Goal: Task Accomplishment & Management: Manage account settings

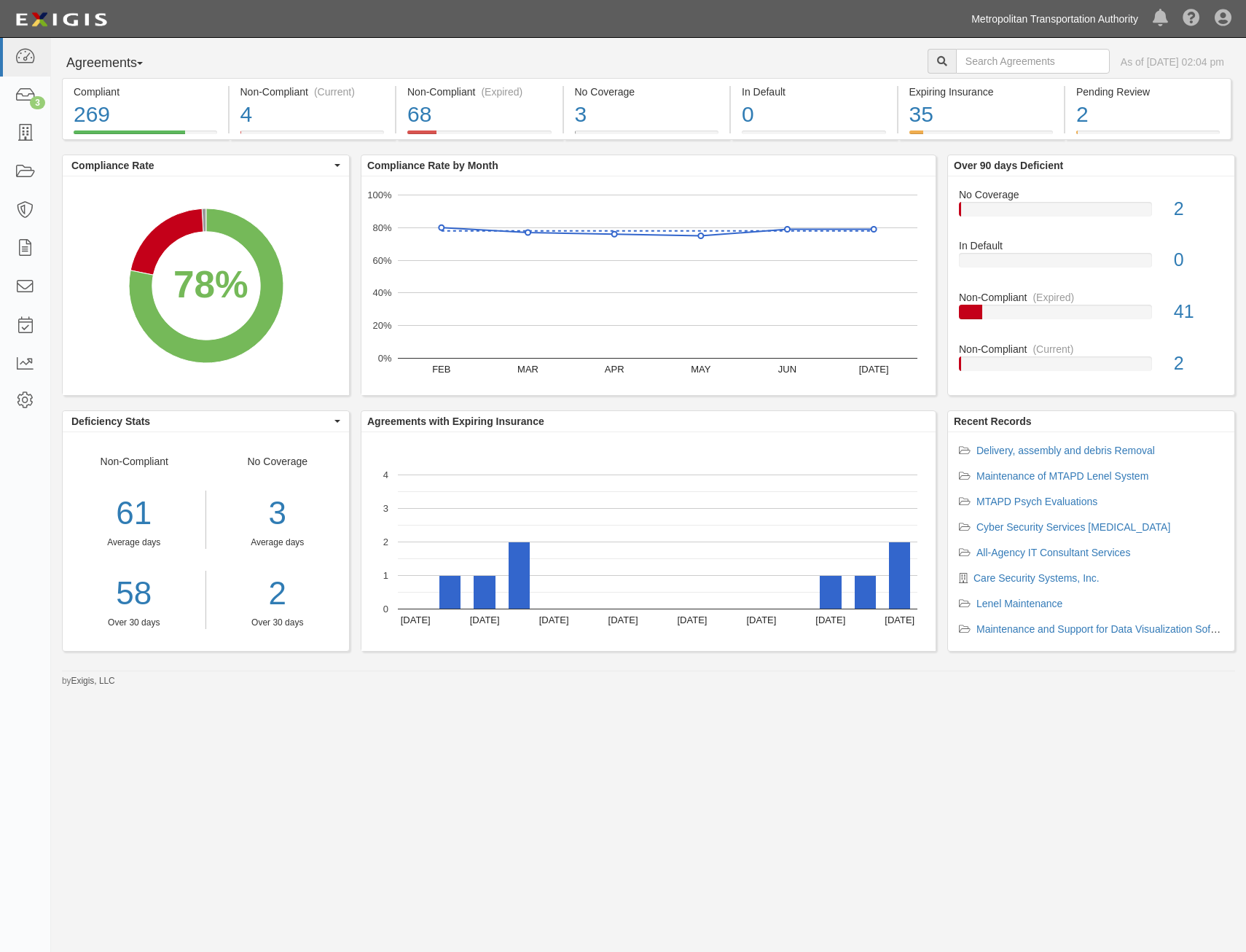
click at [1048, 22] on link "Metropolitan Transportation Authority" at bounding box center [1055, 19] width 182 height 29
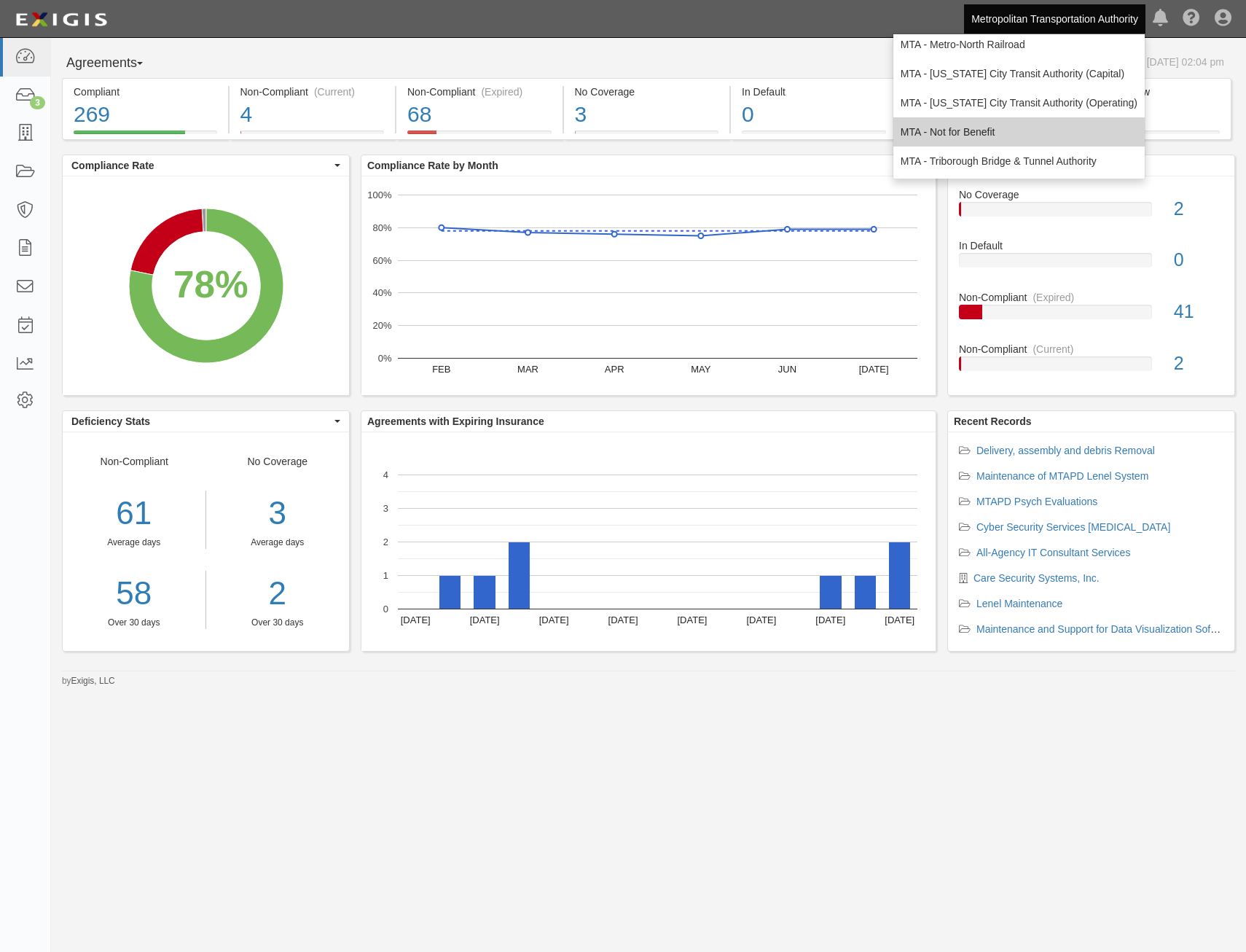
scroll to position [96, 0]
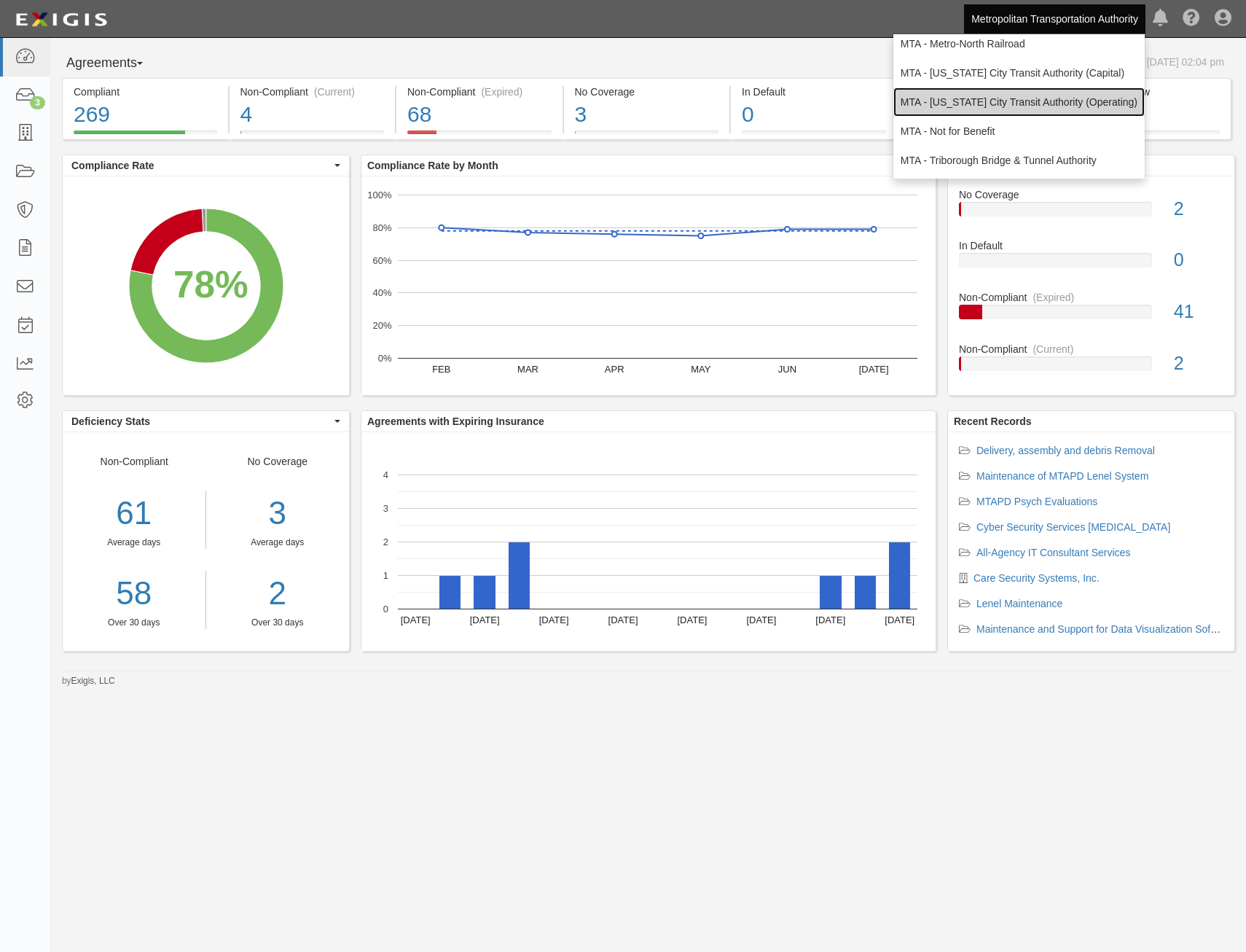
click at [1033, 92] on link "MTA - [US_STATE] City Transit Authority (Operating)" at bounding box center [1019, 102] width 252 height 29
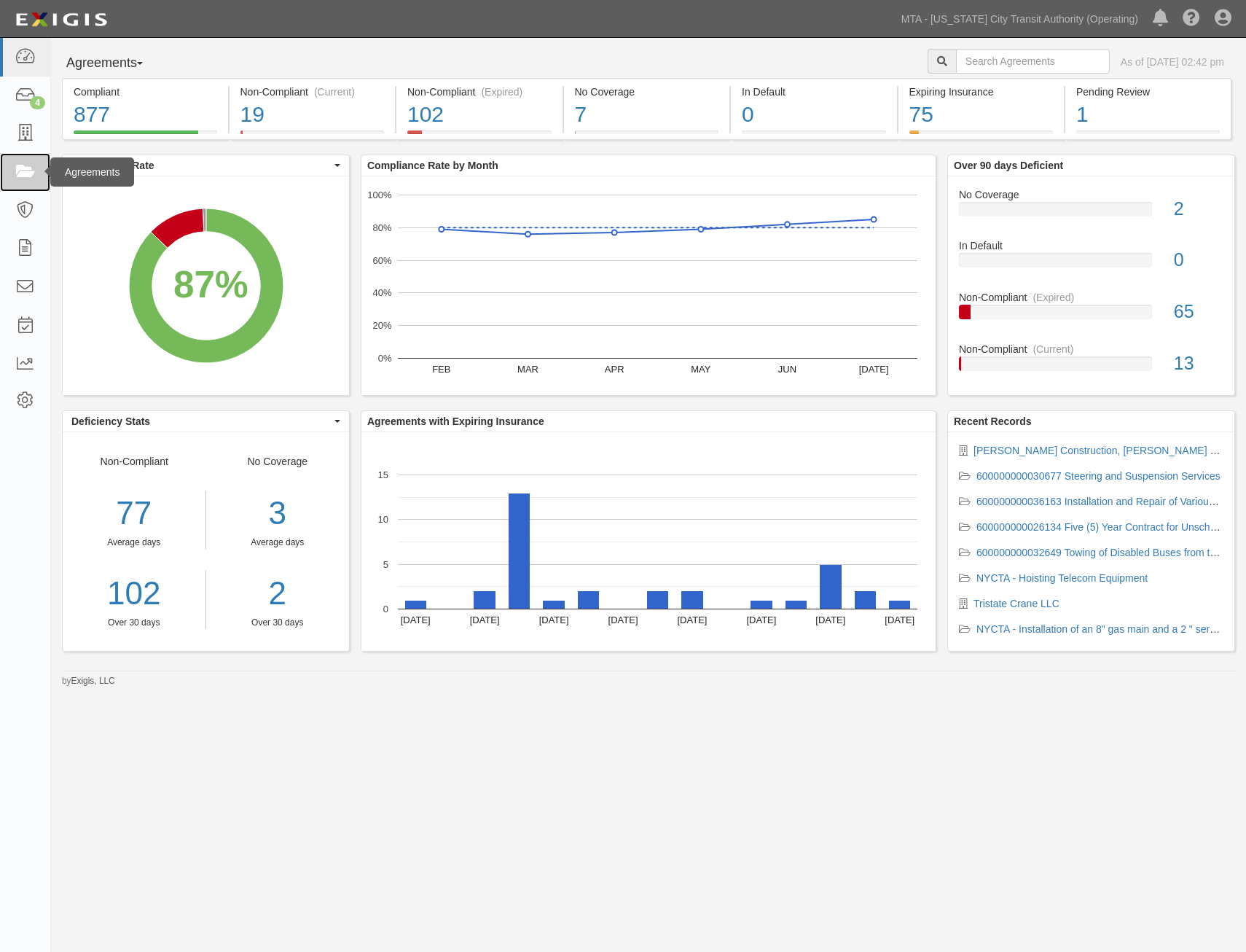
click at [17, 171] on icon at bounding box center [24, 172] width 20 height 17
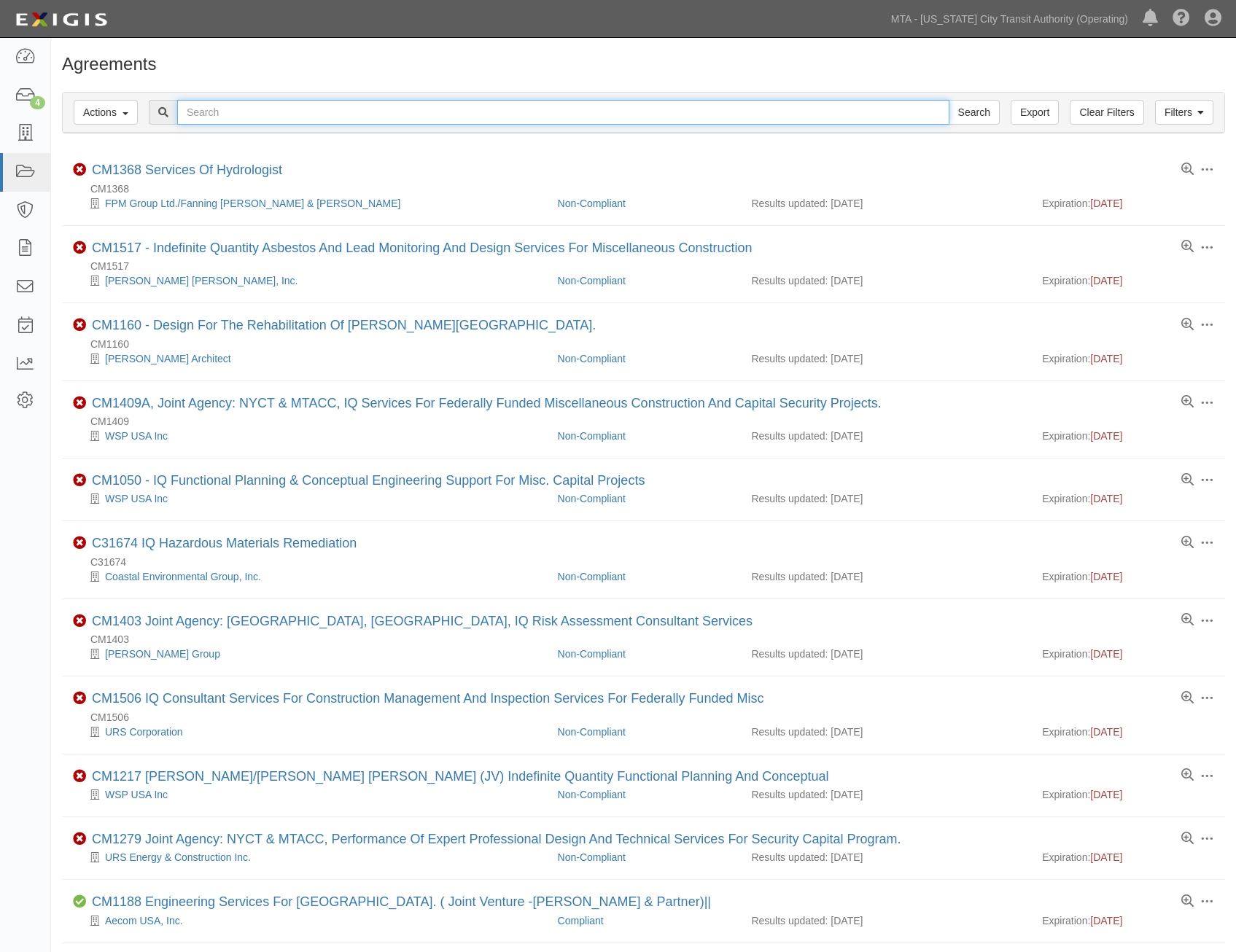
click at [440, 105] on input "text" at bounding box center [563, 113] width 772 height 25
type input "design build"
click at [949, 100] on input "Search" at bounding box center [975, 113] width 52 height 25
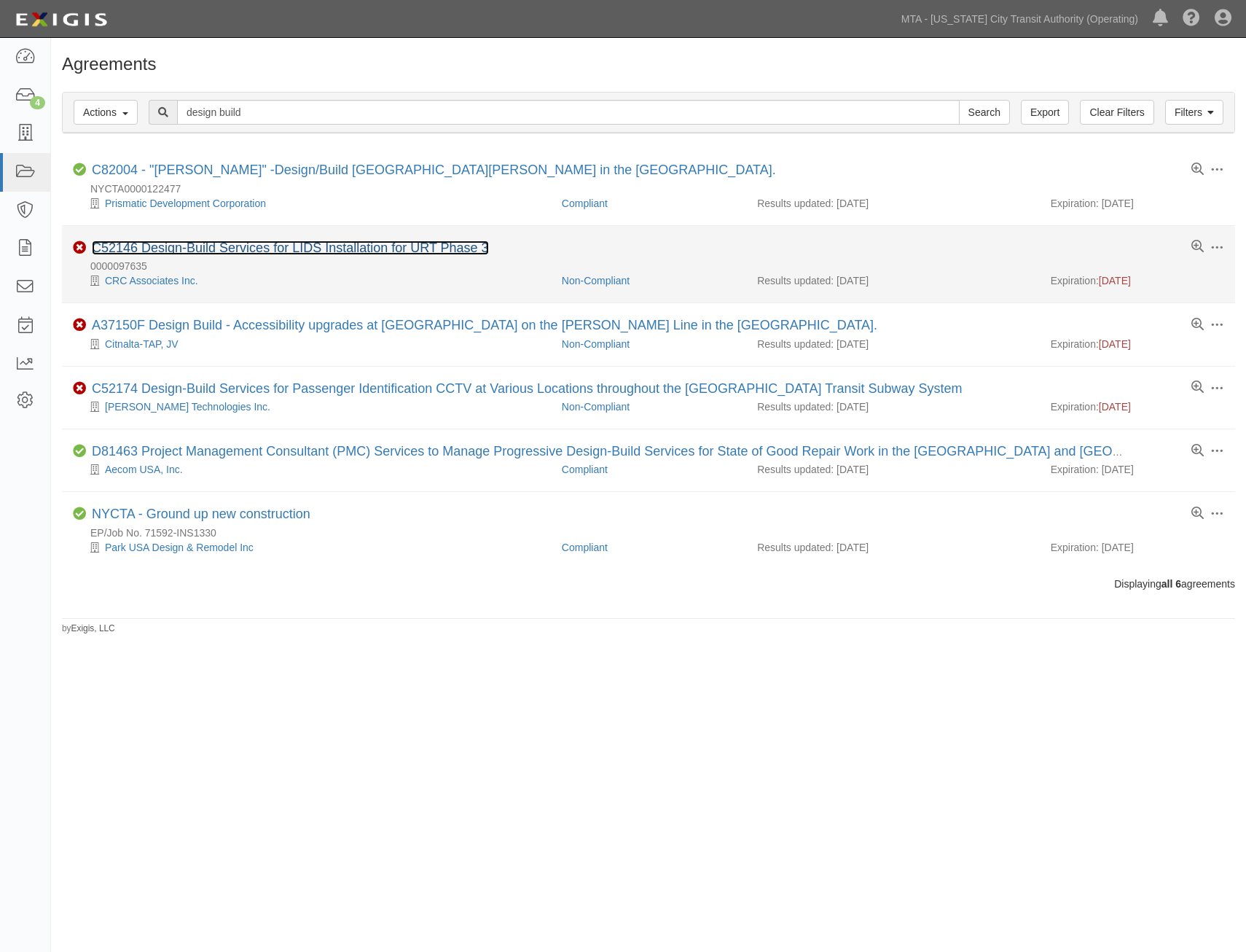
click at [381, 255] on link "C52146 Design-Build Services for LIDS Installation for URT Phase 3" at bounding box center [290, 248] width 397 height 15
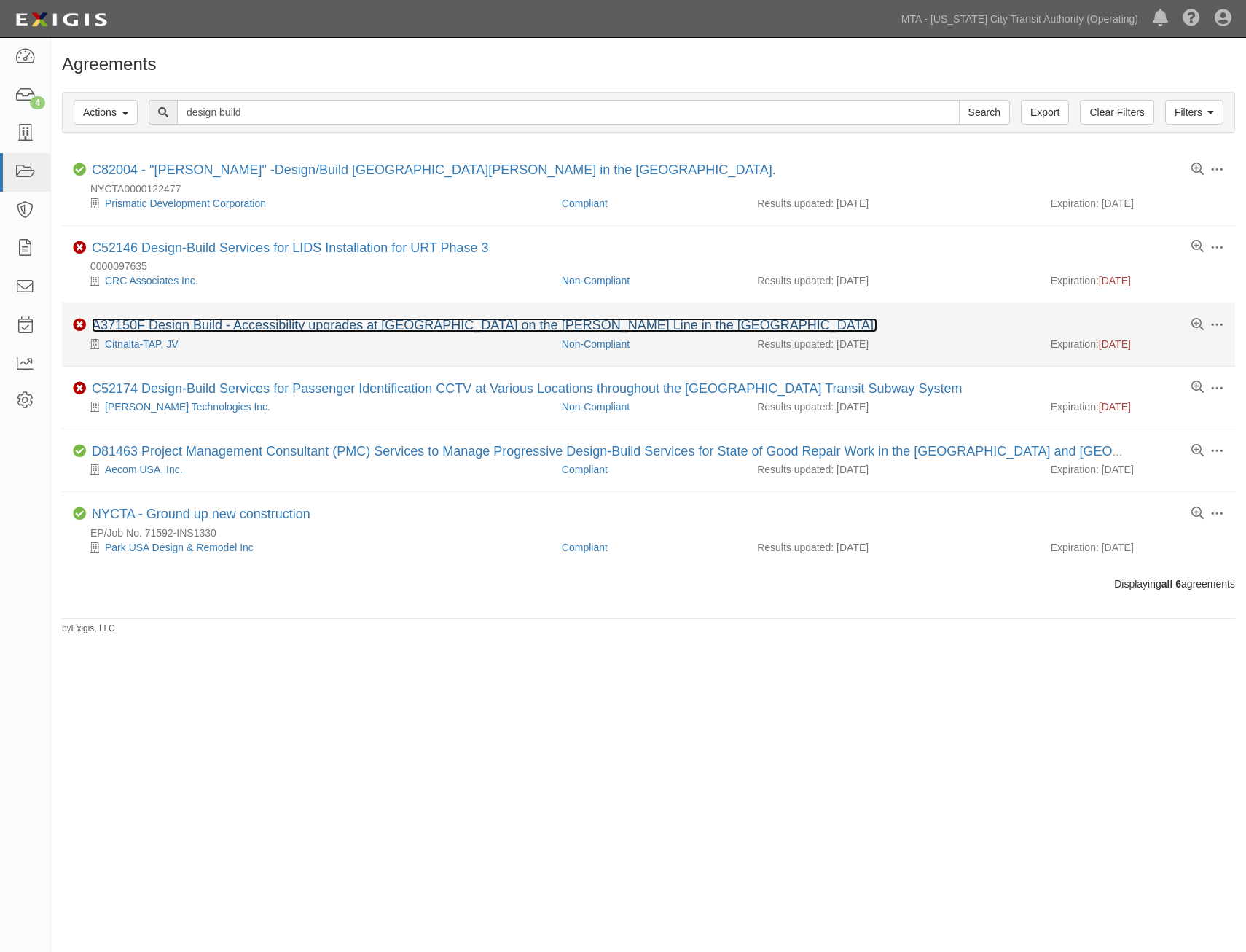
click at [291, 326] on link "A37150F Design Build - Accessibility upgrades at 170th Street Station on the Je…" at bounding box center [485, 324] width 786 height 15
click at [320, 323] on link "A37150F Design Build - Accessibility upgrades at 170th Street Station on the Je…" at bounding box center [485, 324] width 786 height 15
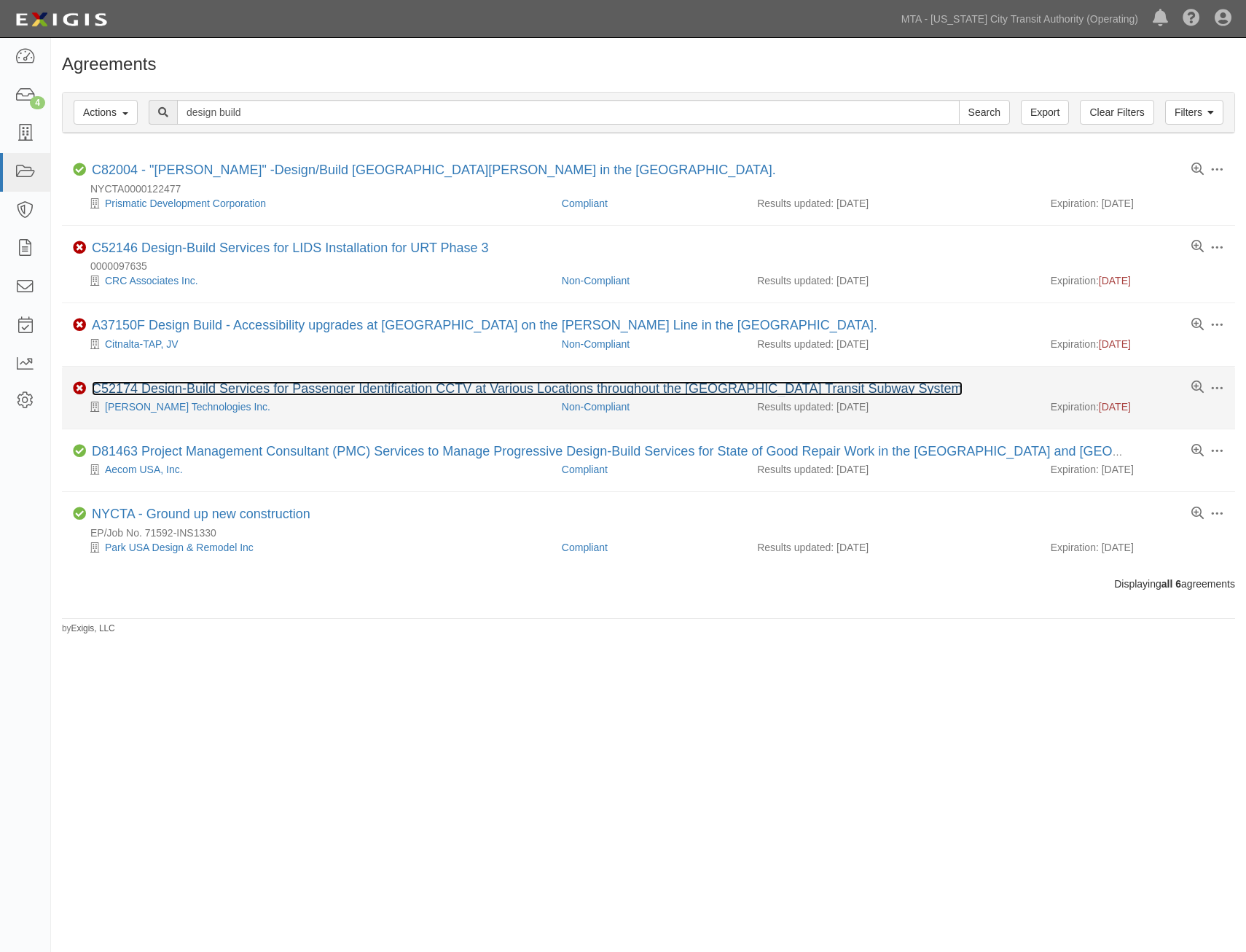
click at [363, 394] on link "C52174 Design-Build Services for Passenger Identification CCTV at Various Locat…" at bounding box center [527, 389] width 871 height 15
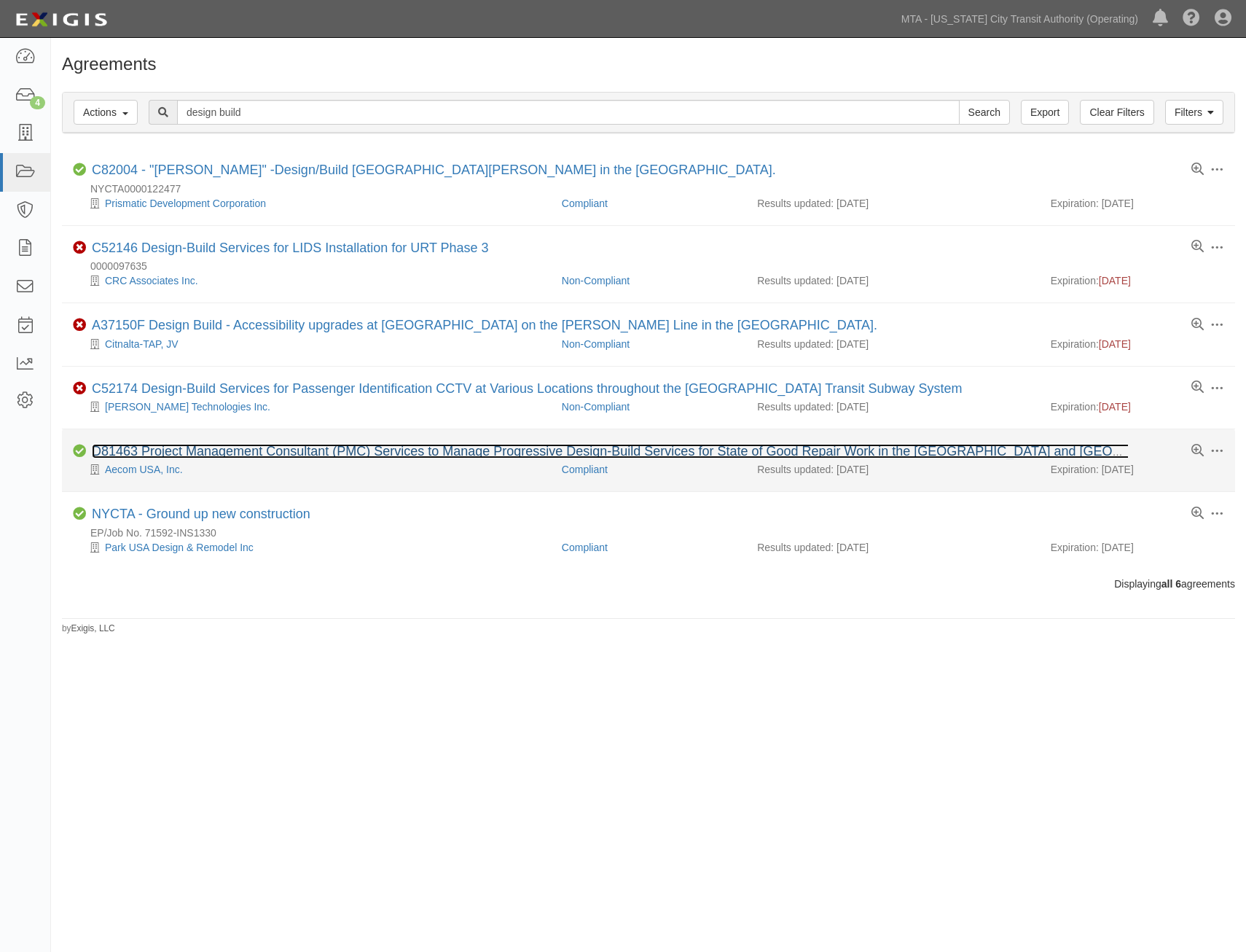
click at [411, 450] on link "D81463 Project Management Consultant (PMC) Services to Manage Progressive Desig…" at bounding box center [655, 451] width 1125 height 15
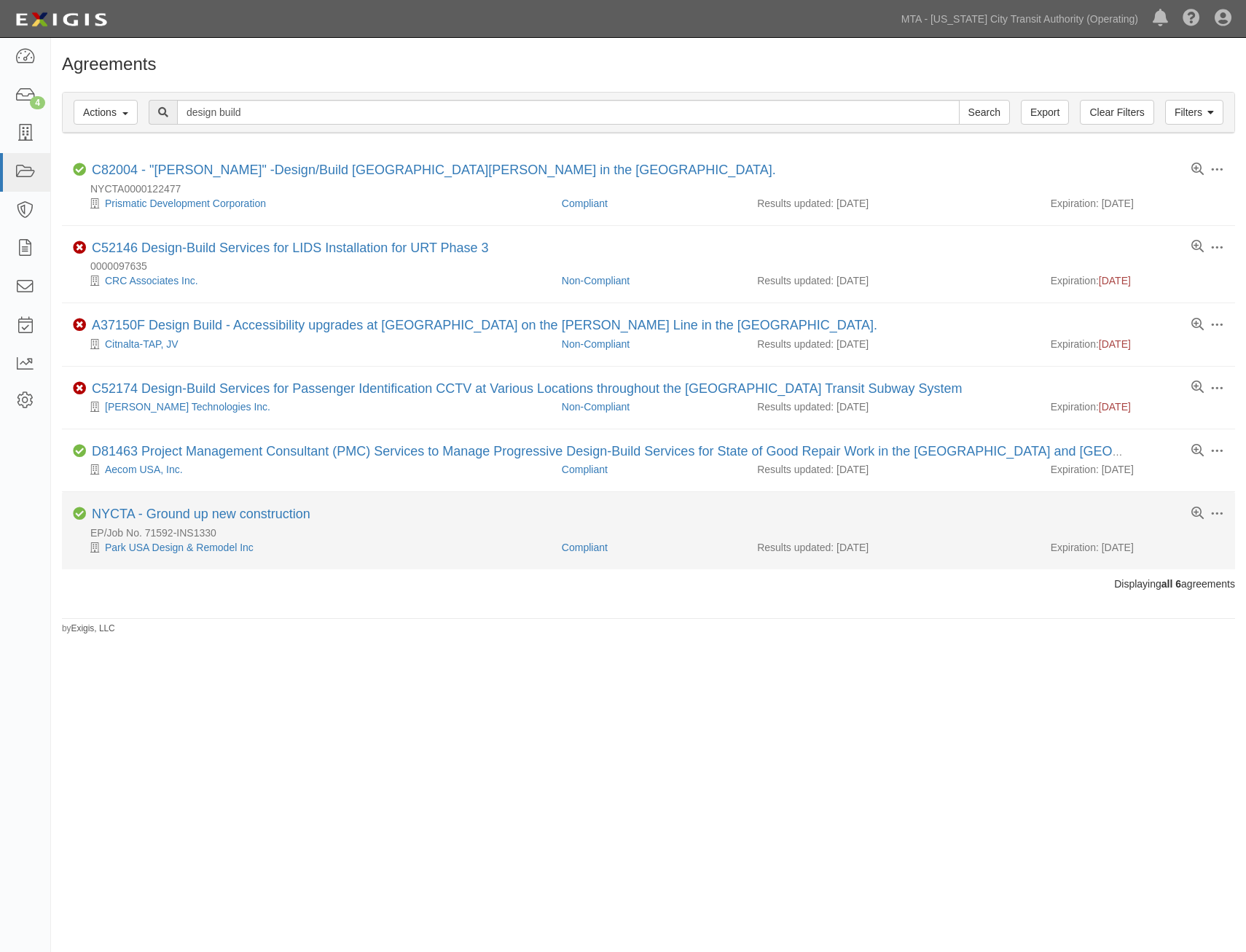
click at [287, 505] on li "Toggle Agreement Dropdown Edit Log activity Add task Send message Archive Delet…" at bounding box center [649, 530] width 1173 height 77
click at [280, 519] on link "NYCTA - Ground up new construction" at bounding box center [201, 514] width 219 height 15
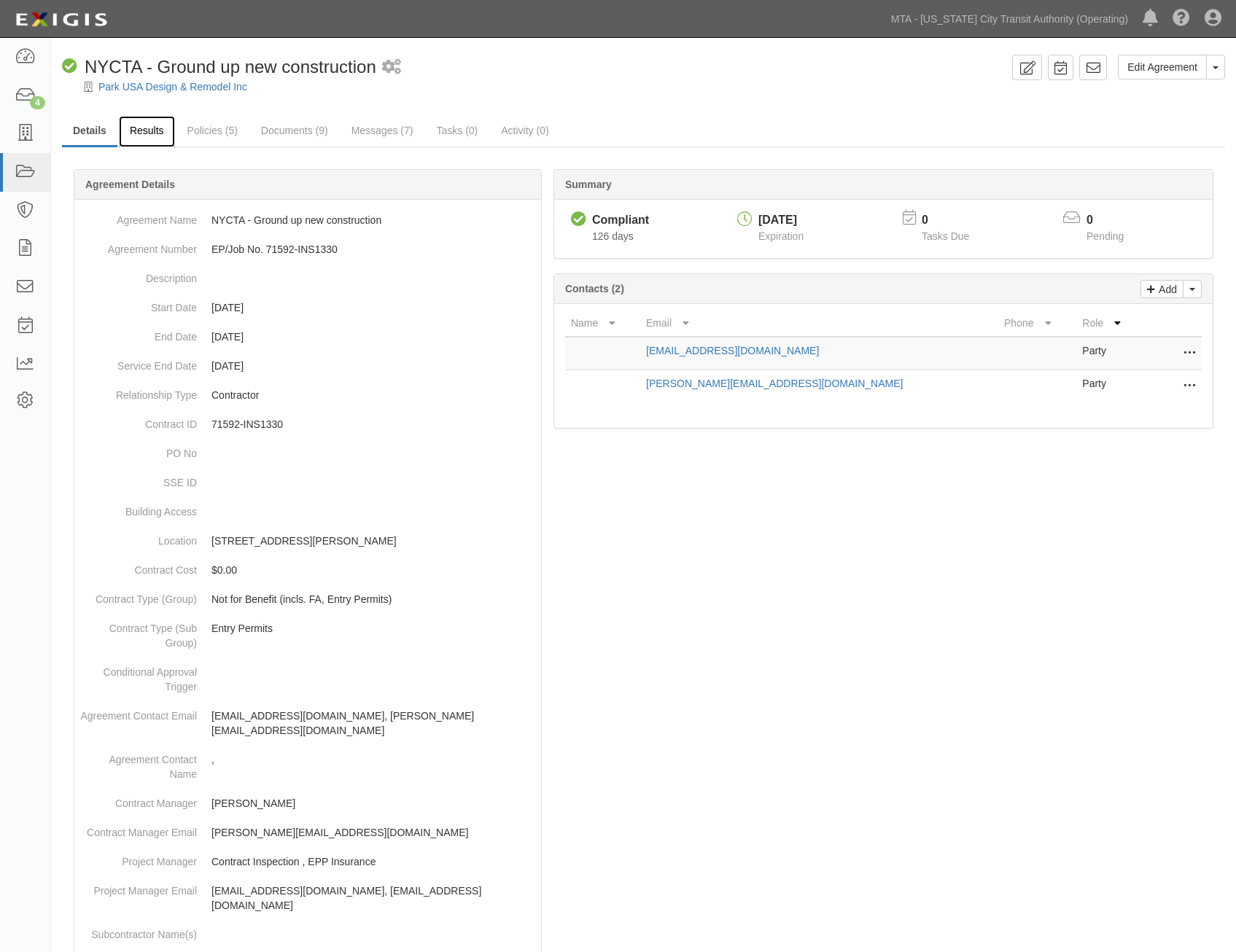
click at [140, 119] on link "Results" at bounding box center [147, 131] width 56 height 31
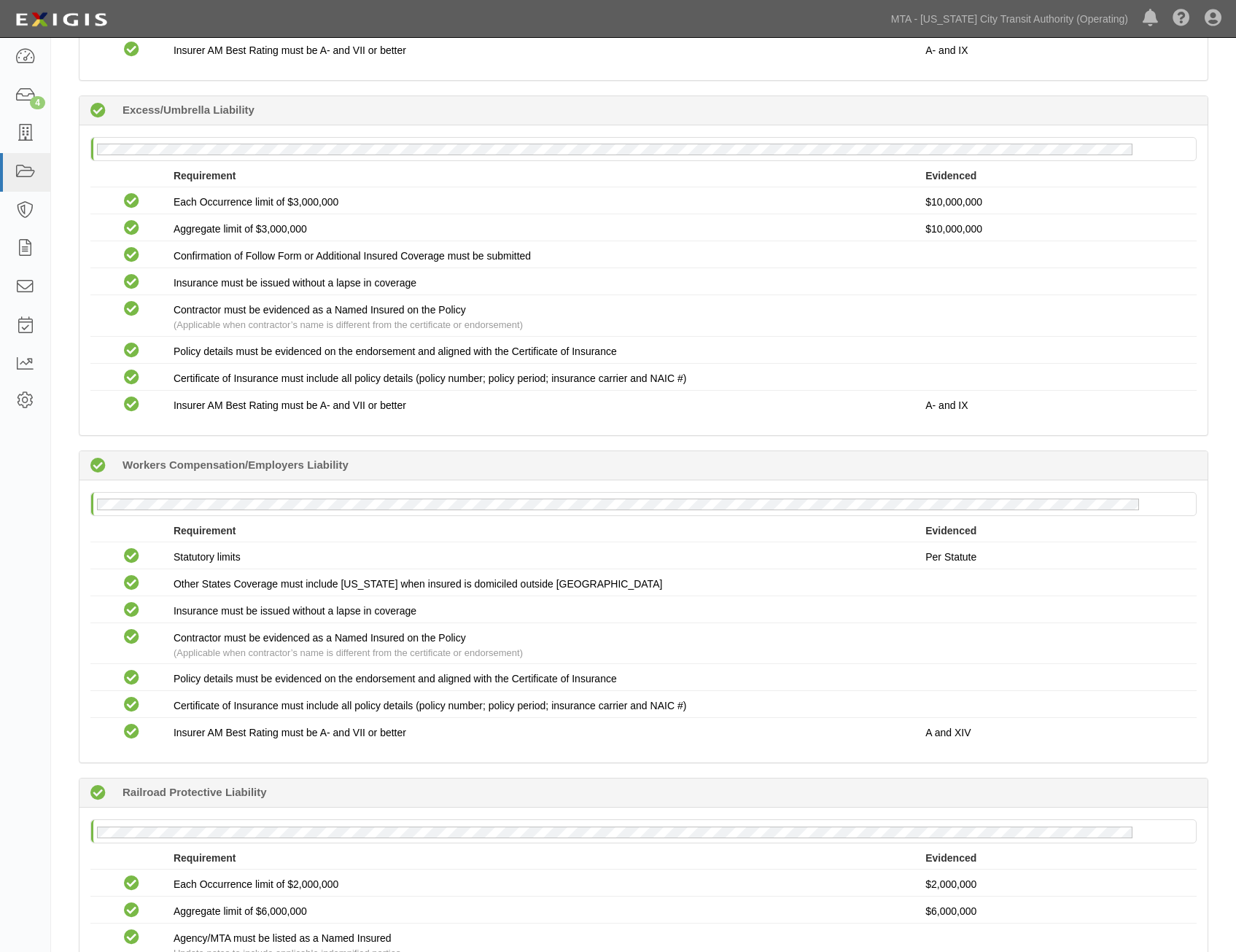
scroll to position [210, 0]
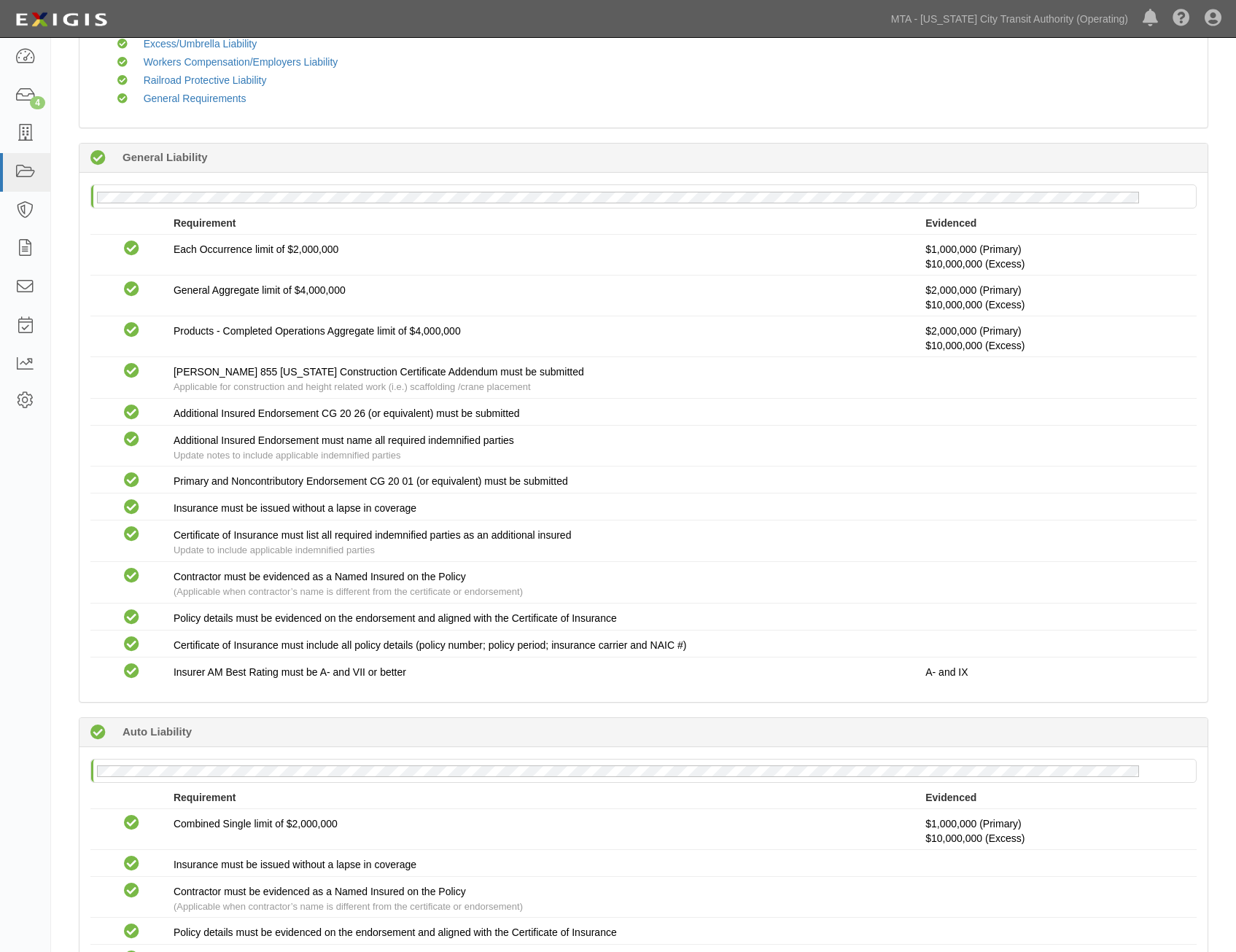
drag, startPoint x: 484, startPoint y: 501, endPoint x: 519, endPoint y: 278, distance: 225.7
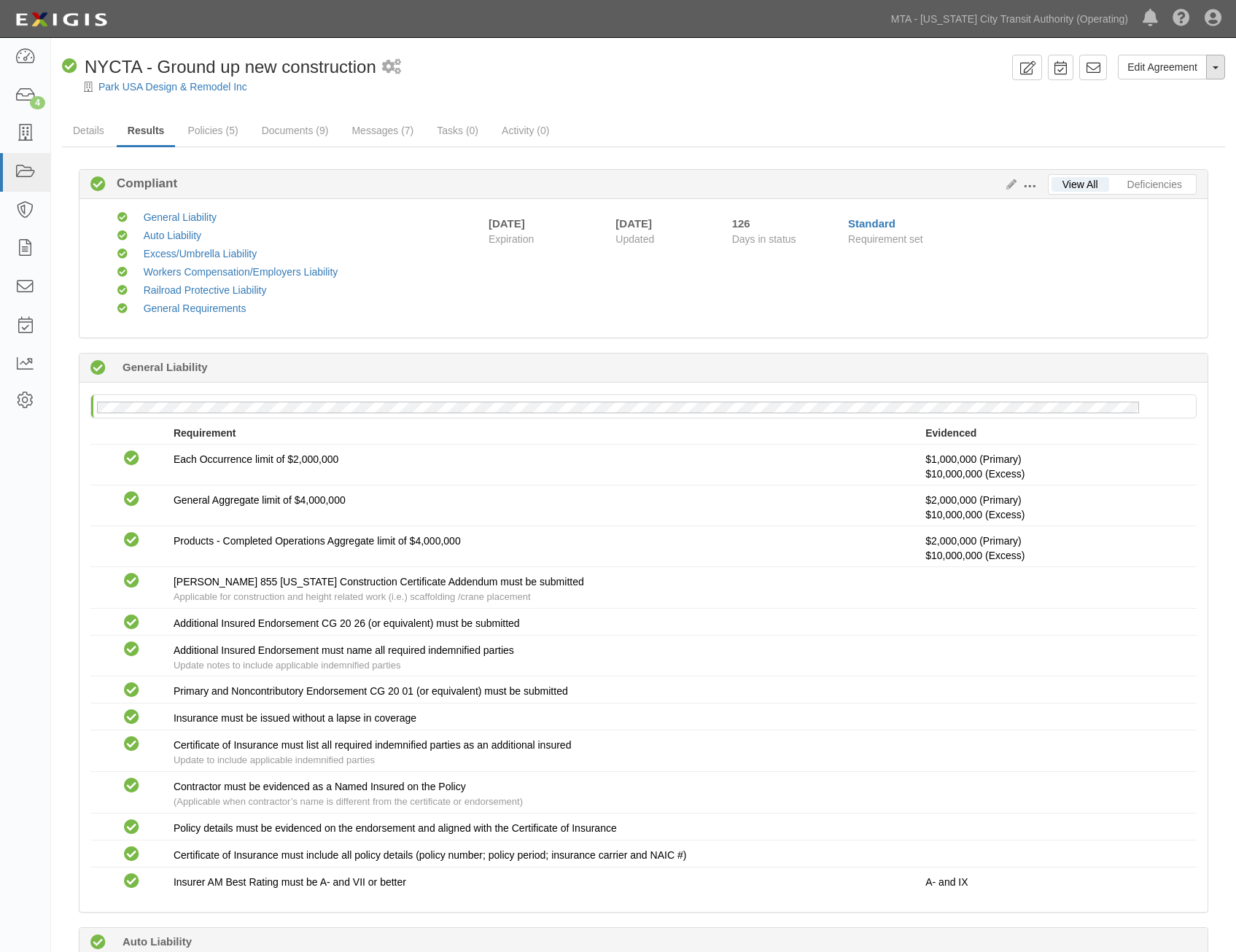
click at [1217, 69] on span "button" at bounding box center [1216, 67] width 6 height 3
click at [1186, 92] on link "View Audit Trail" at bounding box center [1167, 95] width 116 height 19
drag, startPoint x: 672, startPoint y: 617, endPoint x: 812, endPoint y: 340, distance: 310.4
click at [1054, 27] on link "MTA - [US_STATE] City Transit Authority (Operating)" at bounding box center [1010, 19] width 252 height 29
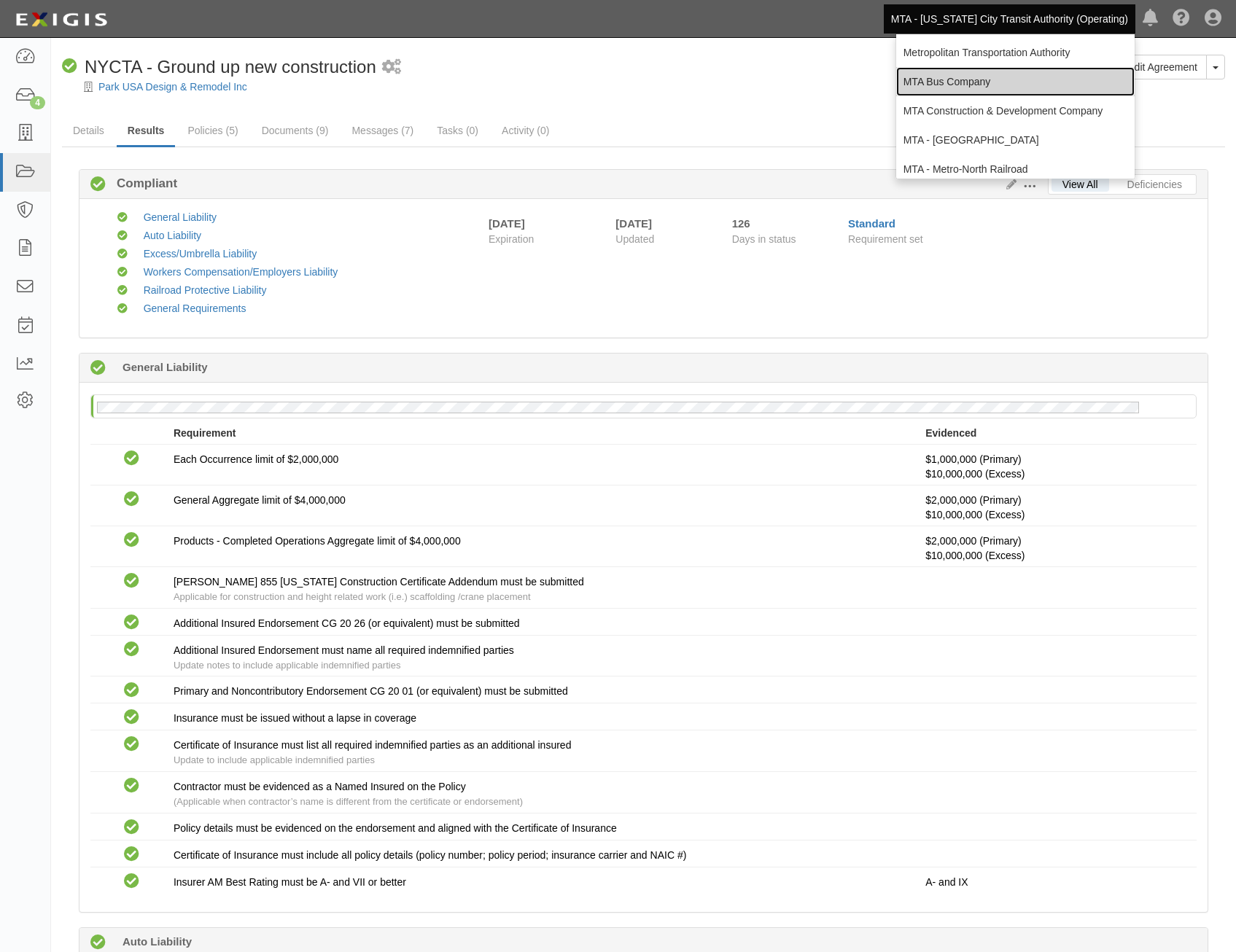
click at [1016, 75] on link "MTA Bus Company" at bounding box center [1014, 82] width 238 height 29
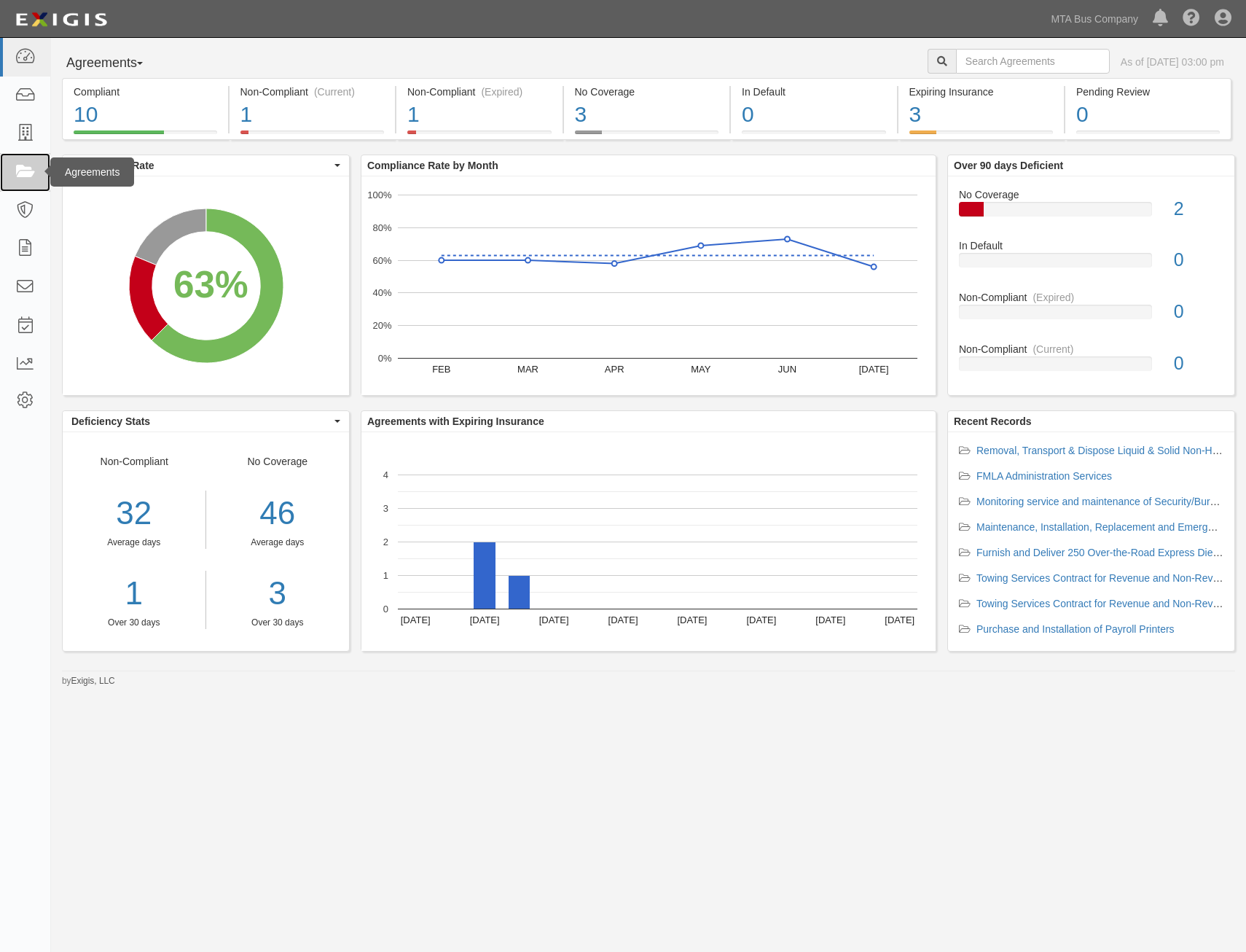
click at [17, 170] on icon at bounding box center [24, 172] width 20 height 17
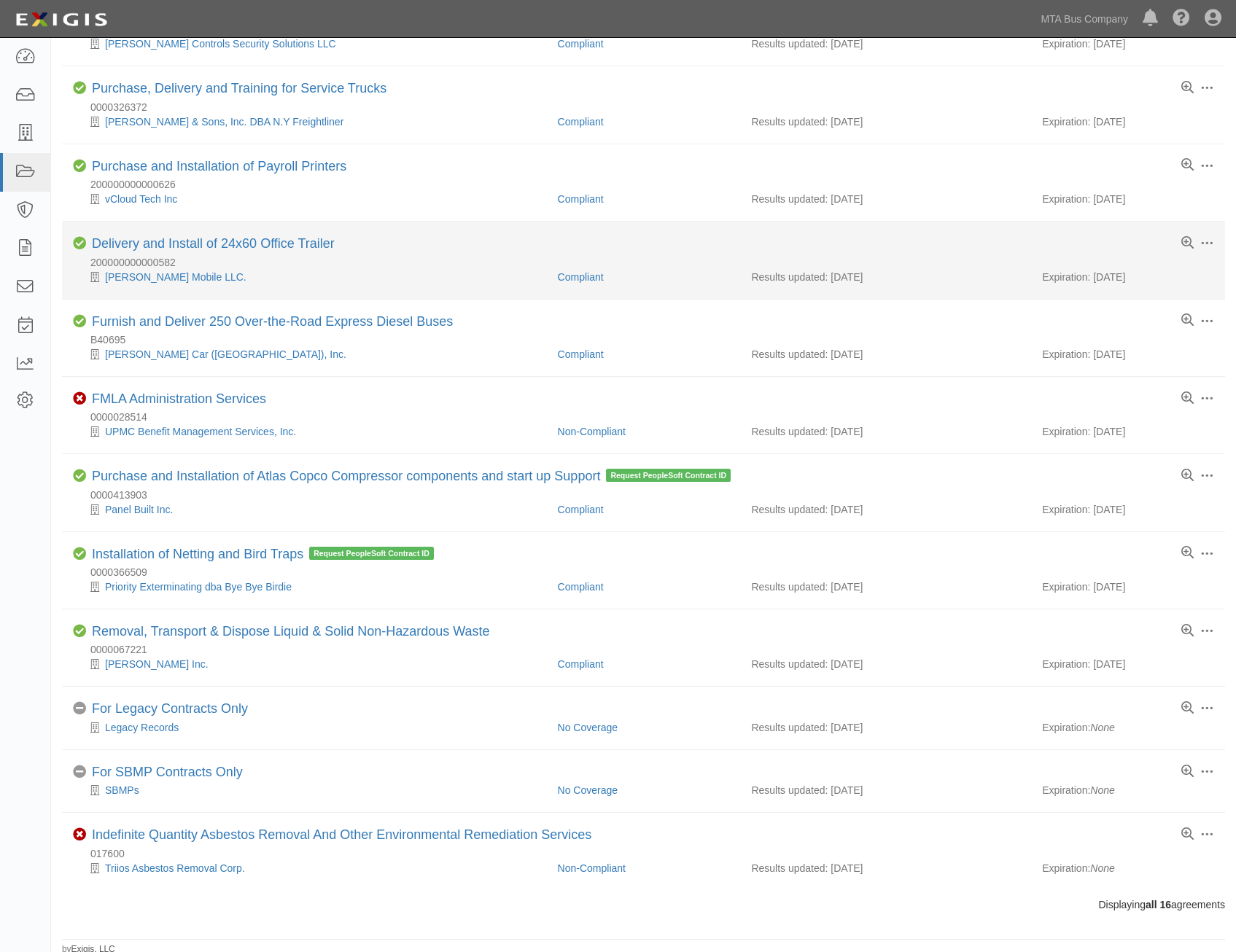
scroll to position [473, 0]
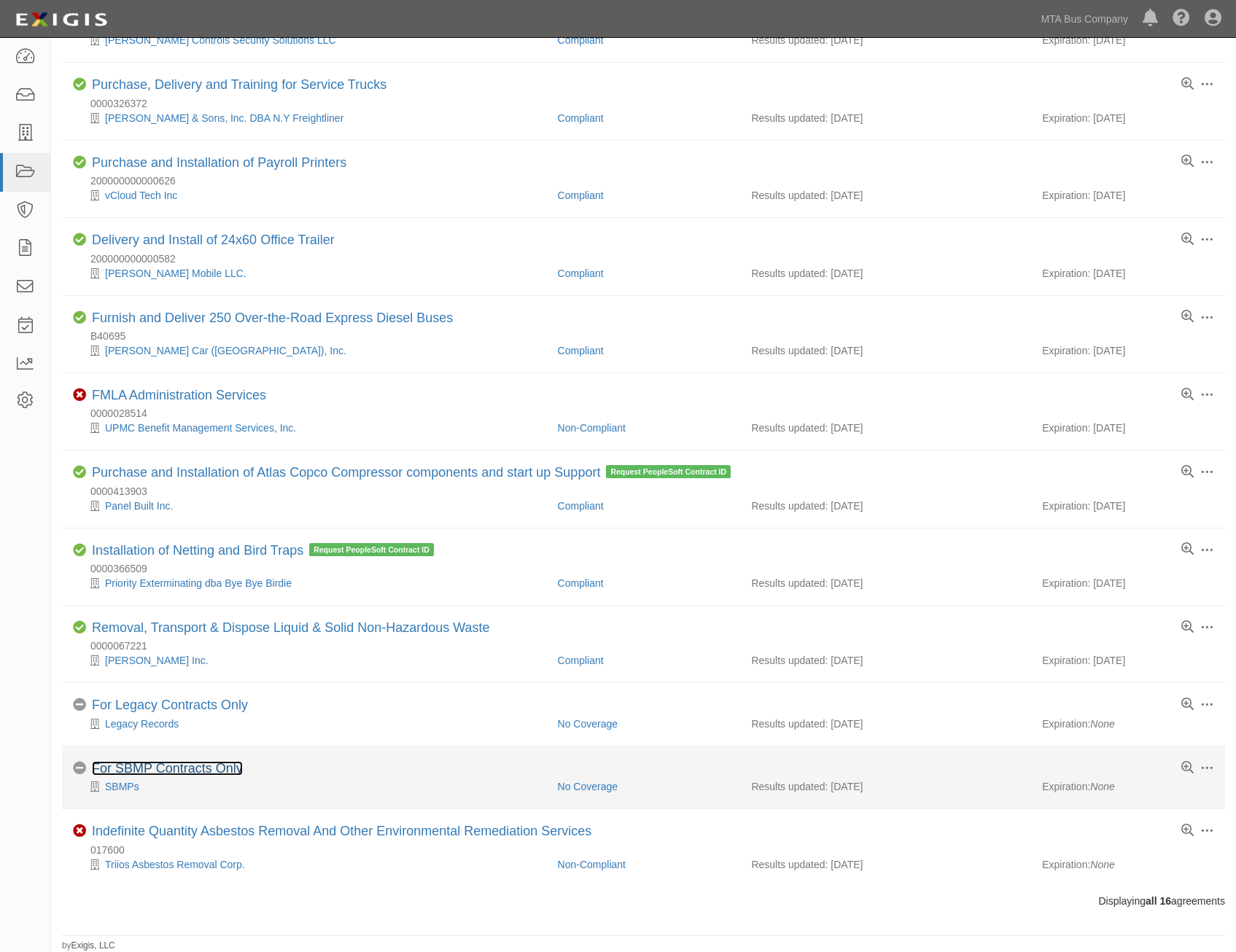
click at [179, 765] on link "For SBMP Contracts Only" at bounding box center [167, 768] width 151 height 15
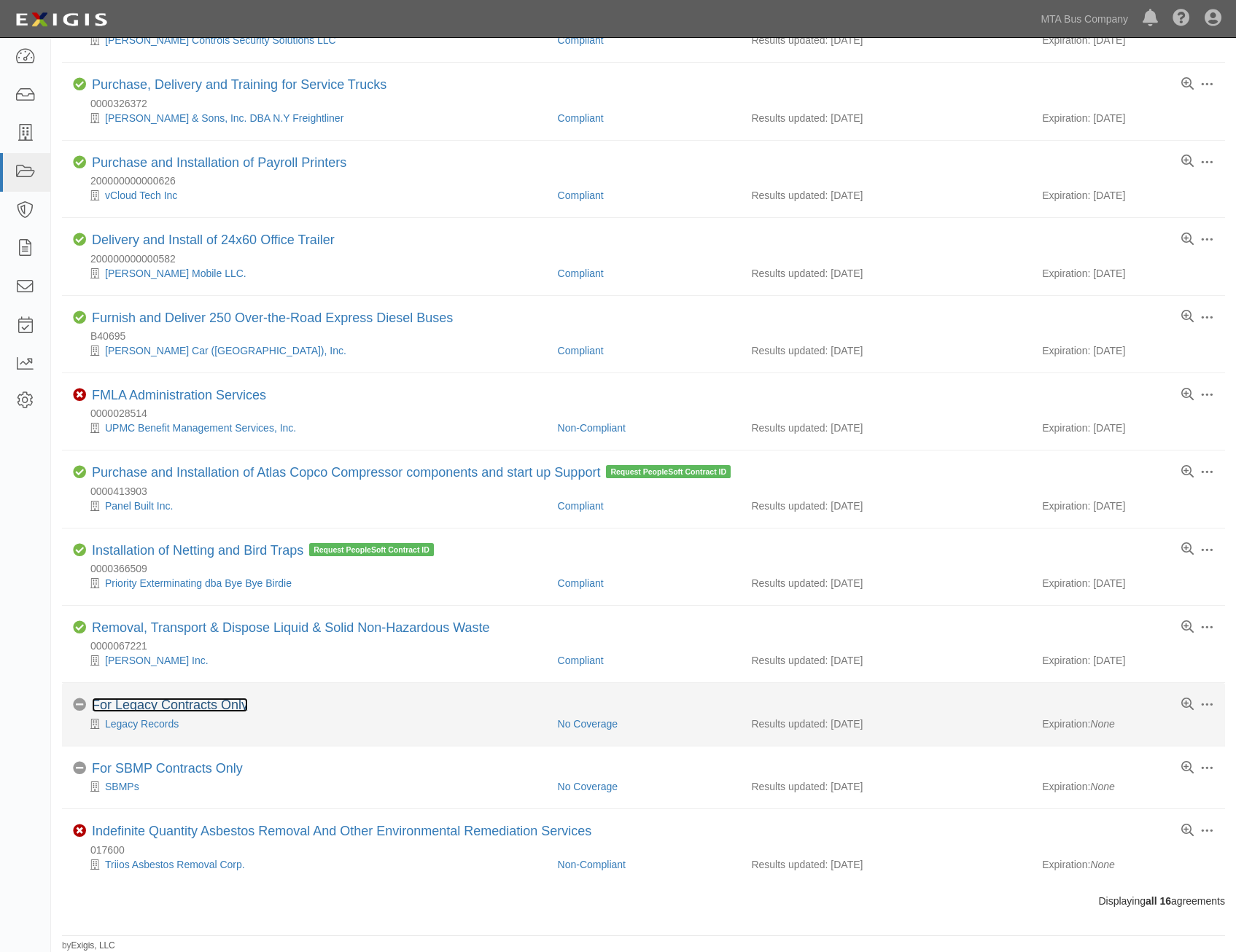
click at [209, 701] on link "For Legacy Contracts Only" at bounding box center [170, 704] width 156 height 15
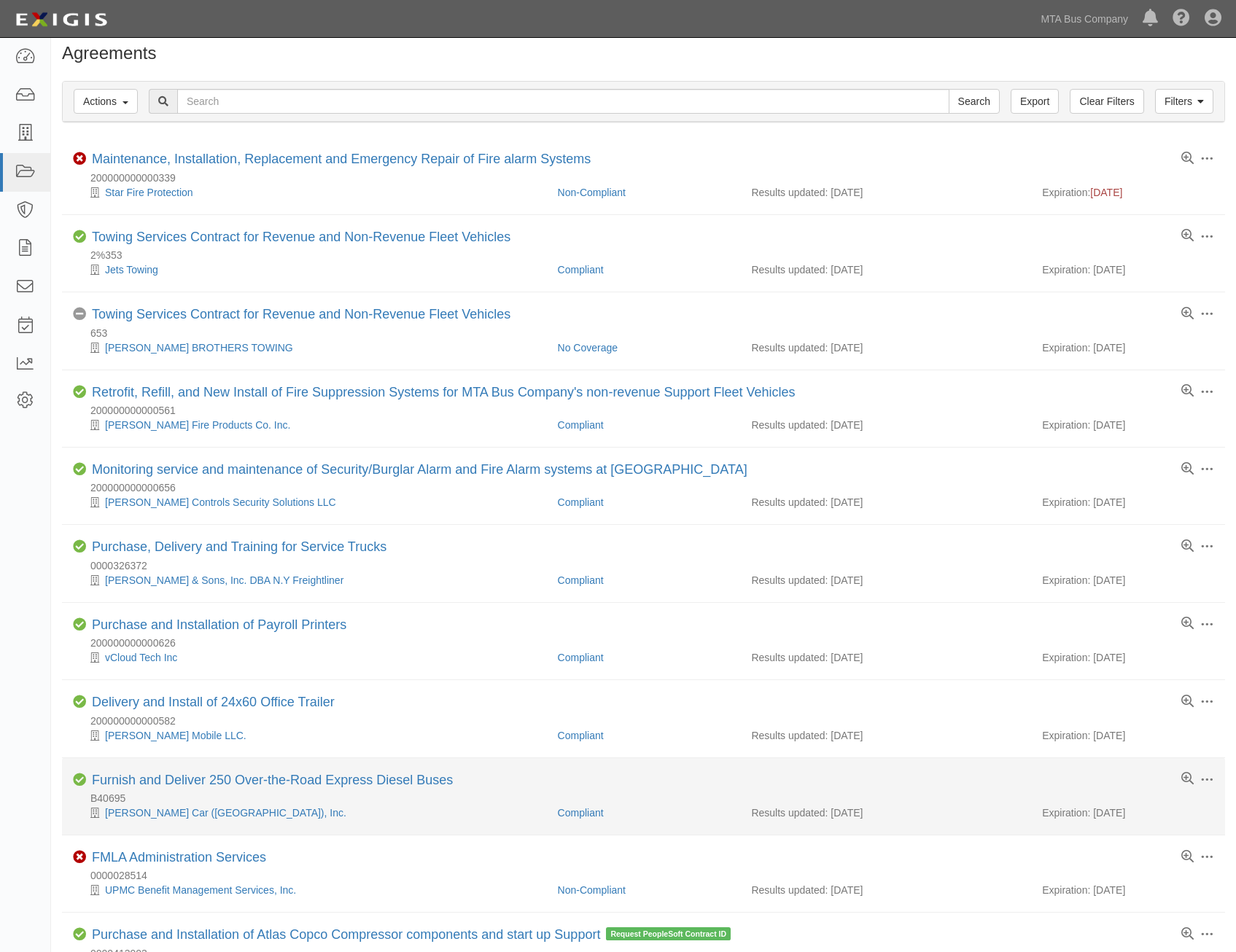
scroll to position [0, 0]
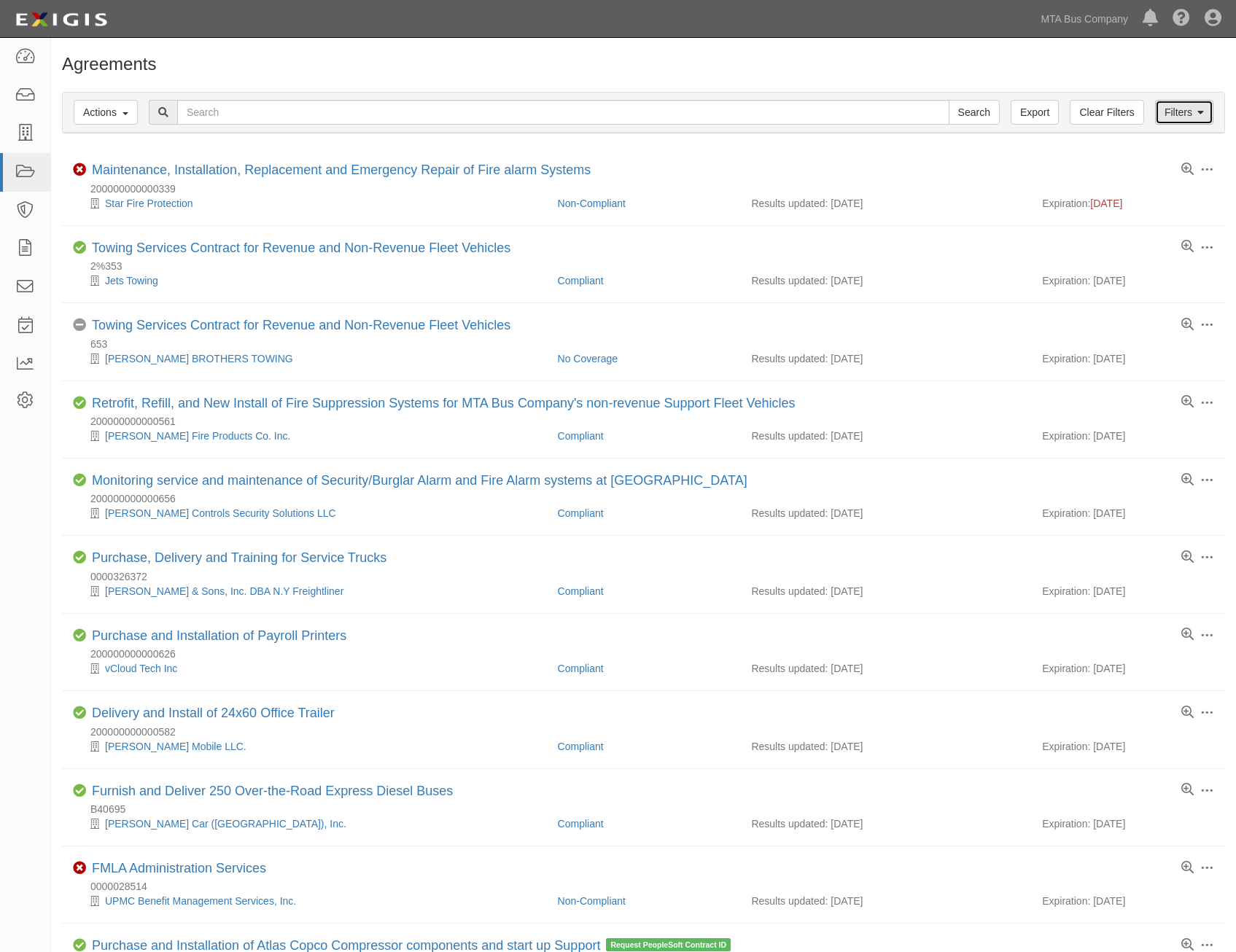
click at [1191, 111] on link "Filters" at bounding box center [1184, 113] width 58 height 25
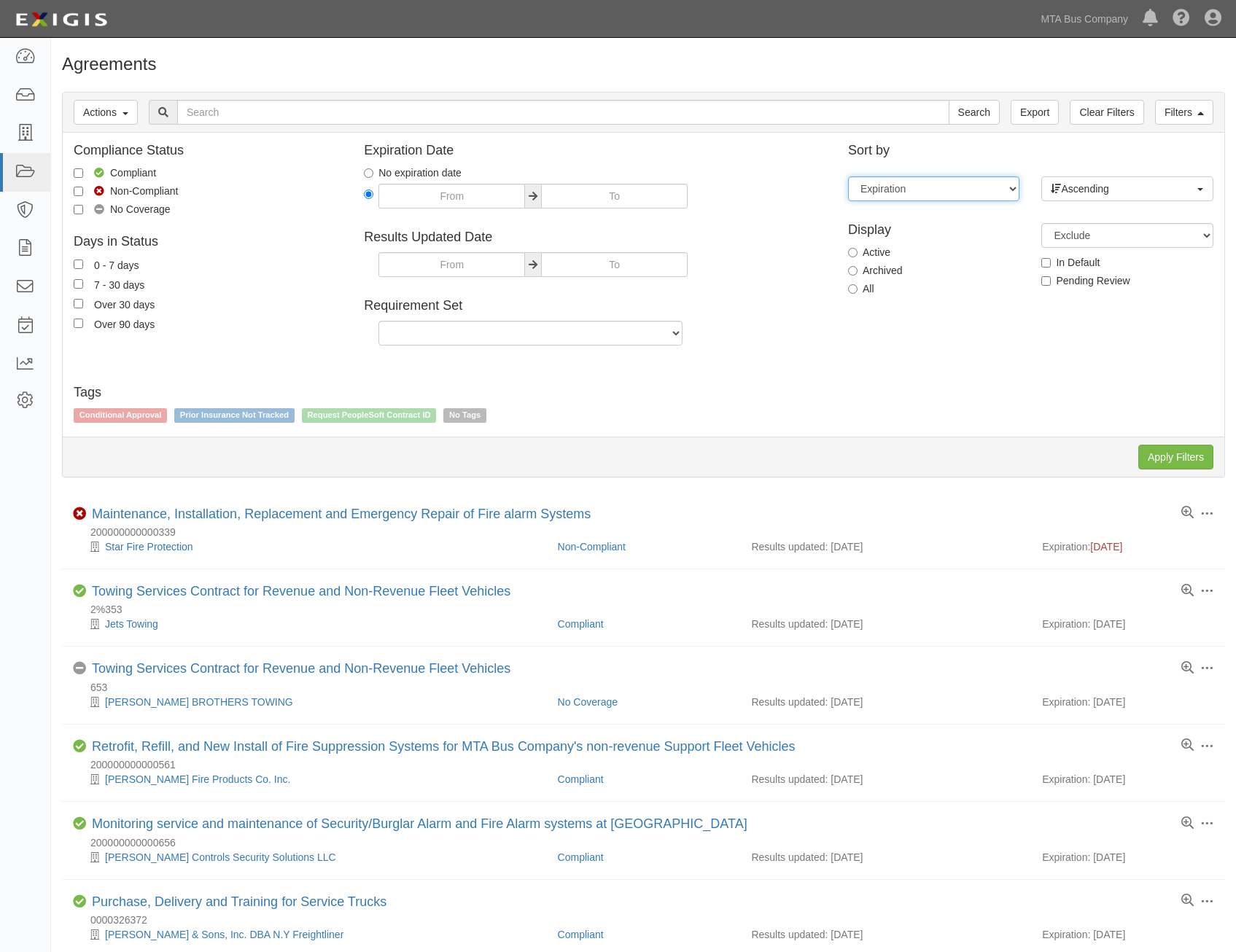
click at [987, 195] on select "Expiration End date Name Results updated" at bounding box center [934, 189] width 171 height 25
click at [980, 356] on div "Compliance Status Compliant Non-Compliant No Coverage Days in Status 0 - 7 days…" at bounding box center [644, 254] width 1162 height 220
click at [1220, 103] on div "Filters Actions Edit Tags Run Workflows Send Messages Clear Filters Export Sear…" at bounding box center [644, 112] width 1162 height 40
click at [1206, 113] on link "Filters" at bounding box center [1184, 113] width 58 height 25
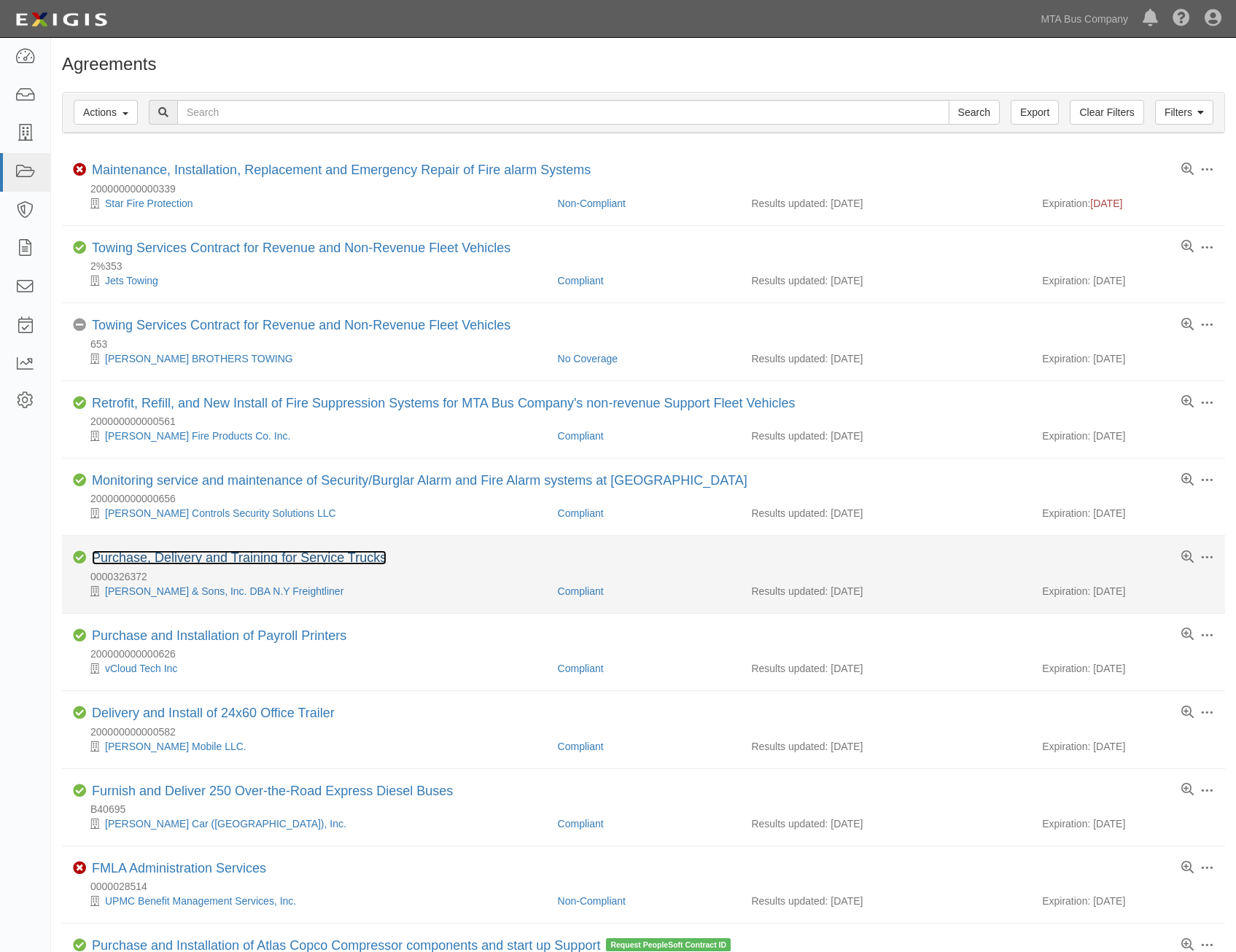
click at [350, 559] on link "Purchase, Delivery and Training for Service Trucks" at bounding box center [239, 558] width 294 height 15
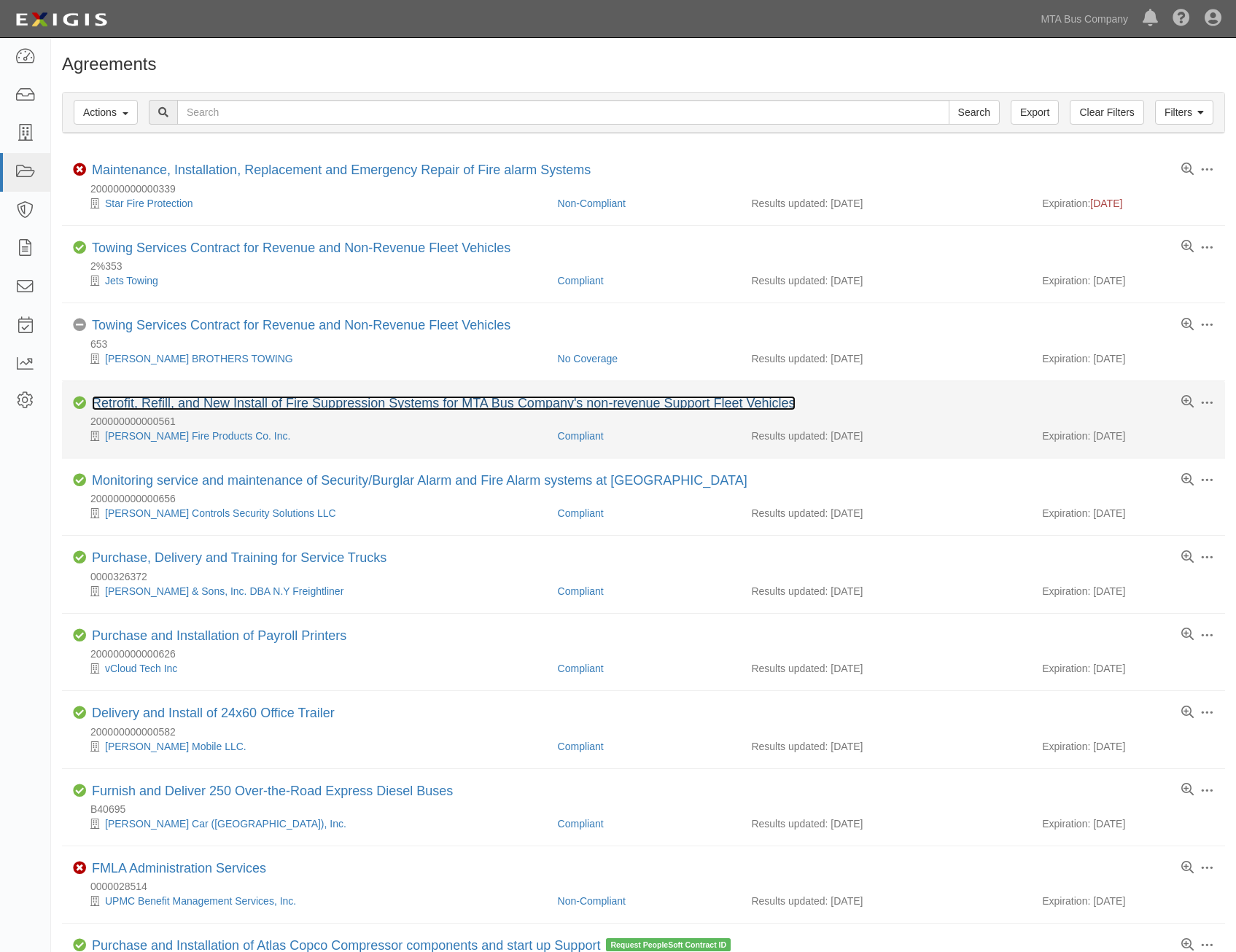
click at [458, 404] on link "Retrofit, Refill, and New Install of Fire Suppression Systems for MTA Bus Compa…" at bounding box center [444, 403] width 704 height 15
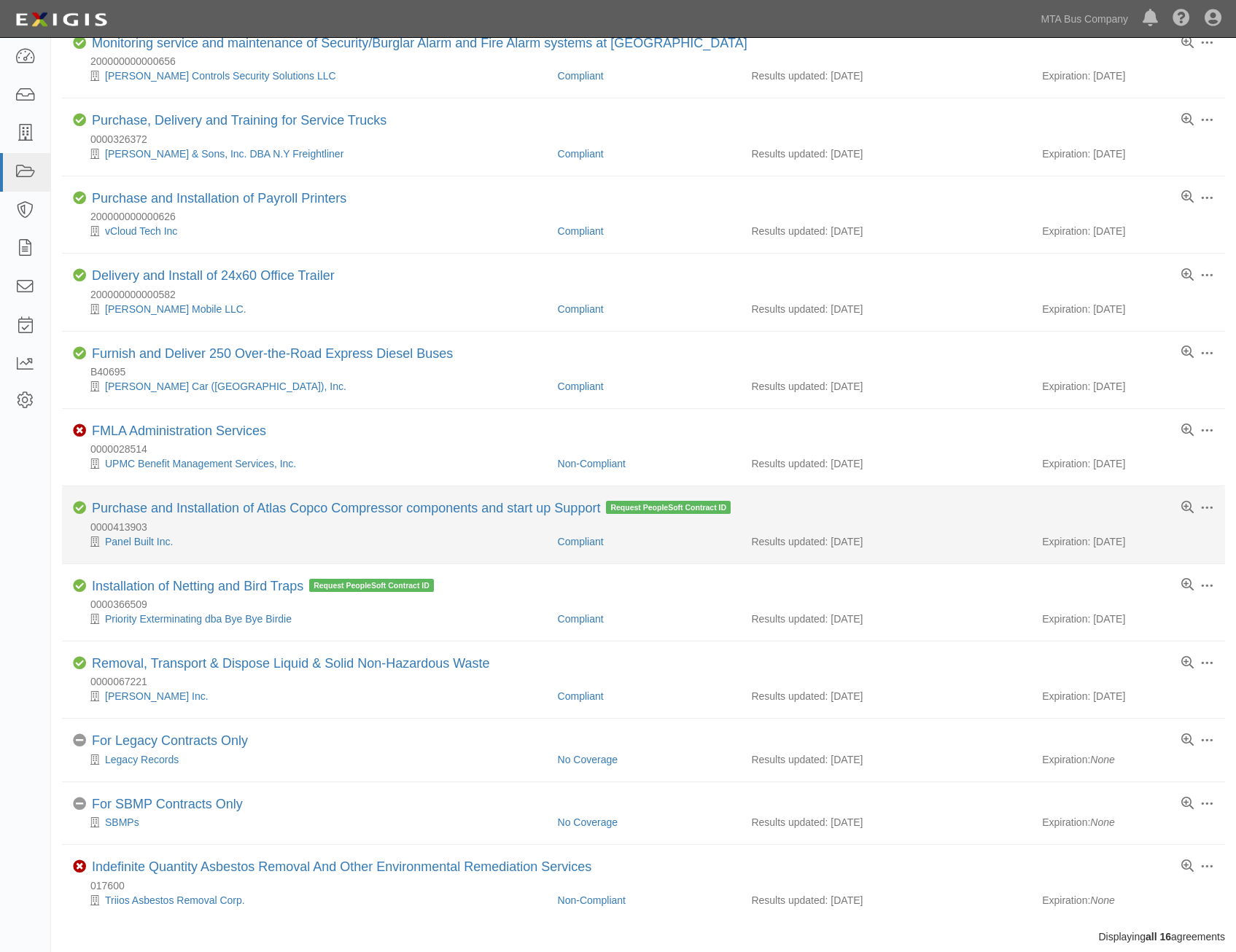
scroll to position [473, 0]
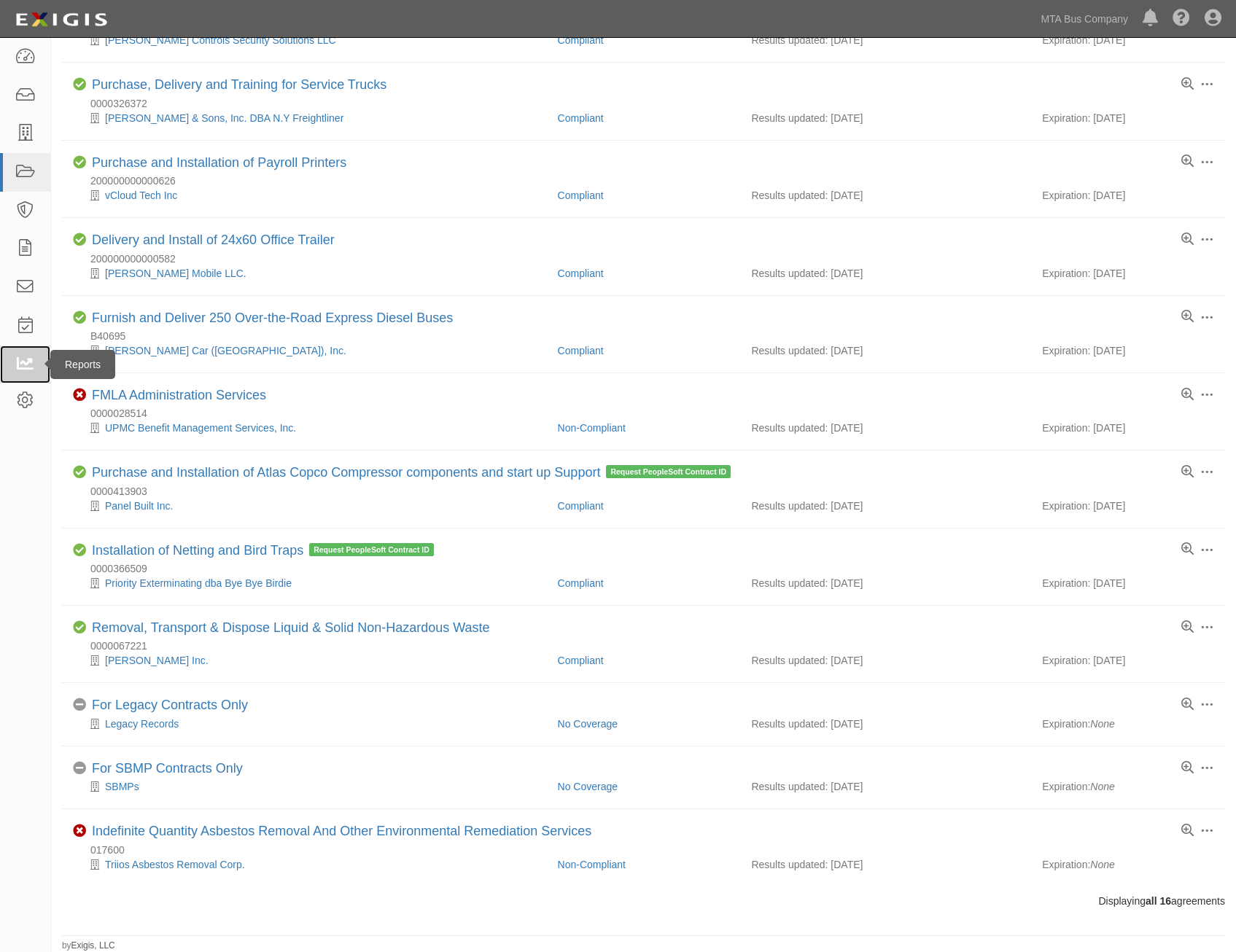
click at [10, 349] on link at bounding box center [25, 365] width 51 height 39
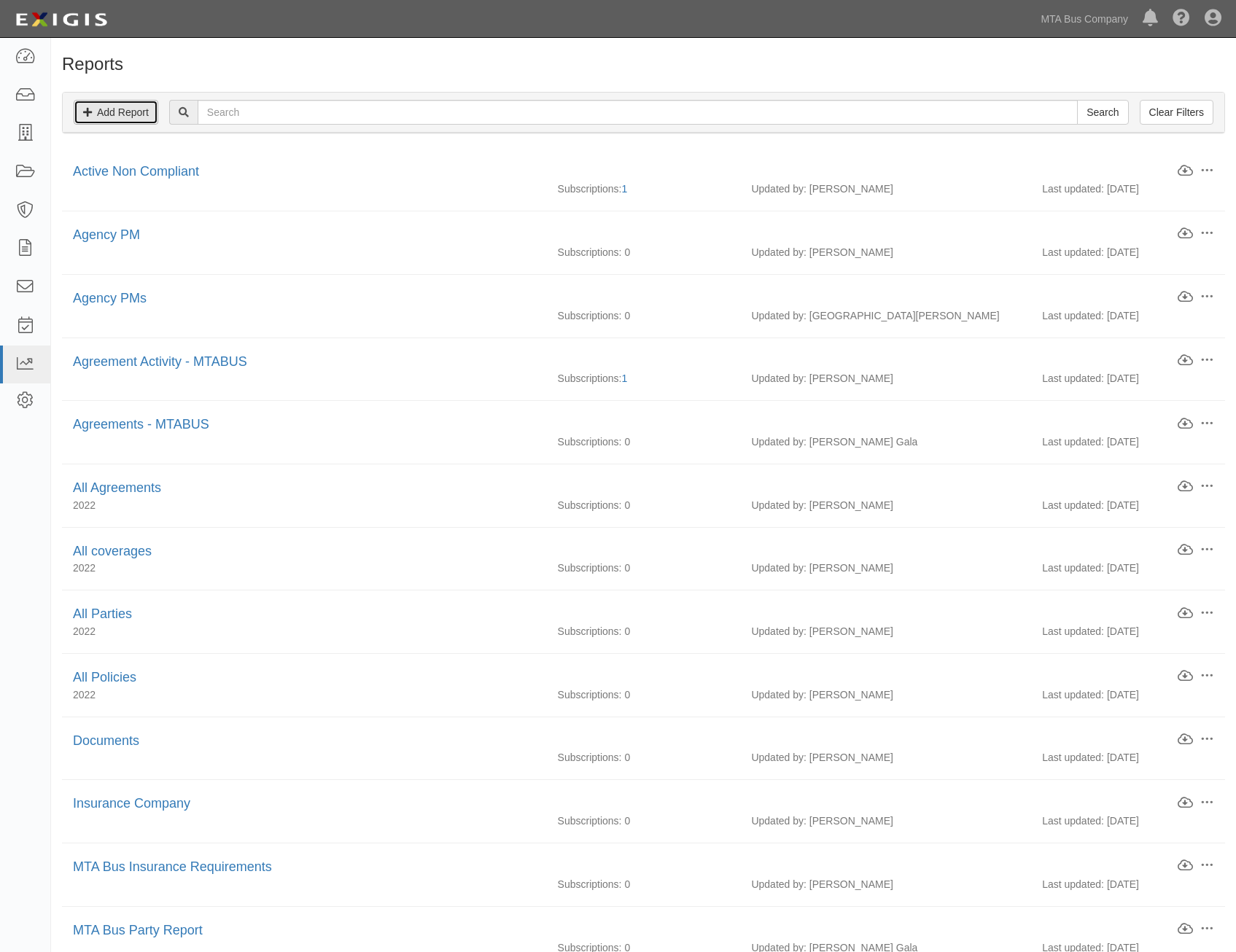
click at [137, 121] on link "Add Report" at bounding box center [116, 113] width 85 height 25
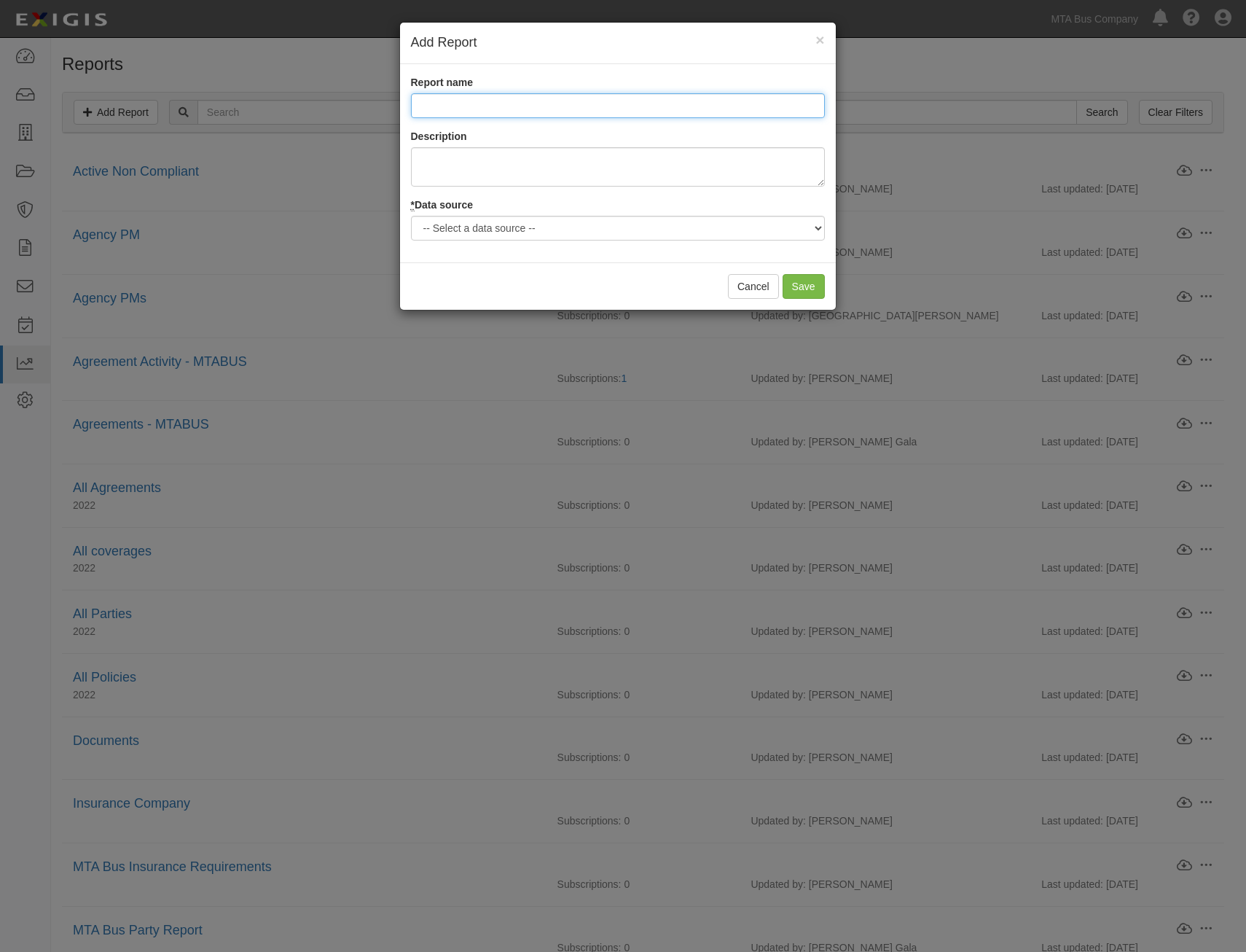
click at [591, 113] on input "Report name" at bounding box center [618, 106] width 414 height 25
type input "Cost"
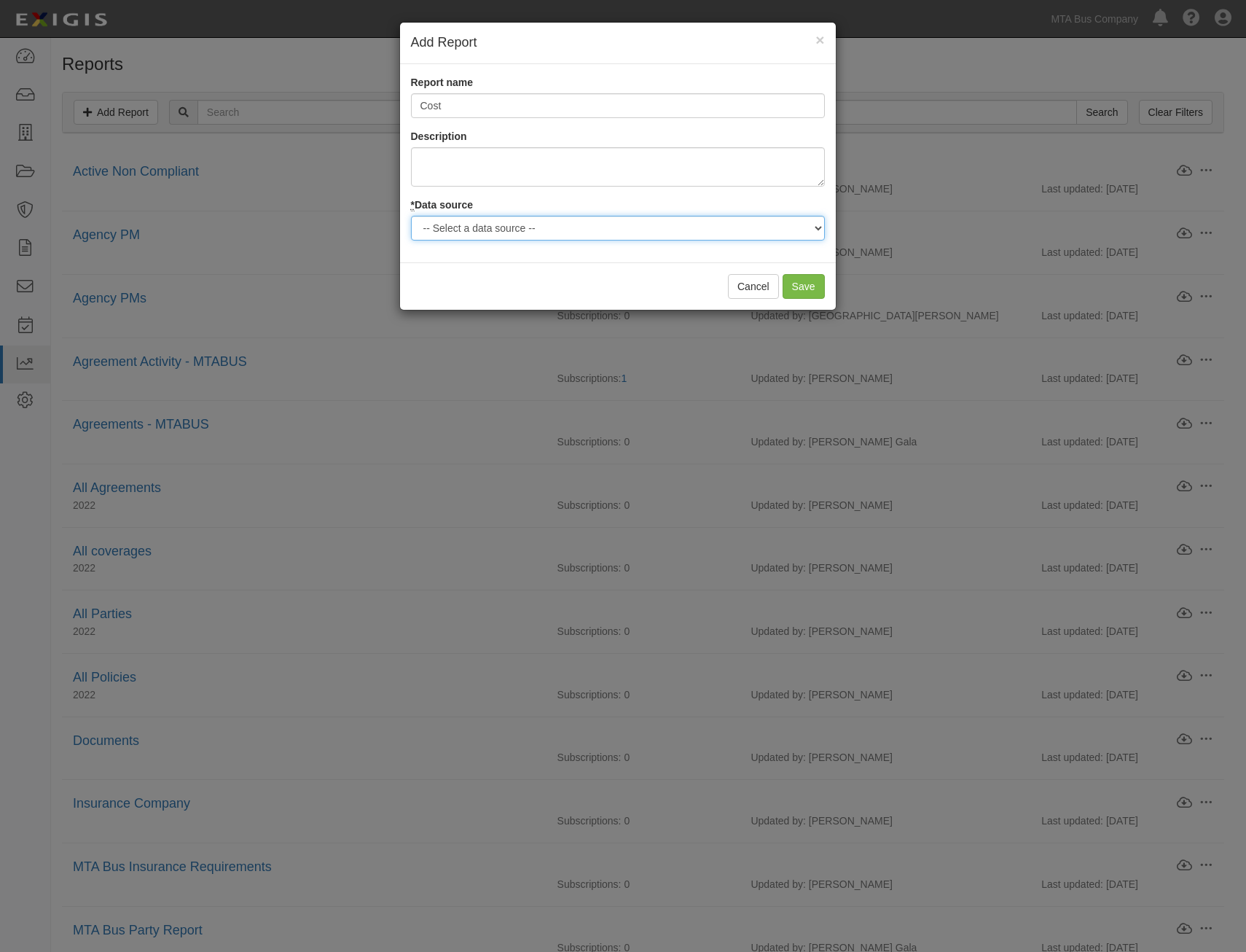
click at [598, 216] on select "-- Select a data source -- Agreements Coverages Documents Logged Activity Parti…" at bounding box center [618, 228] width 414 height 25
click at [615, 120] on div "Report name Cost Description * Data source -- Select a data source -- Agreement…" at bounding box center [618, 163] width 436 height 177
click at [622, 115] on input "Cost" at bounding box center [618, 106] width 414 height 25
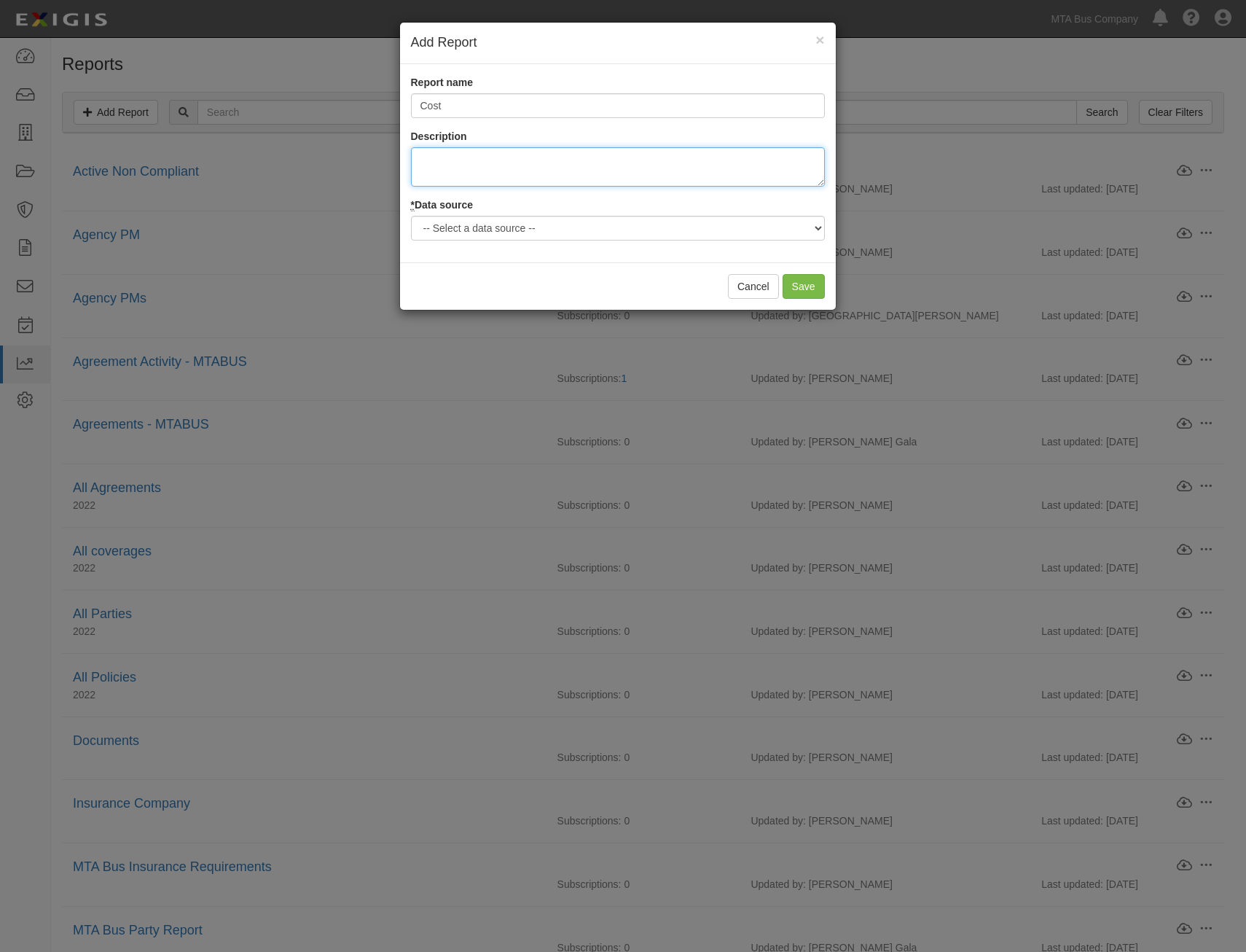
click at [584, 151] on textarea "Description" at bounding box center [618, 167] width 414 height 40
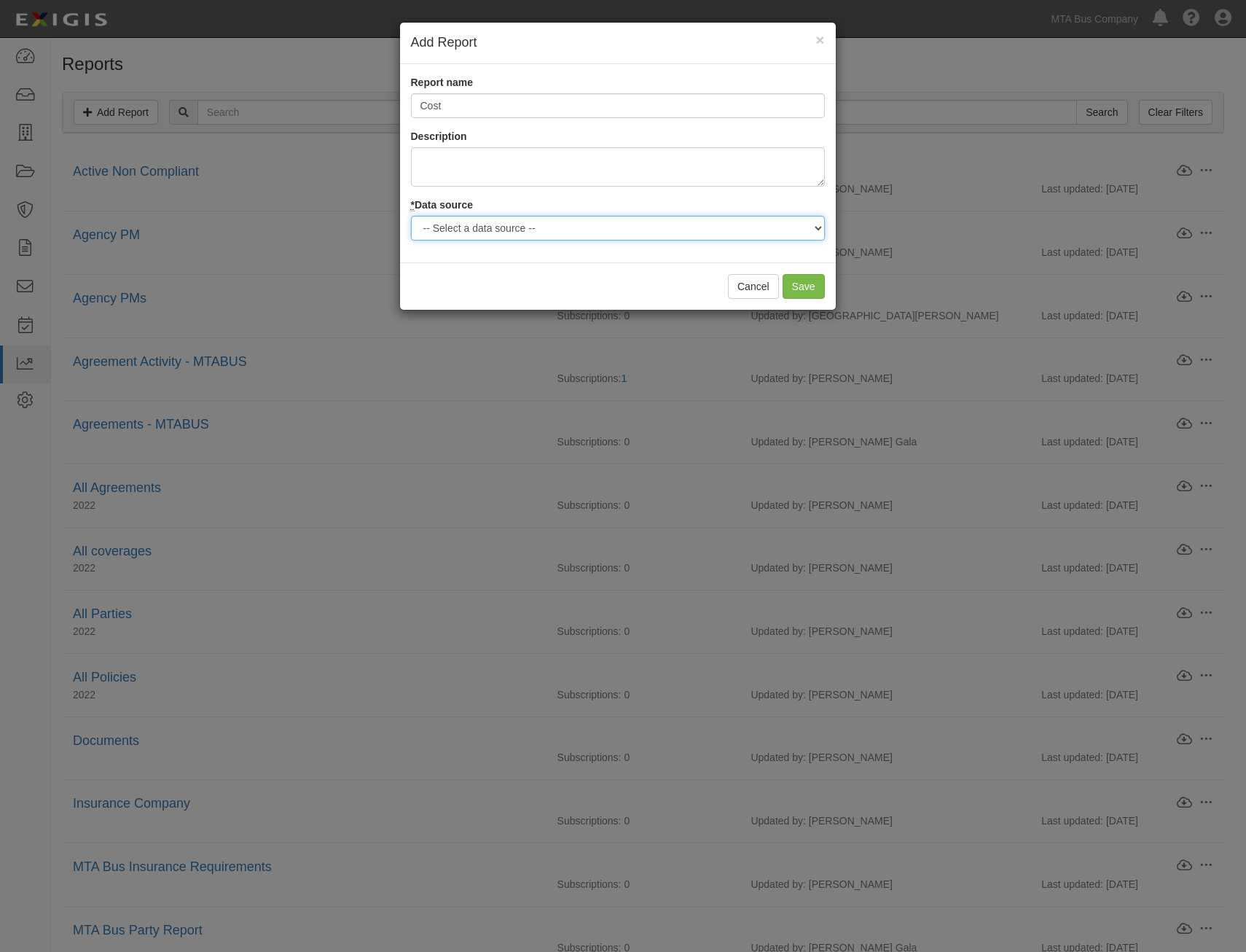
click at [576, 221] on select "-- Select a data source -- Agreements Coverages Documents Logged Activity Parti…" at bounding box center [618, 228] width 414 height 25
select select "agreements"
click at [411, 216] on select "-- Select a data source -- Agreements Coverages Documents Logged Activity Parti…" at bounding box center [618, 228] width 414 height 25
click at [809, 285] on input "Save" at bounding box center [804, 287] width 43 height 25
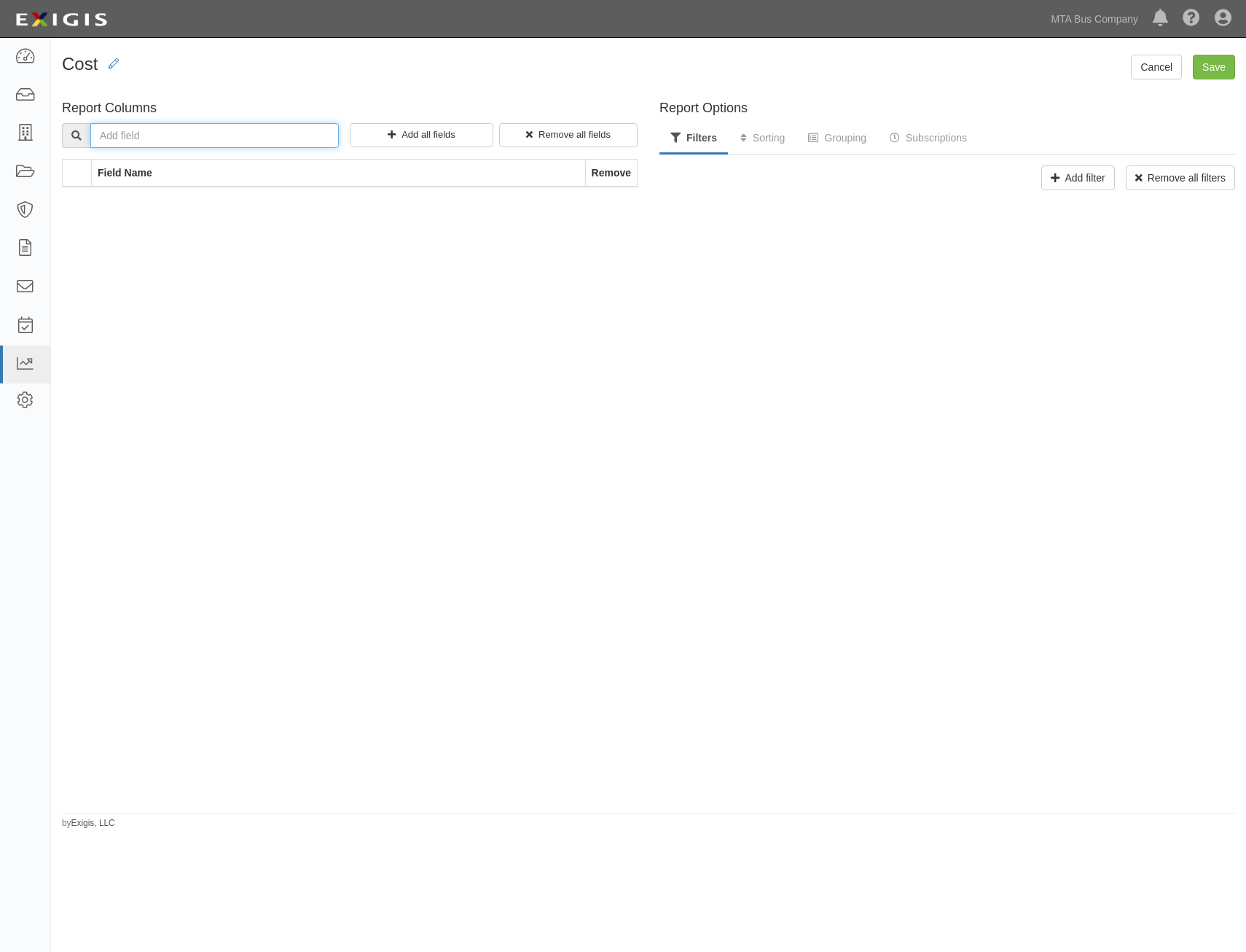
click at [244, 134] on input "text" at bounding box center [215, 136] width 249 height 25
type input "cost"
click at [212, 159] on div "Contract Cost" at bounding box center [187, 160] width 165 height 15
click at [173, 167] on div "Contract Cost" at bounding box center [187, 160] width 165 height 15
click at [99, 162] on li "Contract Cost" at bounding box center [185, 160] width 171 height 15
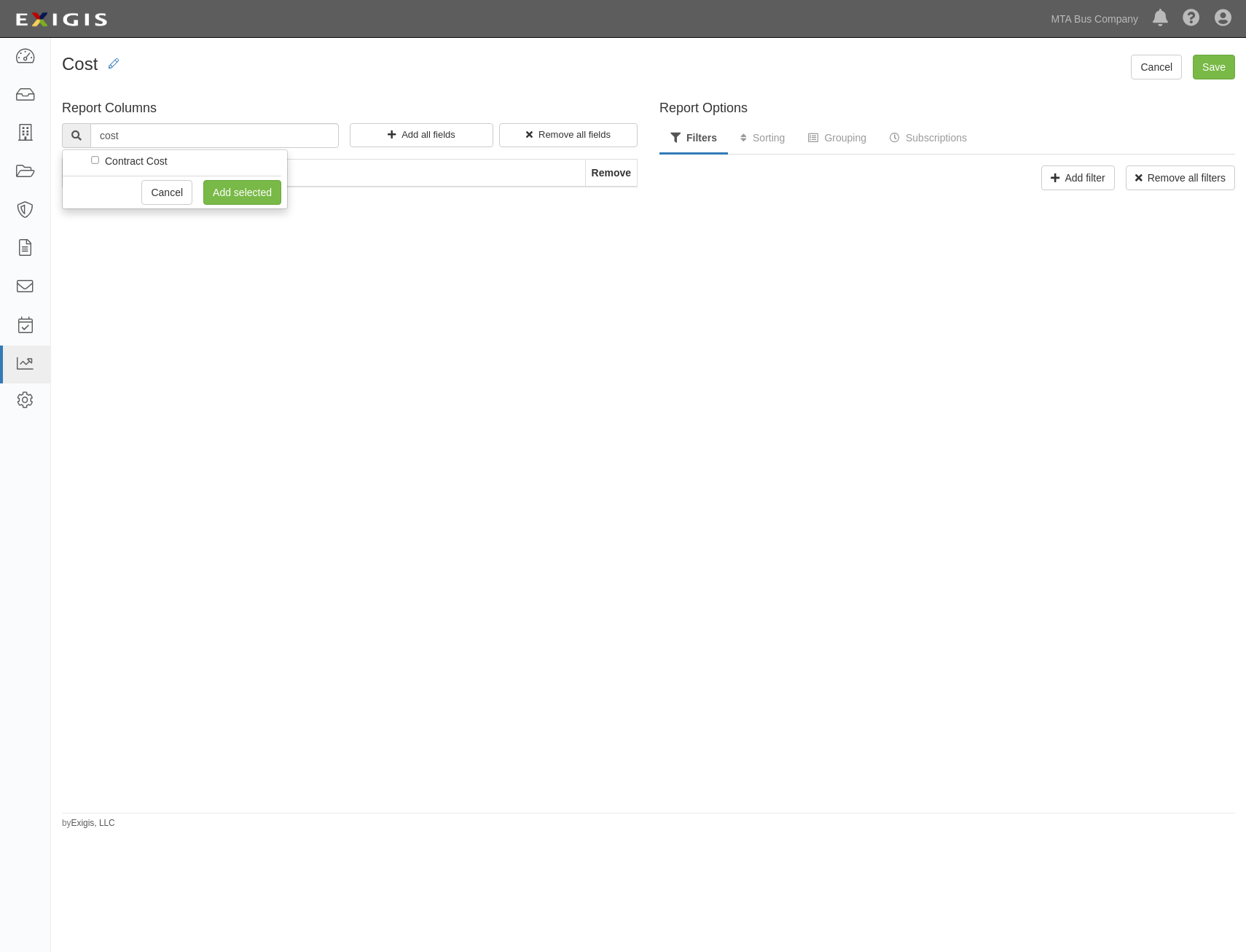
click at [101, 160] on li "Contract Cost" at bounding box center [185, 160] width 171 height 15
click at [95, 158] on input "Contract Cost" at bounding box center [95, 160] width 8 height 8
checkbox input "true"
click at [241, 191] on link "Add selected" at bounding box center [242, 192] width 78 height 25
click at [238, 137] on input "text" at bounding box center [215, 136] width 249 height 25
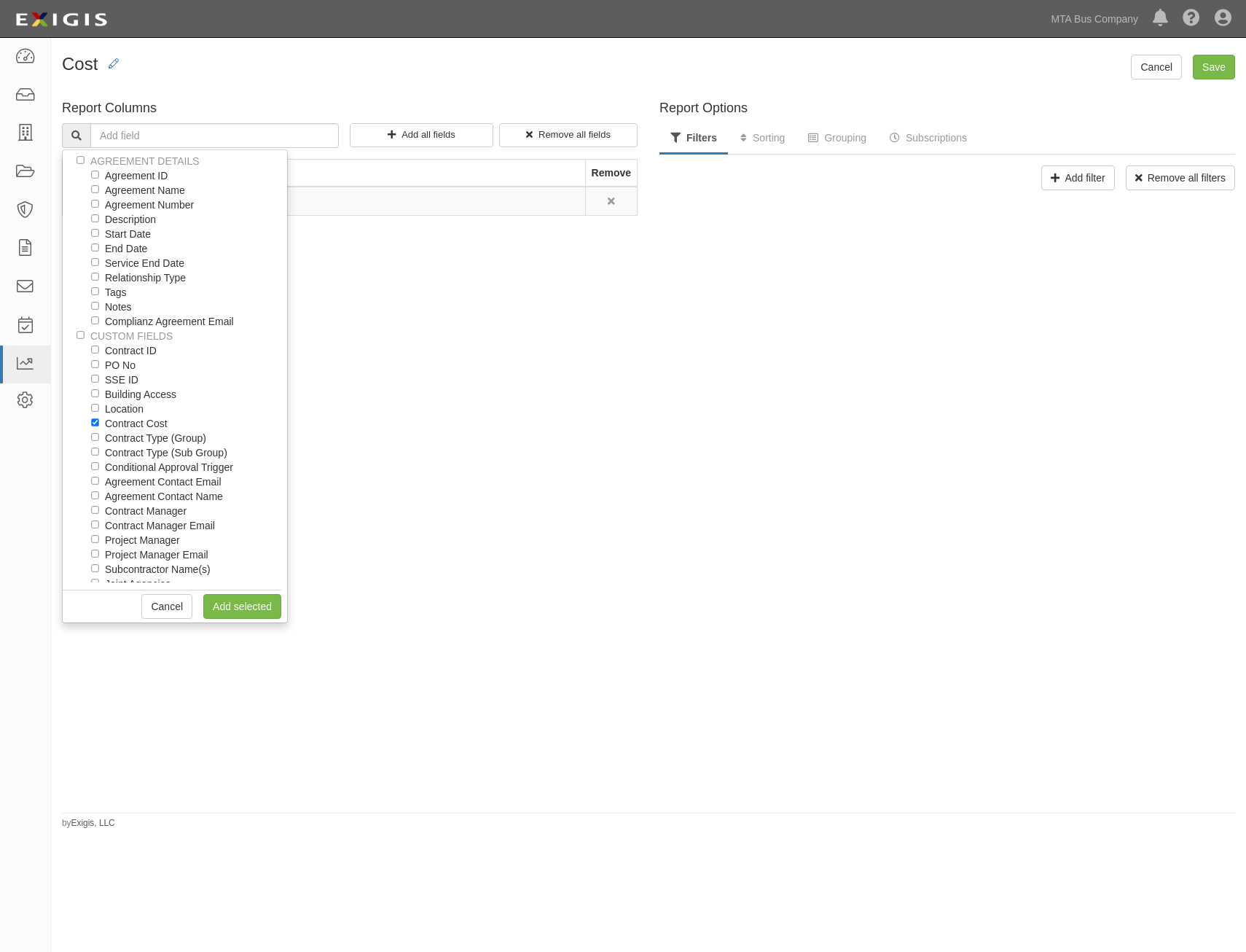
click at [147, 177] on label "Agreement ID" at bounding box center [136, 175] width 63 height 15
click at [98, 177] on input "Agreement ID" at bounding box center [95, 175] width 8 height 8
checkbox input "true"
click at [162, 188] on label "Agreement Name" at bounding box center [145, 189] width 81 height 15
click at [98, 188] on input "Agreement Name" at bounding box center [95, 189] width 8 height 8
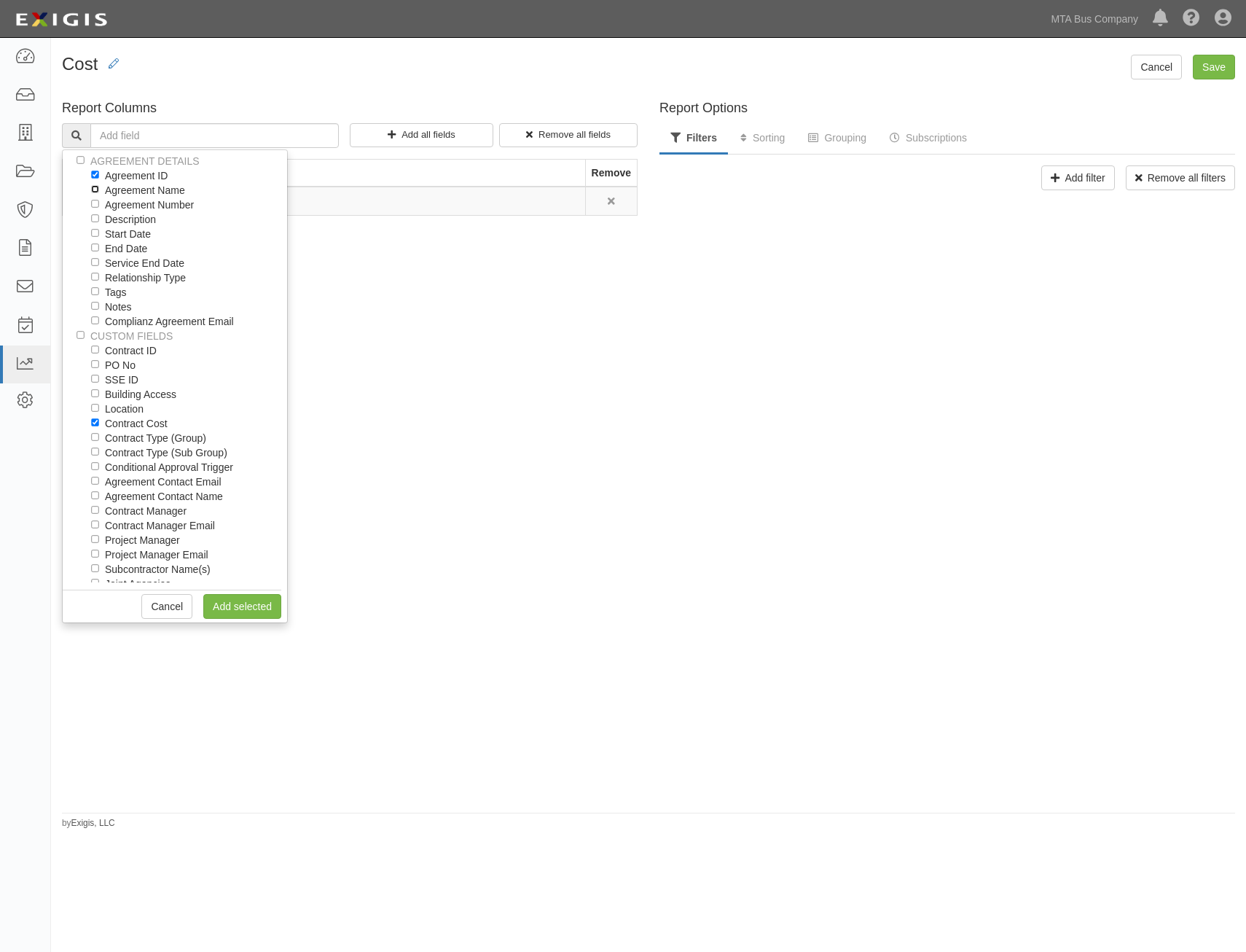
checkbox input "true"
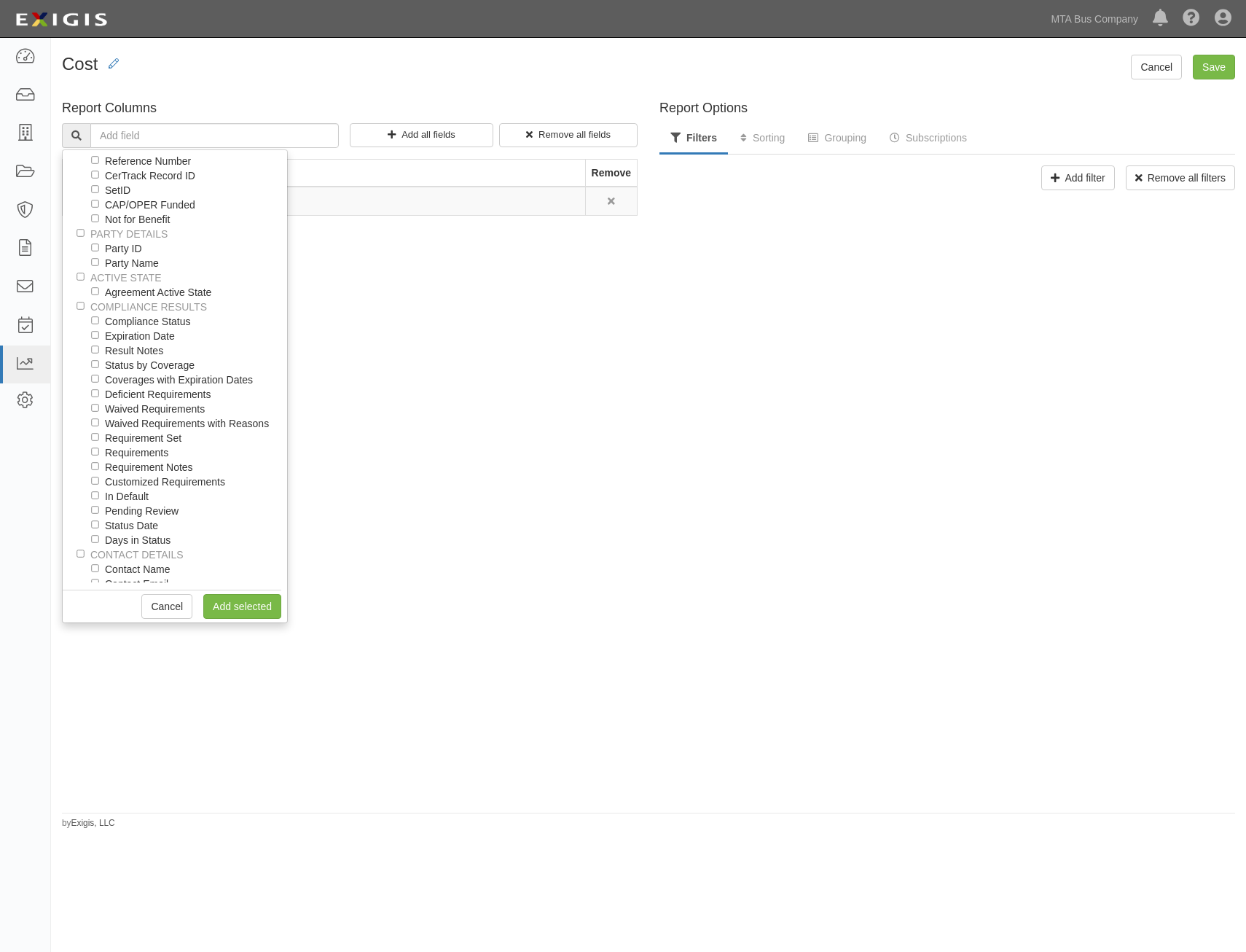
scroll to position [583, 0]
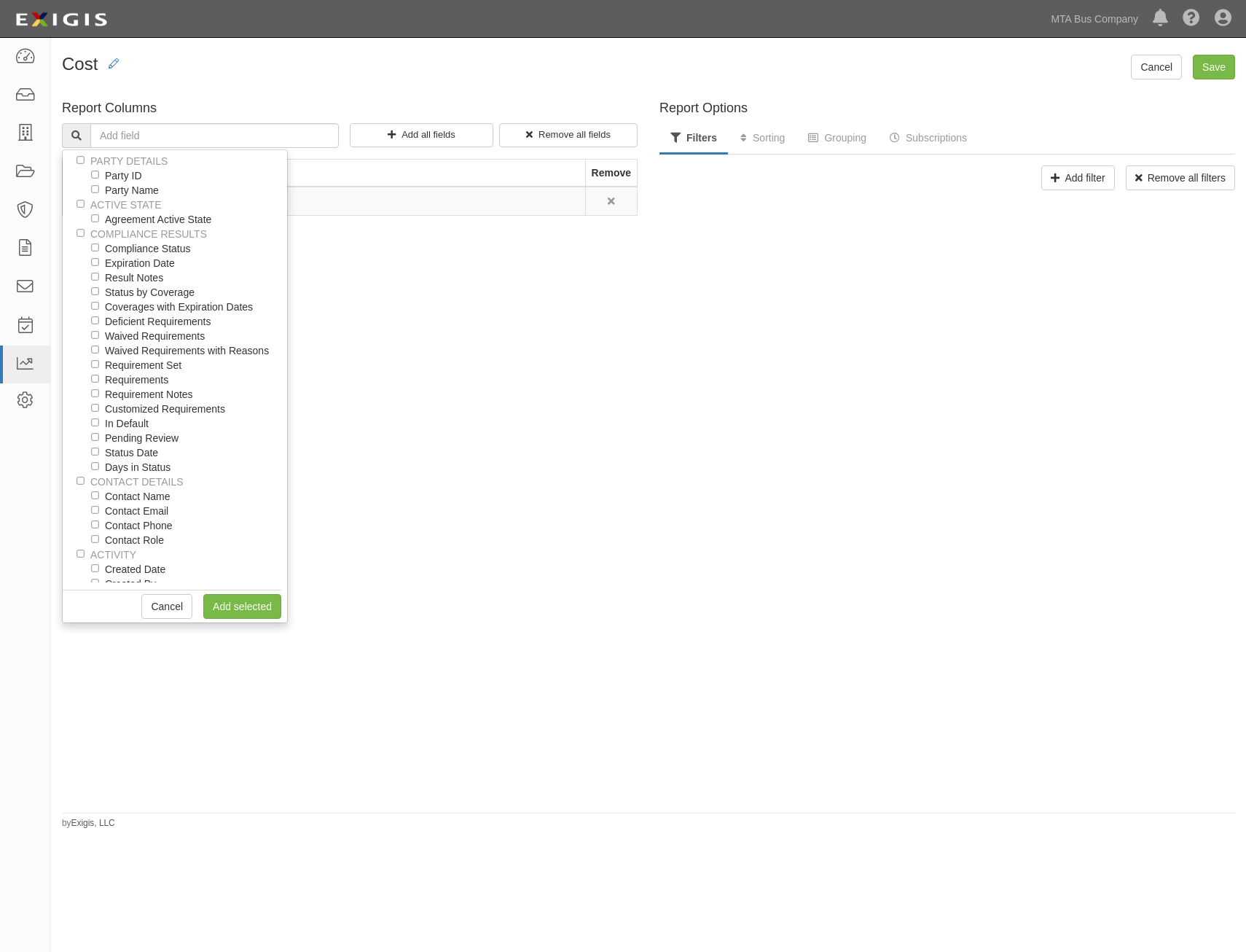
click at [154, 388] on label "Requirements" at bounding box center [136, 380] width 63 height 15
click at [98, 382] on input "Requirements" at bounding box center [95, 379] width 8 height 8
checkbox input "true"
click at [253, 597] on link "Add selected" at bounding box center [242, 607] width 78 height 25
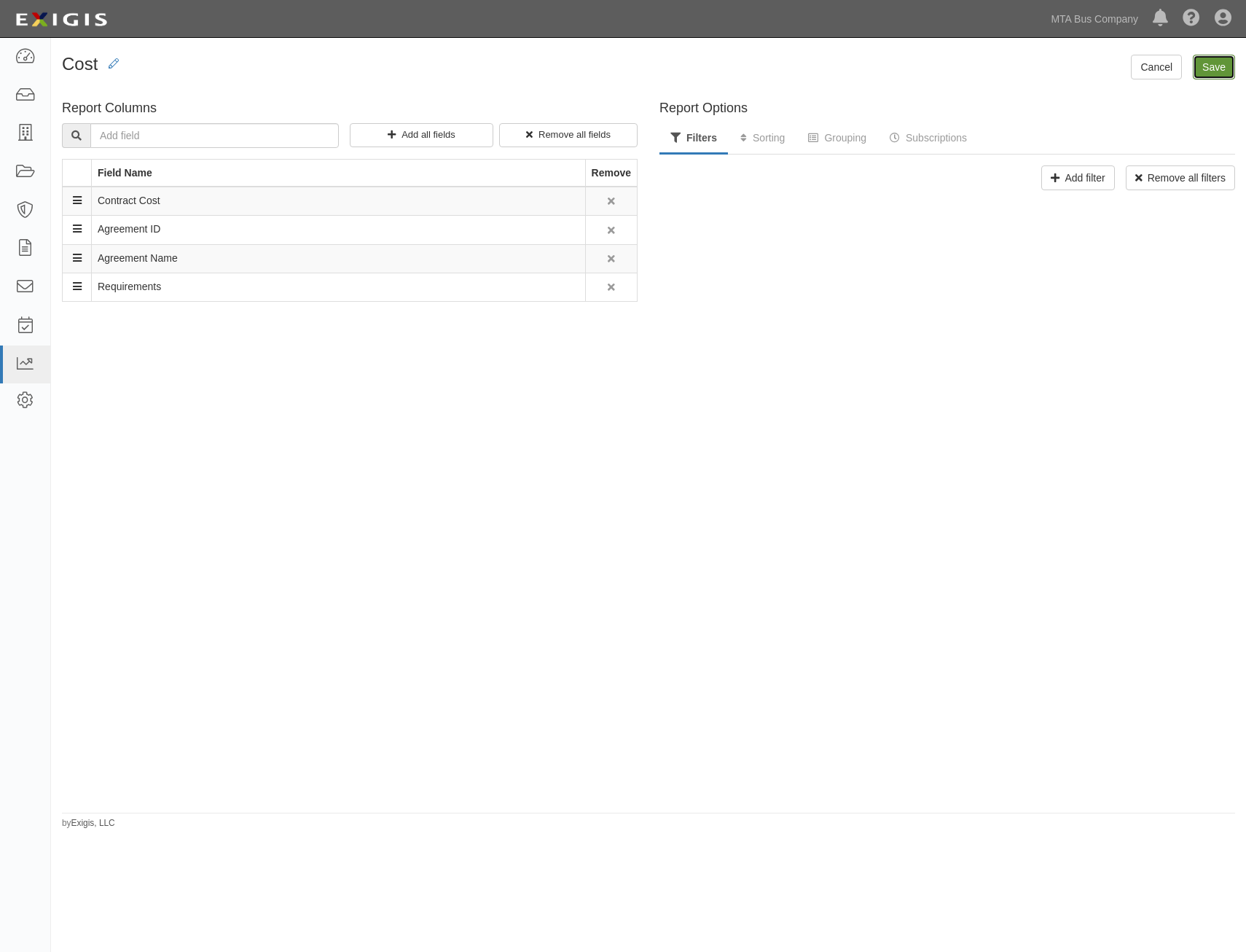
click at [1216, 69] on input "Save" at bounding box center [1215, 67] width 43 height 25
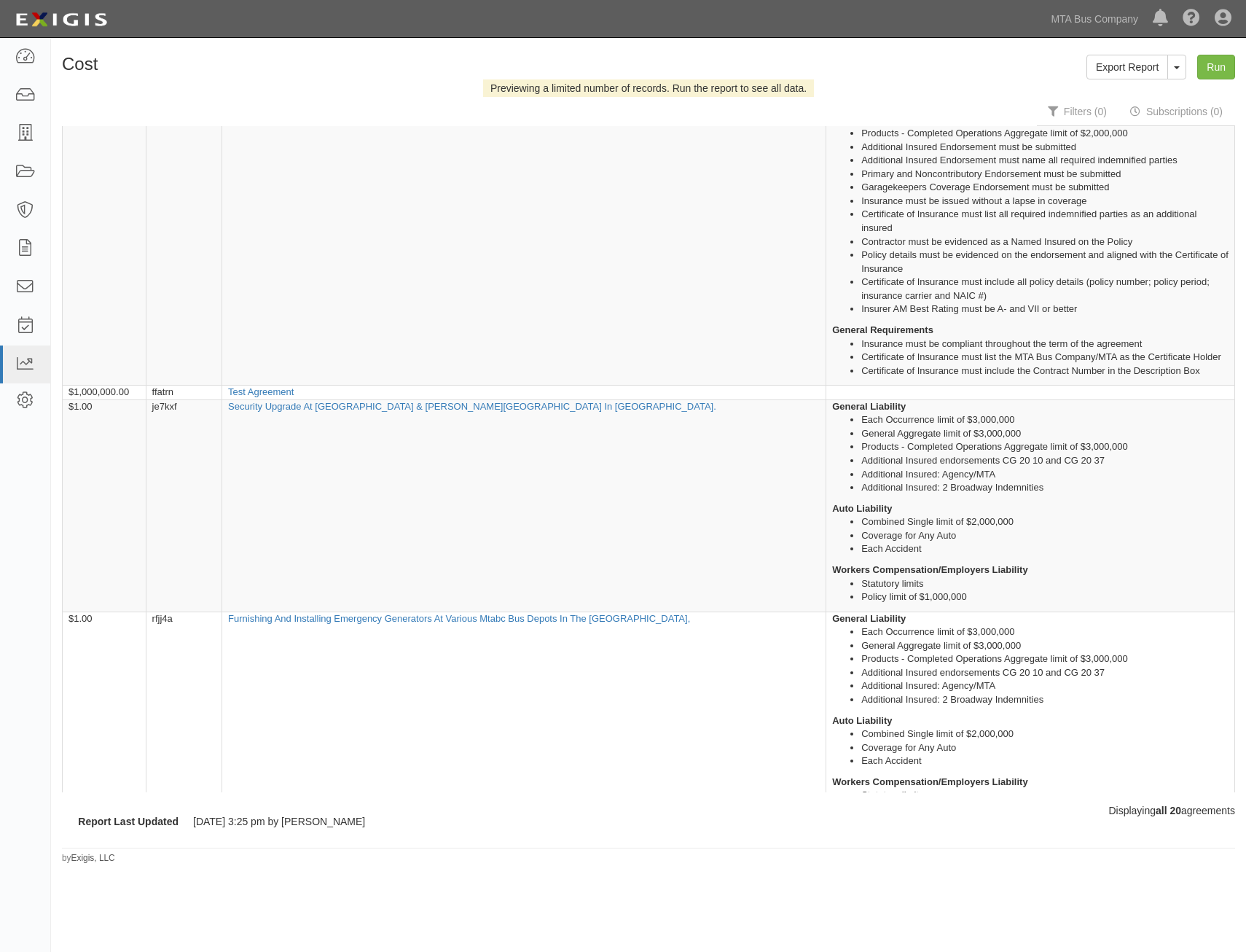
scroll to position [1167, 0]
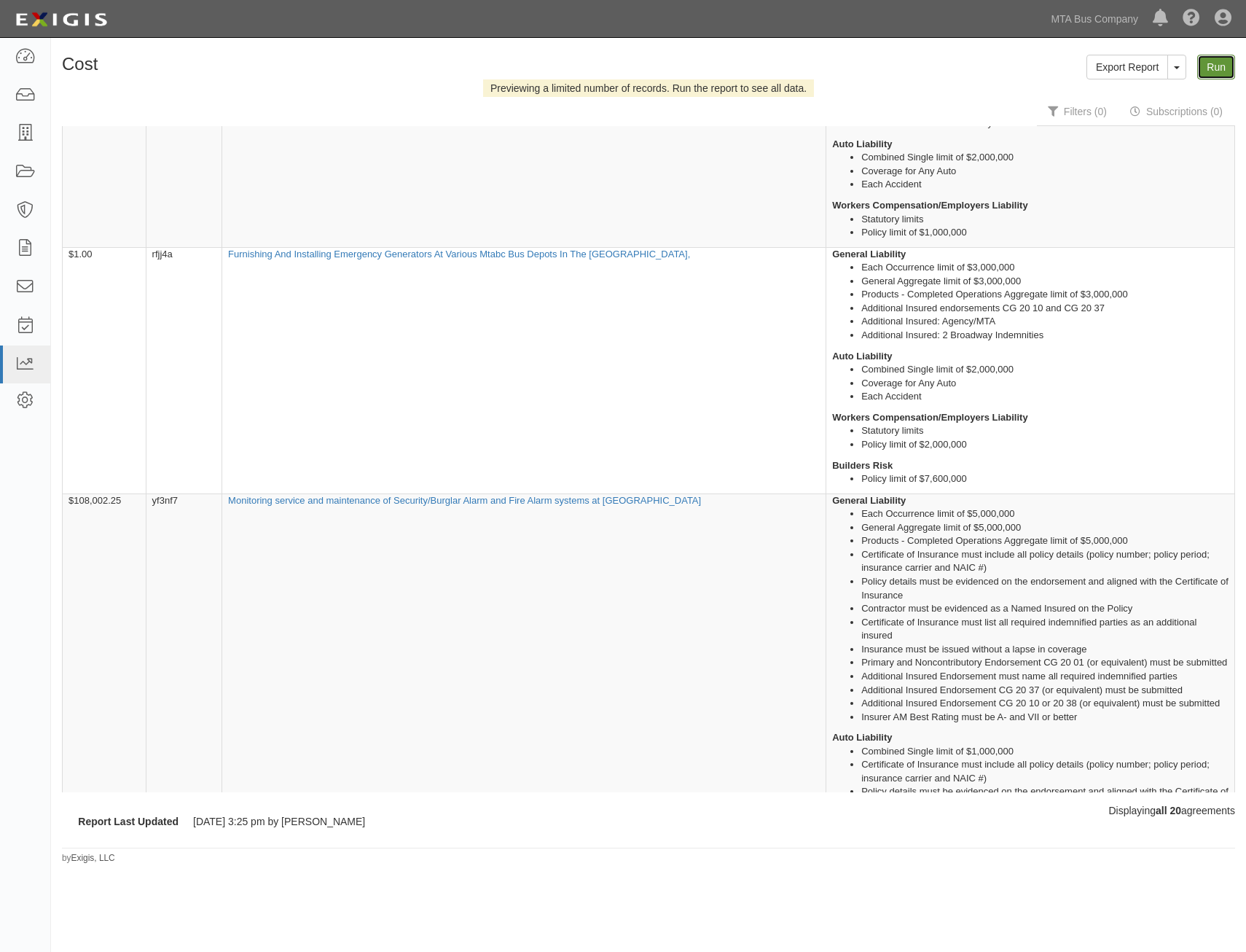
click at [1217, 72] on link "Run" at bounding box center [1216, 67] width 38 height 25
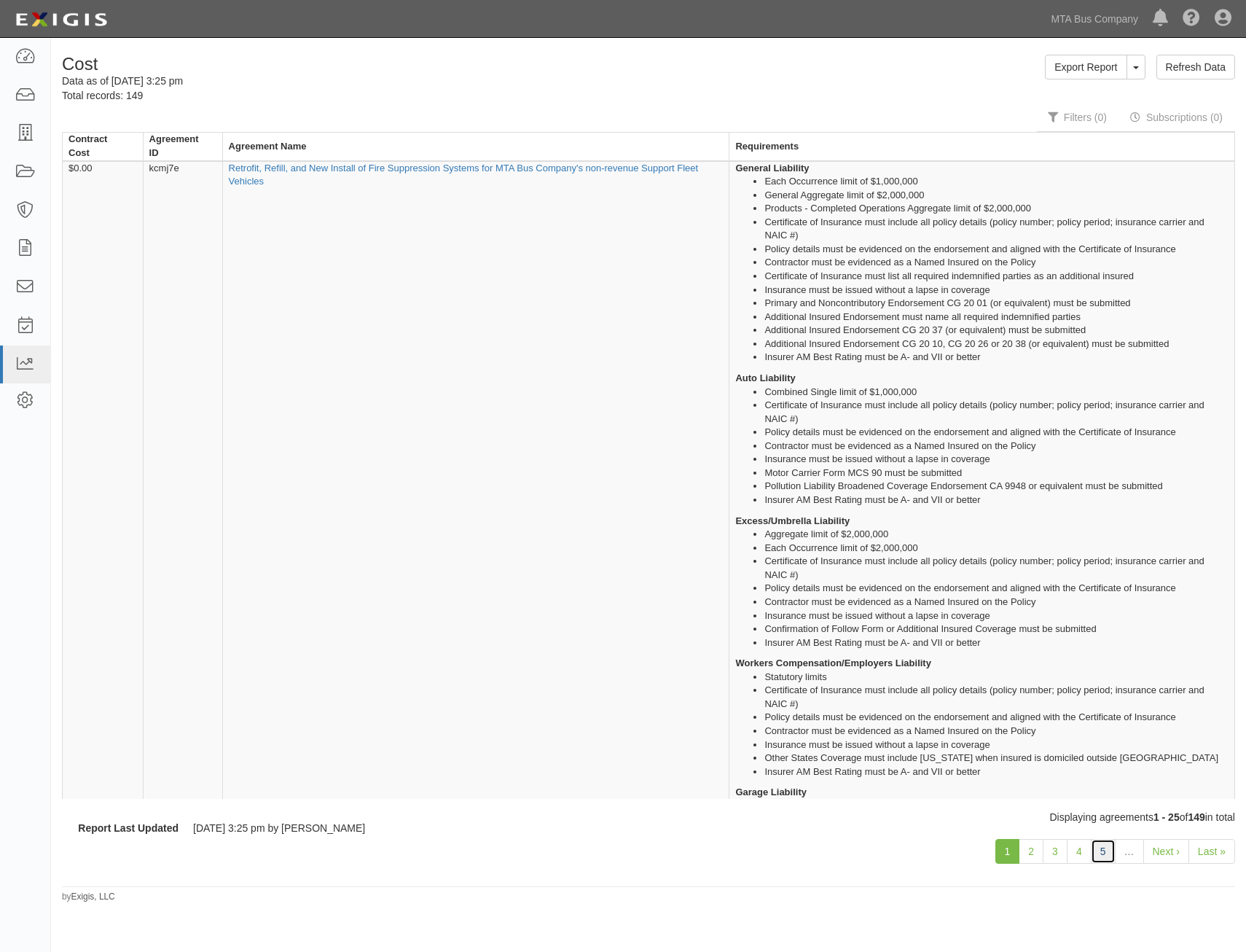
click at [1102, 852] on link "5" at bounding box center [1104, 852] width 25 height 25
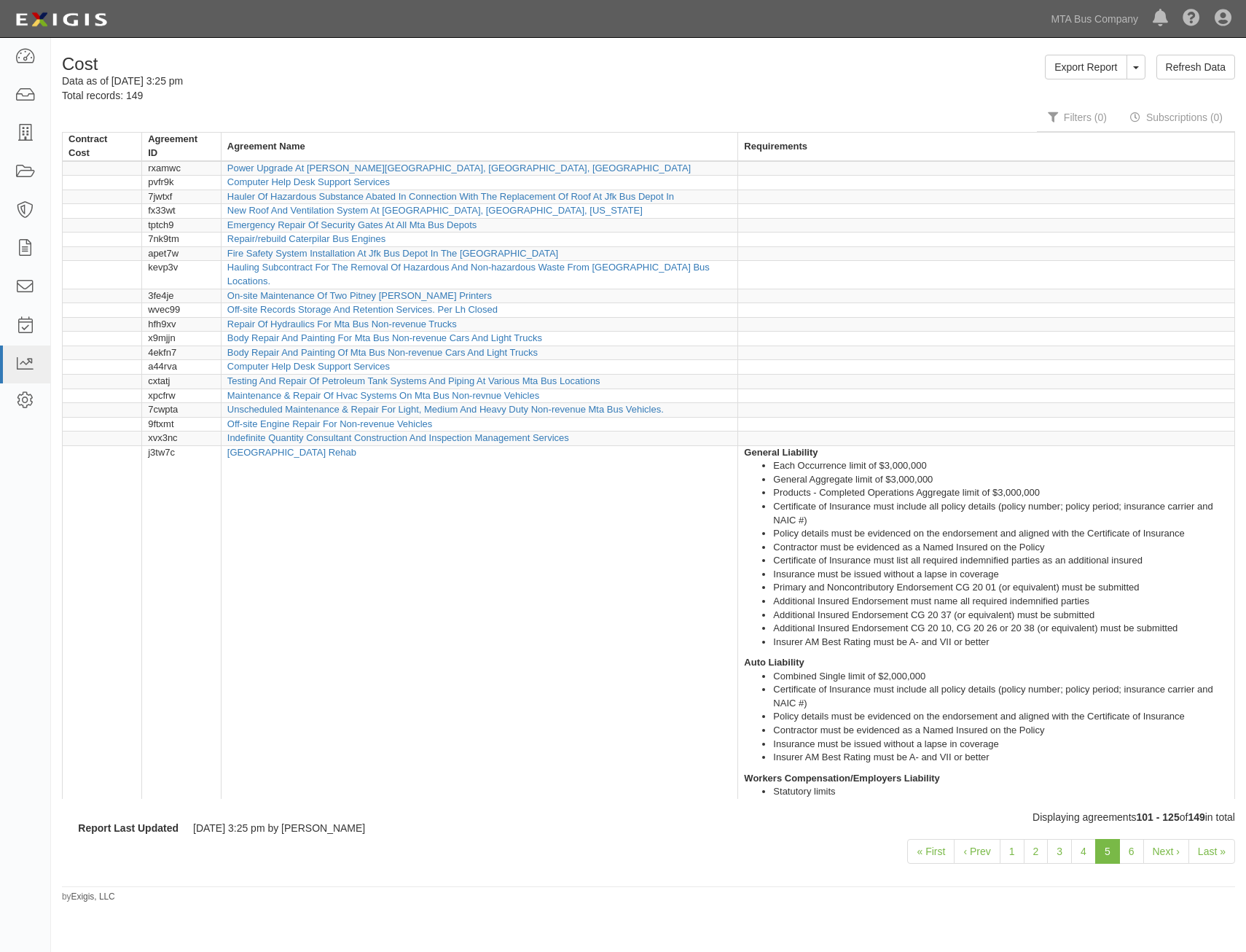
drag, startPoint x: 754, startPoint y: 718, endPoint x: 872, endPoint y: 460, distance: 283.7
drag, startPoint x: 873, startPoint y: 460, endPoint x: 446, endPoint y: 472, distance: 427.2
click at [1013, 853] on link "1" at bounding box center [1013, 852] width 25 height 25
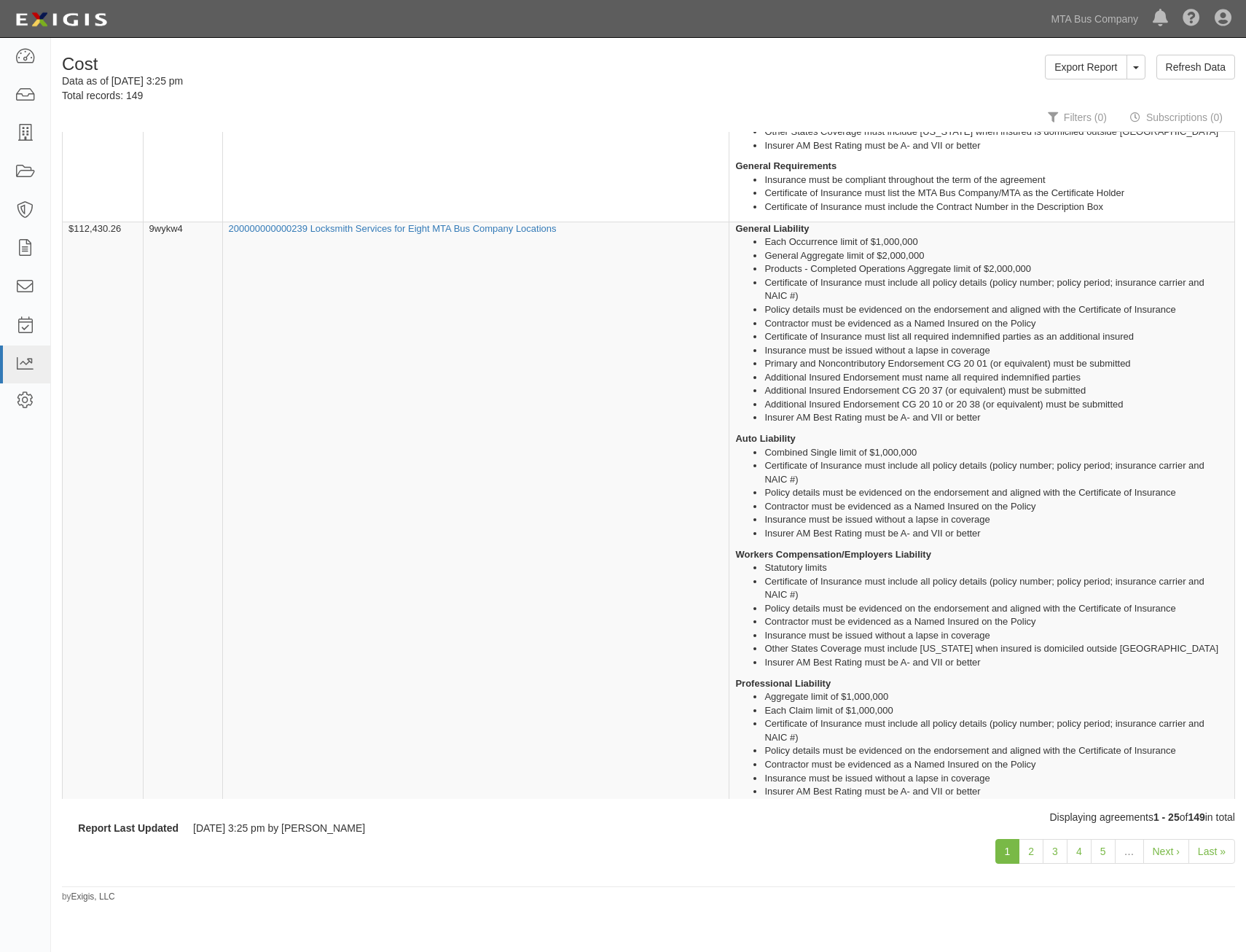
scroll to position [9503, 0]
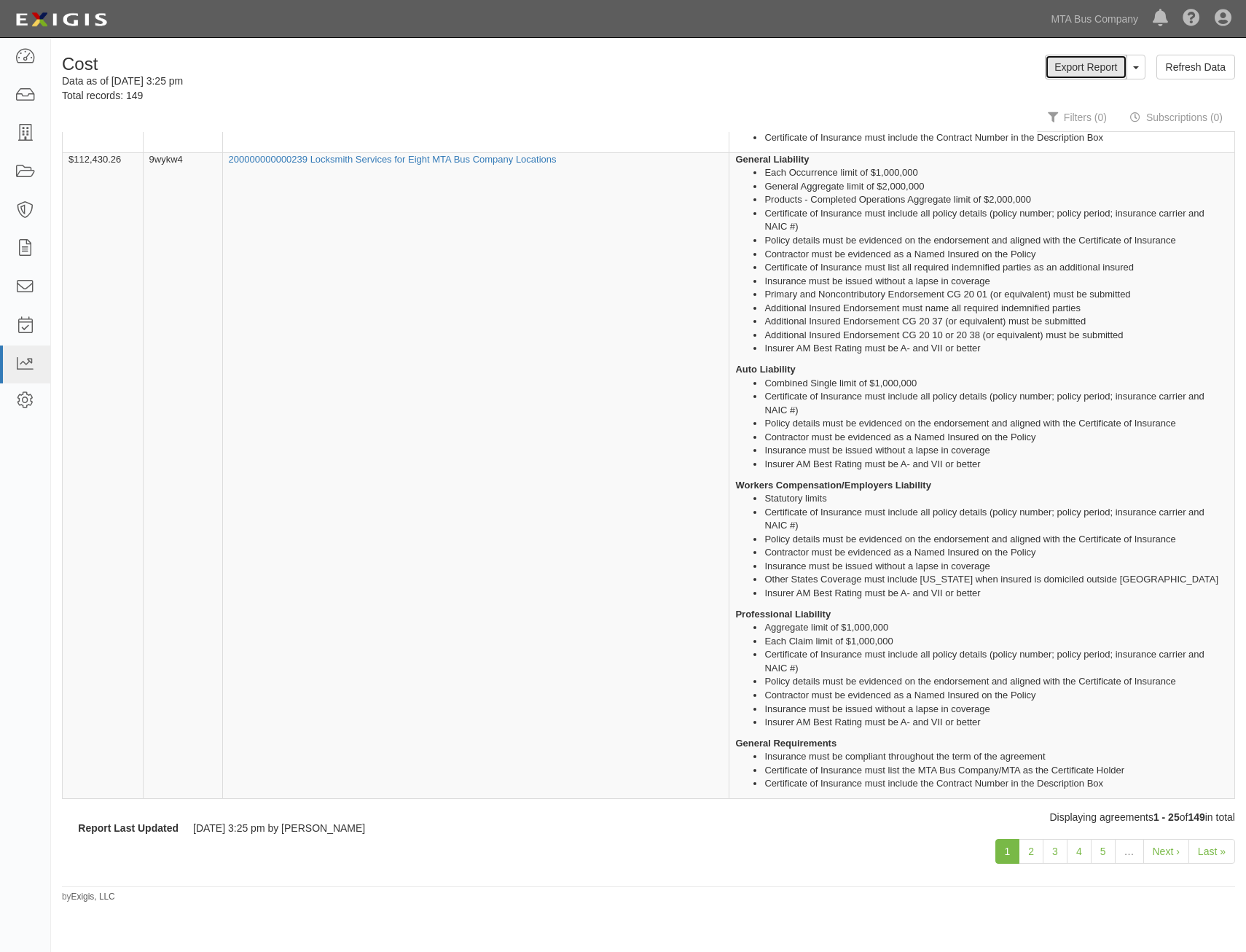
click at [1097, 69] on link "Export Report" at bounding box center [1086, 67] width 82 height 25
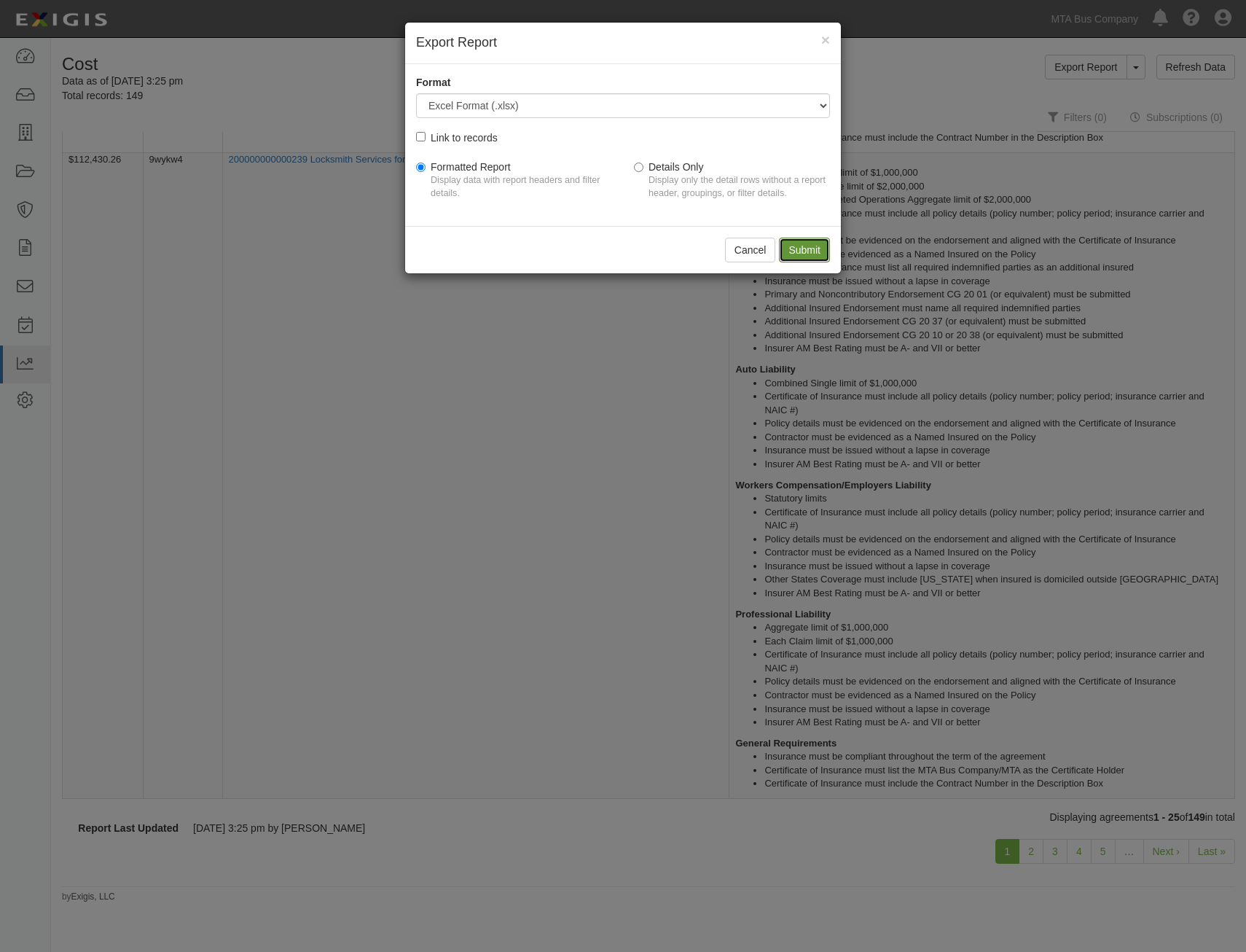
click at [797, 246] on input "Submit" at bounding box center [804, 251] width 51 height 25
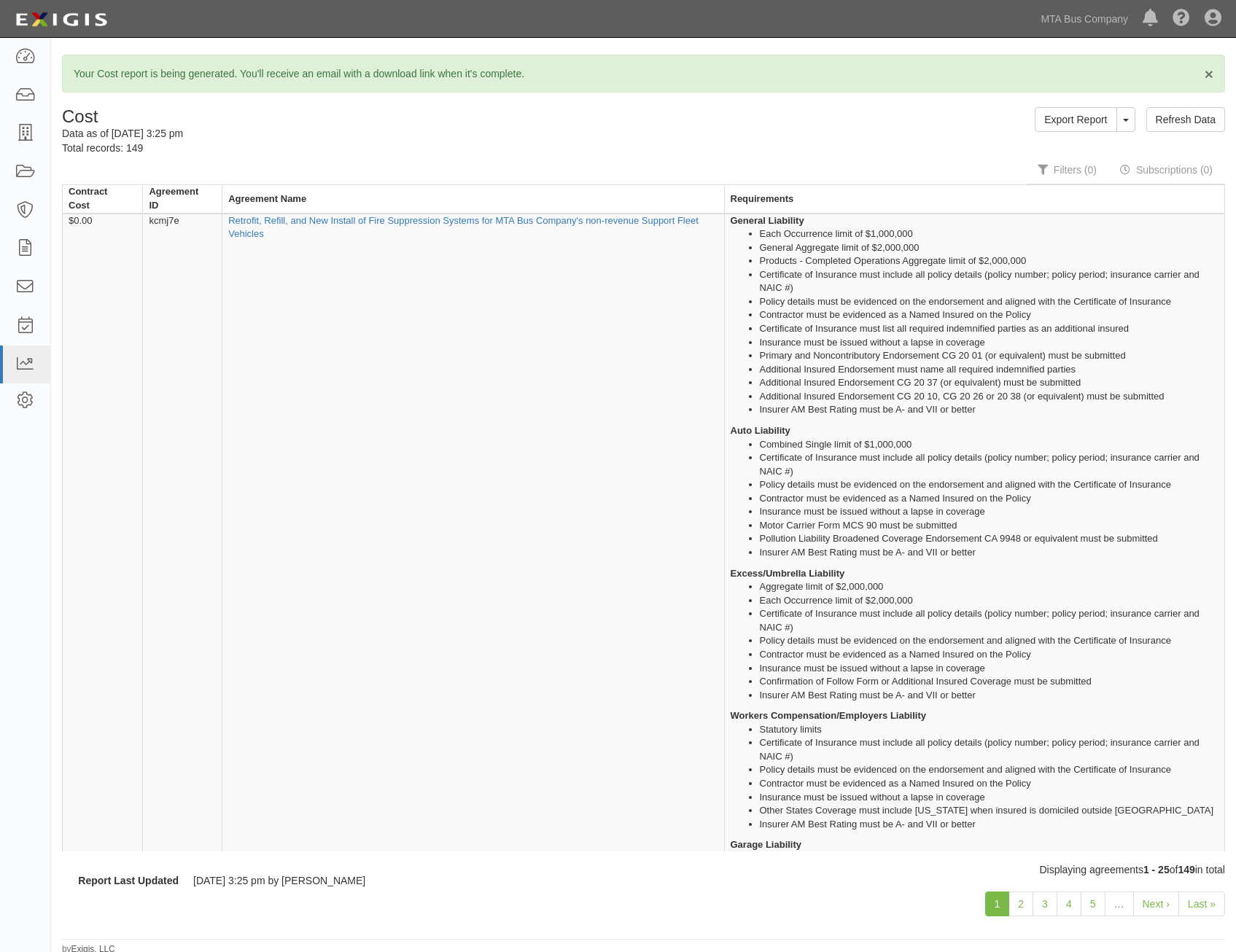
click at [1209, 74] on span "×" at bounding box center [1209, 74] width 9 height 17
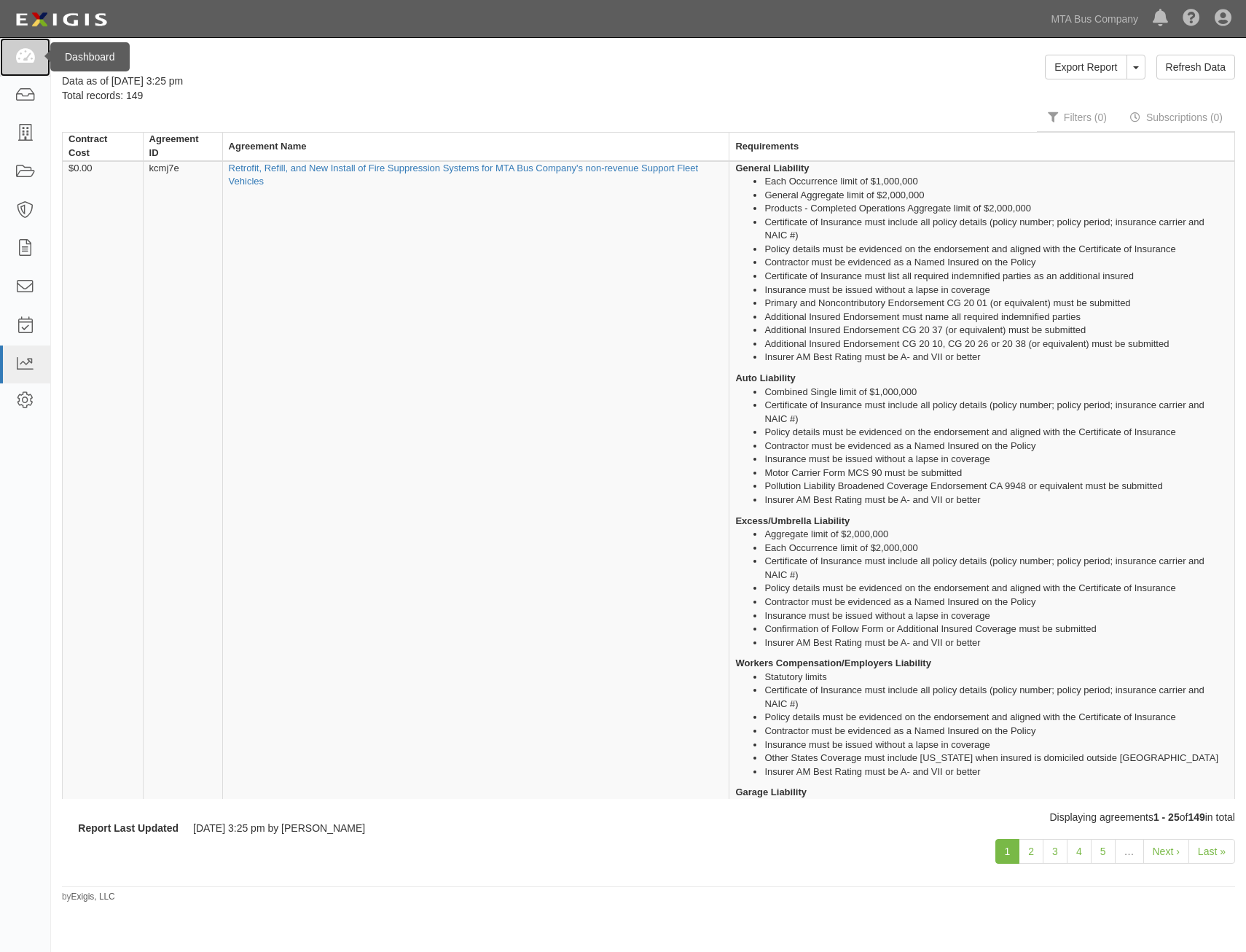
click at [8, 69] on link at bounding box center [25, 57] width 51 height 39
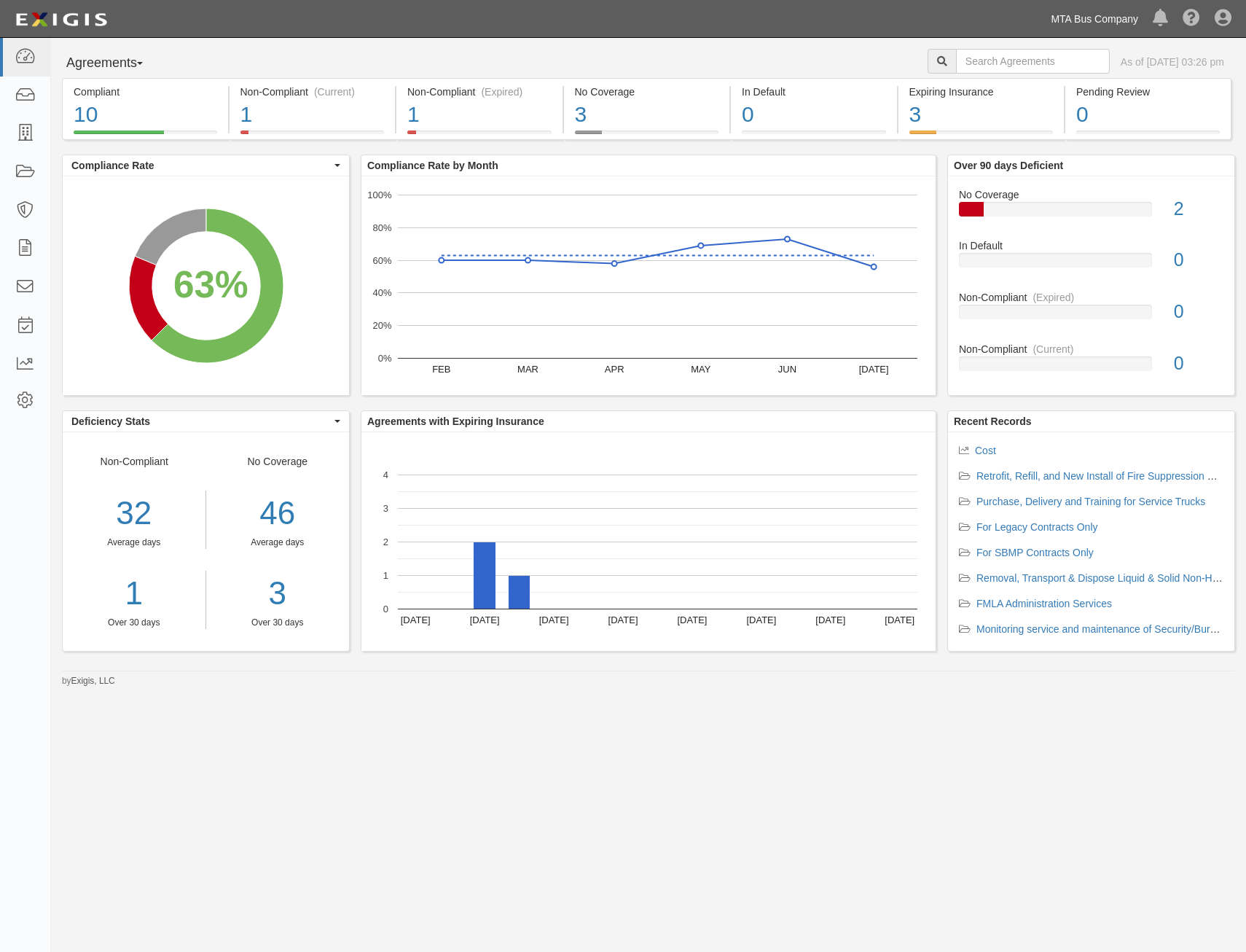
click at [1105, 23] on link "MTA Bus Company" at bounding box center [1094, 19] width 102 height 29
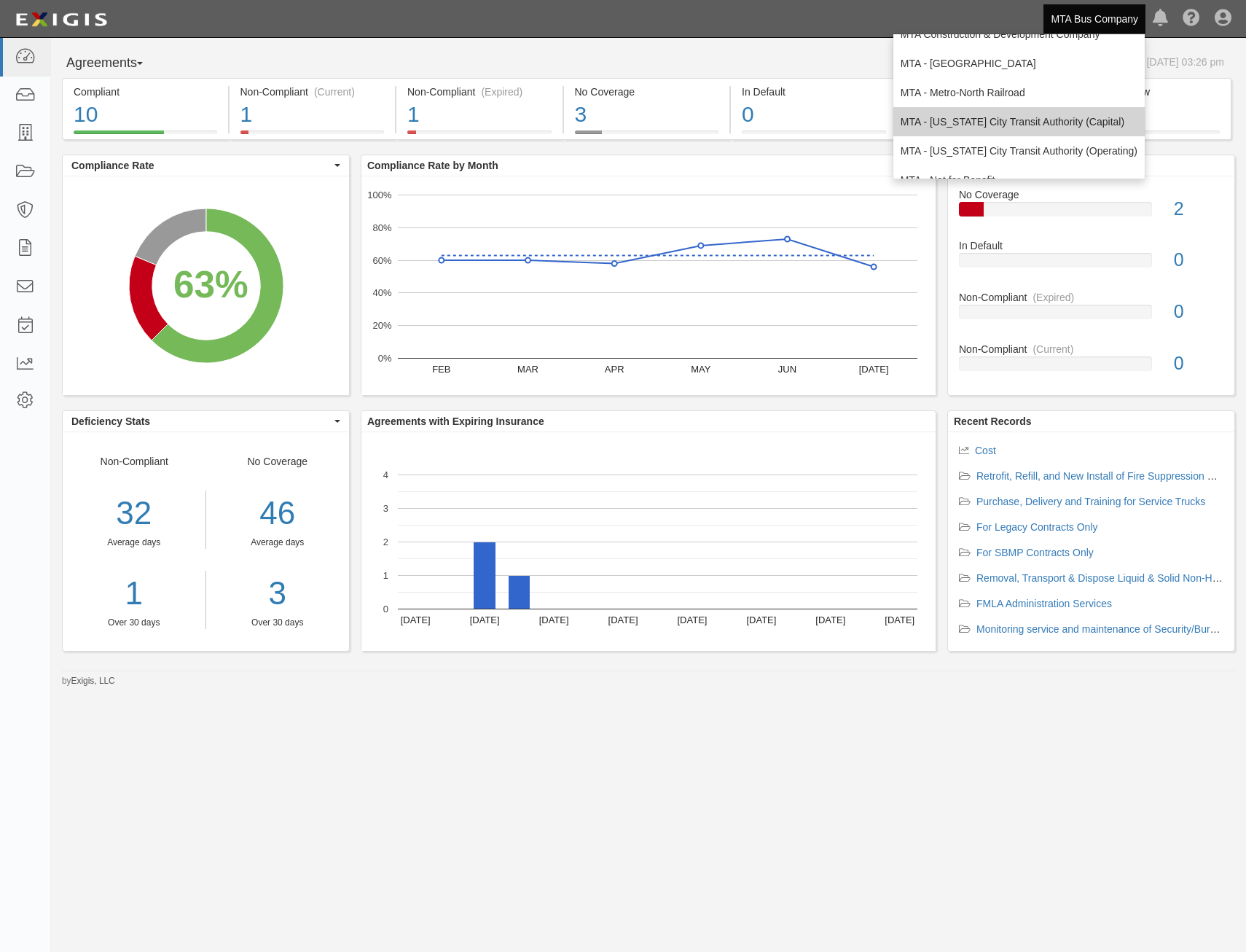
scroll to position [96, 0]
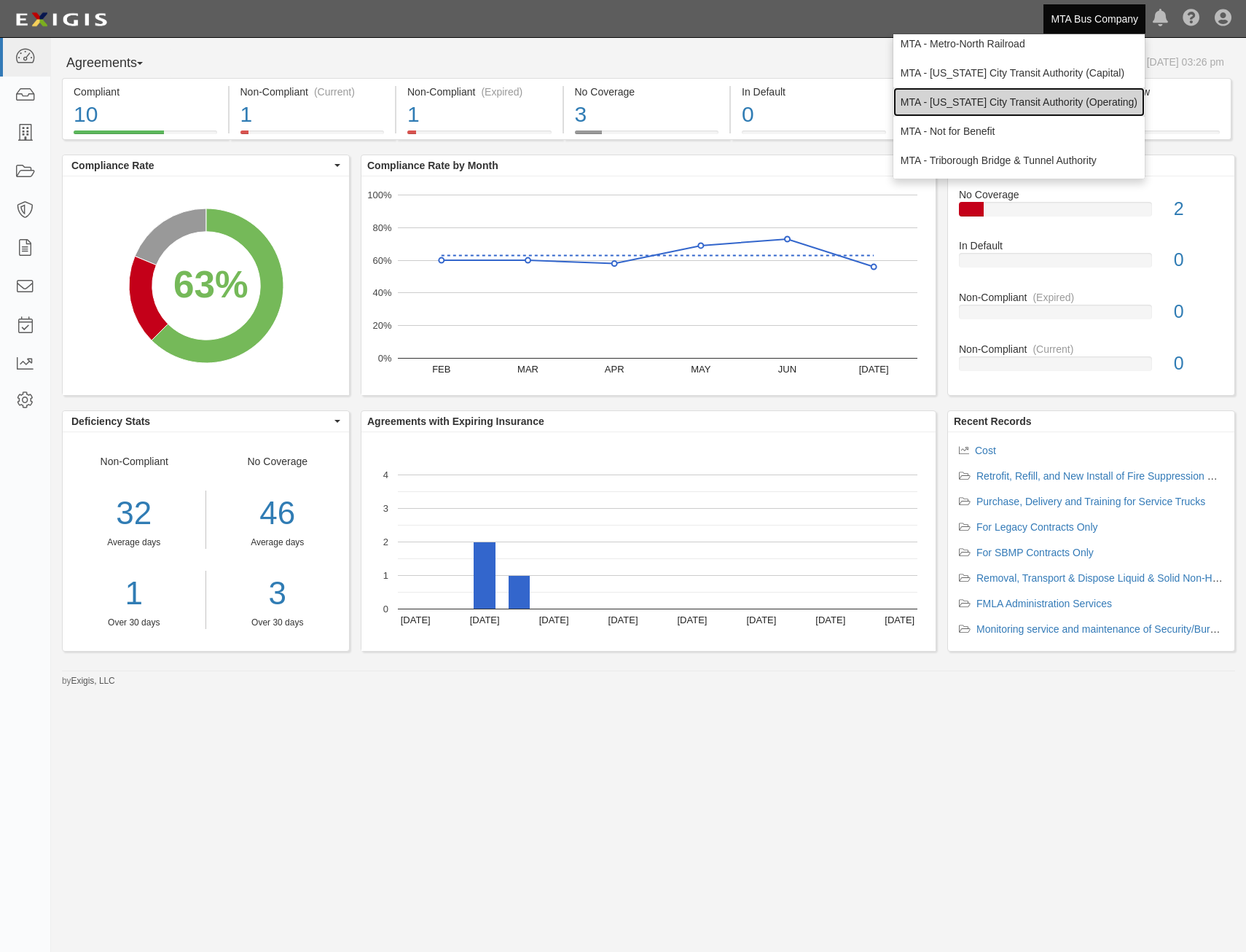
click at [1062, 105] on link "MTA - [US_STATE] City Transit Authority (Operating)" at bounding box center [1019, 102] width 252 height 29
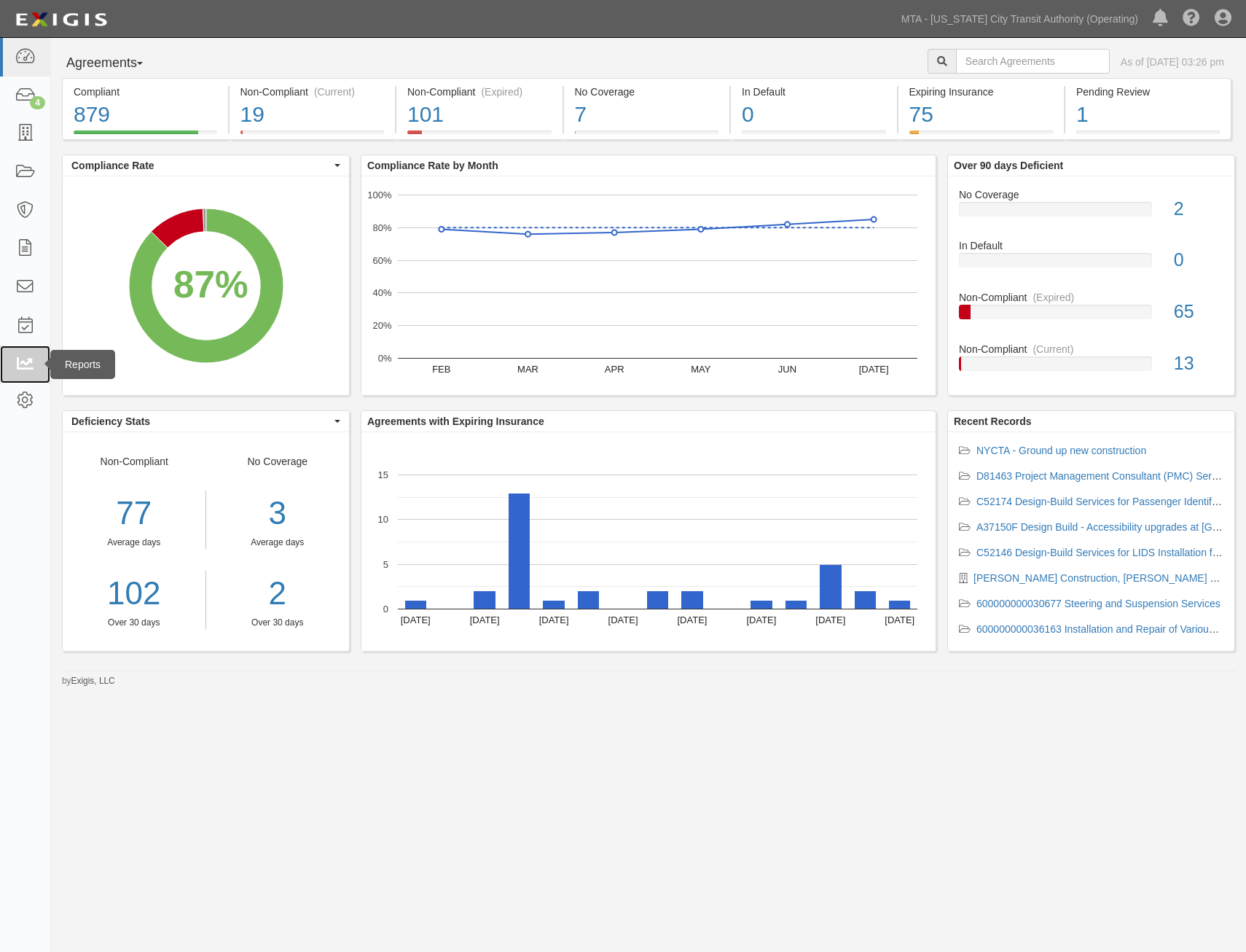
click at [25, 357] on icon at bounding box center [24, 364] width 20 height 17
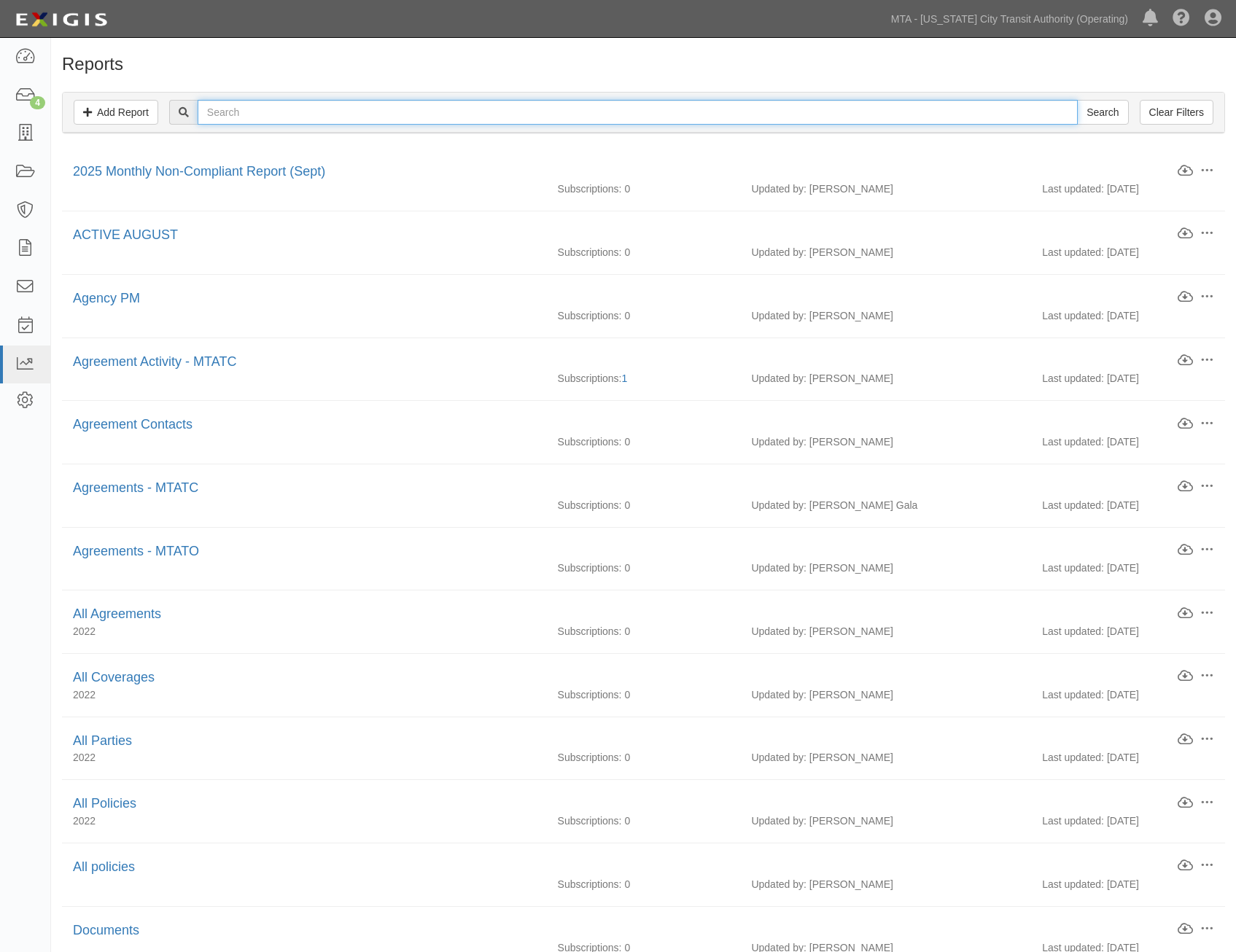
click at [574, 121] on input "text" at bounding box center [637, 113] width 880 height 25
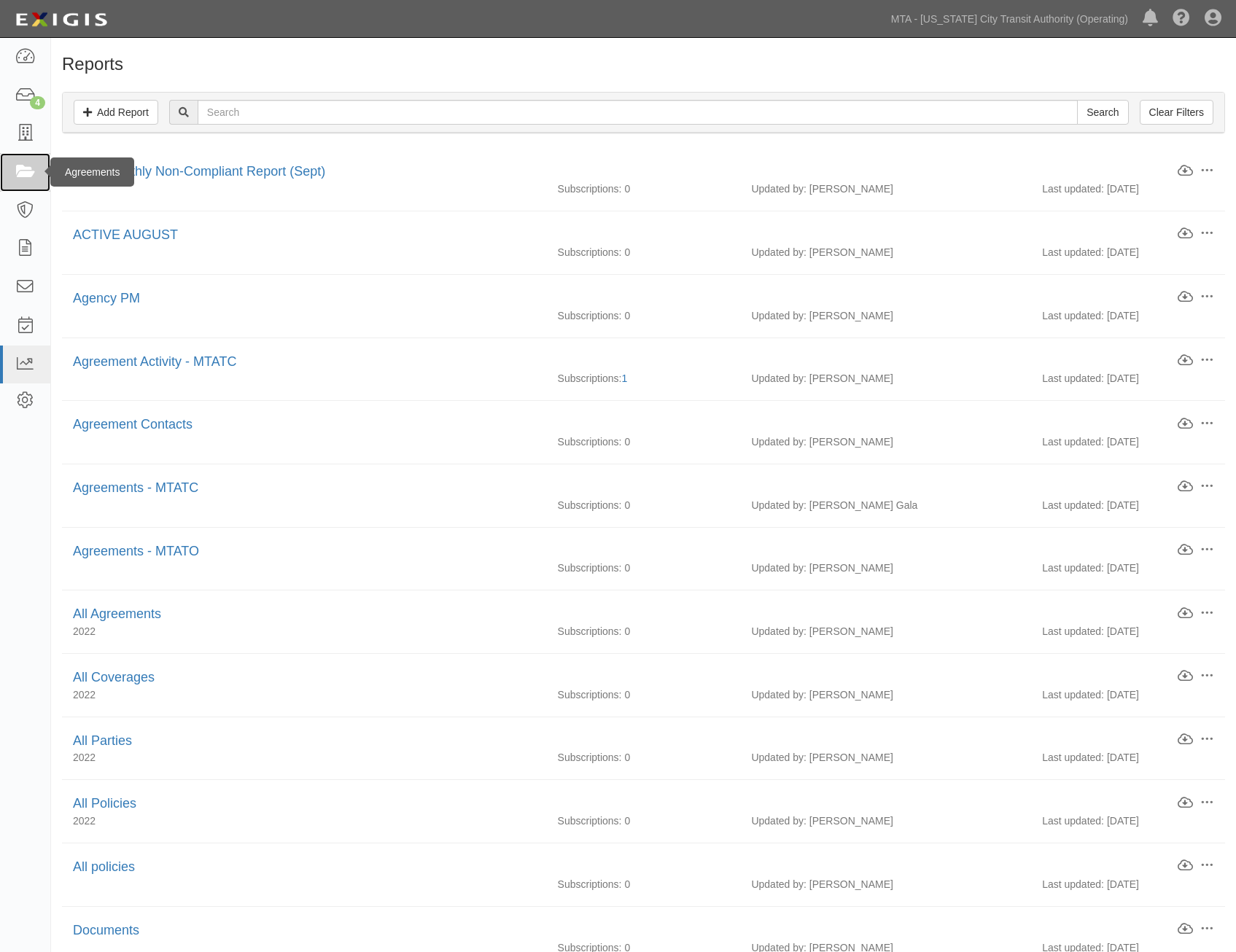
click at [21, 179] on icon at bounding box center [24, 172] width 20 height 17
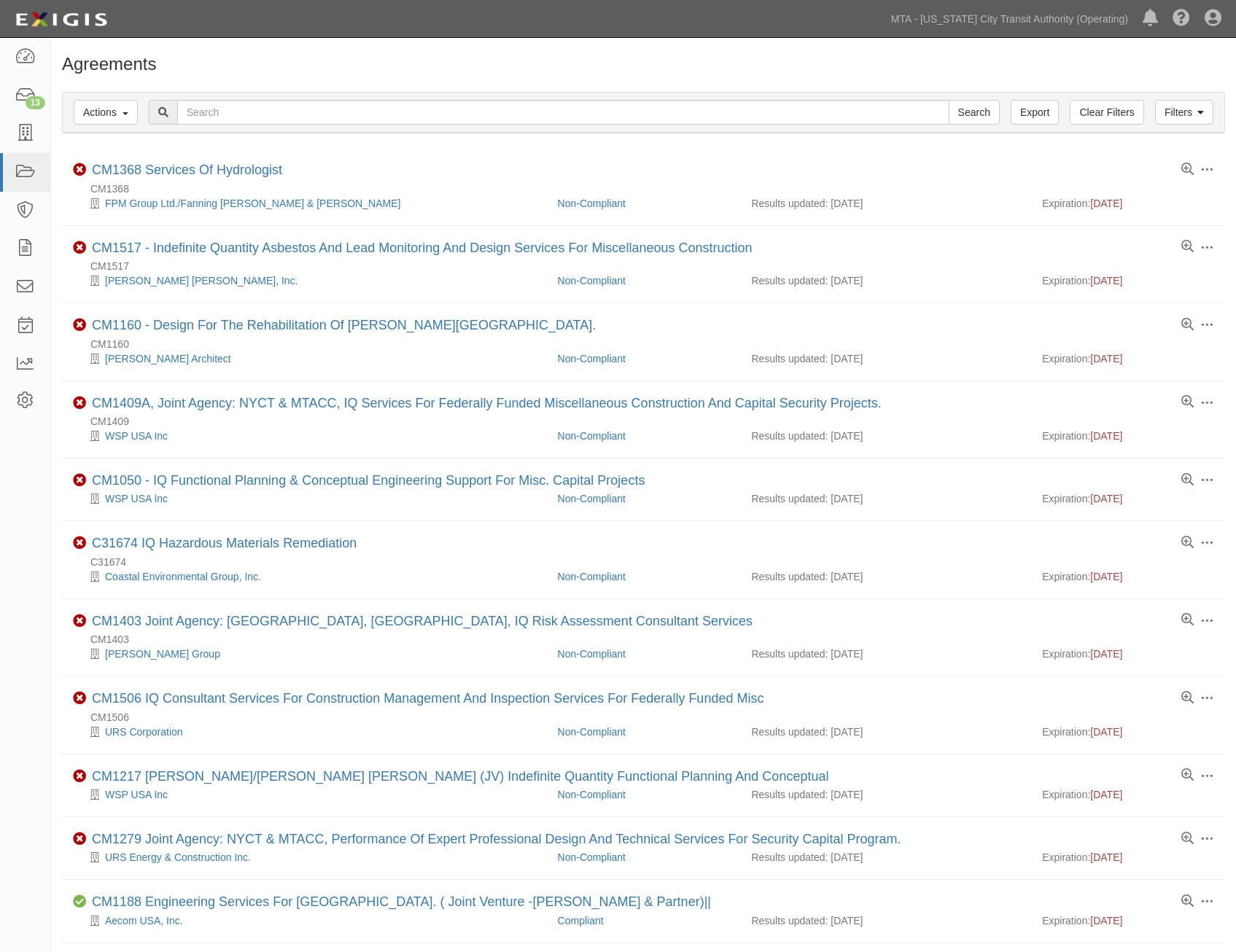
click at [597, 98] on div "Filters Actions Edit Tags Run Workflows Send Messages Clear Filters Export Sear…" at bounding box center [644, 112] width 1162 height 40
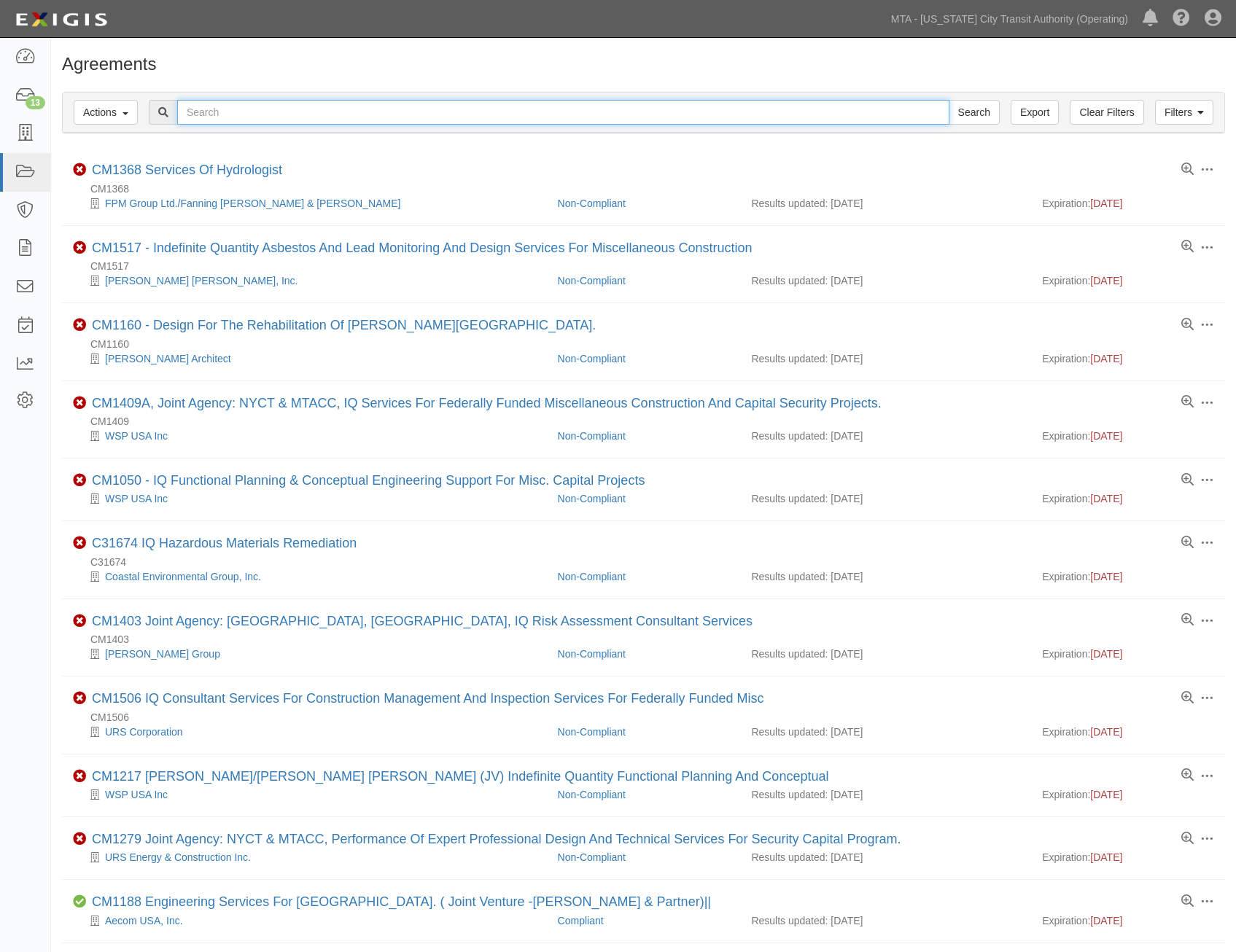
click at [588, 107] on input "text" at bounding box center [563, 113] width 772 height 25
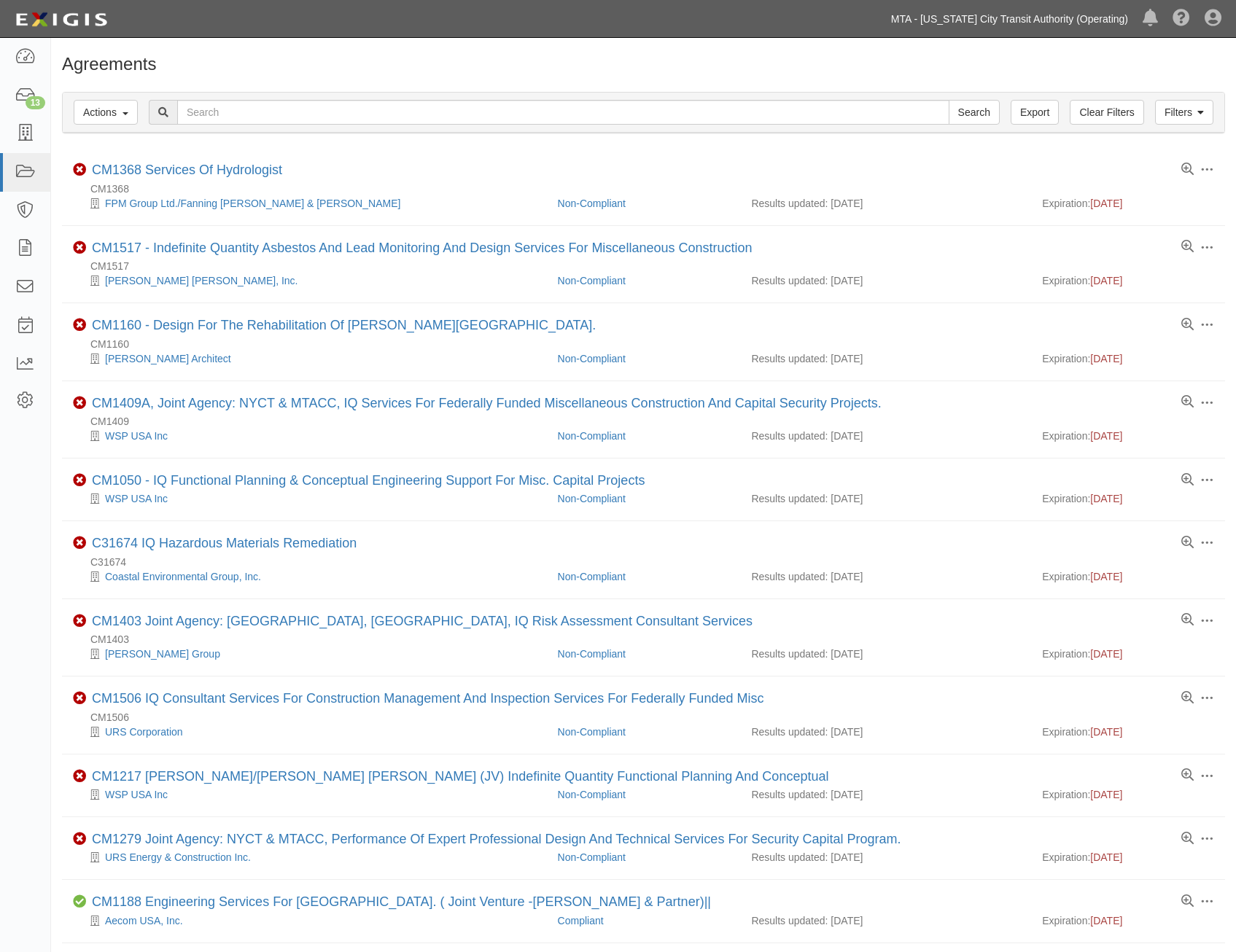
click at [1043, 32] on link "MTA - [US_STATE] City Transit Authority (Operating)" at bounding box center [1010, 19] width 252 height 29
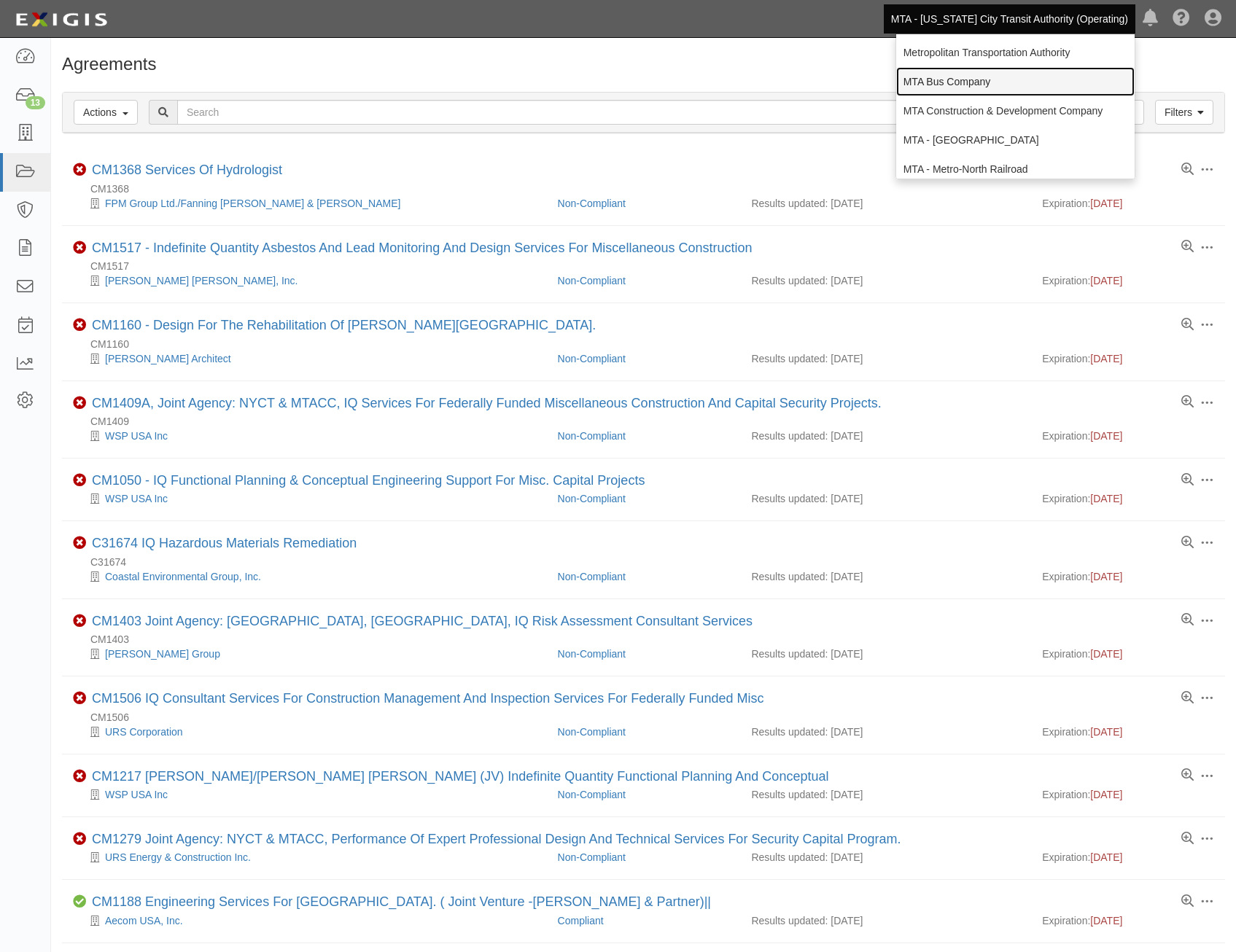
click at [1025, 76] on link "MTA Bus Company" at bounding box center [1014, 82] width 238 height 29
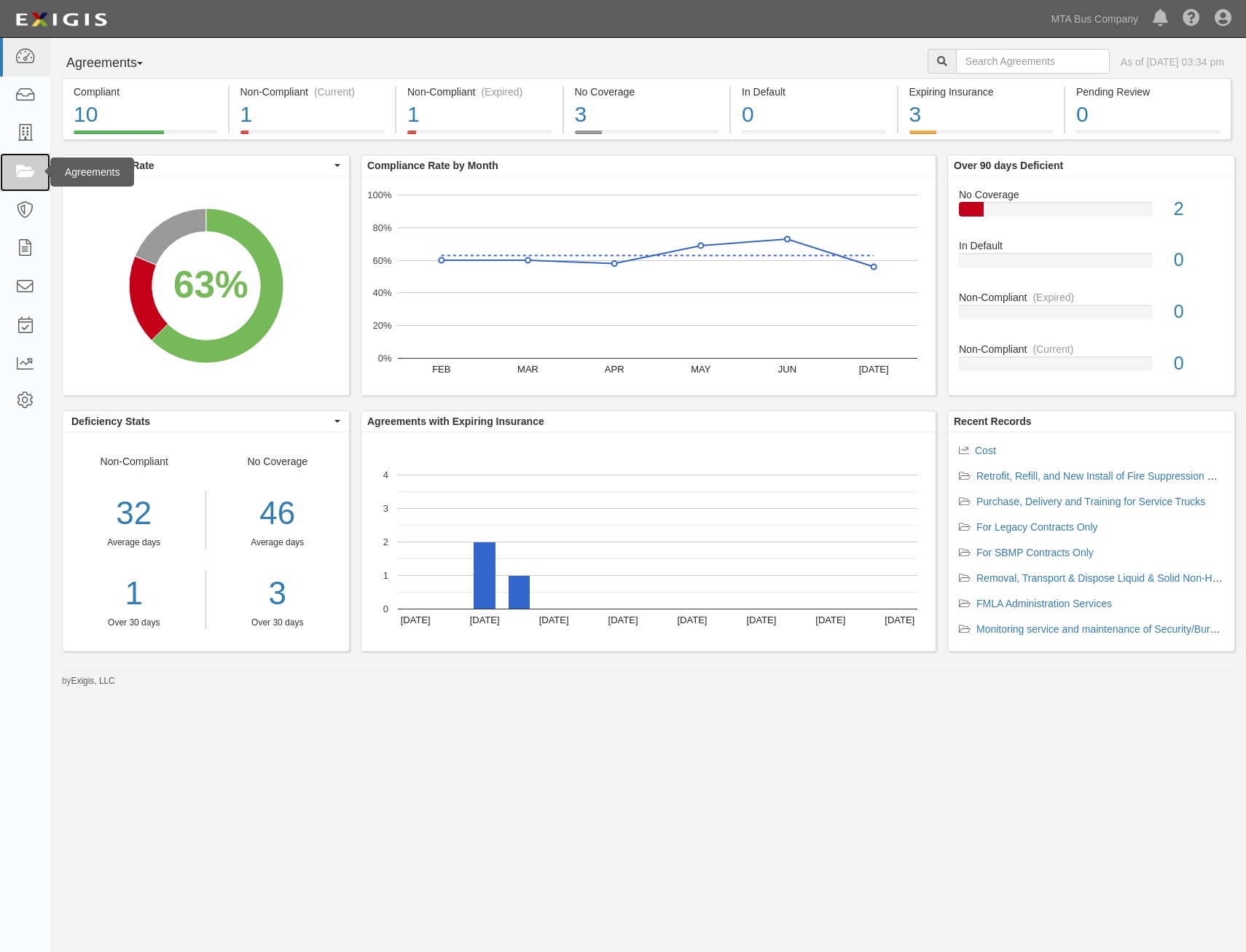
click at [16, 174] on icon at bounding box center [24, 172] width 20 height 17
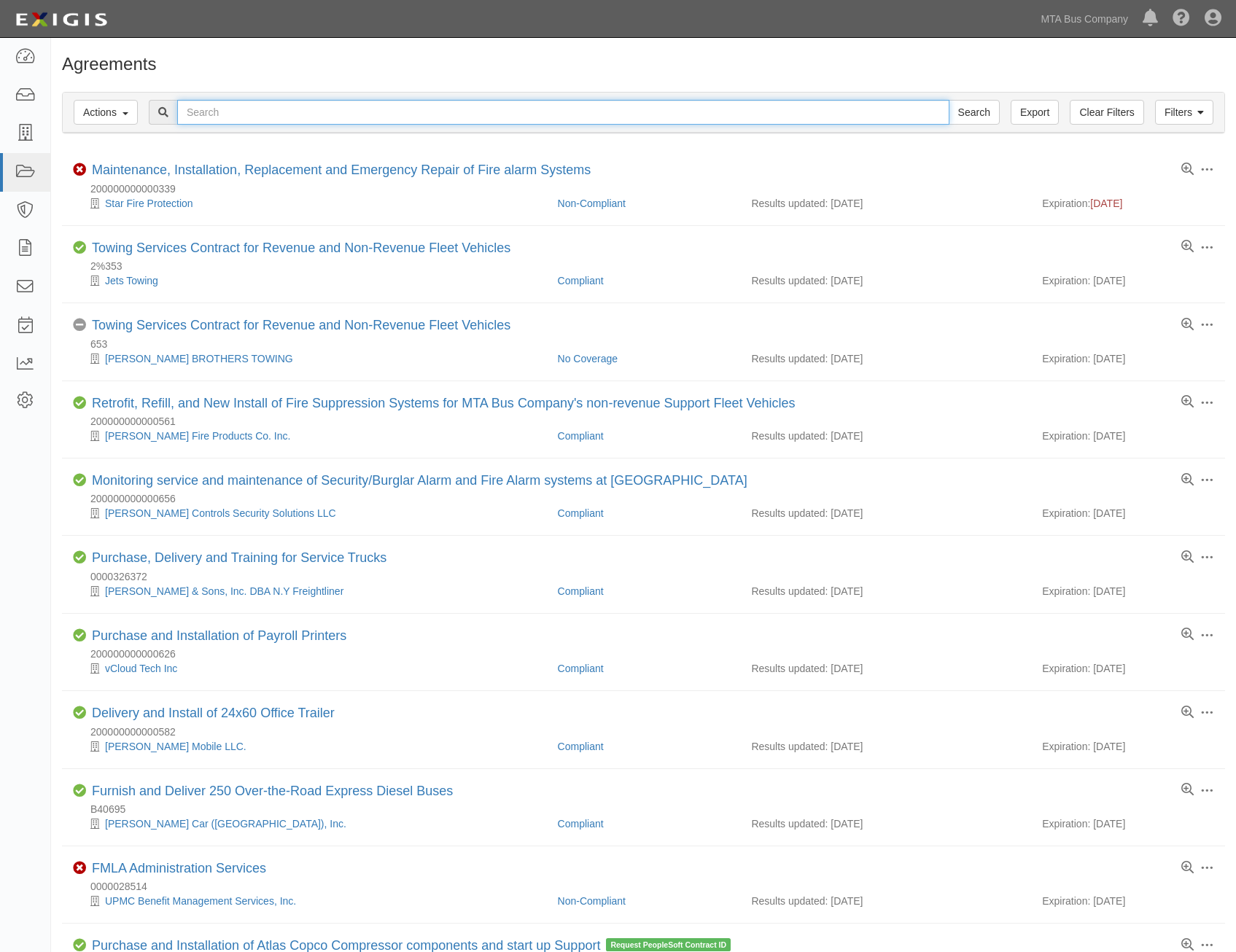
click at [367, 117] on input "text" at bounding box center [563, 113] width 772 height 25
paste input "47hwc9"
type input "47hwc9"
click at [949, 100] on input "Search" at bounding box center [975, 113] width 52 height 25
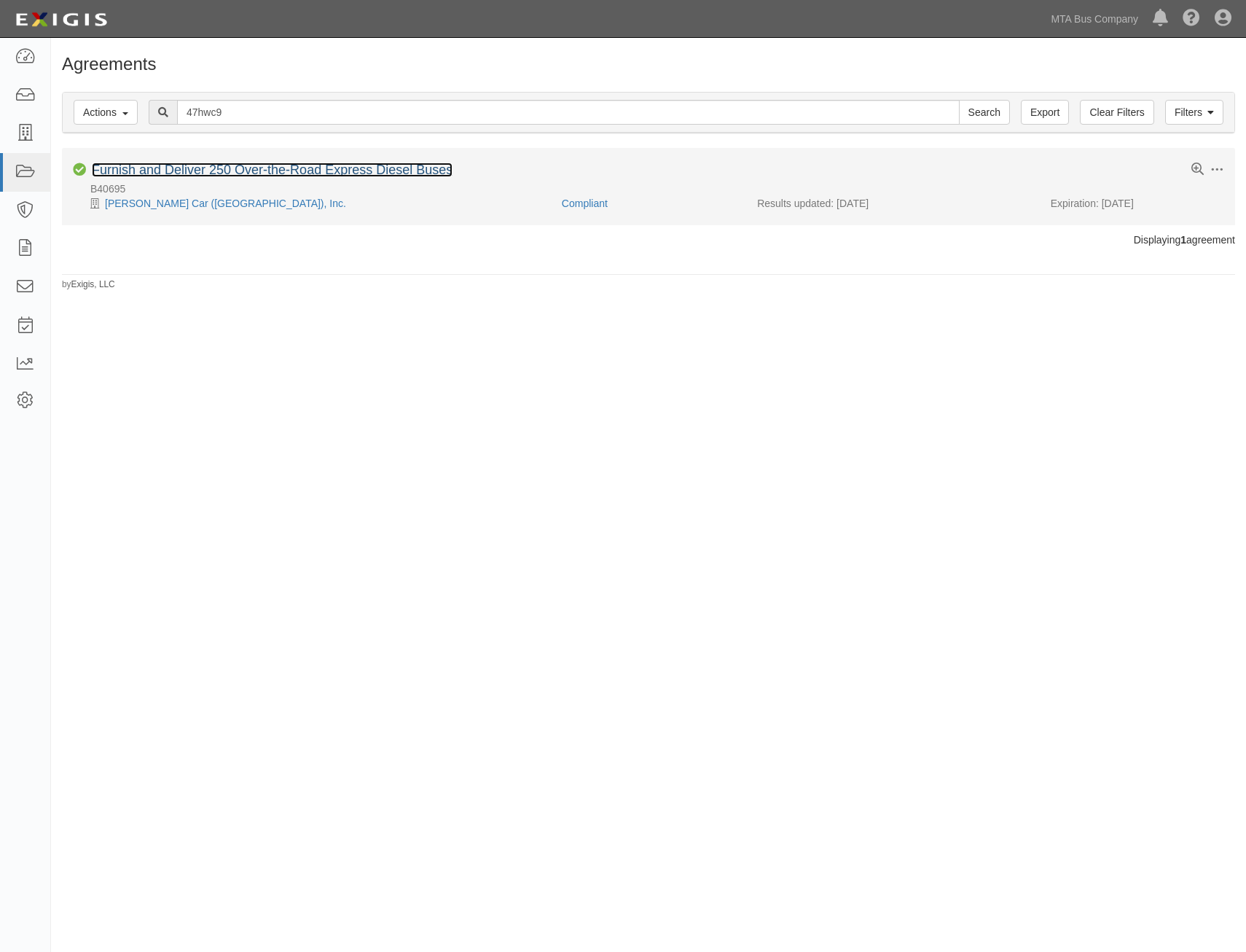
click at [420, 174] on link "Furnish and Deliver 250 Over-the-Road Express Diesel Buses" at bounding box center [273, 169] width 361 height 15
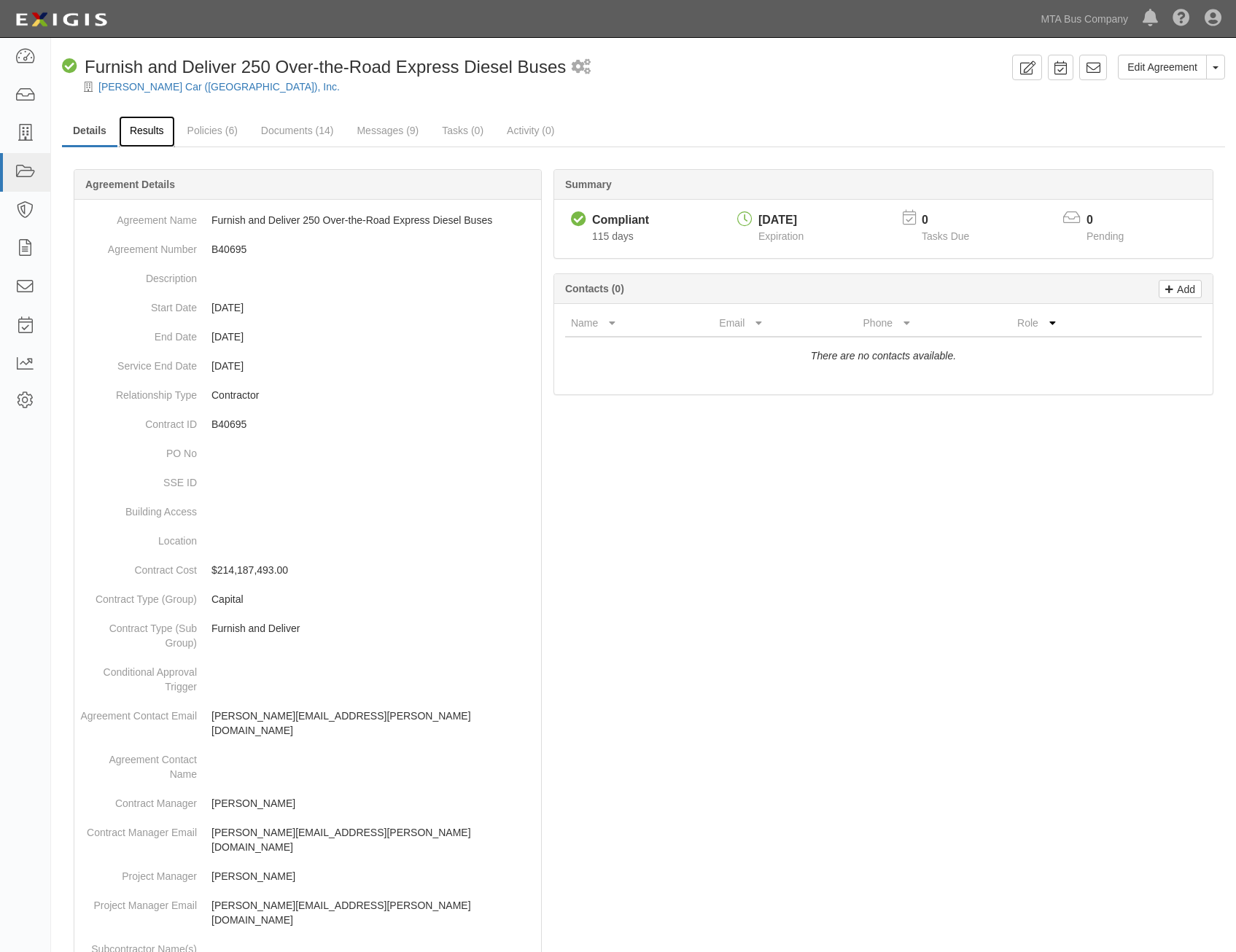
click at [155, 131] on link "Results" at bounding box center [147, 131] width 56 height 31
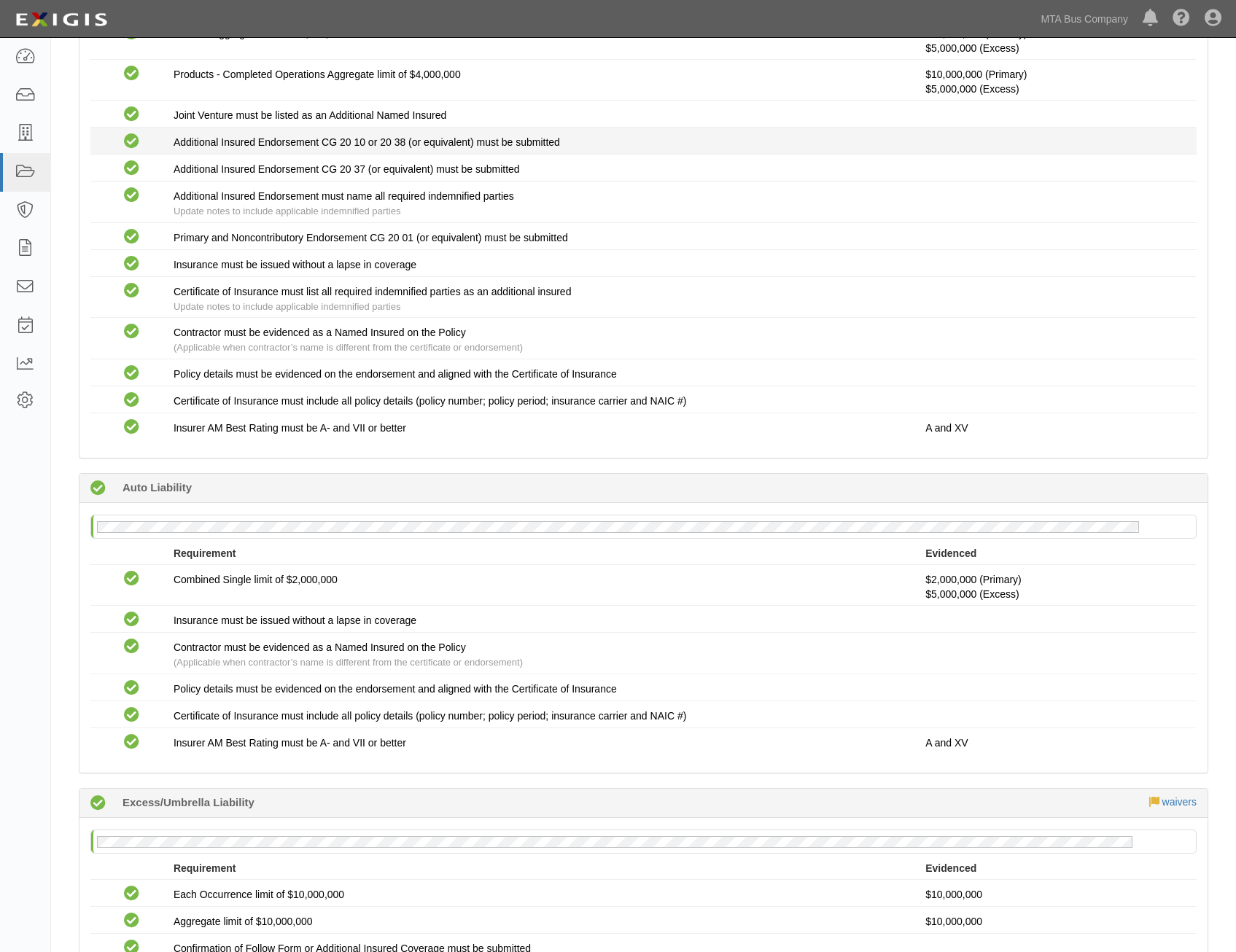
scroll to position [219, 0]
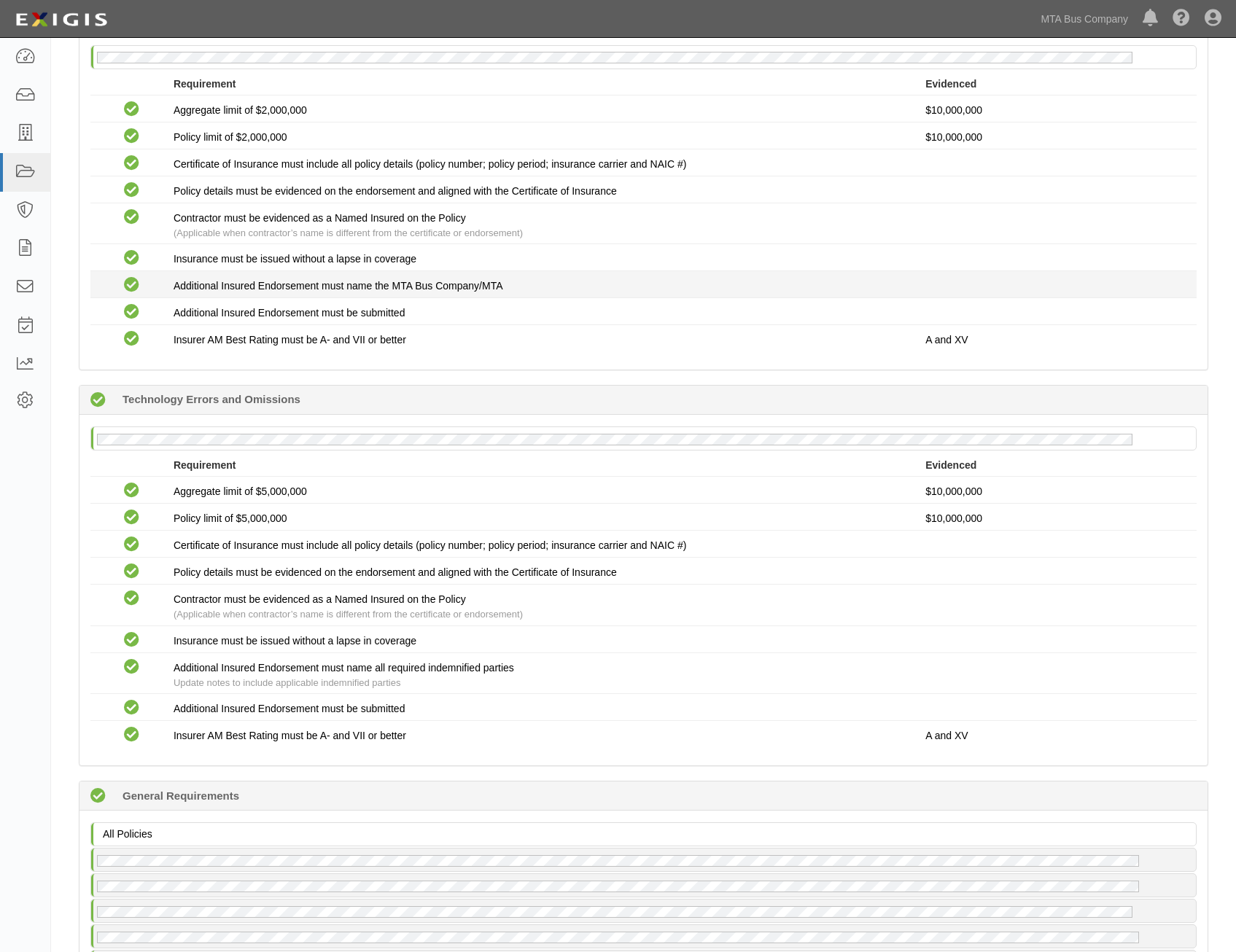
drag, startPoint x: 570, startPoint y: 393, endPoint x: 575, endPoint y: 455, distance: 62.2
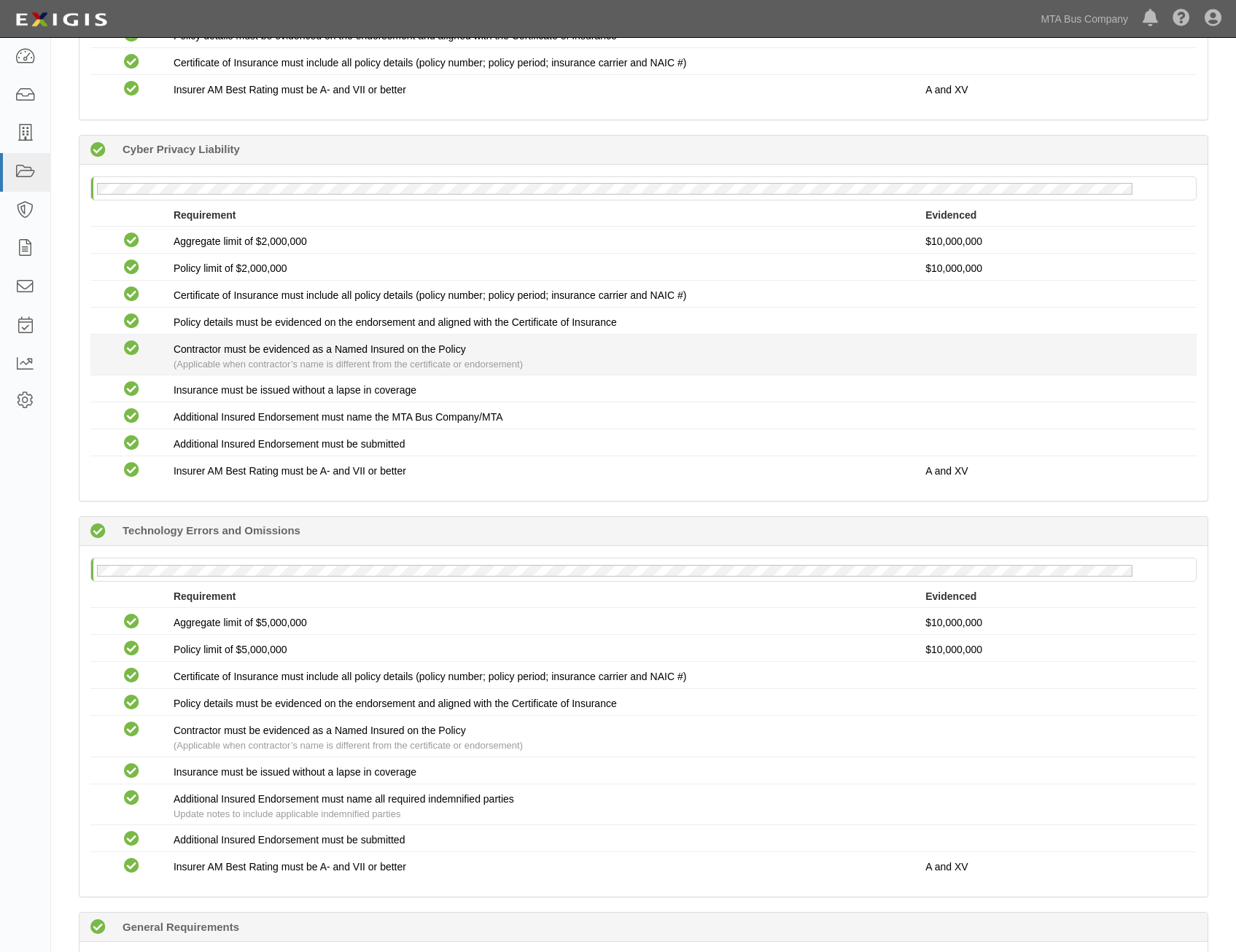
scroll to position [1819, 0]
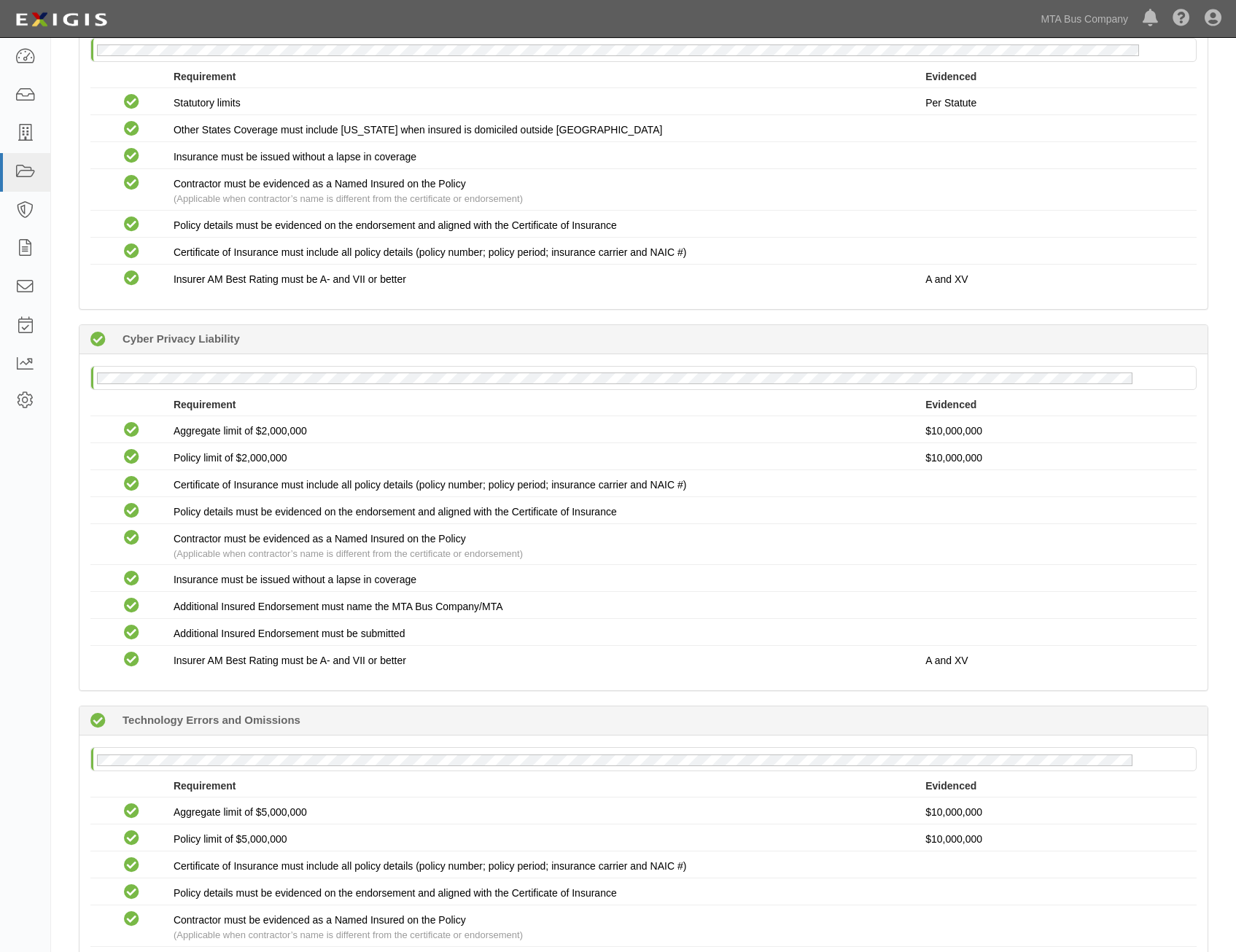
drag, startPoint x: 1034, startPoint y: 501, endPoint x: 1078, endPoint y: 416, distance: 95.7
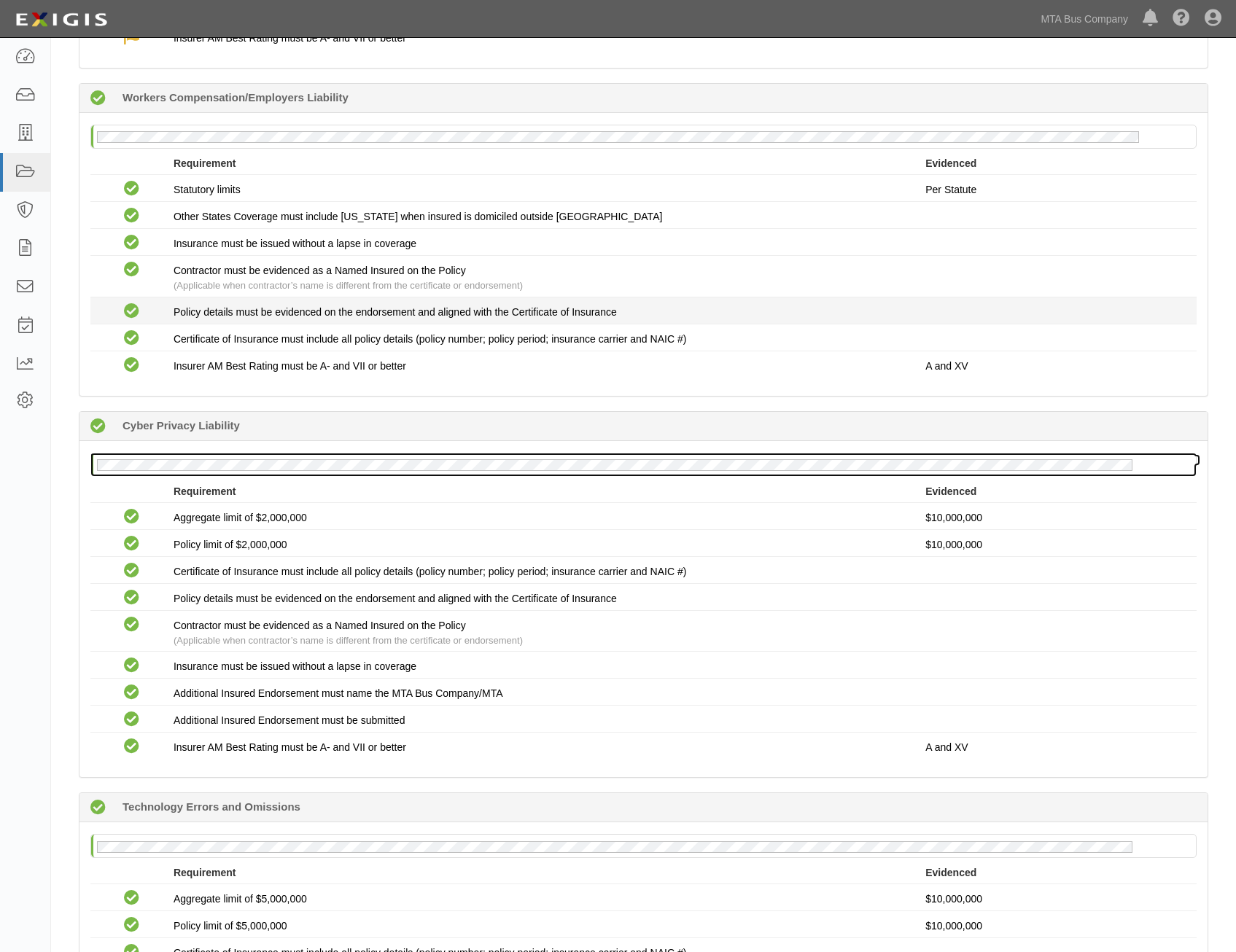
drag, startPoint x: 1072, startPoint y: 455, endPoint x: 1111, endPoint y: 308, distance: 152.1
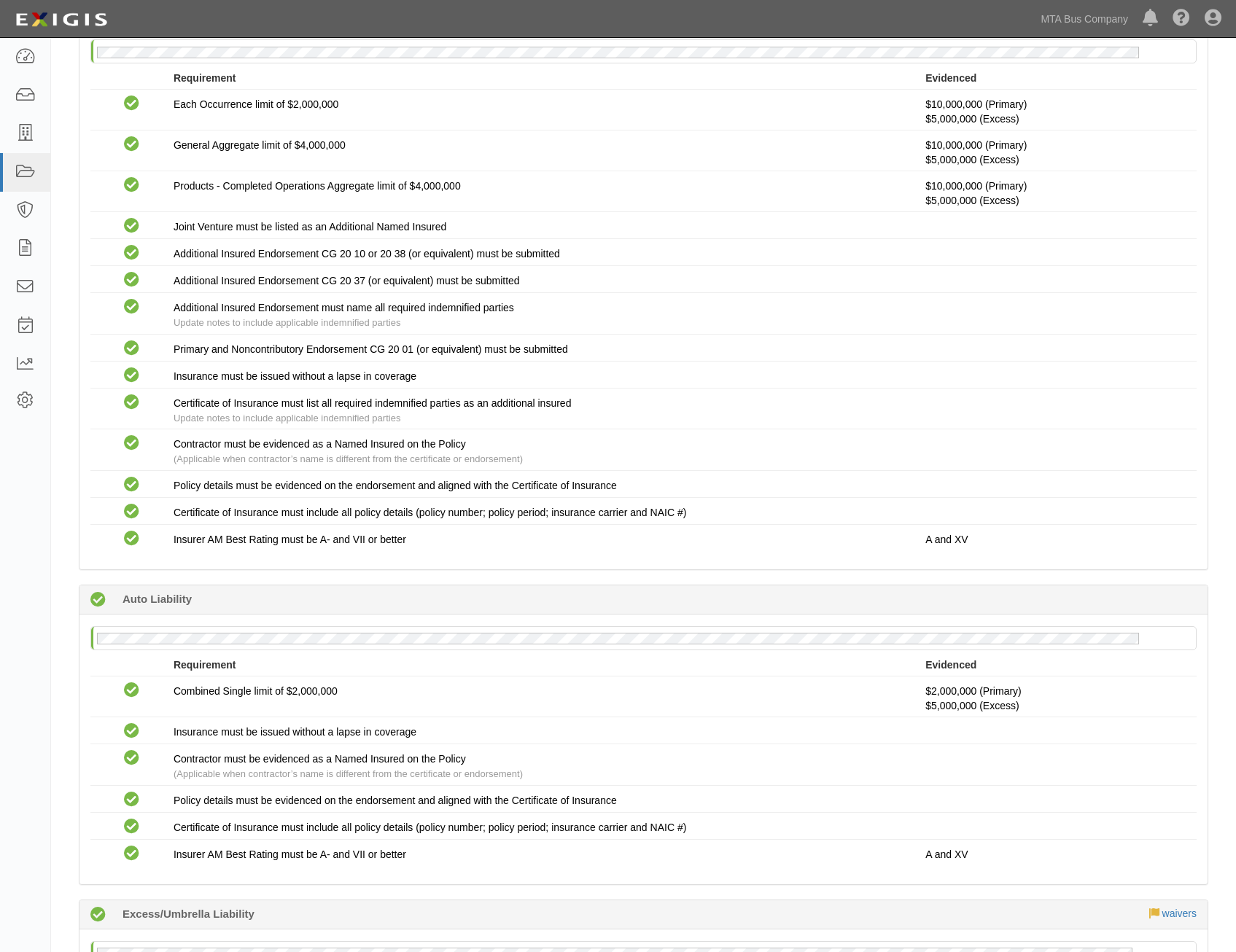
scroll to position [0, 0]
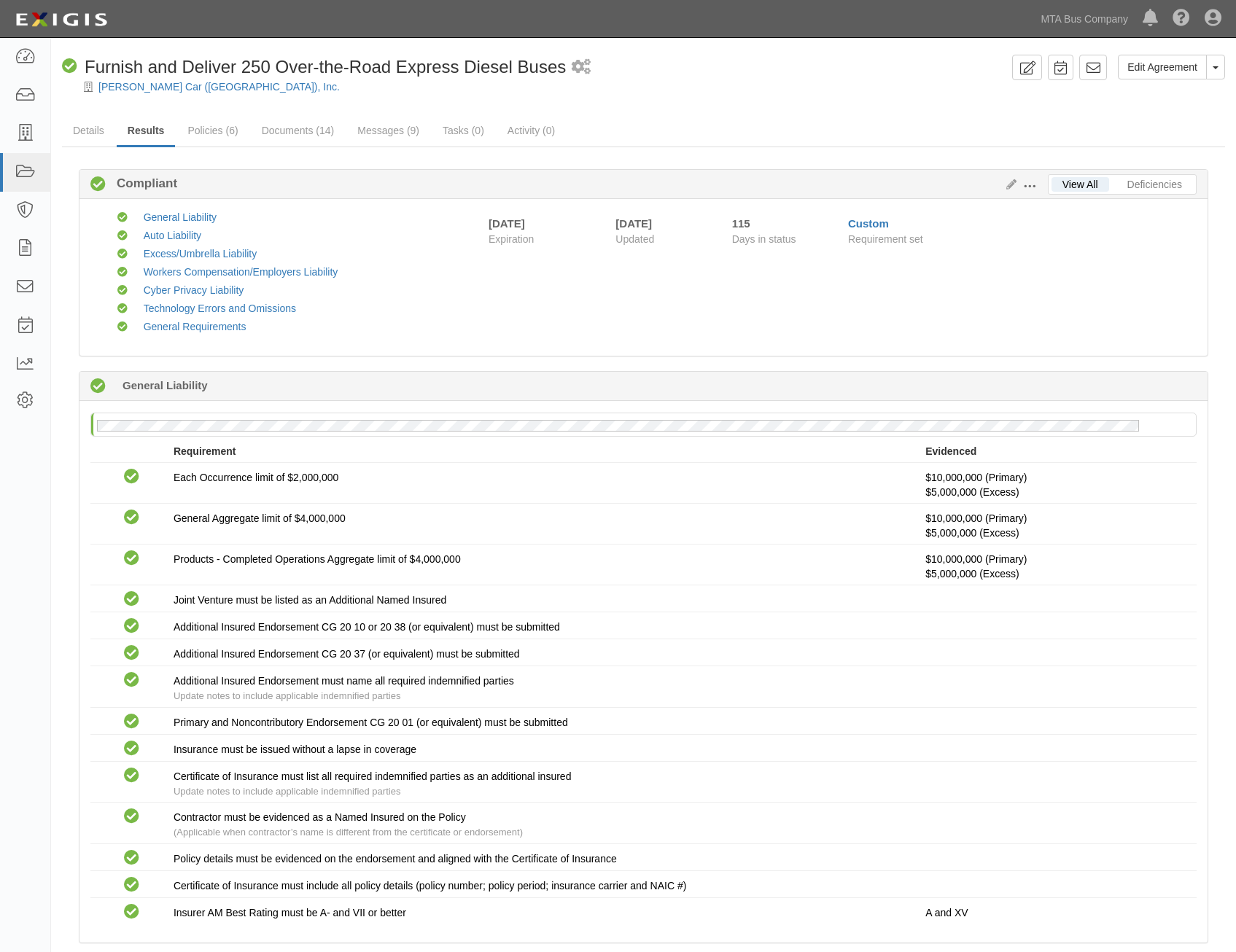
drag, startPoint x: 1167, startPoint y: 481, endPoint x: 1212, endPoint y: 188, distance: 296.4
click at [1087, 17] on link "MTA Bus Company" at bounding box center [1084, 19] width 102 height 29
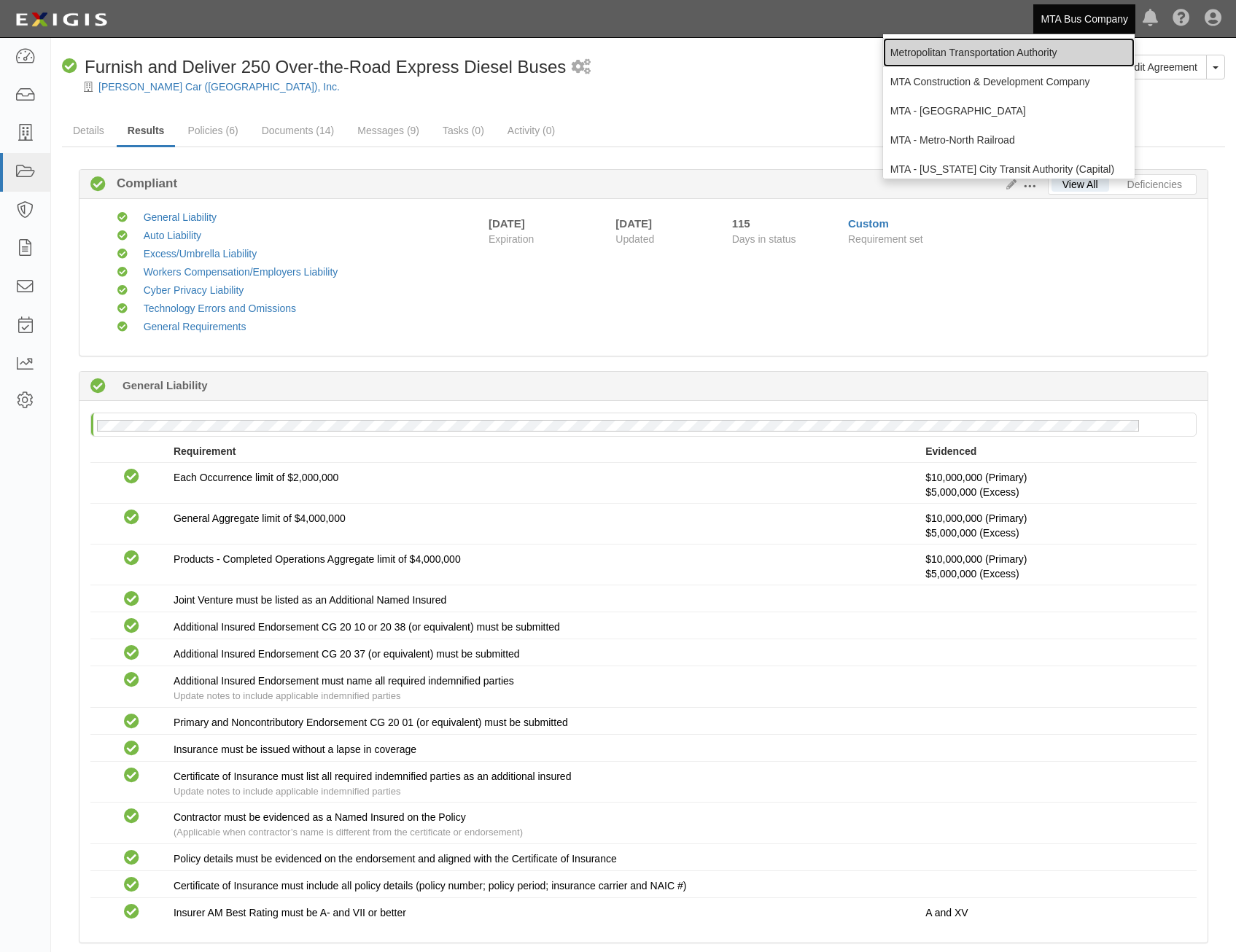
click at [1034, 49] on link "Metropolitan Transportation Authority" at bounding box center [1009, 52] width 252 height 29
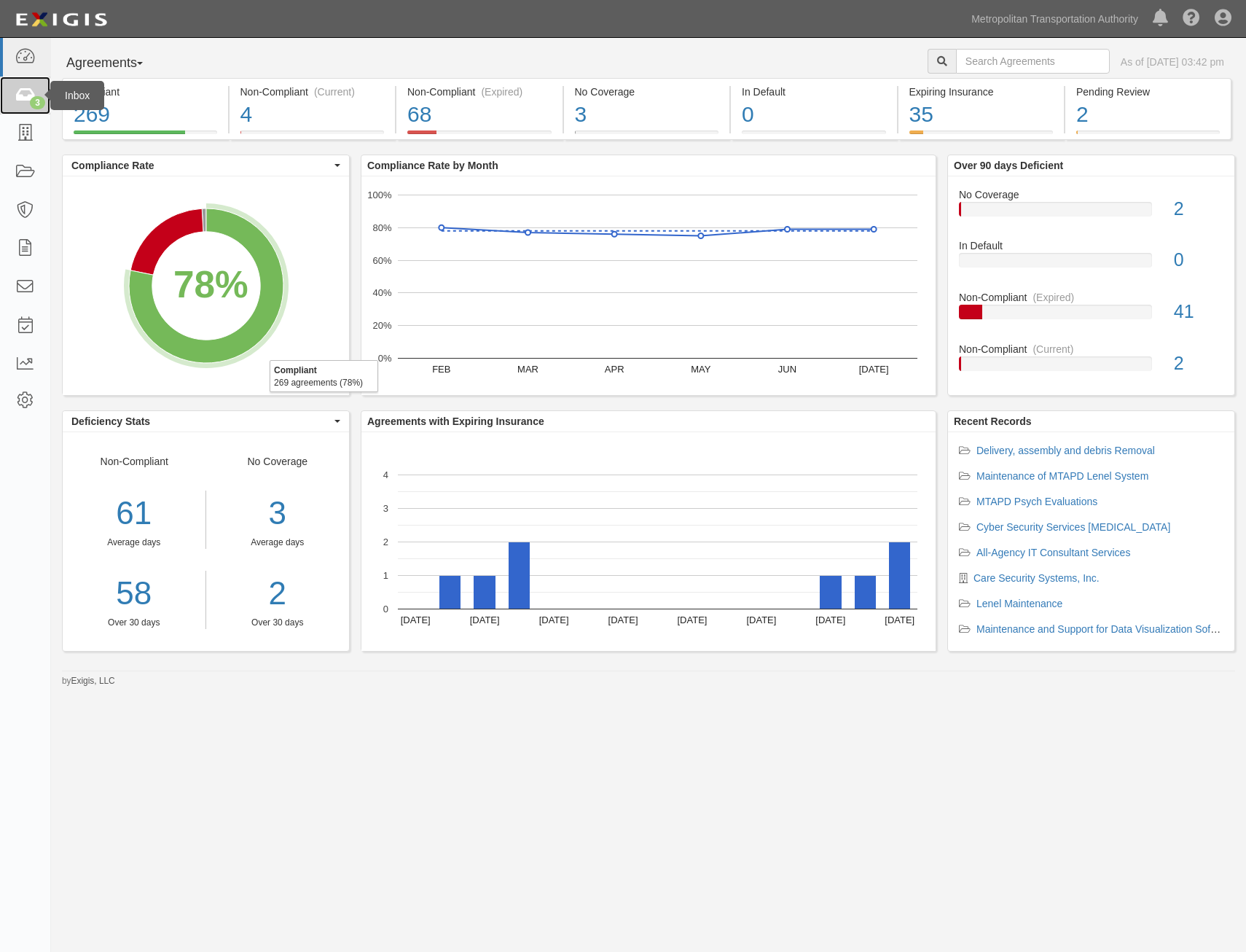
click at [17, 97] on icon at bounding box center [24, 95] width 20 height 17
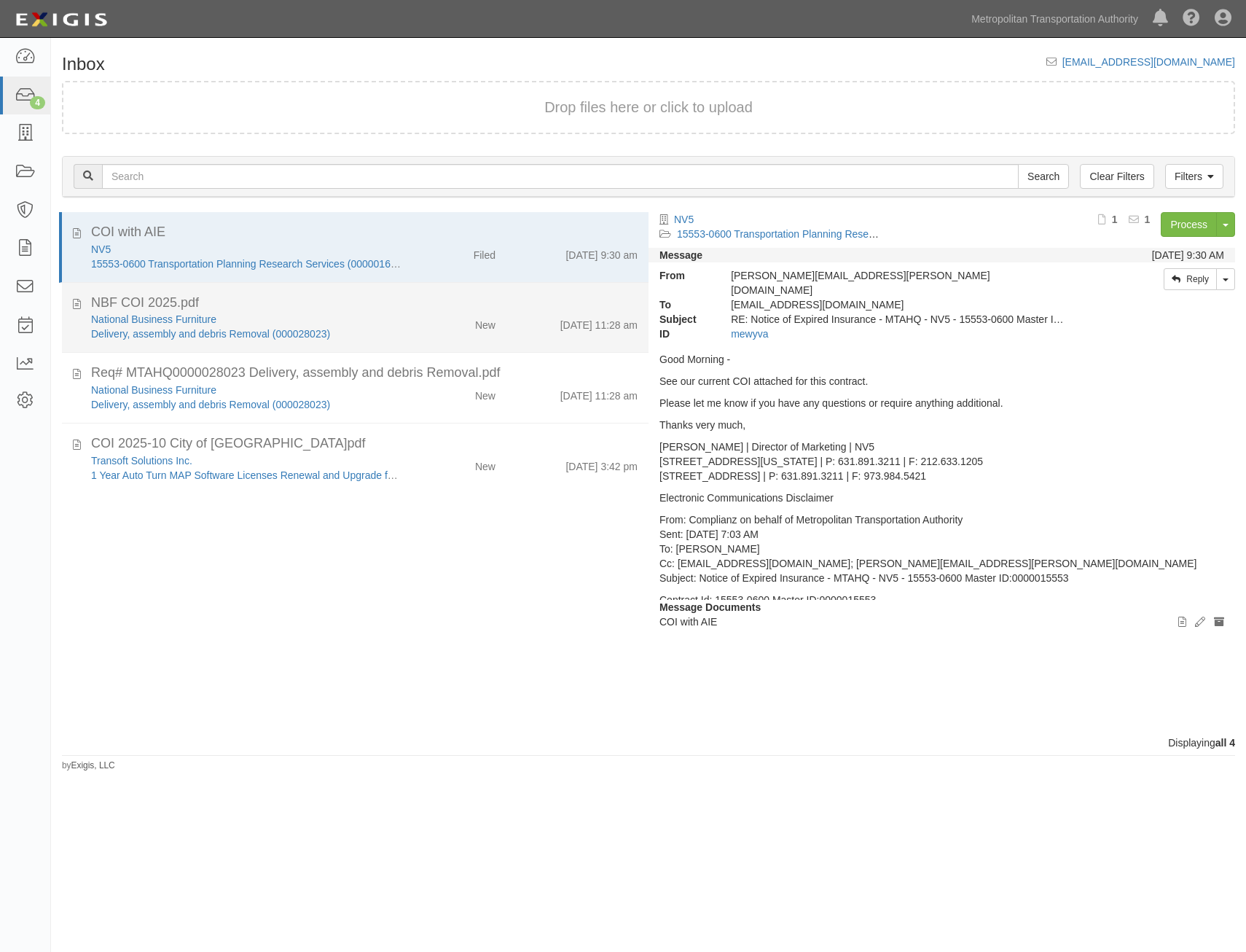
click at [472, 308] on div "NBF COI 2025.pdf" at bounding box center [364, 303] width 547 height 19
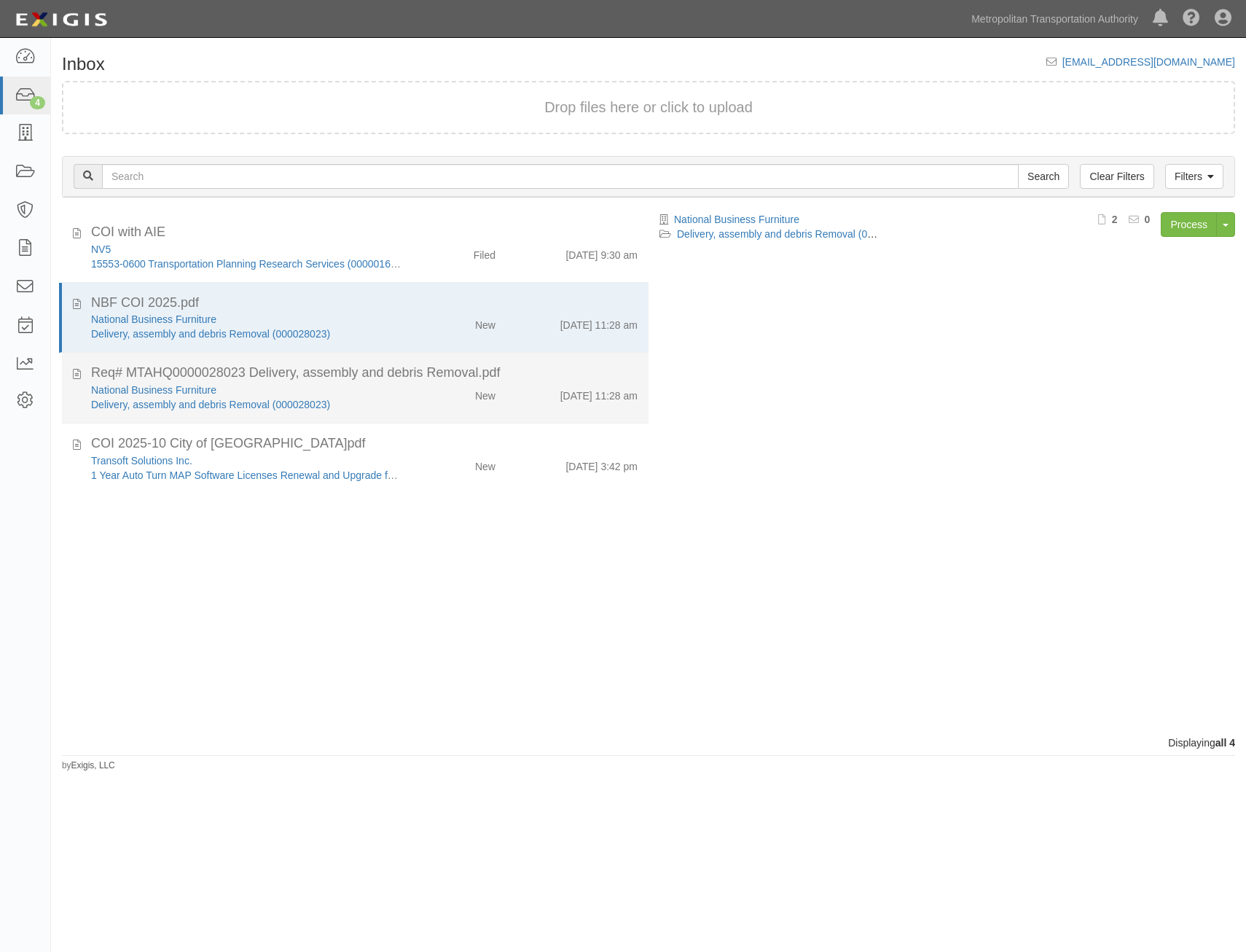
click at [493, 390] on div "New" at bounding box center [459, 392] width 95 height 20
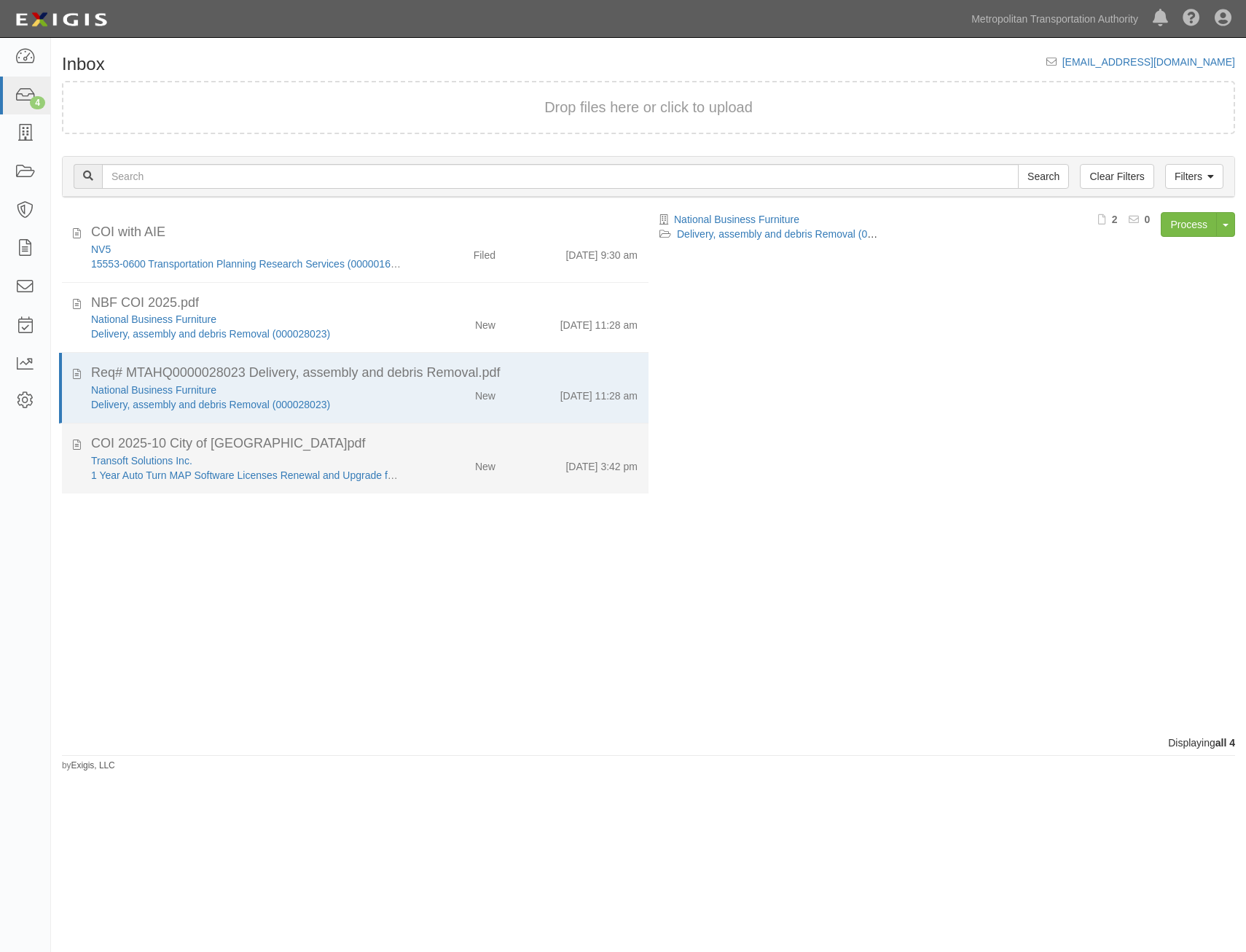
click at [530, 468] on div "[DATE] 3:42 pm" at bounding box center [578, 463] width 142 height 20
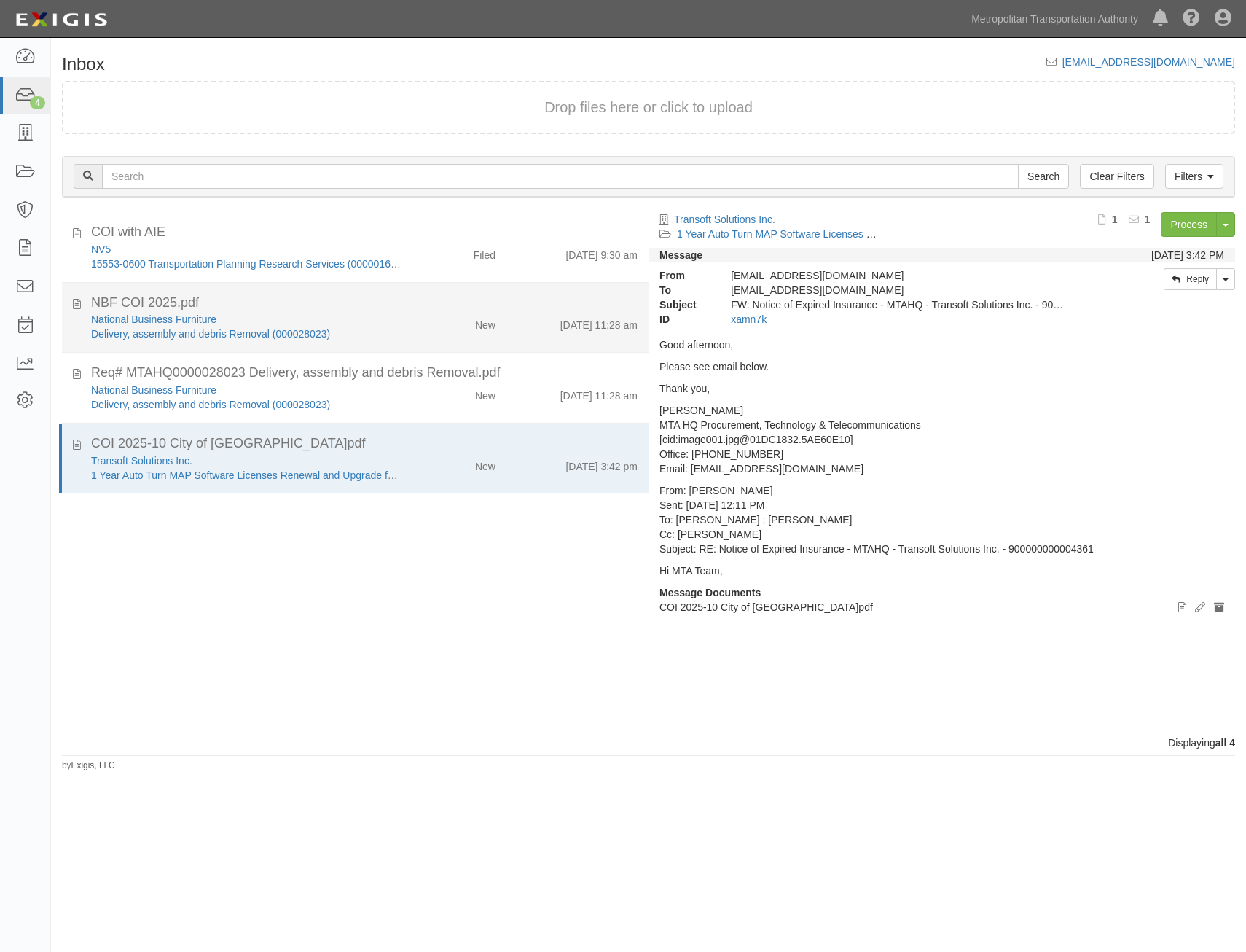
click at [540, 315] on div "[DATE] 11:28 am" at bounding box center [578, 322] width 142 height 20
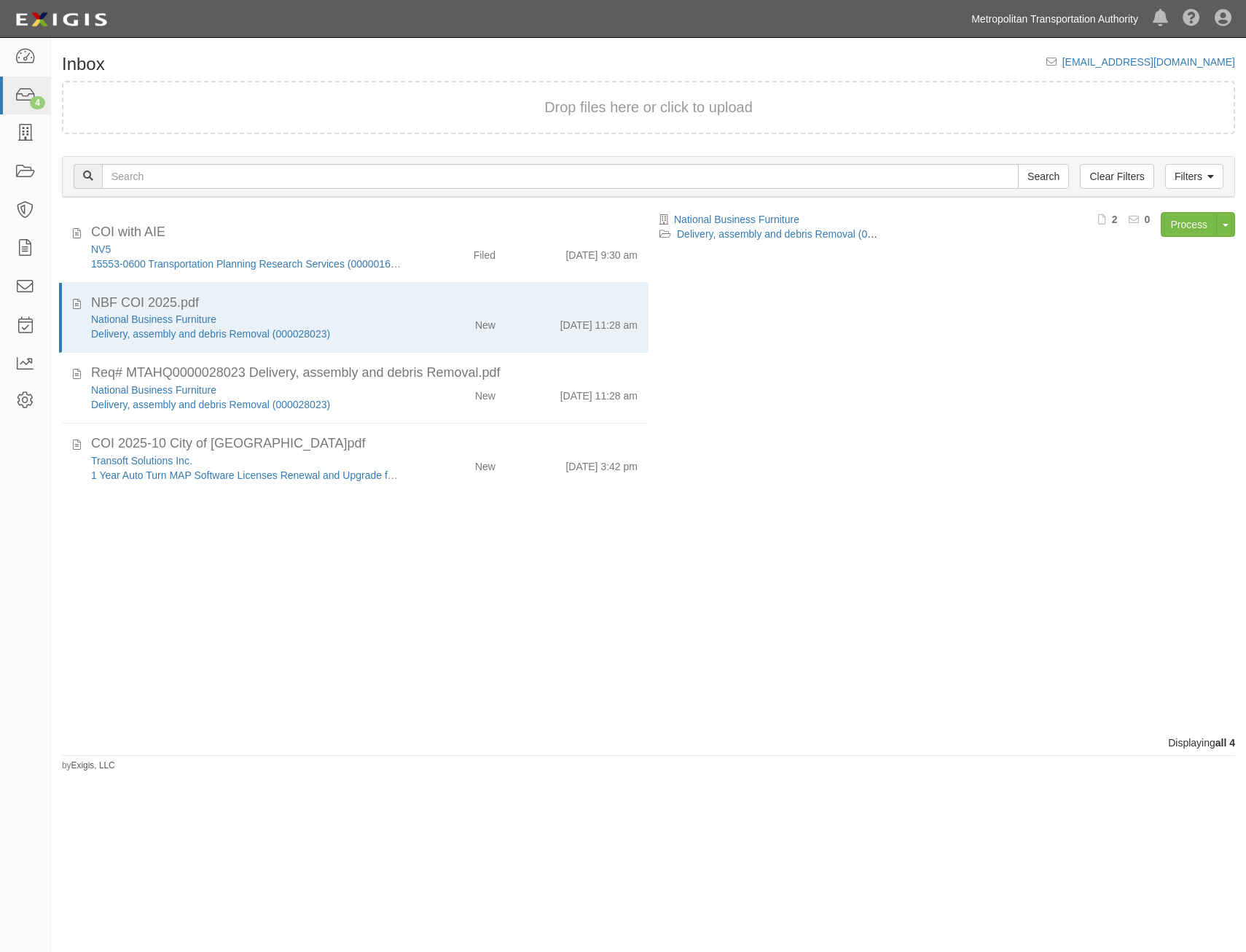
click at [1077, 25] on link "Metropolitan Transportation Authority" at bounding box center [1055, 19] width 182 height 29
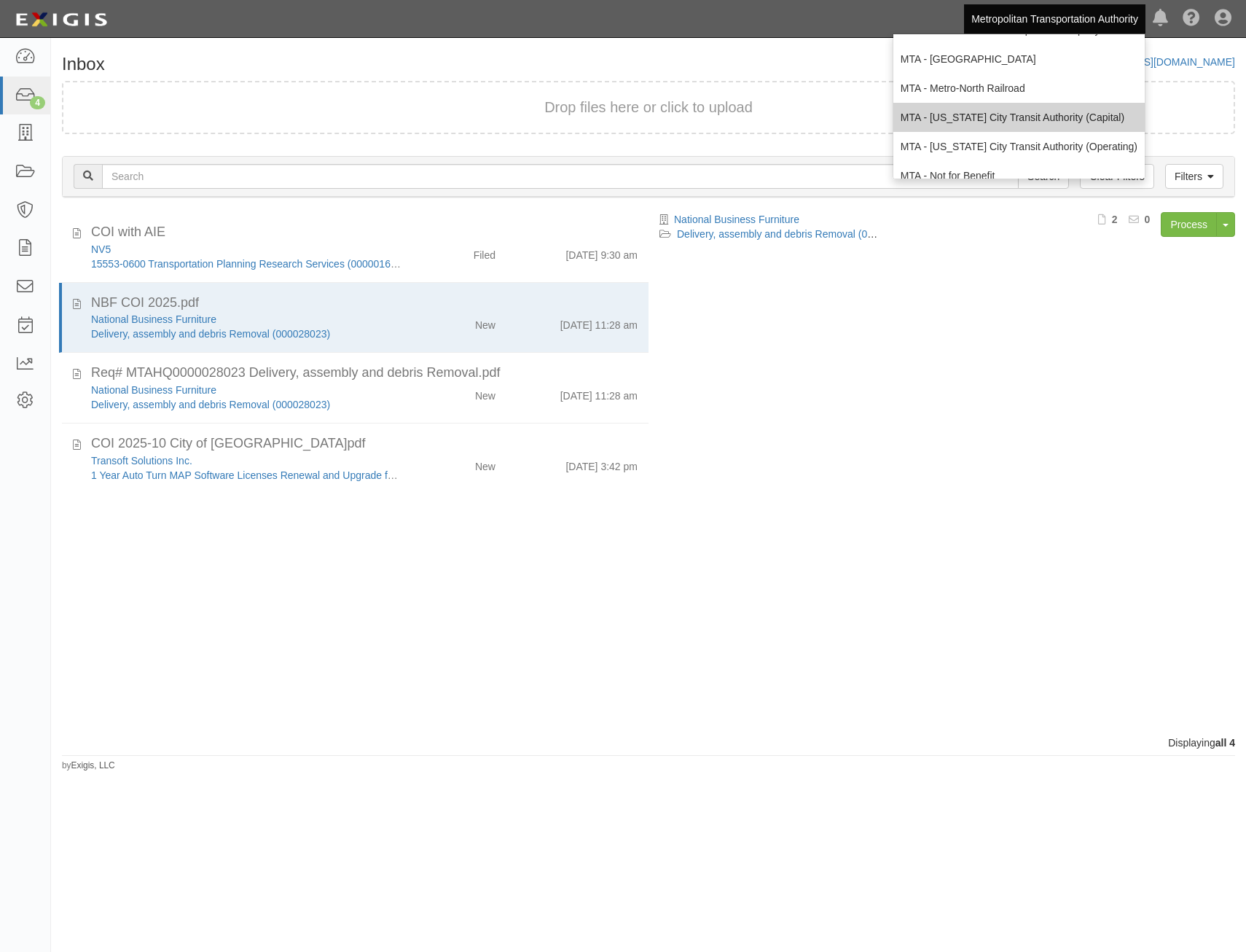
scroll to position [96, 0]
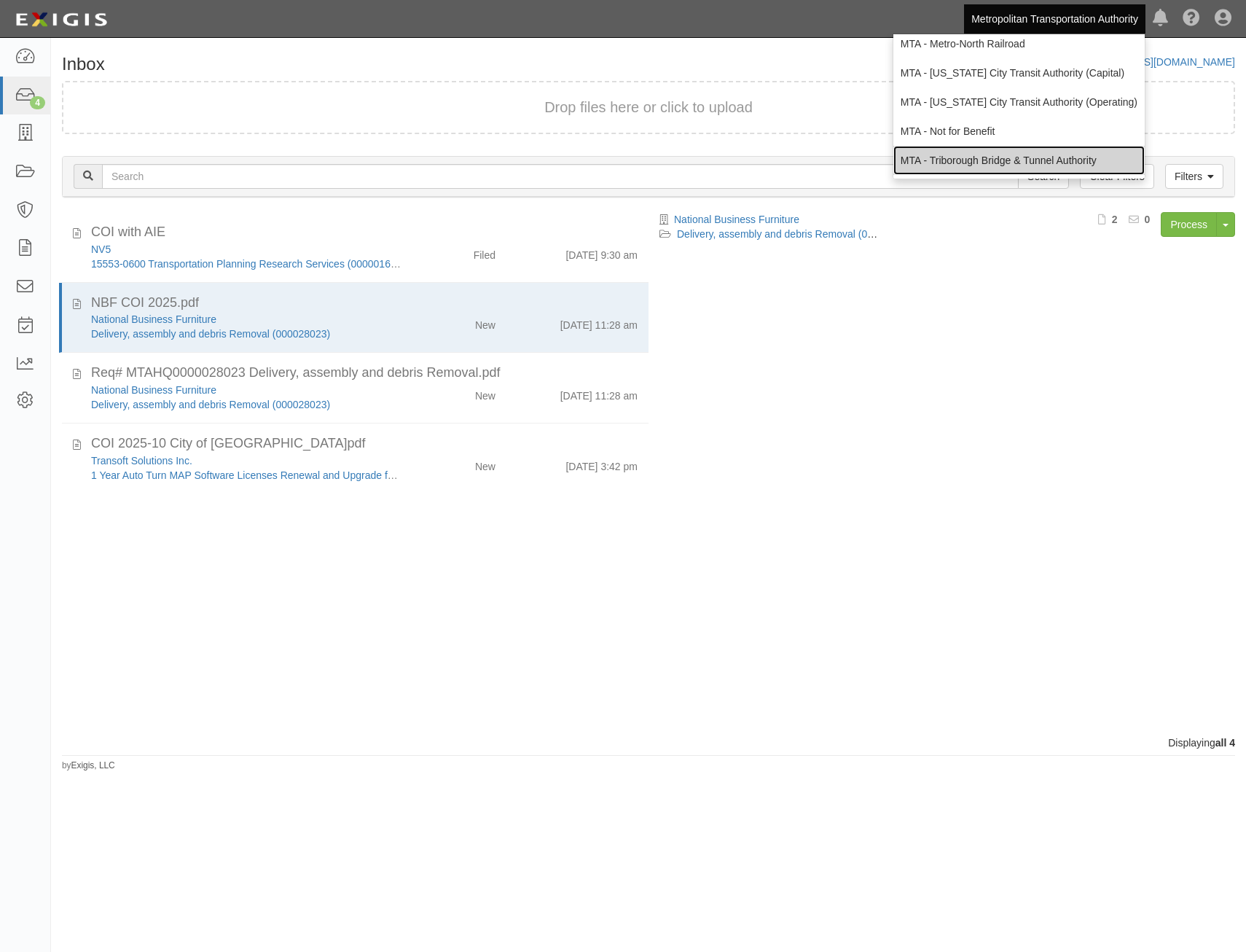
click at [1018, 156] on link "MTA - Triborough Bridge & Tunnel Authority" at bounding box center [1019, 160] width 252 height 29
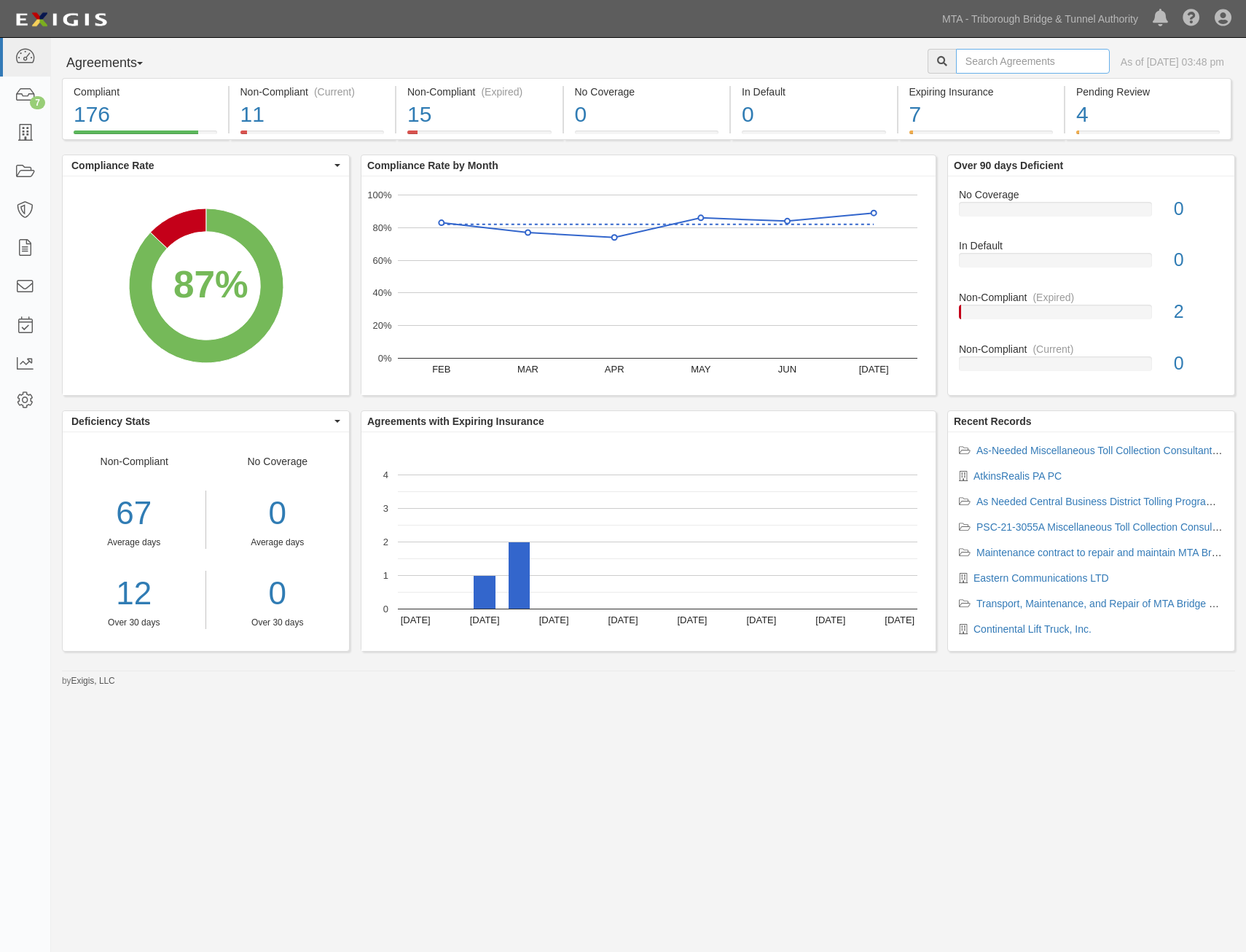
click at [1025, 61] on input "text" at bounding box center [1033, 61] width 153 height 25
type input "n7nxhm"
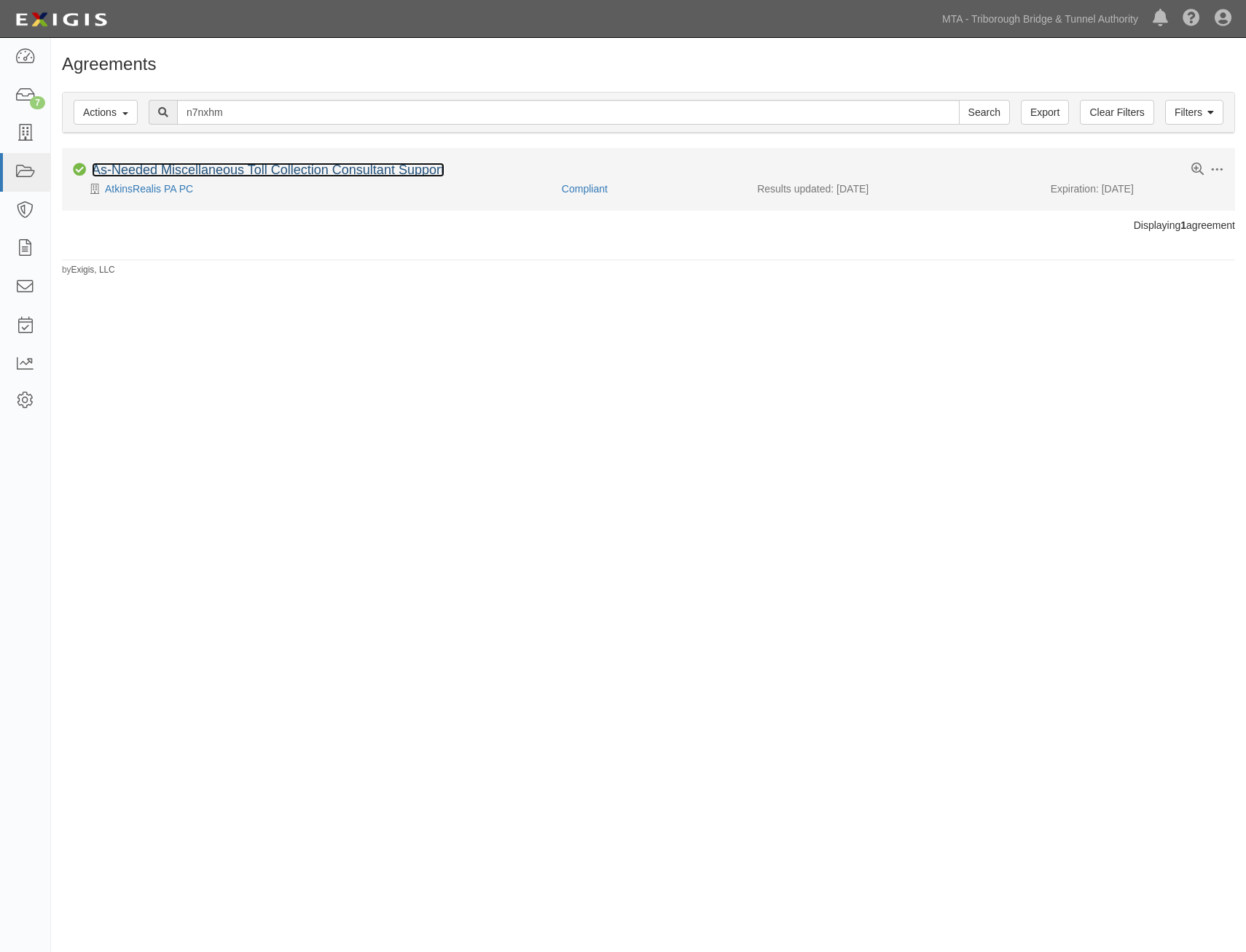
click at [355, 168] on link "As-Needed Miscellaneous Toll Collection Consultant Support" at bounding box center [268, 169] width 353 height 15
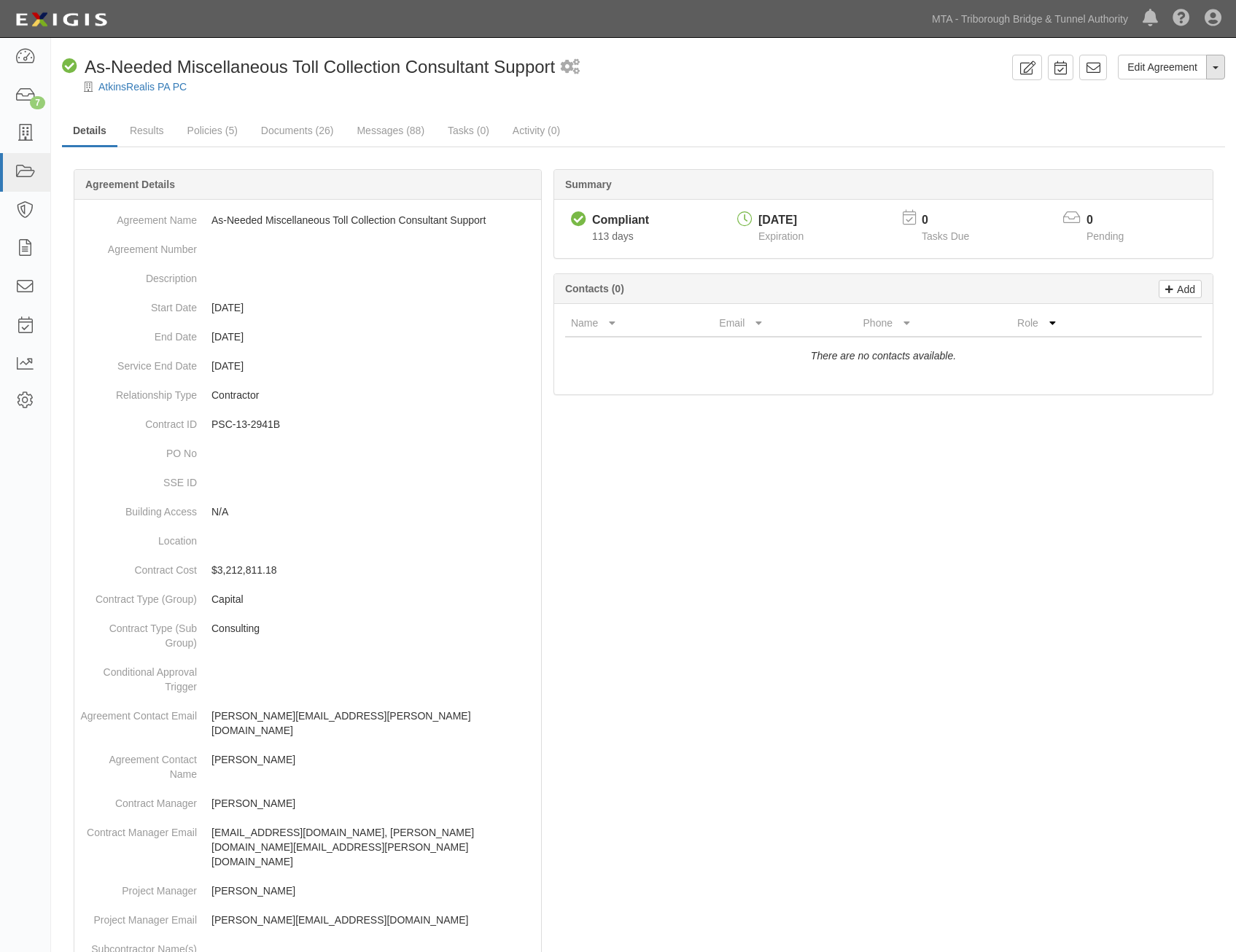
click at [1219, 69] on button "Toggle Agreement Dropdown" at bounding box center [1216, 67] width 19 height 25
click at [1161, 114] on link "Archive Agreement" at bounding box center [1167, 114] width 116 height 19
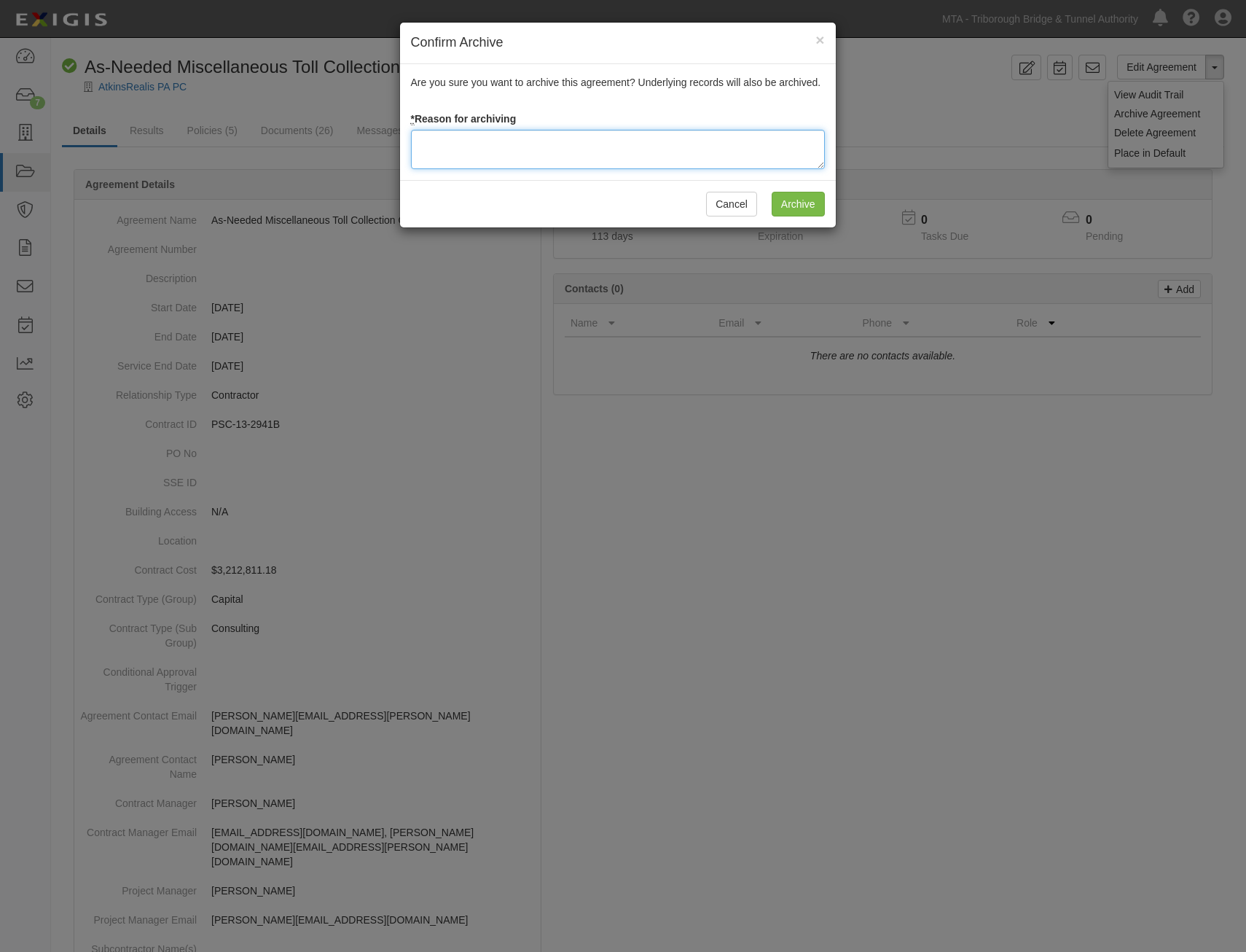
click at [729, 141] on textarea at bounding box center [618, 150] width 414 height 40
type textarea "Closed"
click at [788, 203] on input "Archive" at bounding box center [798, 204] width 53 height 25
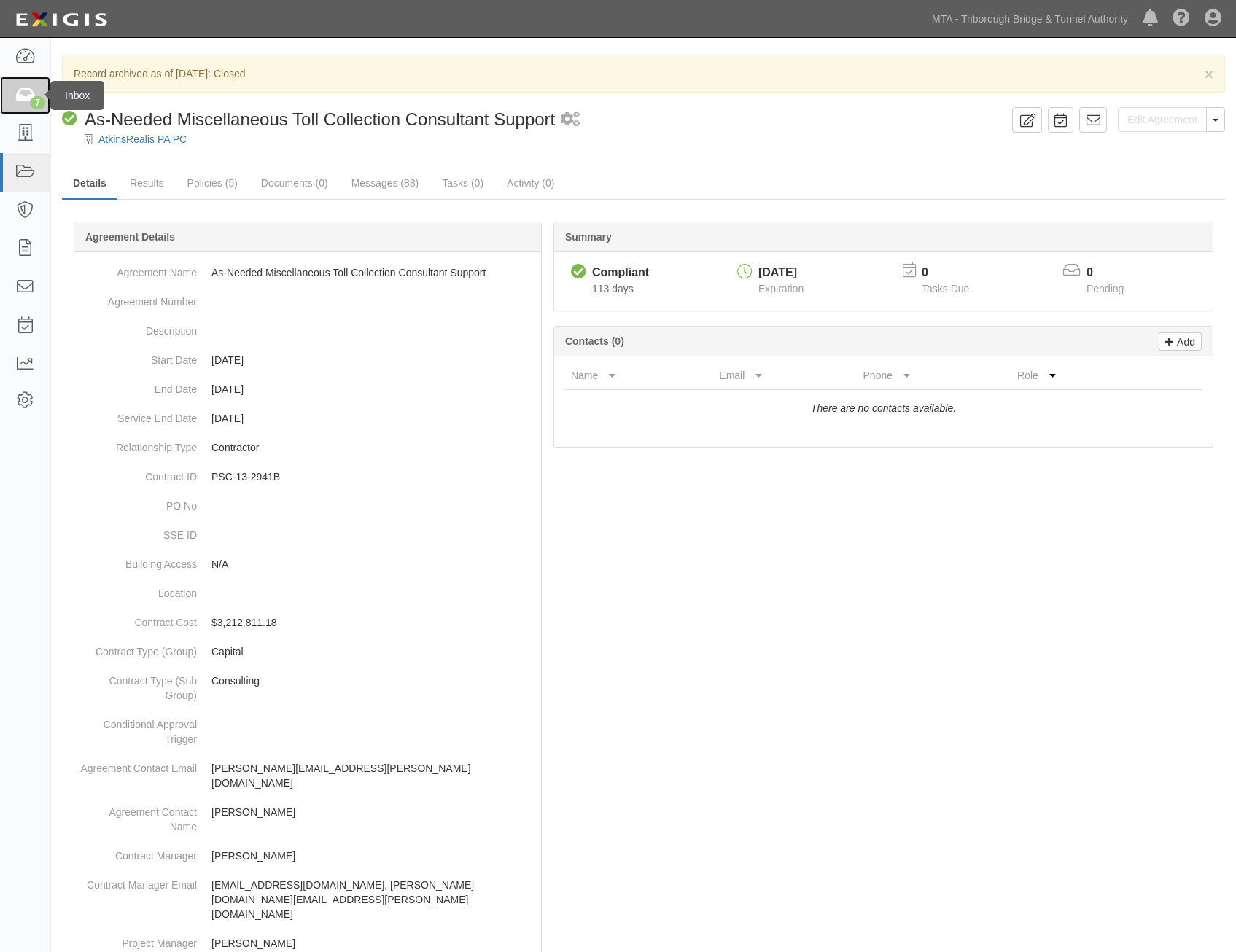
click at [19, 87] on icon at bounding box center [24, 95] width 20 height 17
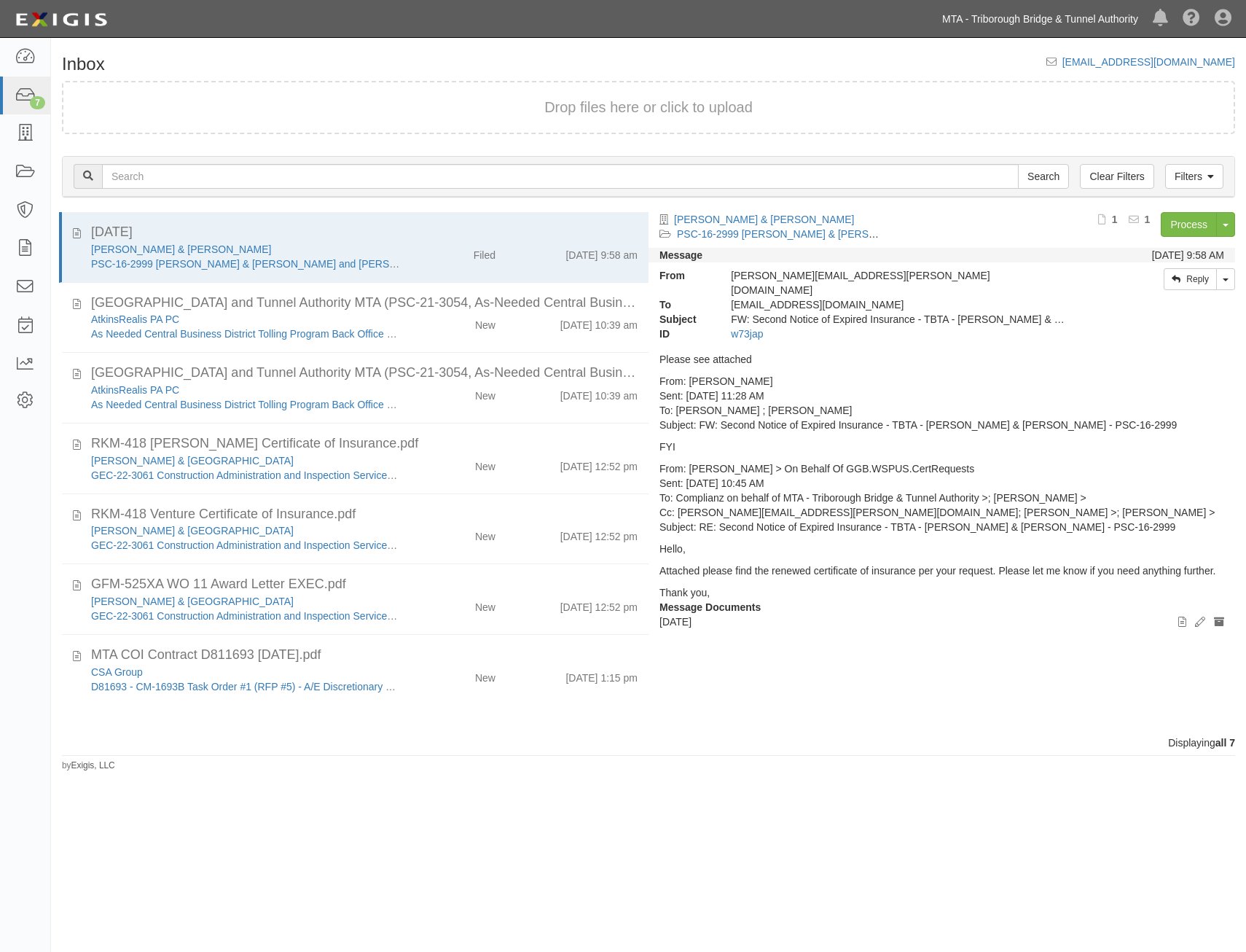
click at [1104, 26] on link "MTA - Triborough Bridge & Tunnel Authority" at bounding box center [1040, 19] width 211 height 29
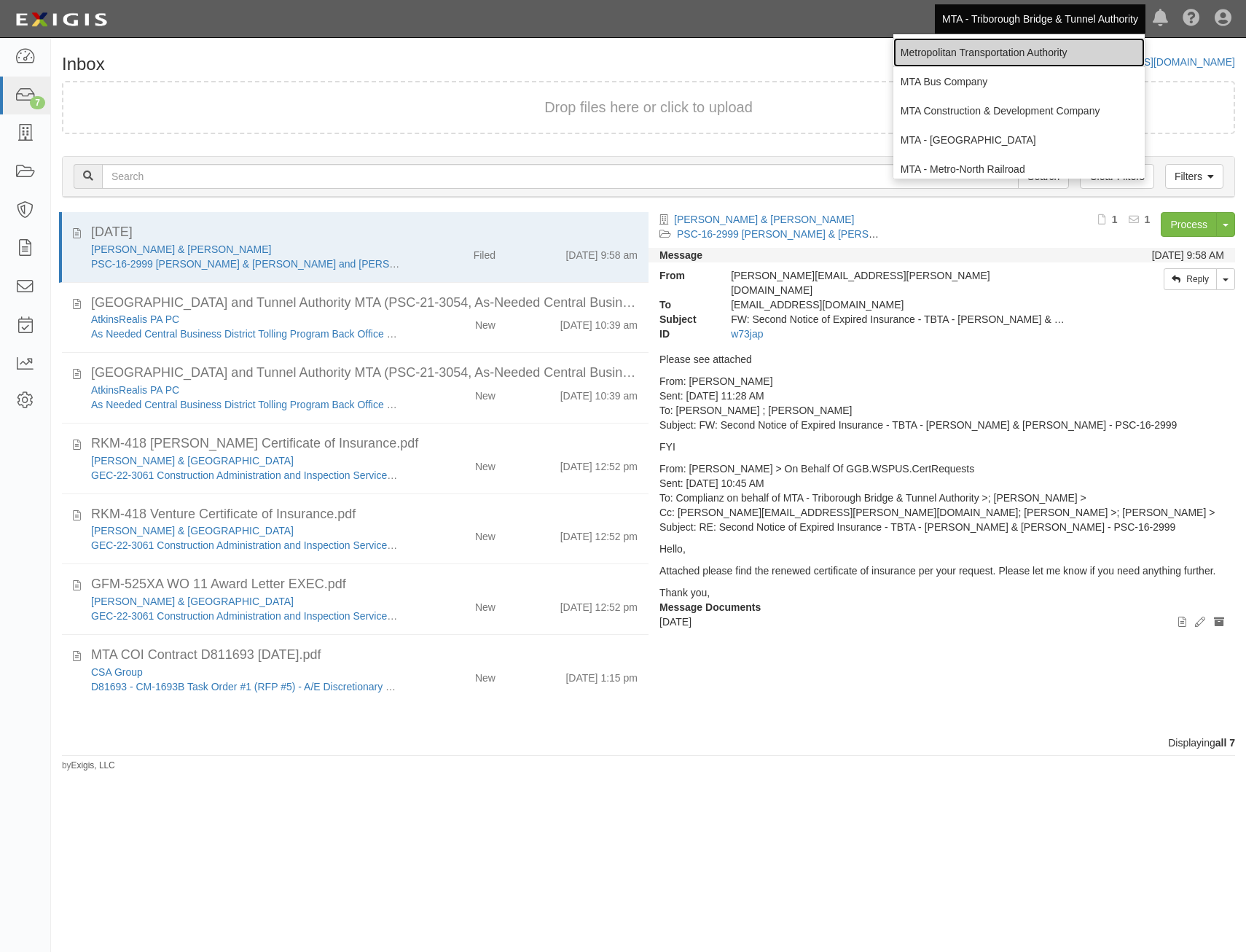
click at [1039, 55] on link "Metropolitan Transportation Authority" at bounding box center [1019, 52] width 252 height 29
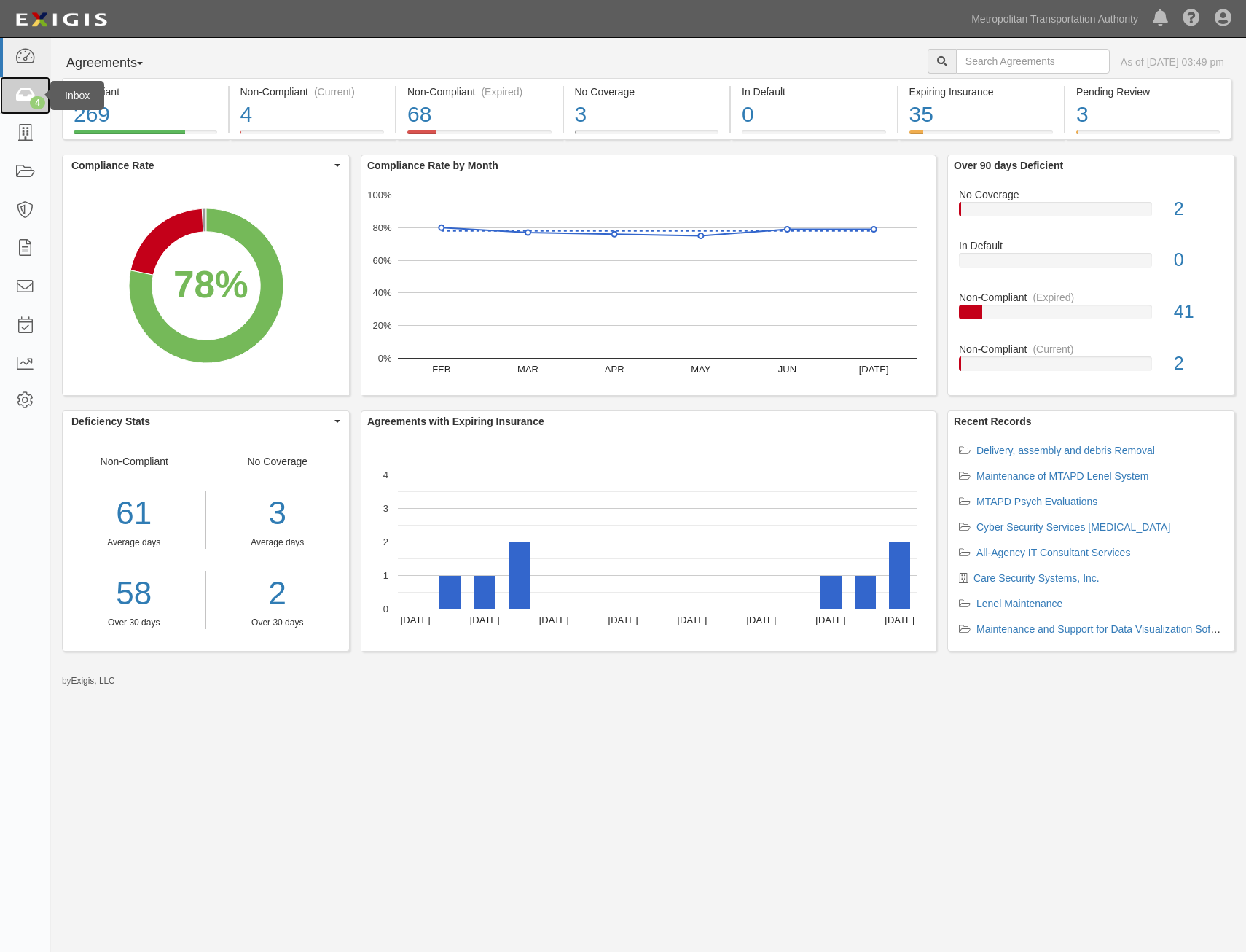
click at [19, 92] on icon at bounding box center [24, 95] width 20 height 17
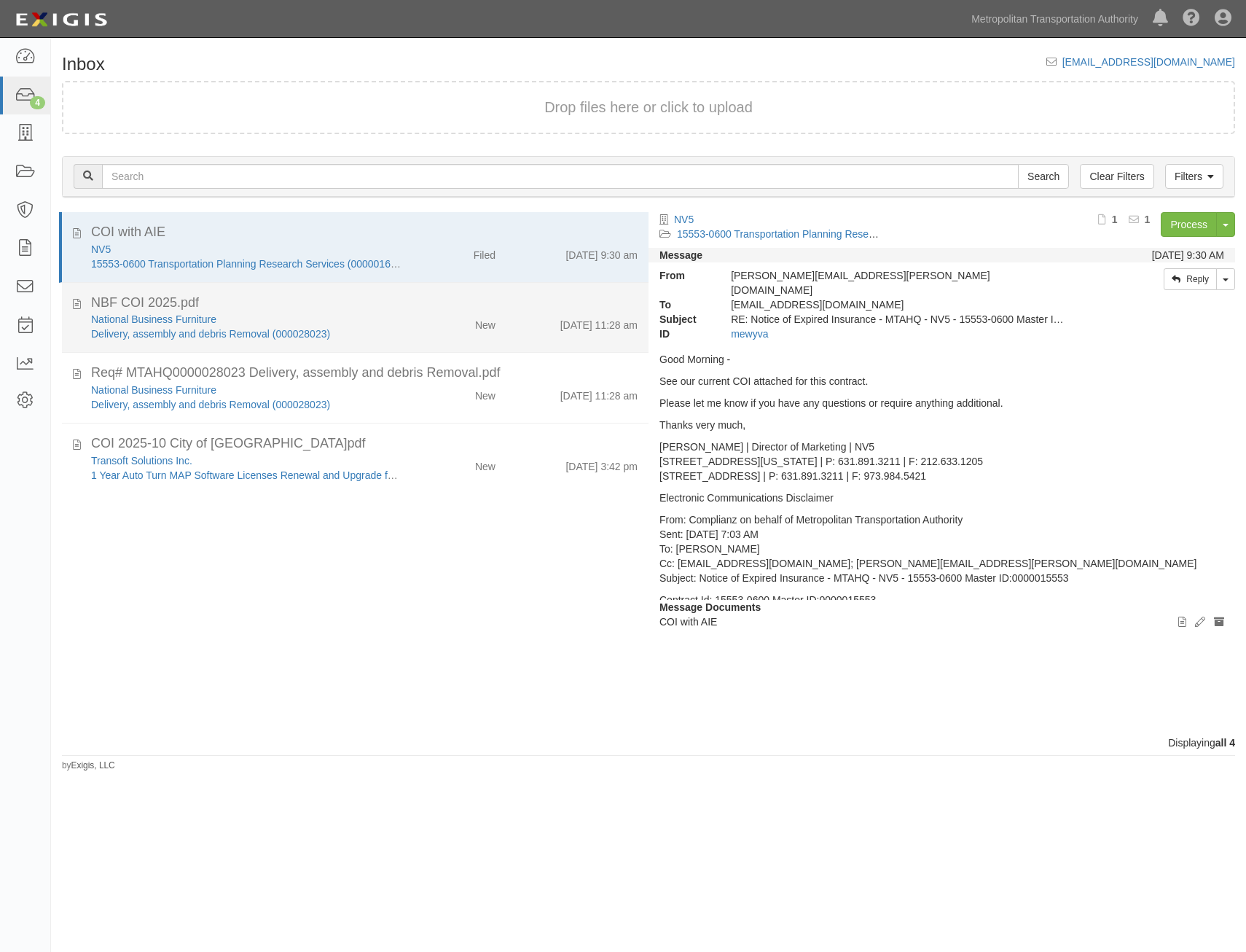
click at [562, 335] on div "National Business Furniture Delivery, assembly and debris Removal (000028023) N…" at bounding box center [364, 326] width 568 height 29
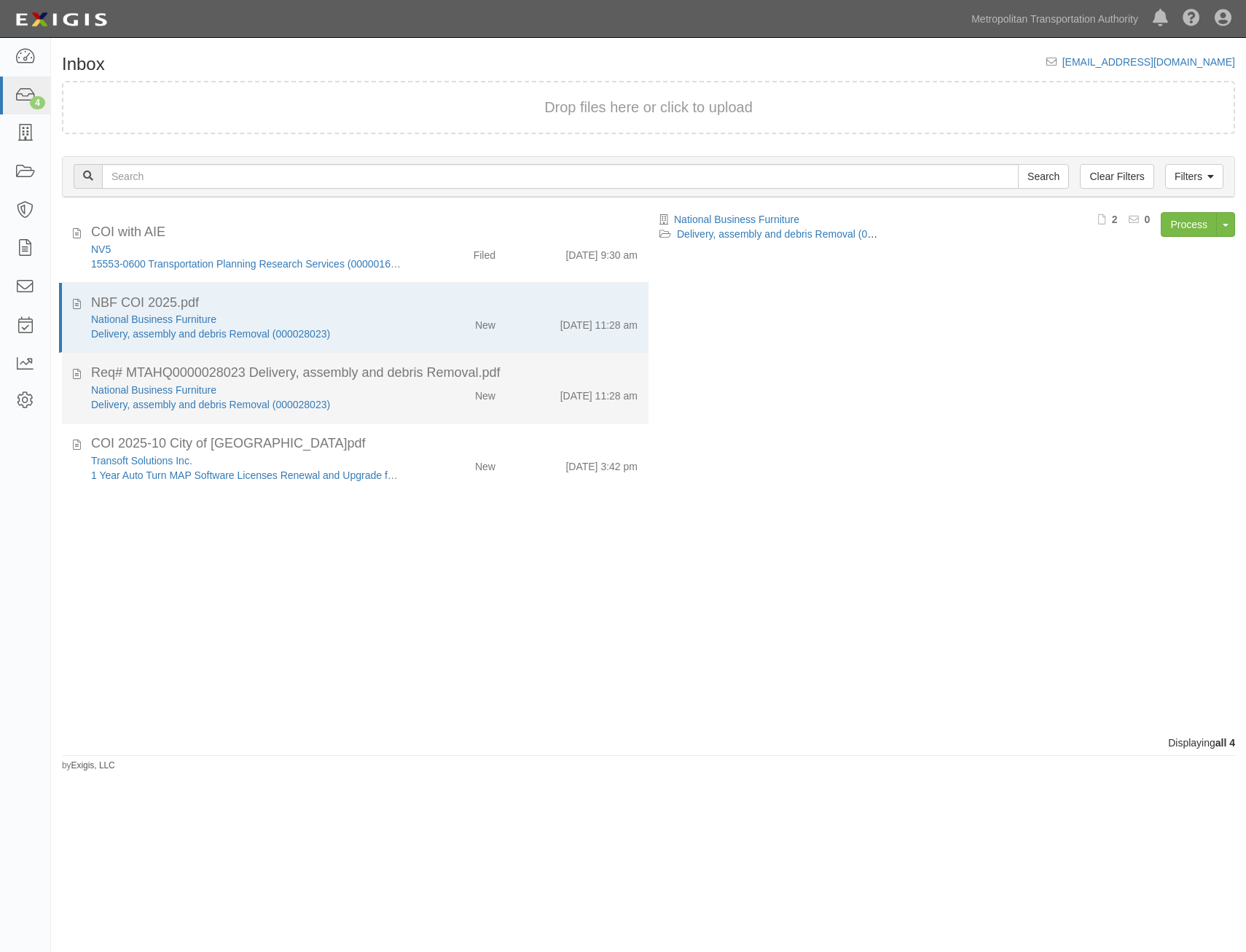
click at [537, 394] on div "8/28/25 11:28 am" at bounding box center [578, 392] width 142 height 20
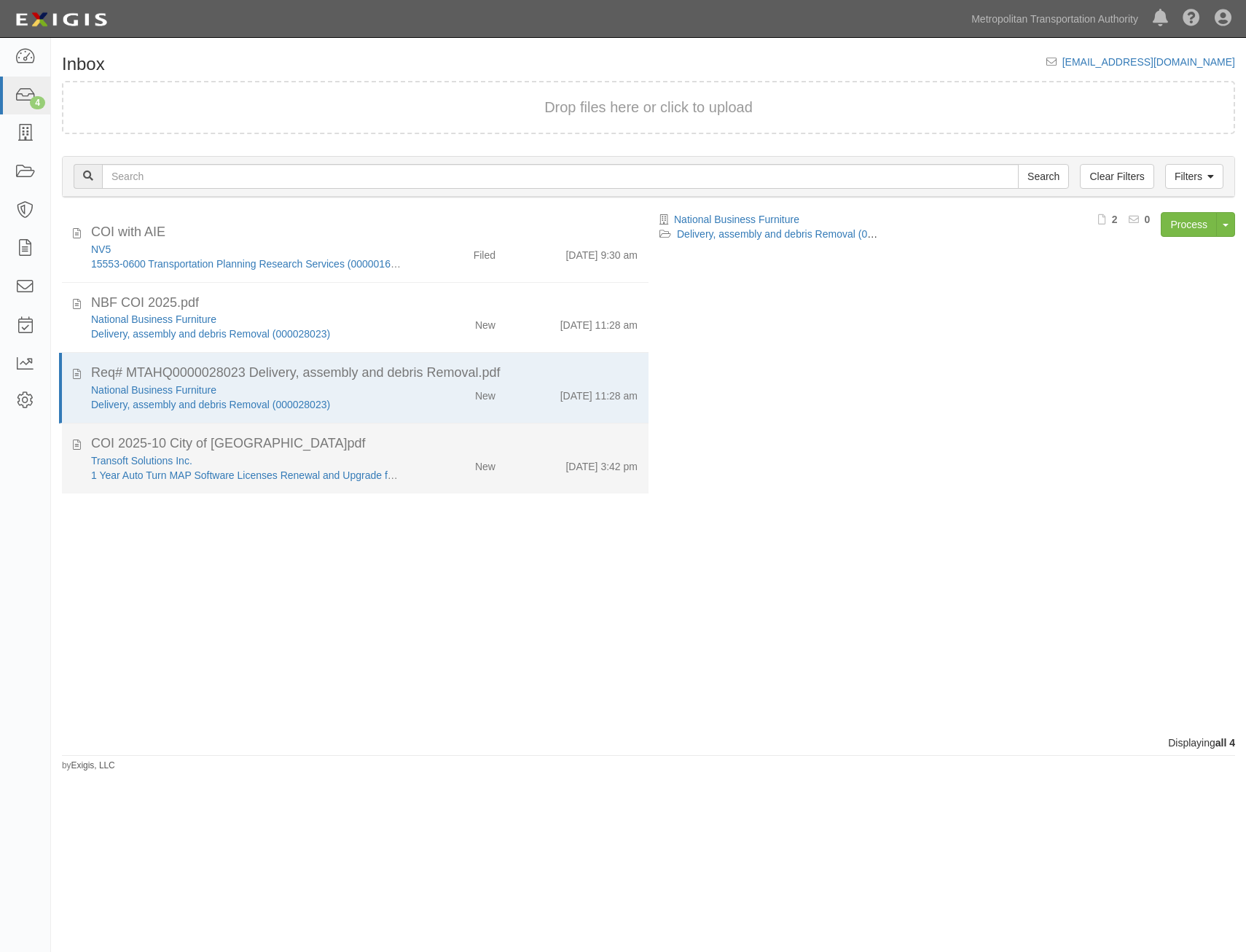
click at [550, 452] on div "COI 2025-10 City of Ottawa.pdf" at bounding box center [364, 444] width 547 height 19
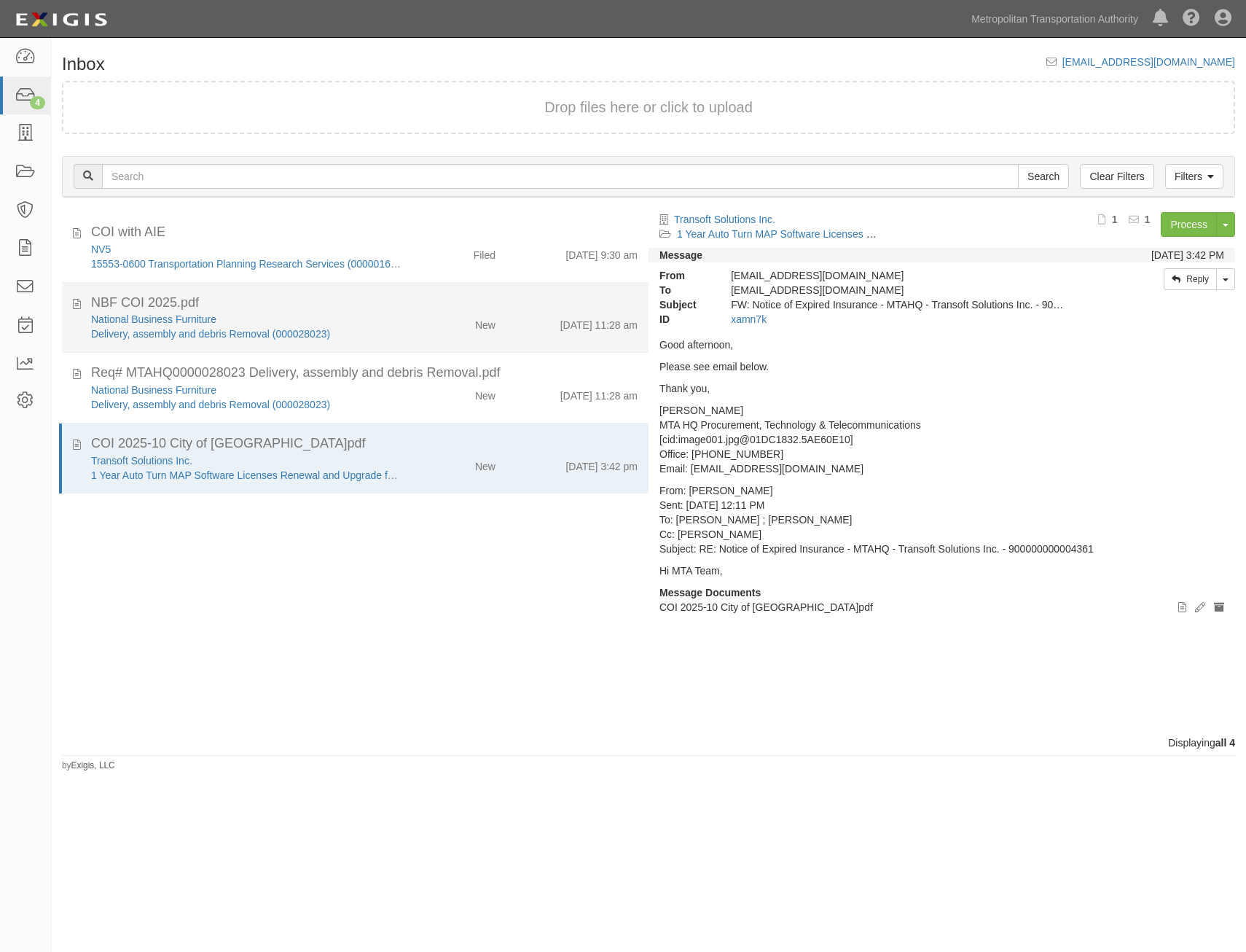
click at [548, 321] on div "[DATE] 11:28 am" at bounding box center [578, 322] width 142 height 20
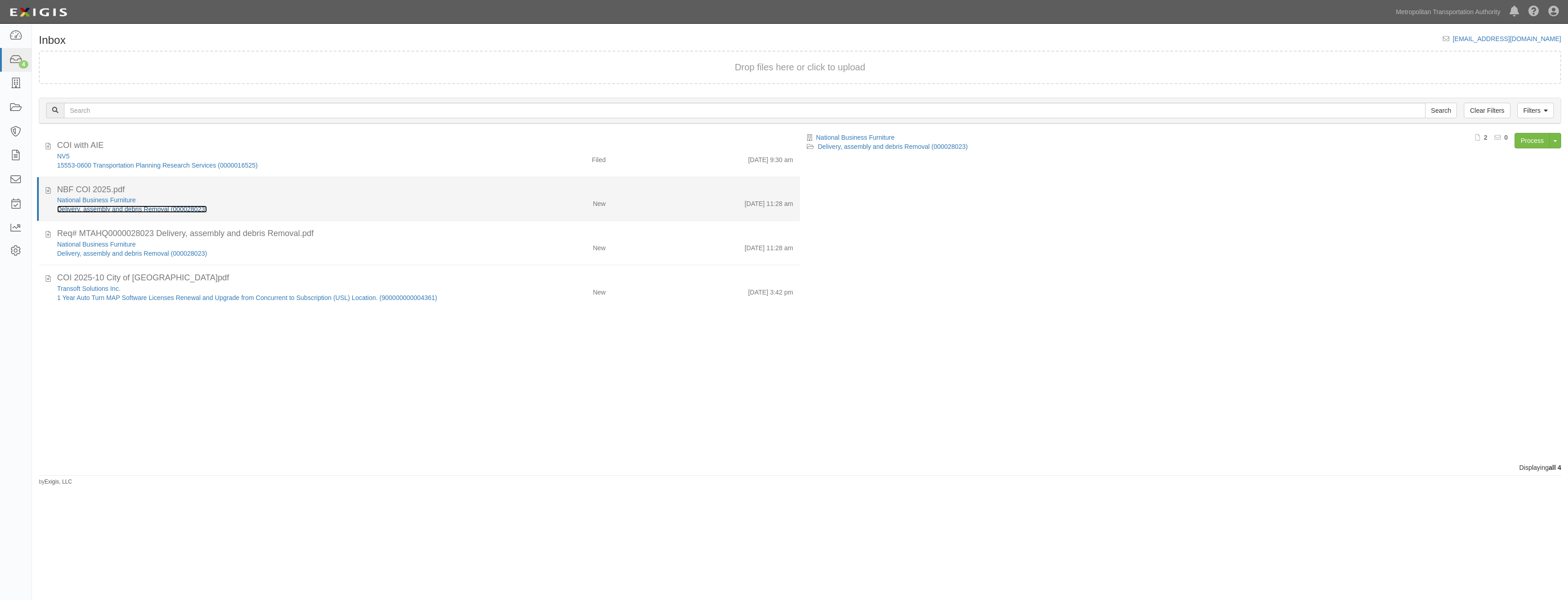
click at [200, 209] on link "Delivery, assembly and debris Removal (000028023)" at bounding box center [132, 209] width 150 height 7
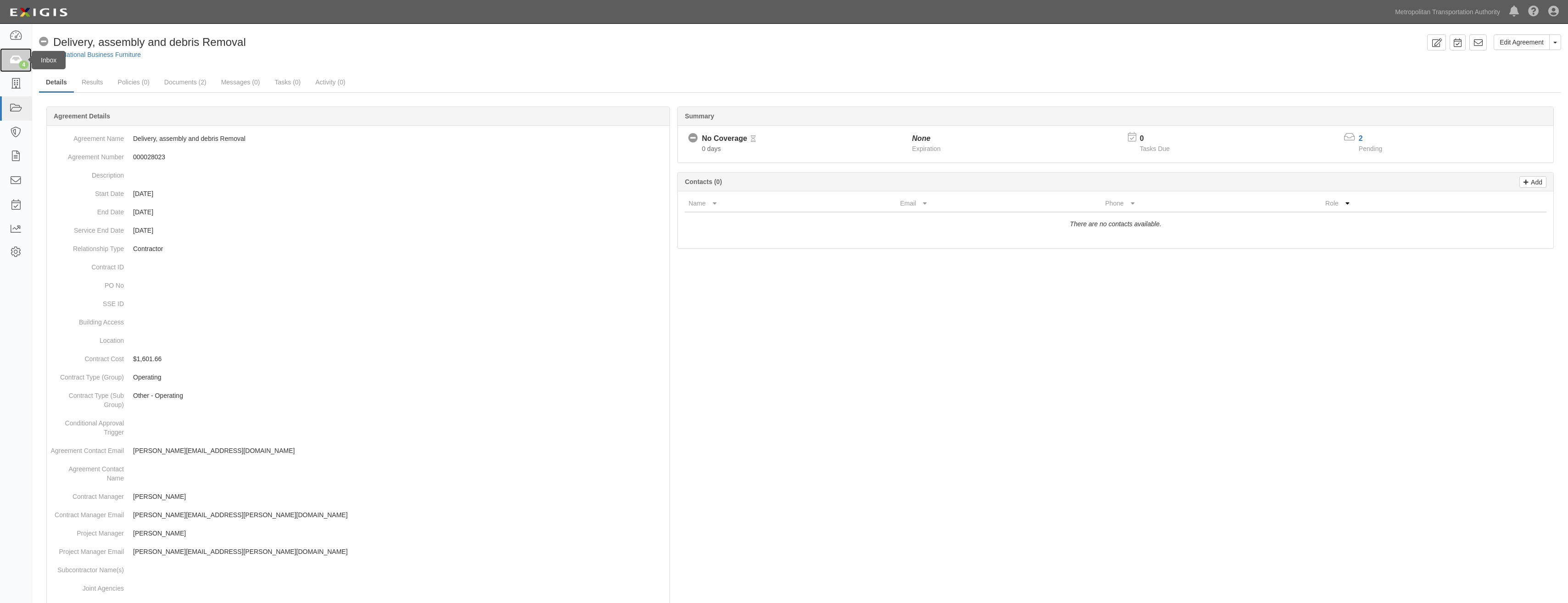
click at [18, 64] on icon at bounding box center [15, 60] width 13 height 10
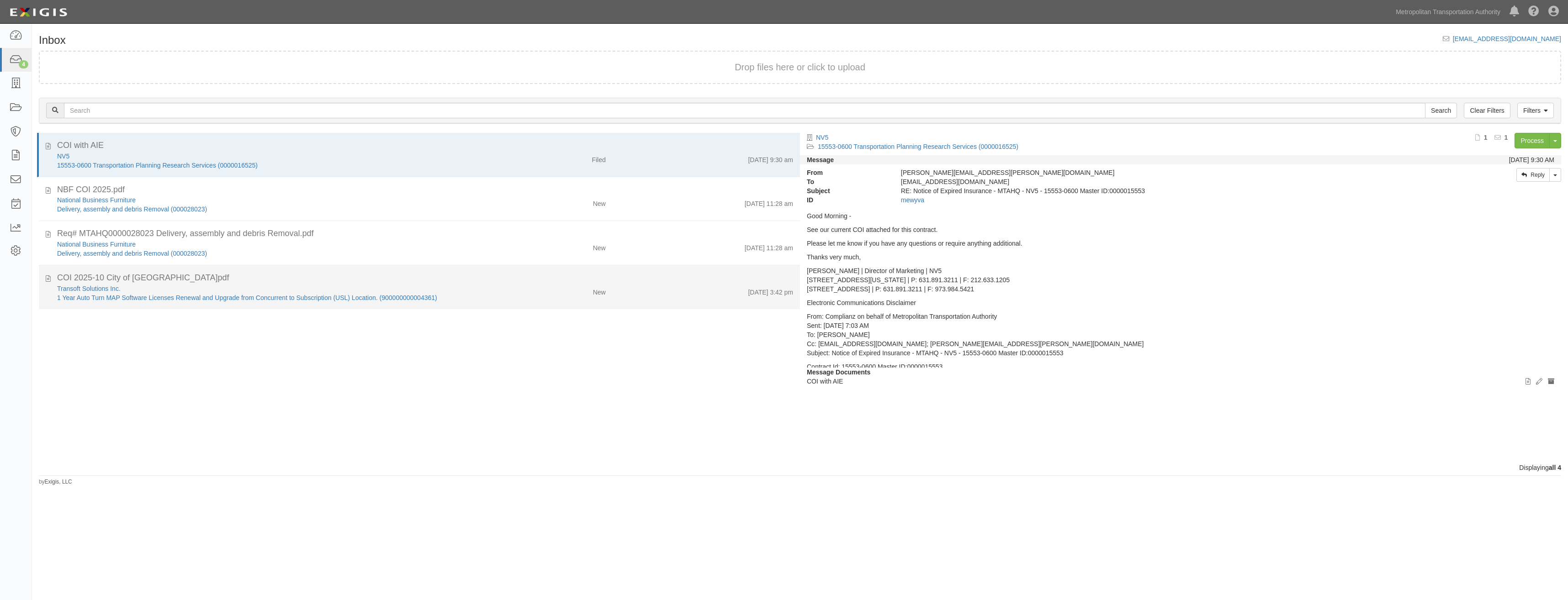
click at [525, 287] on div "New" at bounding box center [550, 290] width 125 height 13
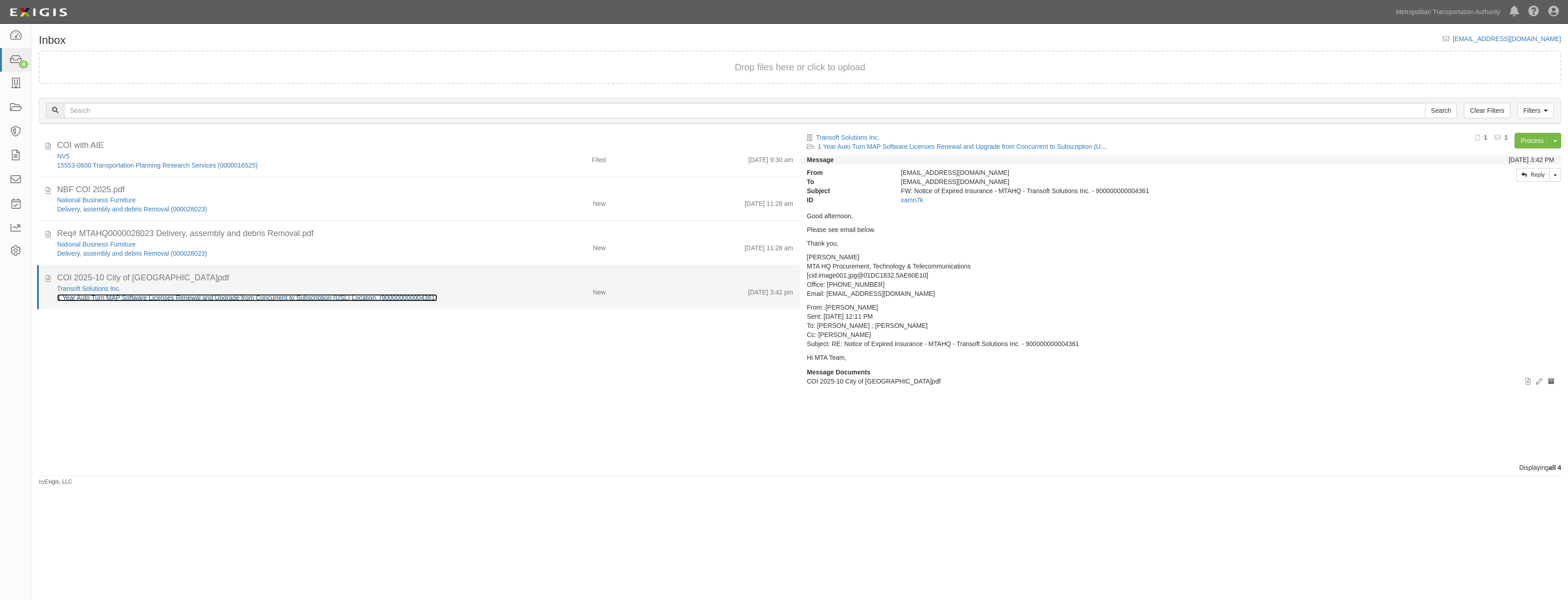
click at [401, 294] on link "1 Year Auto Turn MAP Software Licenses Renewal and Upgrade from Concurrent to S…" at bounding box center [247, 298] width 380 height 7
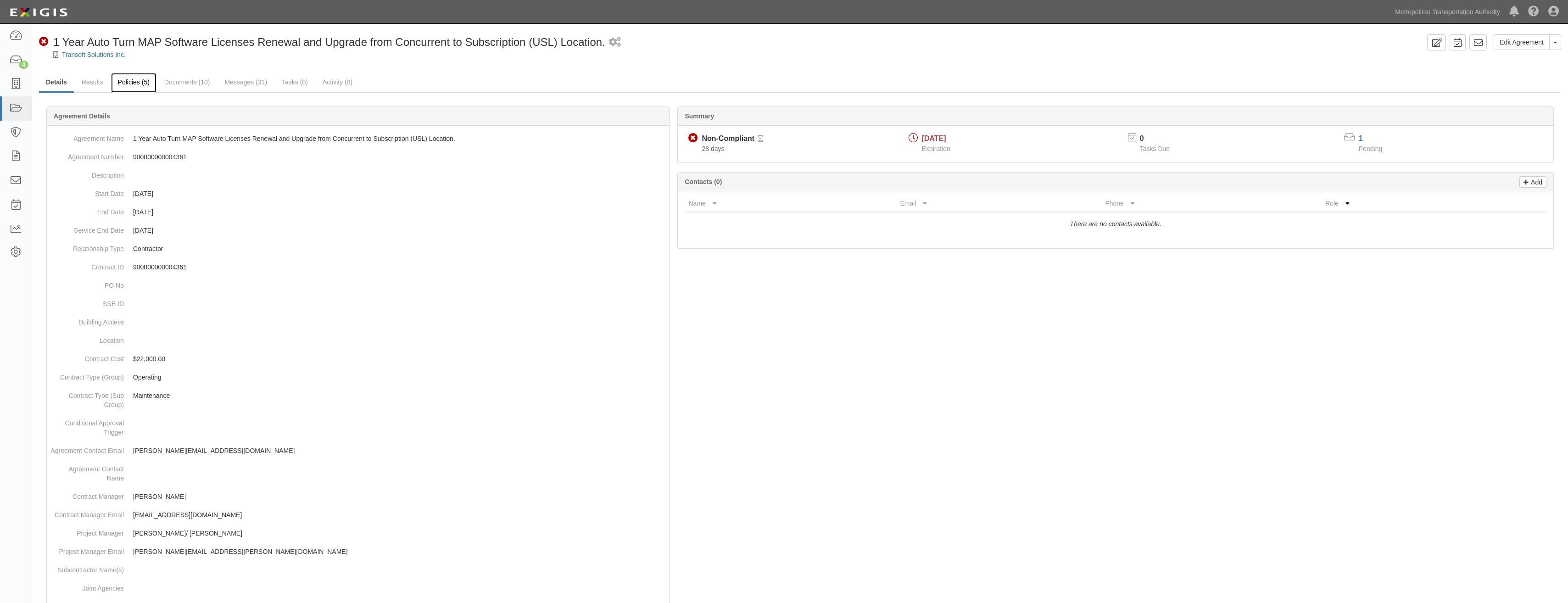
click at [132, 81] on link "Policies (5)" at bounding box center [134, 83] width 45 height 20
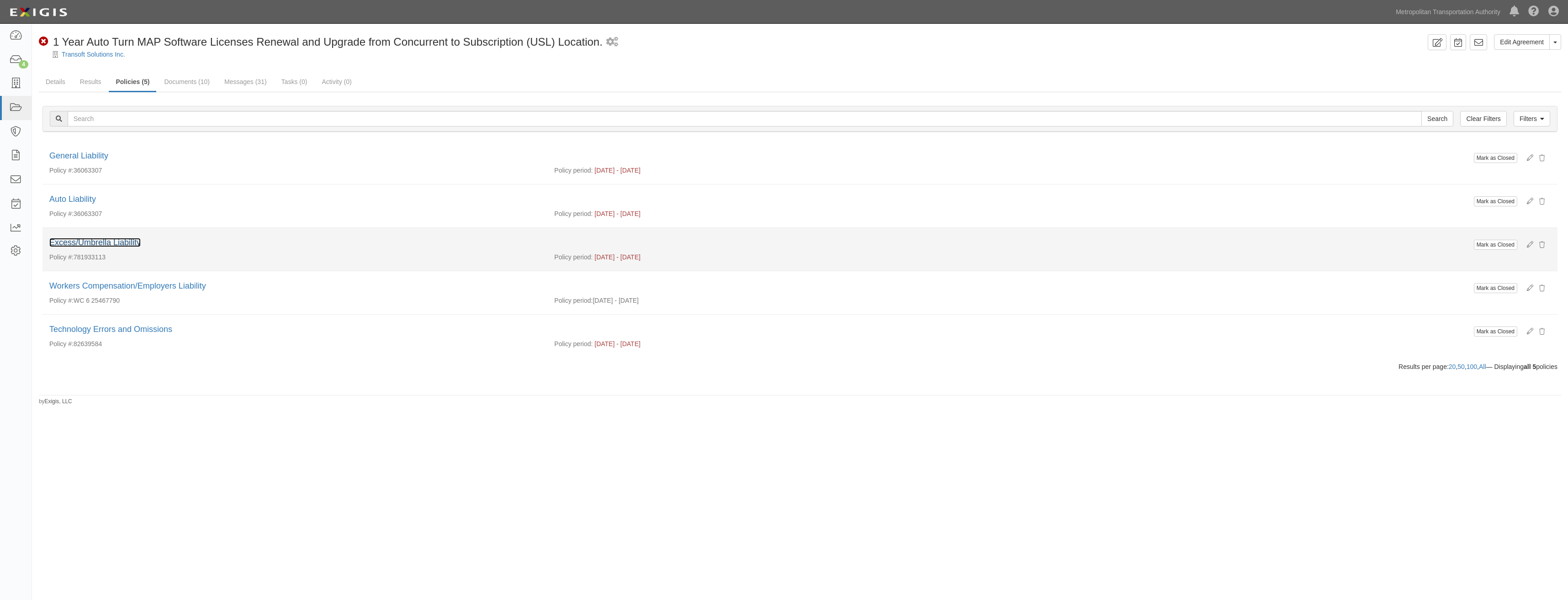
click at [113, 241] on link "Excess/Umbrella Liability" at bounding box center [95, 242] width 91 height 9
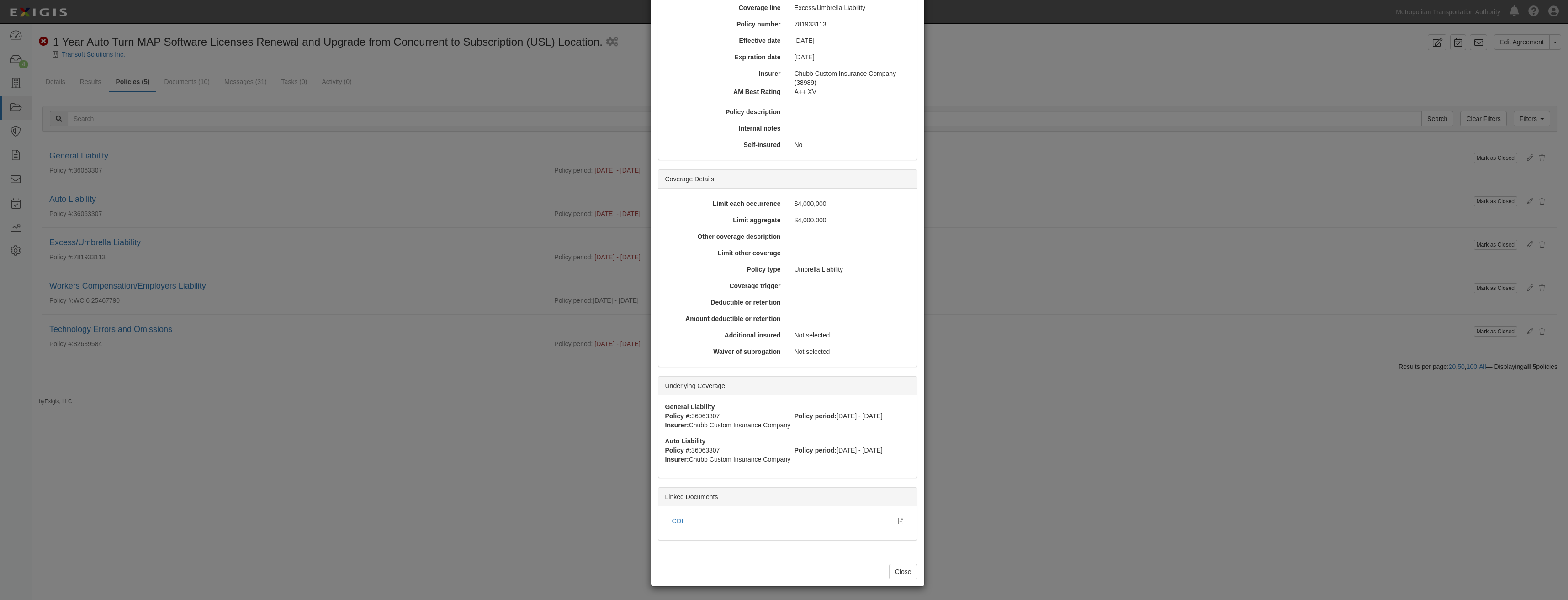
scroll to position [98, 0]
click at [676, 523] on link "COI" at bounding box center [677, 521] width 12 height 7
click at [908, 577] on button "Close" at bounding box center [903, 571] width 29 height 16
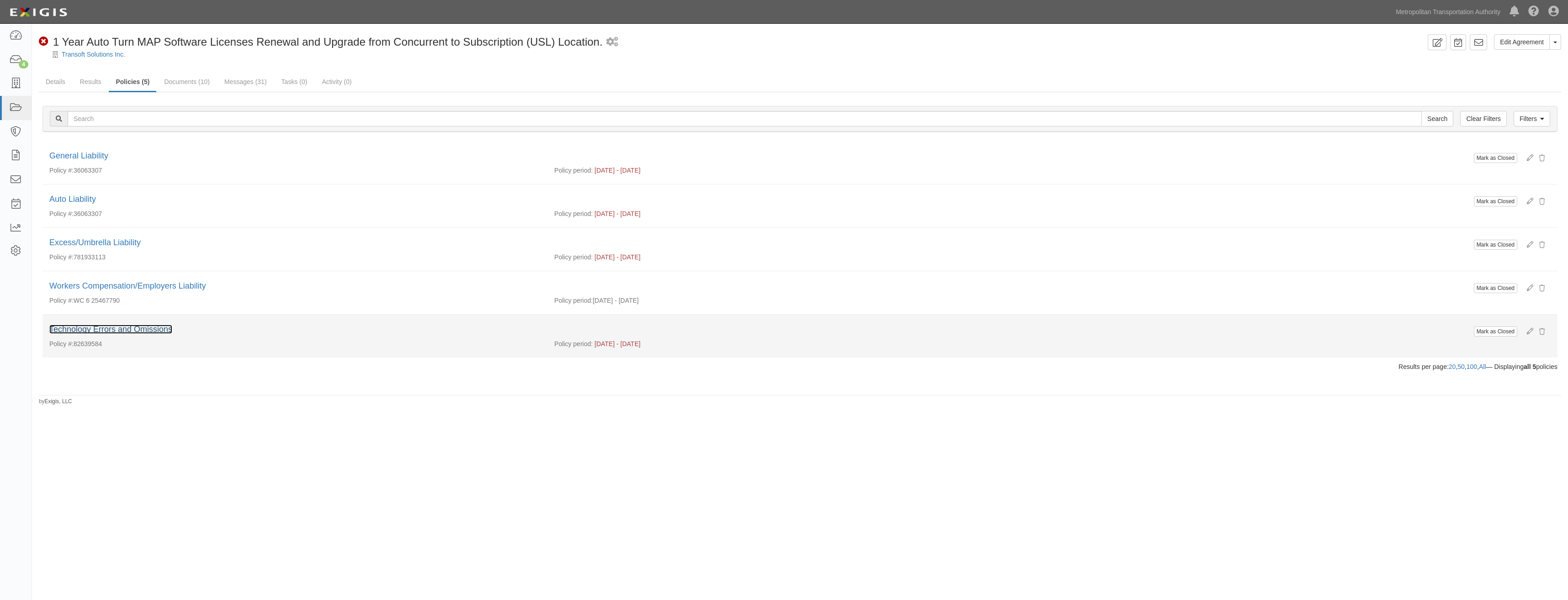
click at [140, 330] on link "Technology Errors and Omissions" at bounding box center [111, 329] width 123 height 9
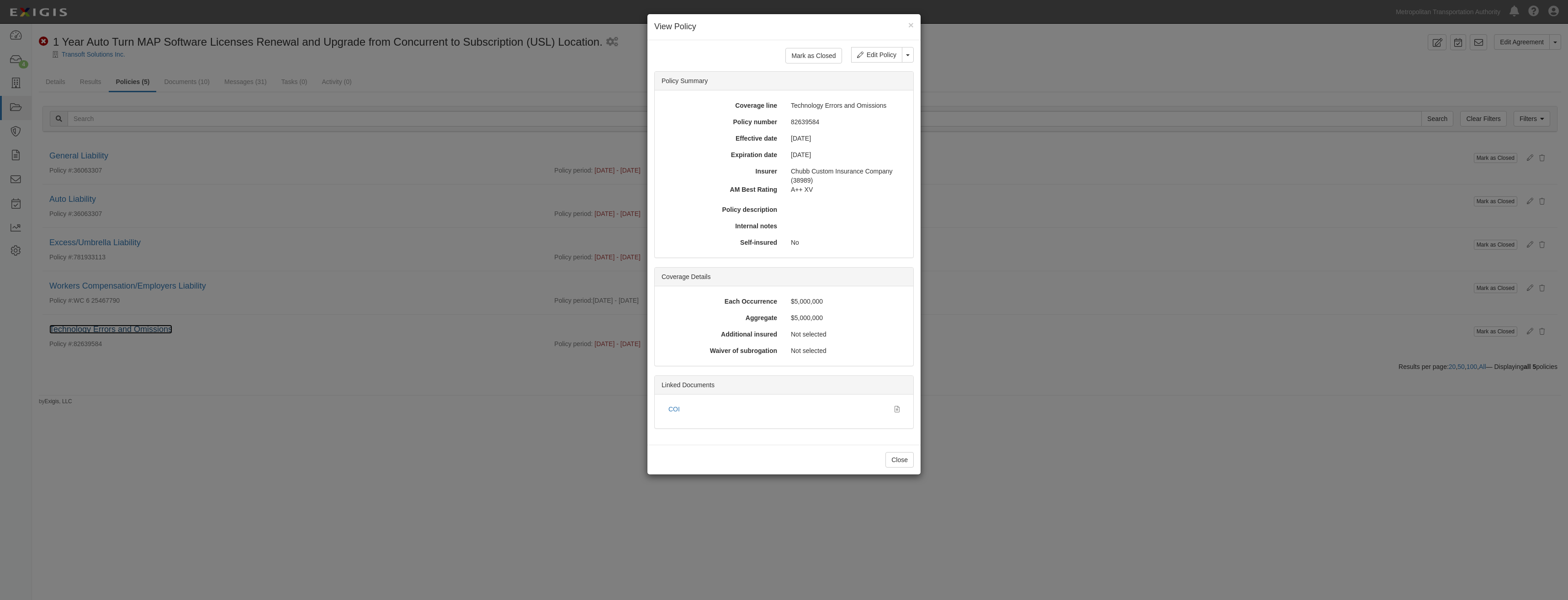
scroll to position [0, 0]
click at [670, 410] on link "COI" at bounding box center [674, 410] width 12 height 7
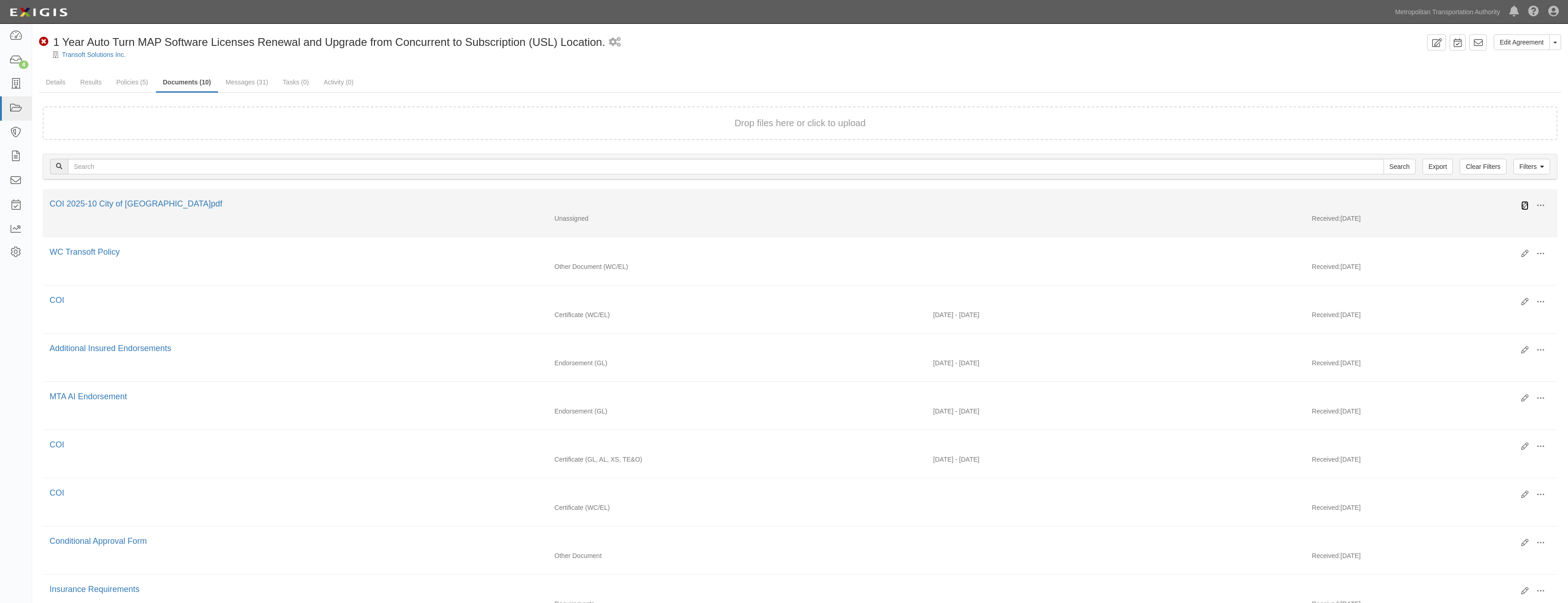
click at [1521, 207] on icon at bounding box center [1525, 205] width 7 height 7
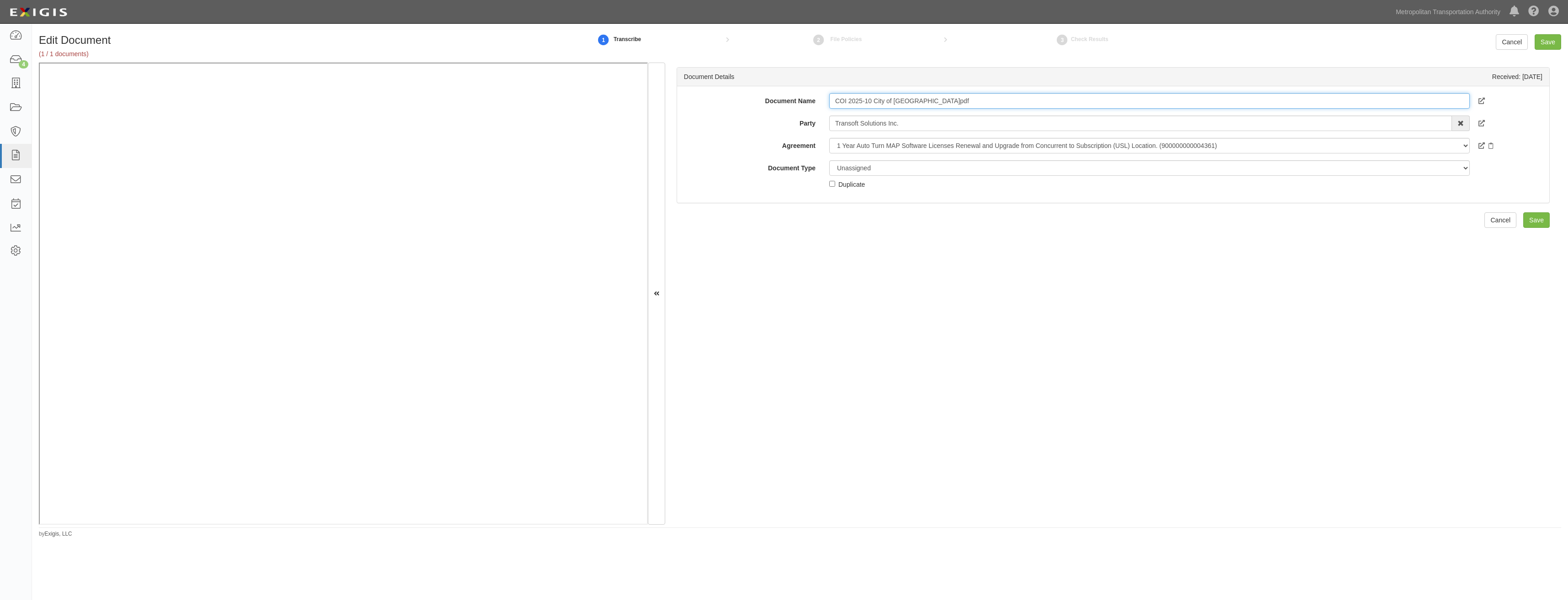
click at [1000, 102] on input "COI 2025-10 City of [GEOGRAPHIC_DATA]pdf" at bounding box center [1149, 101] width 640 height 16
click at [1000, 102] on input "COI 2025-10 City of Ottawa.pdf" at bounding box center [1149, 101] width 640 height 16
type input "COI"
click at [963, 166] on select "Unassigned Binder Cancellation Notice Certificate Contract Endorsement Insuranc…" at bounding box center [1149, 168] width 640 height 16
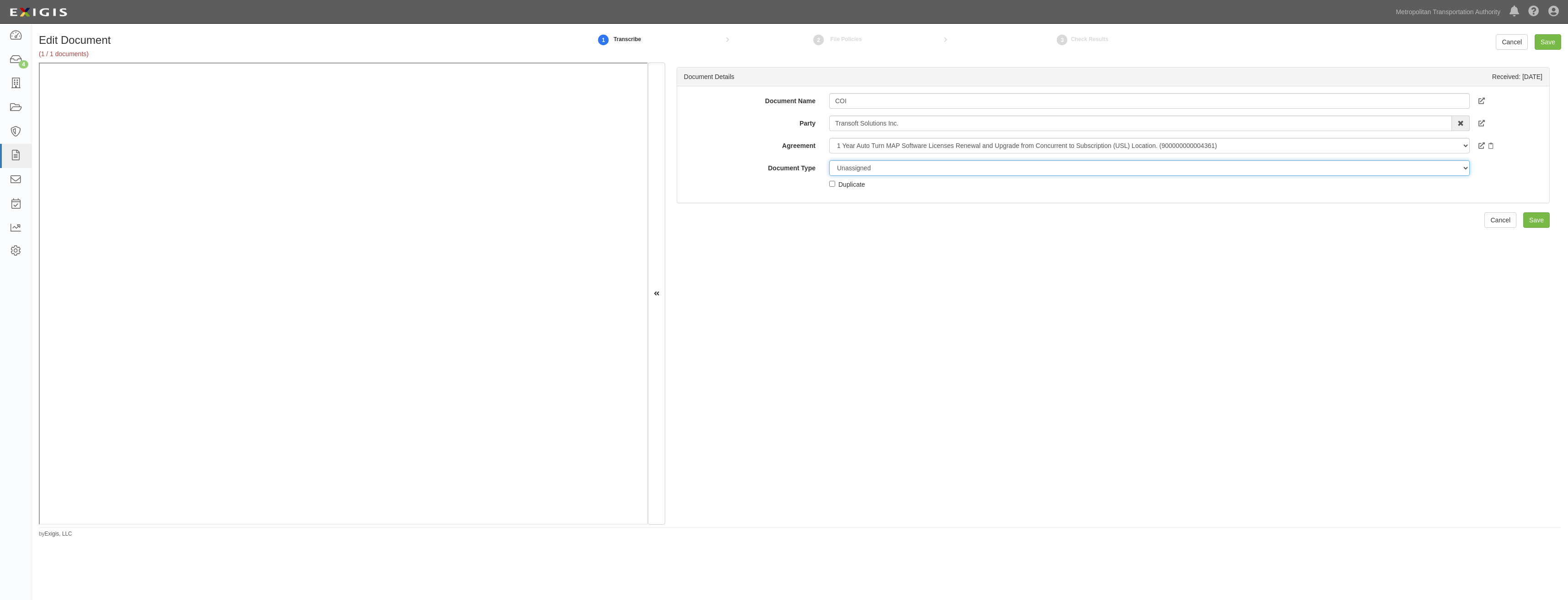
select select "CertificateDetail"
click at [829, 160] on select "Unassigned Binder Cancellation Notice Certificate Contract Endorsement Insuranc…" at bounding box center [1149, 168] width 640 height 16
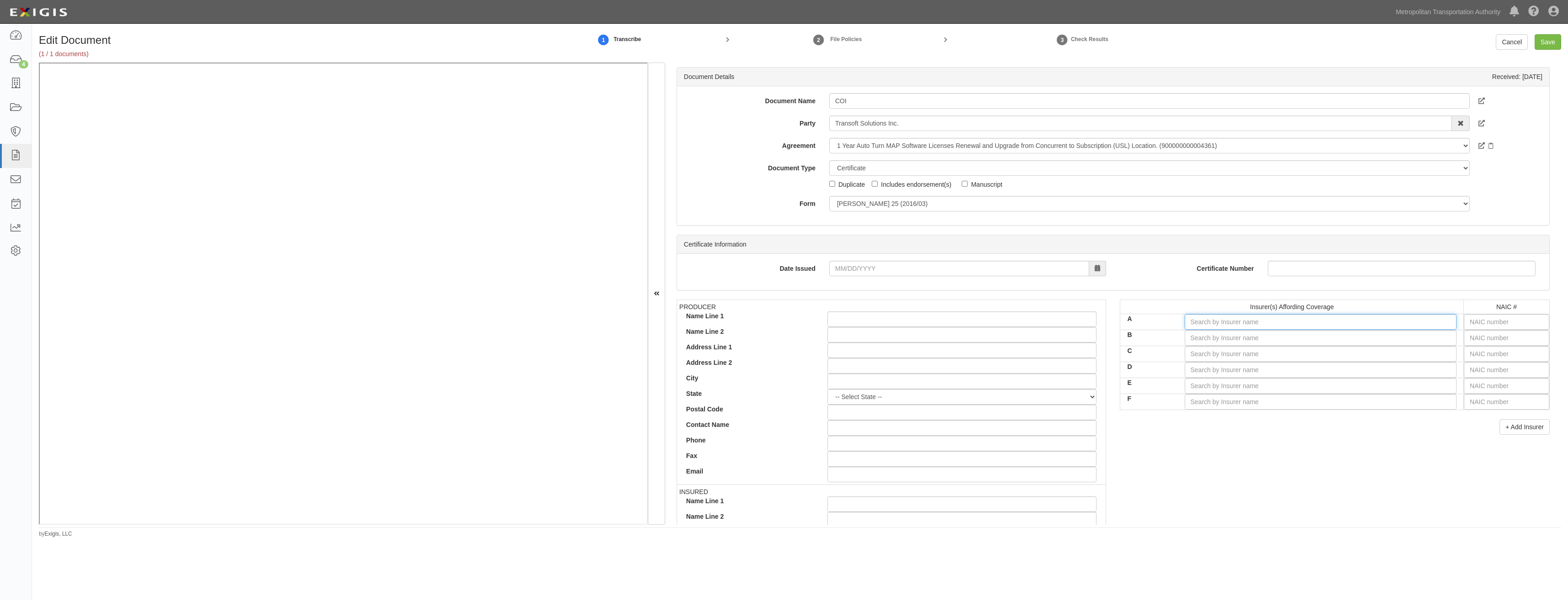
click at [1321, 320] on input "A" at bounding box center [1320, 322] width 272 height 16
type input "ch"
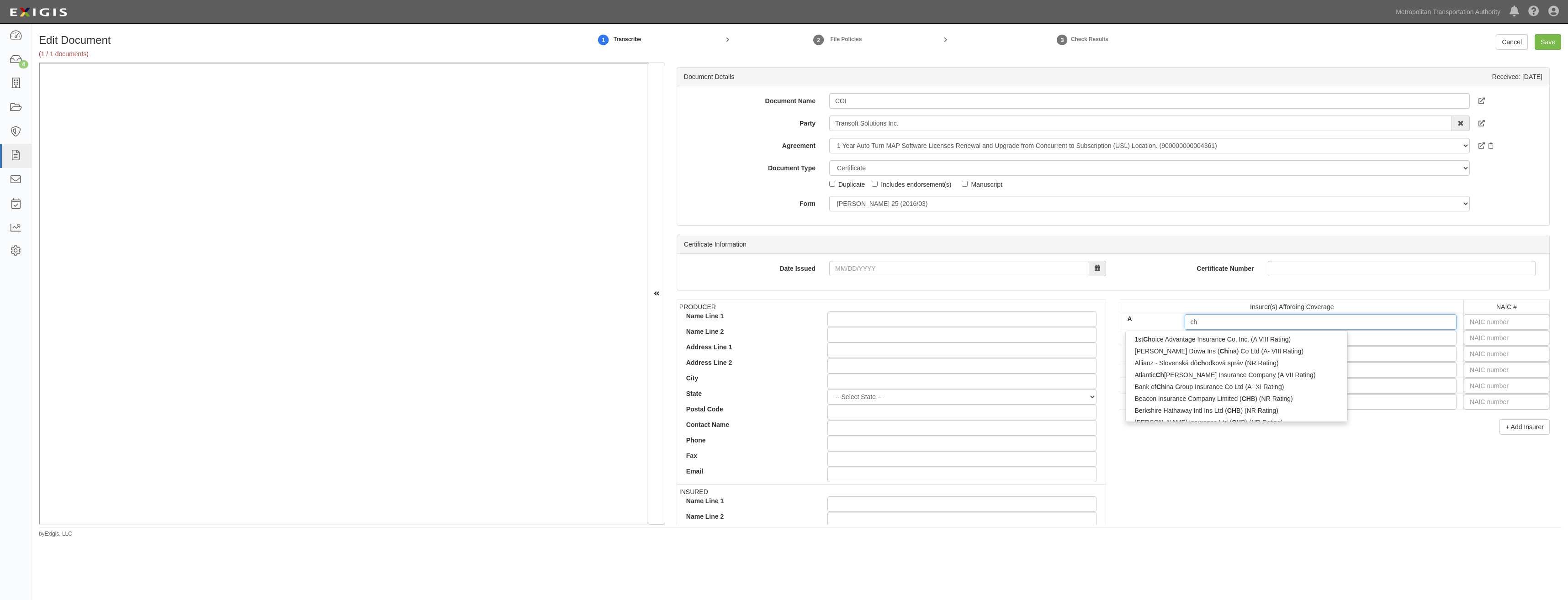
type input "chubb Bermuda Insurance Ltd. (A++ XV Rating)"
type input "chubb"
click at [1305, 356] on div "Chubb Custom Insurance Company (A++ XV Rating)" at bounding box center [1230, 351] width 209 height 12
type input "Chubb Custom Insurance Company (A++ XV Rating)"
type input "38989"
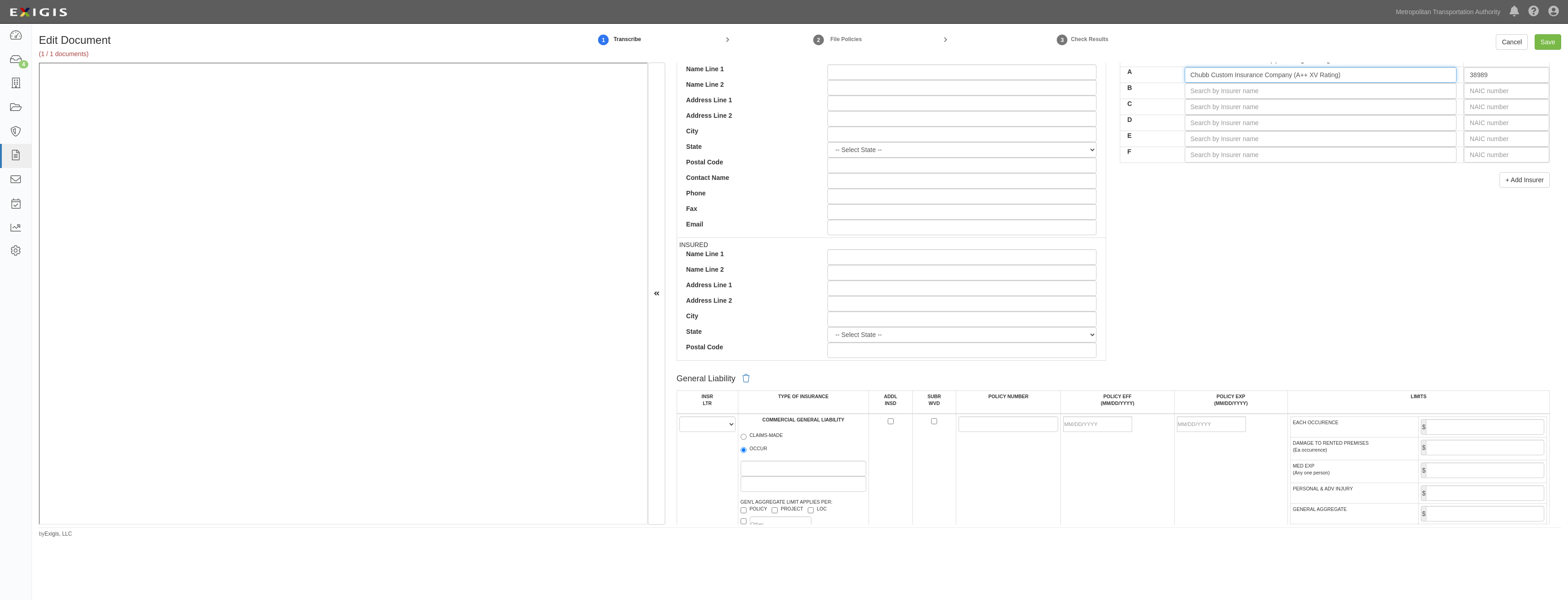
scroll to position [365, 0]
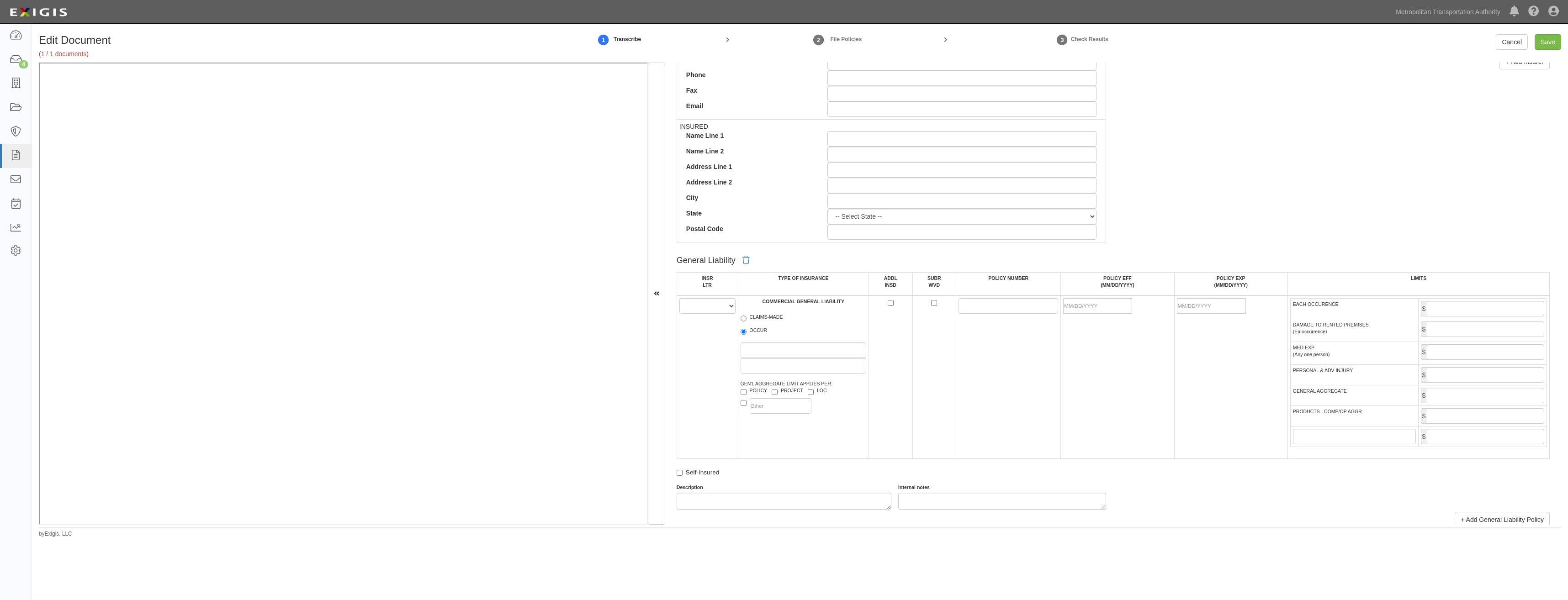
type input "Chubb Custom Insurance Company (A++ XV Rating)"
click at [702, 309] on select "A B C D E F" at bounding box center [707, 306] width 56 height 16
select select "A"
click at [679, 298] on select "A B C D E F" at bounding box center [707, 306] width 56 height 16
click at [758, 329] on label "OCCUR" at bounding box center [754, 331] width 27 height 9
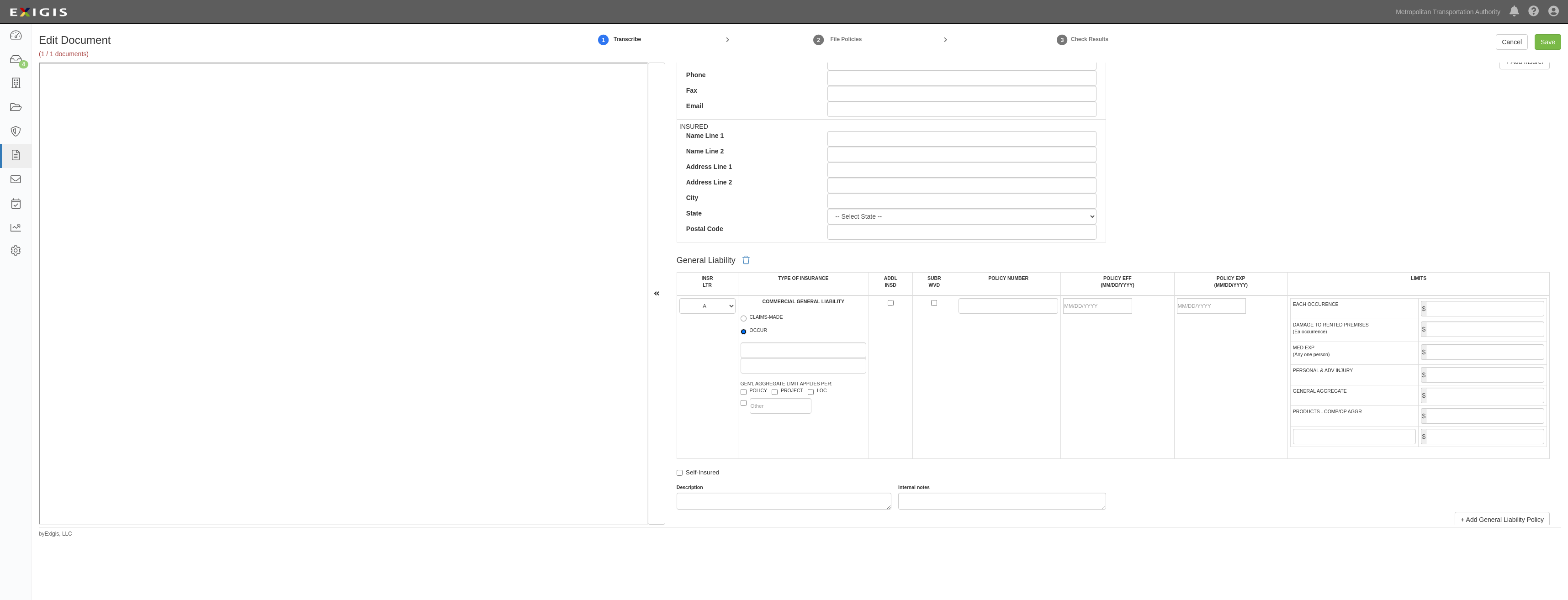
click at [746, 329] on input "OCCUR" at bounding box center [744, 332] width 6 height 6
radio input "true"
click at [1474, 312] on input "EACH OCCURENCE" at bounding box center [1485, 309] width 118 height 16
type input "1,000,000"
click at [1447, 395] on input "GENERAL AGGREGATE" at bounding box center [1485, 396] width 118 height 16
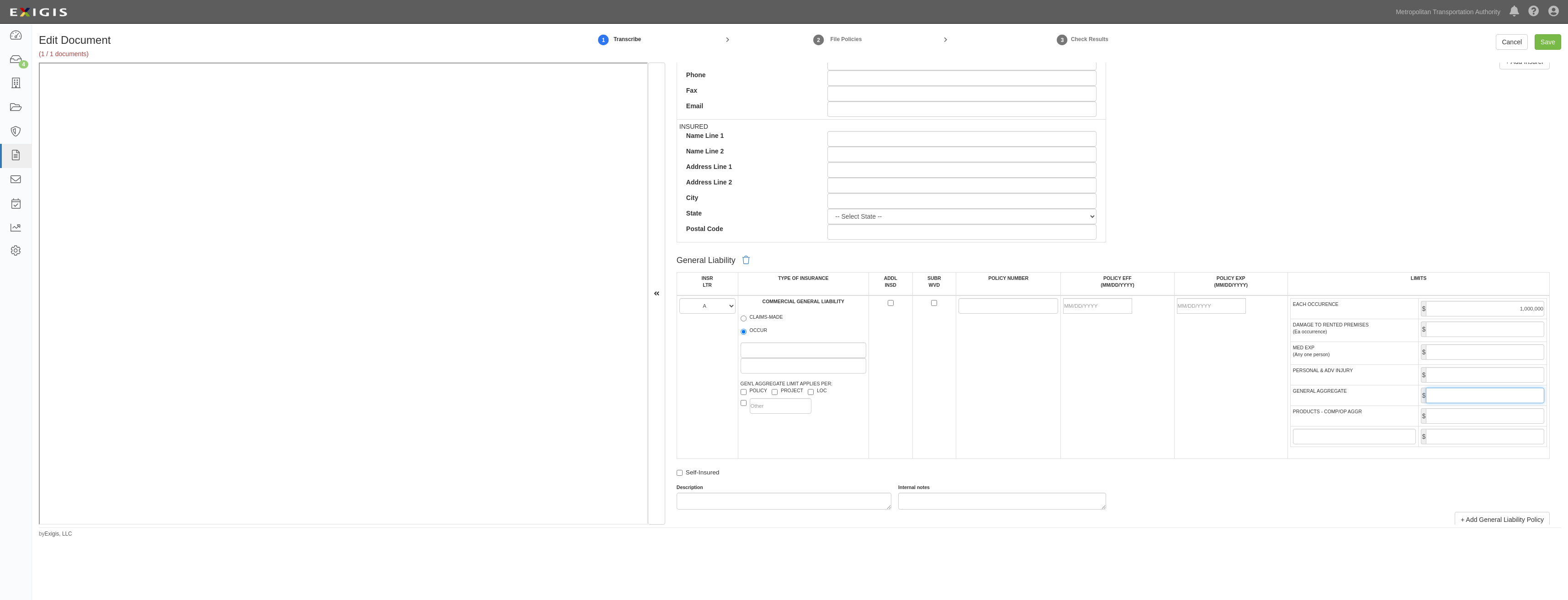
type input "10,000,000"
click at [1483, 414] on input "PRODUCTS - COMP/OP AGGR" at bounding box center [1485, 416] width 118 height 16
type input "10,000,000"
click at [1205, 452] on td at bounding box center [1231, 377] width 113 height 164
click at [990, 363] on td at bounding box center [1009, 377] width 105 height 164
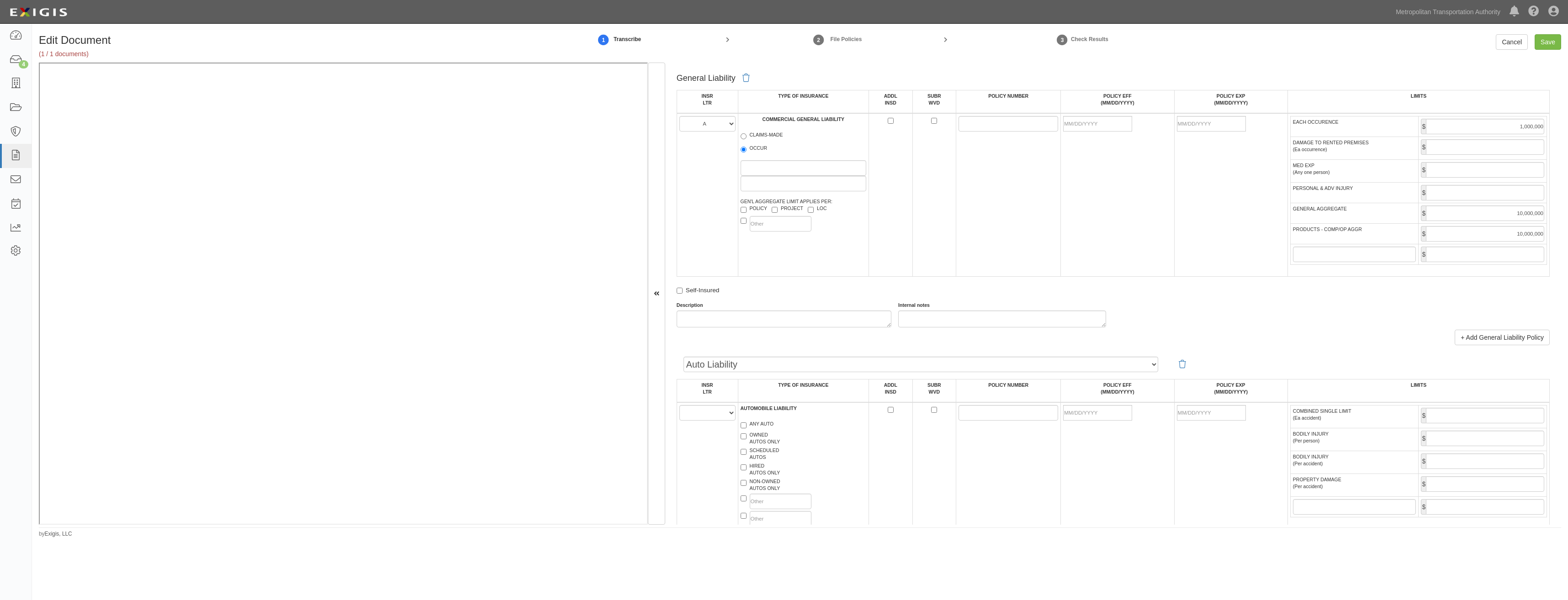
scroll to position [548, 0]
click at [709, 406] on select "A B C D E F" at bounding box center [707, 413] width 56 height 16
select select "A"
click at [679, 405] on select "A B C D E F" at bounding box center [707, 413] width 56 height 16
click at [766, 422] on label "ANY AUTO" at bounding box center [757, 425] width 33 height 9
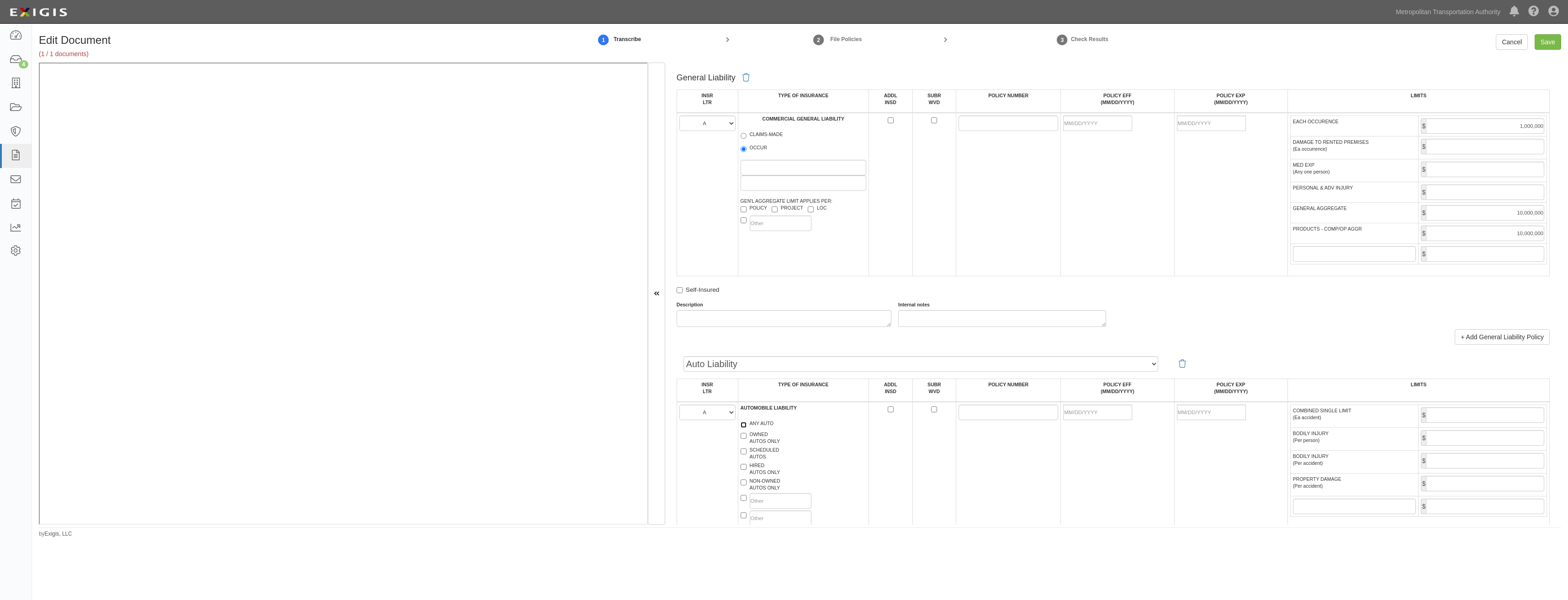
click at [746, 422] on input "ANY AUTO" at bounding box center [744, 425] width 6 height 6
checkbox input "true"
click at [964, 411] on input "POLICY NUMBER" at bounding box center [1009, 413] width 100 height 16
paste input "36063307"
type input "36063307"
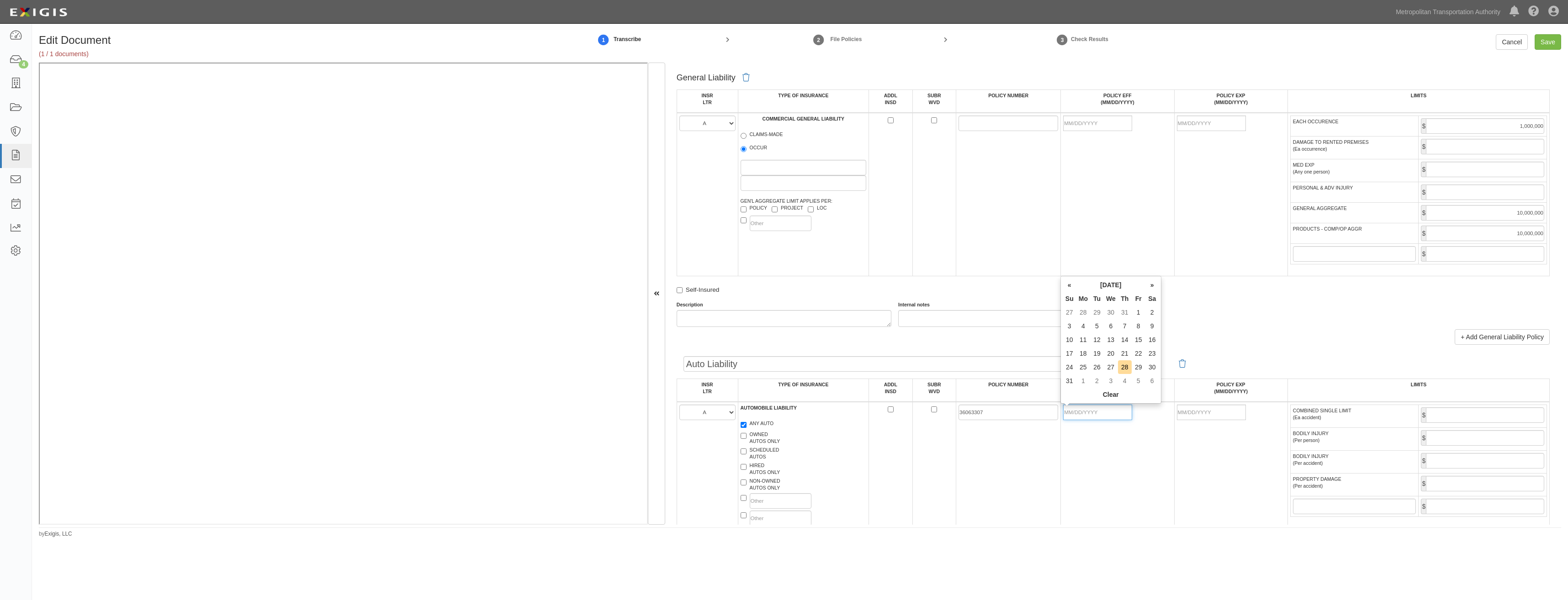
click at [1097, 416] on input "POLICY EFF (MM/DD/YYYY)" at bounding box center [1097, 413] width 69 height 16
type input "[DATE]"
click at [1038, 212] on td at bounding box center [1009, 194] width 105 height 164
click at [1098, 132] on td at bounding box center [1118, 194] width 113 height 164
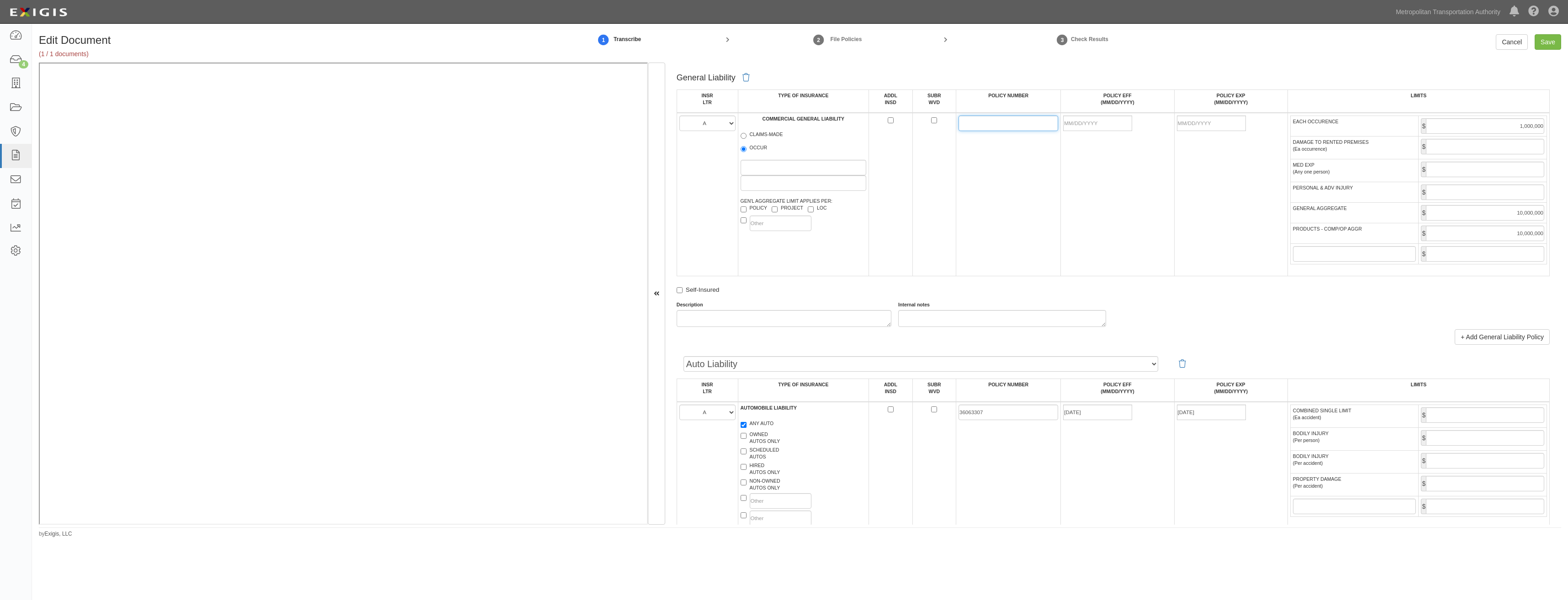
click at [1011, 119] on input "POLICY NUMBER" at bounding box center [1009, 124] width 100 height 16
paste input "36063307"
type input "36063307"
drag, startPoint x: 1119, startPoint y: 124, endPoint x: 1025, endPoint y: 192, distance: 116.0
click at [1119, 124] on input "POLICY EFF (MM/DD/YYYY)" at bounding box center [1097, 124] width 69 height 16
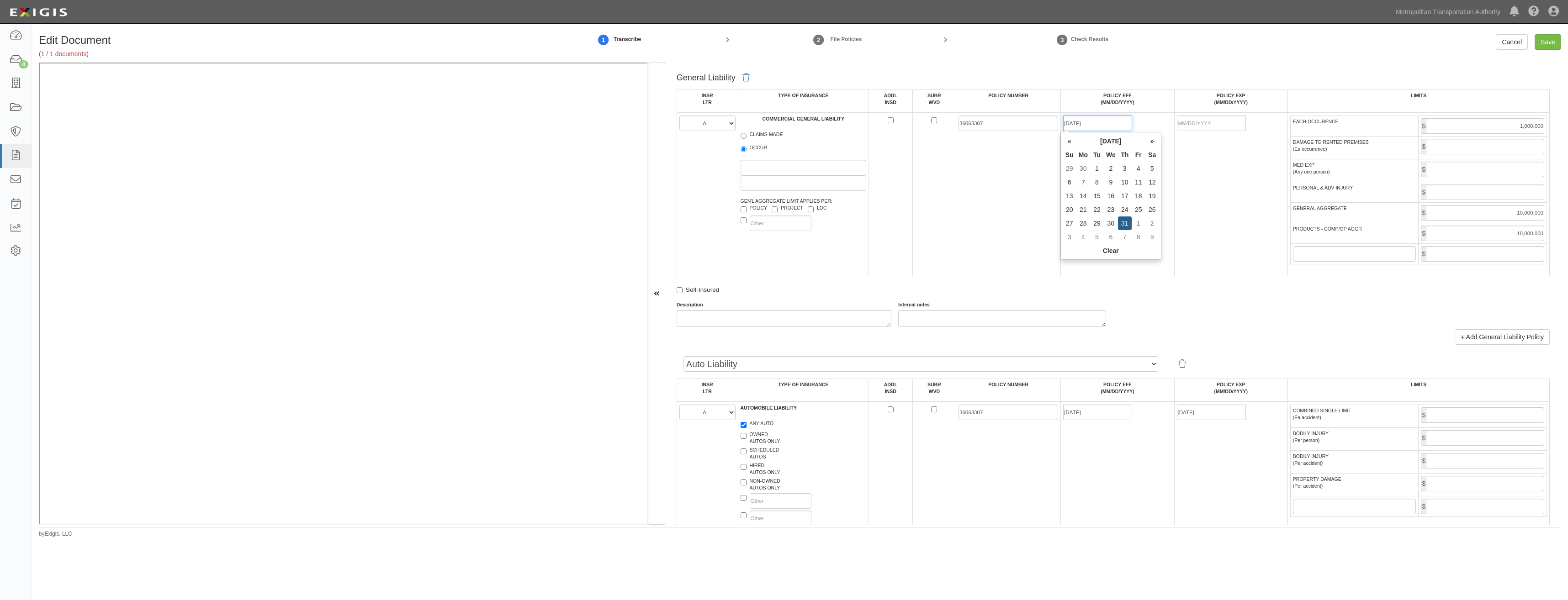
type input "[DATE]"
click at [957, 230] on td "36063307" at bounding box center [1009, 194] width 105 height 164
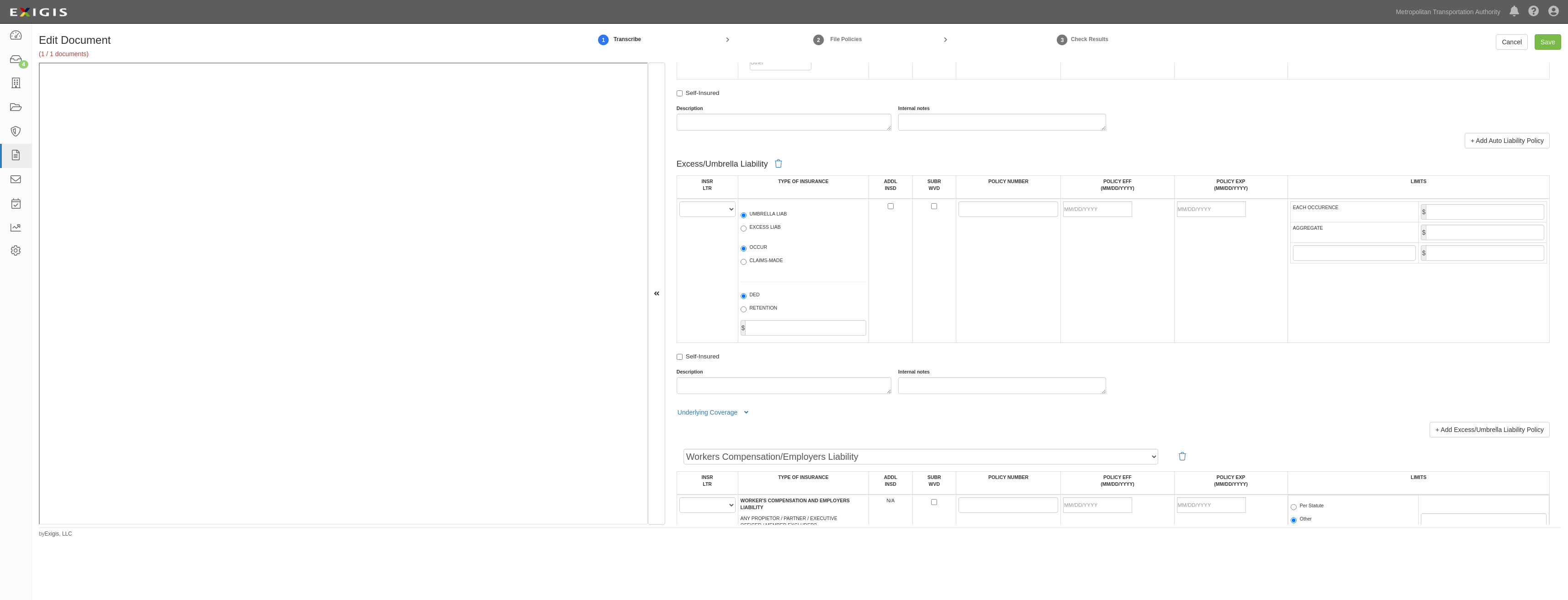
scroll to position [1005, 0]
click at [713, 208] on select "A B C D E F" at bounding box center [707, 209] width 56 height 16
select select "A"
click at [679, 201] on select "A B C D E F" at bounding box center [707, 209] width 56 height 16
click at [770, 212] on label "UMBRELLA LIAB" at bounding box center [764, 214] width 47 height 9
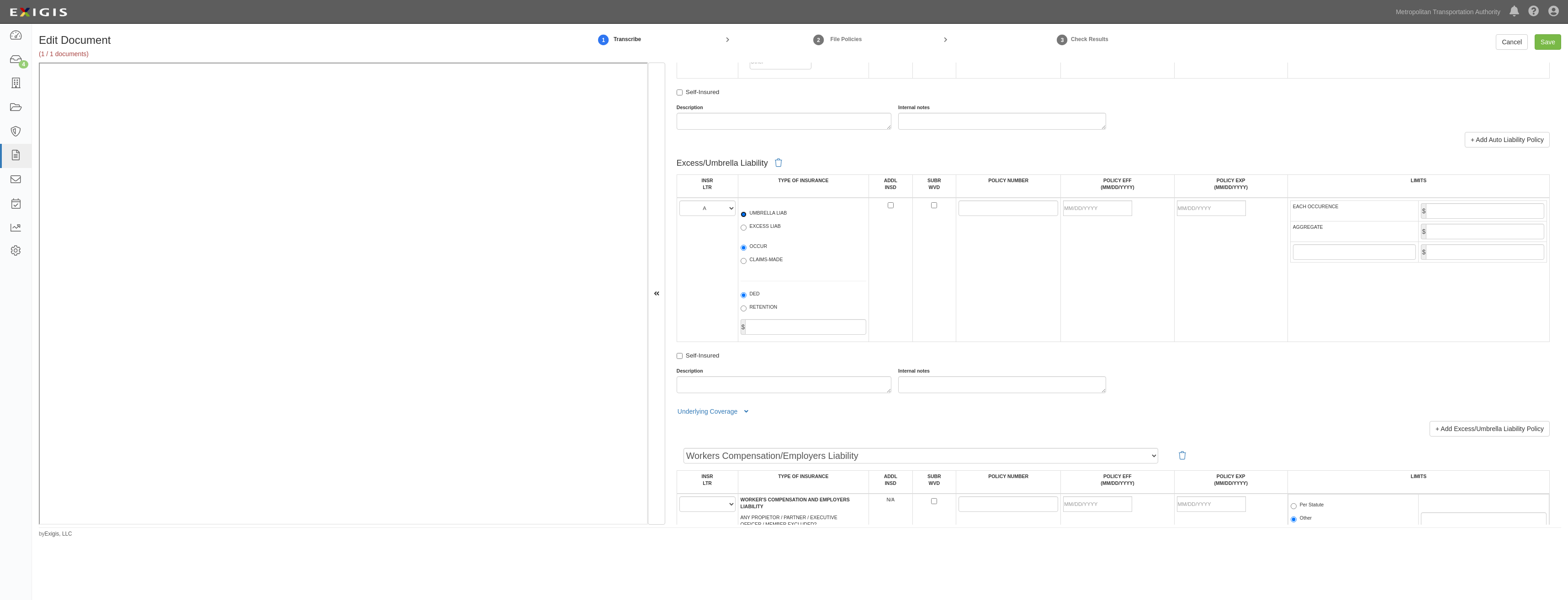
click at [746, 212] on input "UMBRELLA LIAB" at bounding box center [744, 215] width 6 height 6
radio input "true"
click at [760, 243] on label "OCCUR" at bounding box center [754, 247] width 27 height 9
click at [746, 245] on input "OCCUR" at bounding box center [744, 248] width 6 height 6
radio input "true"
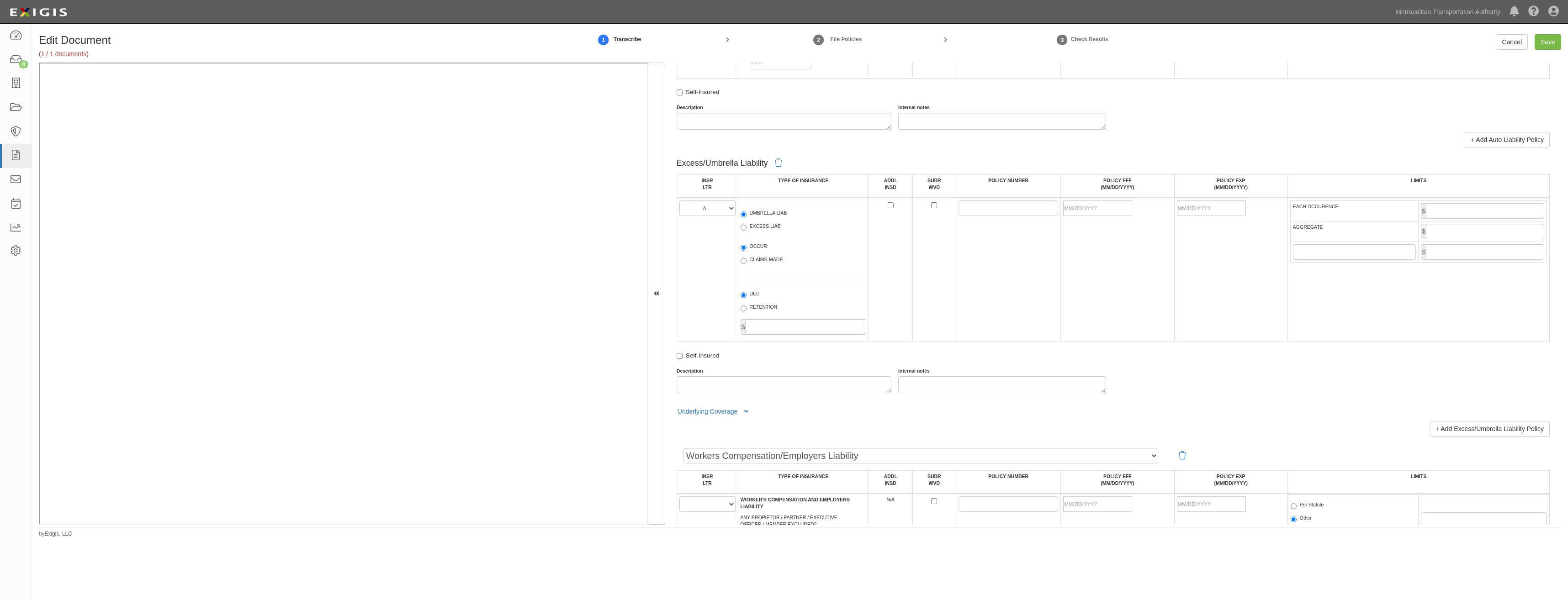
click at [936, 208] on td at bounding box center [934, 270] width 44 height 144
click at [890, 206] on input "ADDL INSD" at bounding box center [891, 206] width 6 height 6
checkbox input "true"
click at [931, 204] on input "SUBR WVD" at bounding box center [934, 206] width 6 height 6
checkbox input "true"
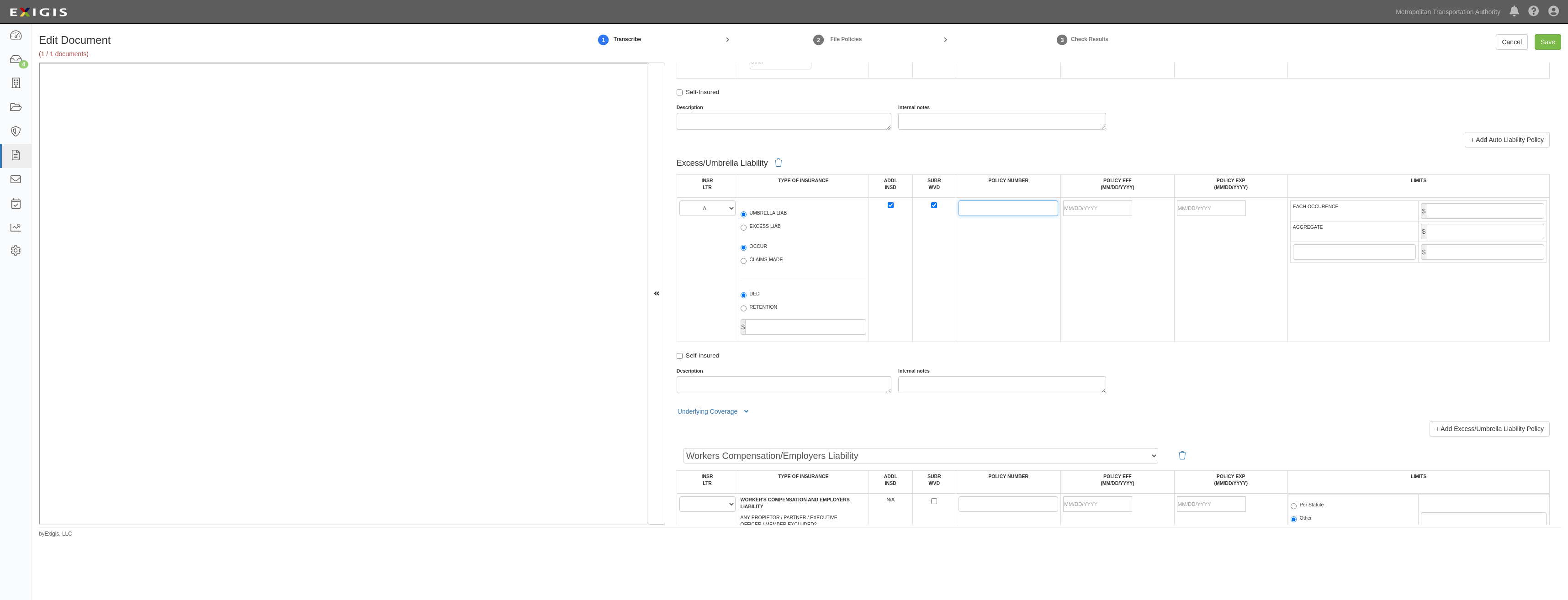
click at [971, 211] on input "POLICY NUMBER" at bounding box center [1009, 209] width 100 height 16
paste input "781933113"
type input "781933113"
click at [1020, 294] on td "781933113" at bounding box center [1009, 270] width 105 height 144
click at [1040, 204] on input "781933113" at bounding box center [1009, 209] width 100 height 16
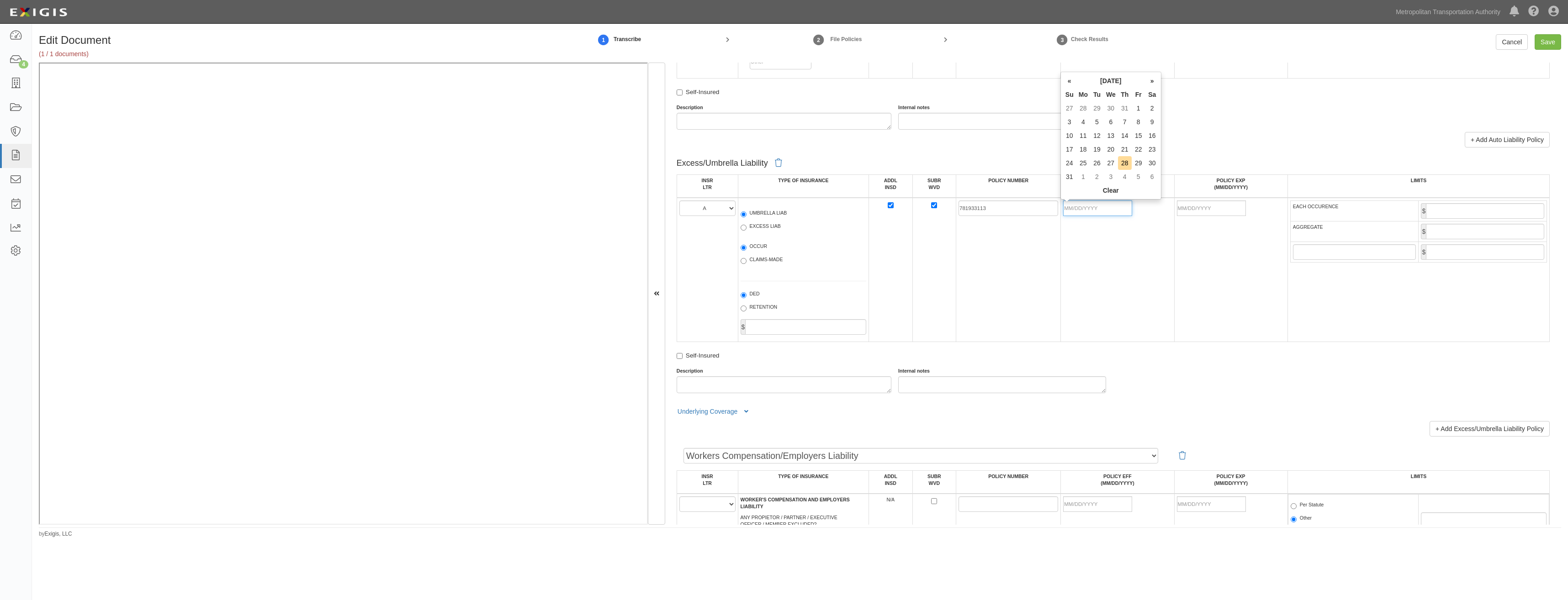
drag, startPoint x: 1091, startPoint y: 204, endPoint x: 1039, endPoint y: 242, distance: 64.4
click at [1091, 204] on input "POLICY EFF (MM/DD/YYYY)" at bounding box center [1097, 209] width 69 height 16
type input "0"
type input "07/31/2025"
type input "07/31/2026"
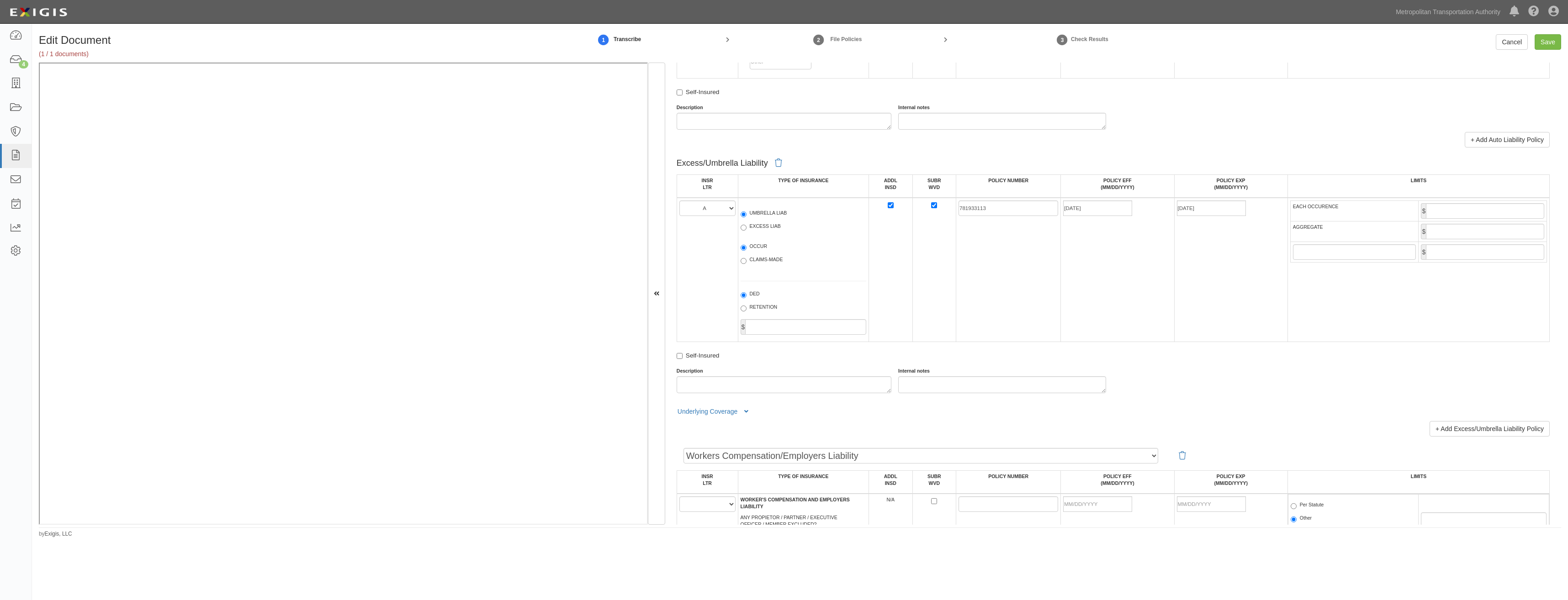
click at [1011, 313] on td "781933113" at bounding box center [1009, 270] width 105 height 144
click at [1467, 208] on input "EACH OCCURENCE" at bounding box center [1485, 211] width 118 height 16
type input "4,000,000"
click at [1519, 226] on input "AGGREGATE" at bounding box center [1485, 232] width 118 height 16
type input "4,000,000"
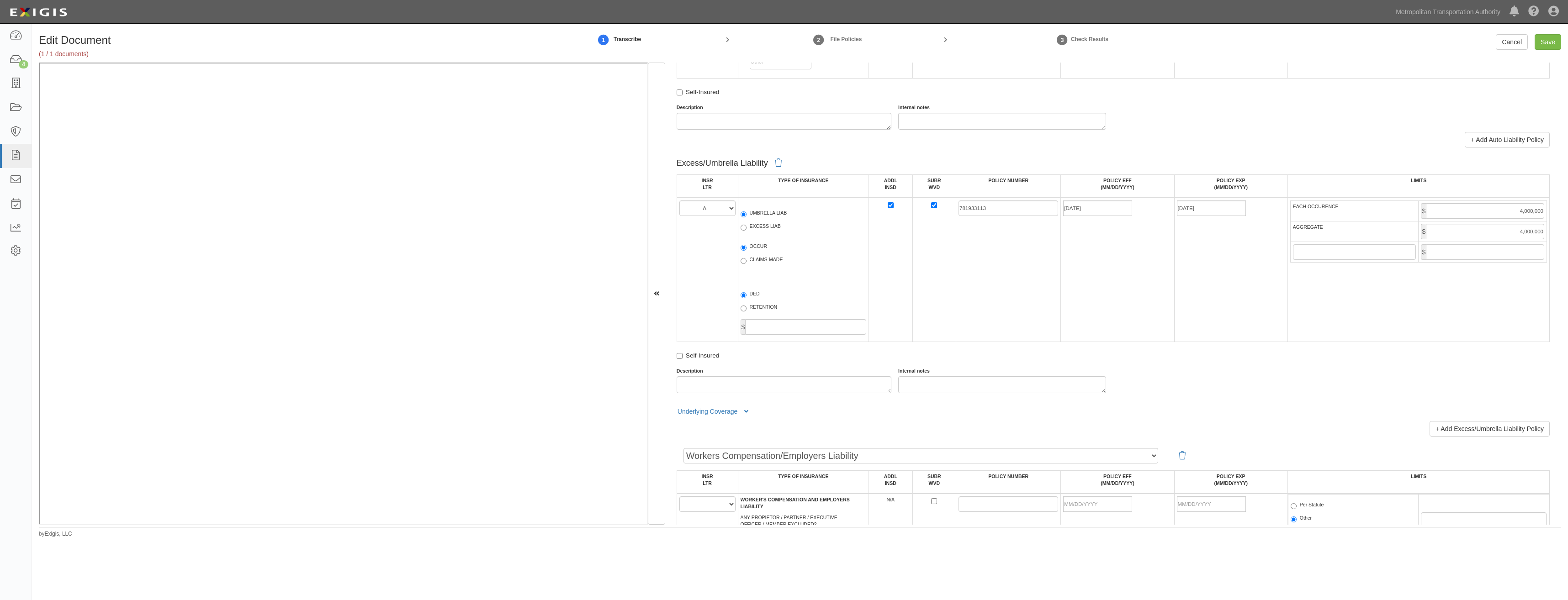
click at [1204, 321] on td "07/31/2026" at bounding box center [1231, 270] width 113 height 144
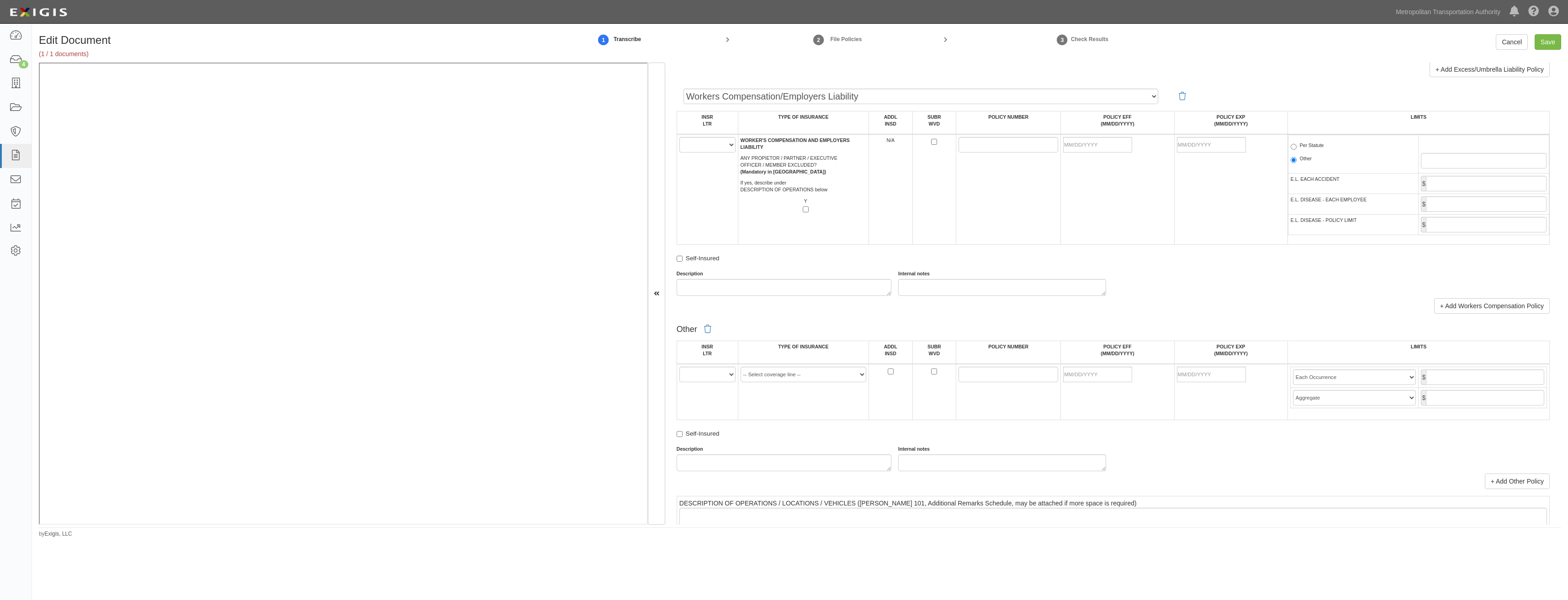
scroll to position [1416, 0]
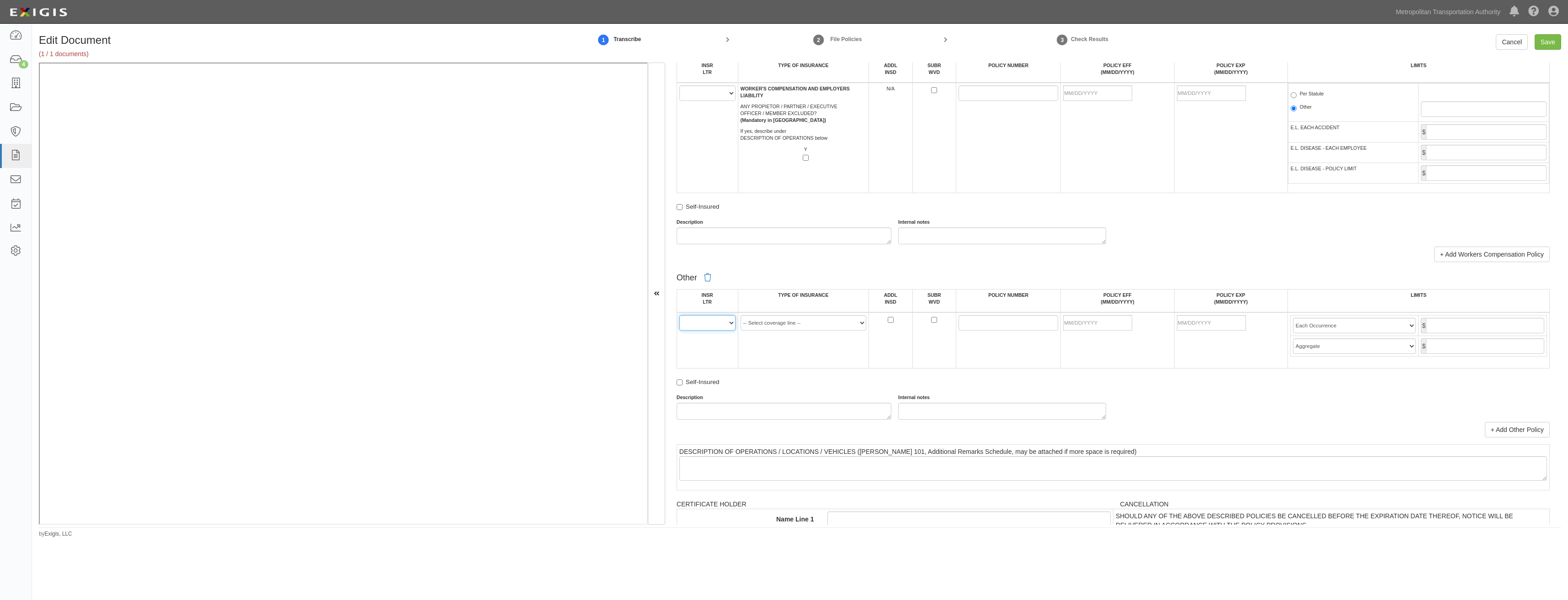
click at [721, 325] on select "A B C D E F" at bounding box center [707, 323] width 56 height 16
select select "A"
click at [679, 315] on select "A B C D E F" at bounding box center [707, 323] width 56 height 16
click at [765, 324] on select "-- Select coverage line -- Asbestos Abatement Auto Physical Damage Aviation Lia…" at bounding box center [803, 323] width 126 height 16
select select "91"
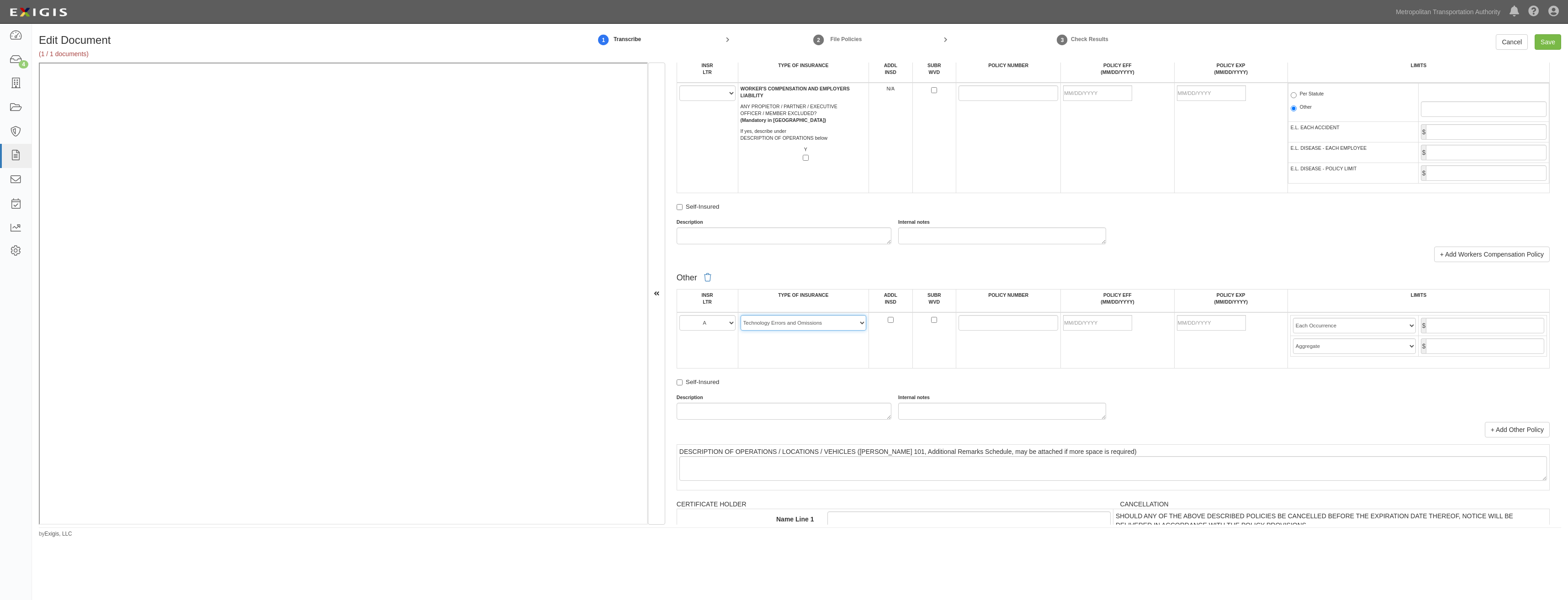
click at [741, 315] on select "-- Select coverage line -- Asbestos Abatement Auto Physical Damage Aviation Lia…" at bounding box center [803, 323] width 126 height 16
click at [969, 322] on input "POLICY NUMBER" at bounding box center [1009, 323] width 100 height 16
paste input "82639584"
type input "82639584"
click at [1034, 364] on td "82639584" at bounding box center [1009, 340] width 105 height 56
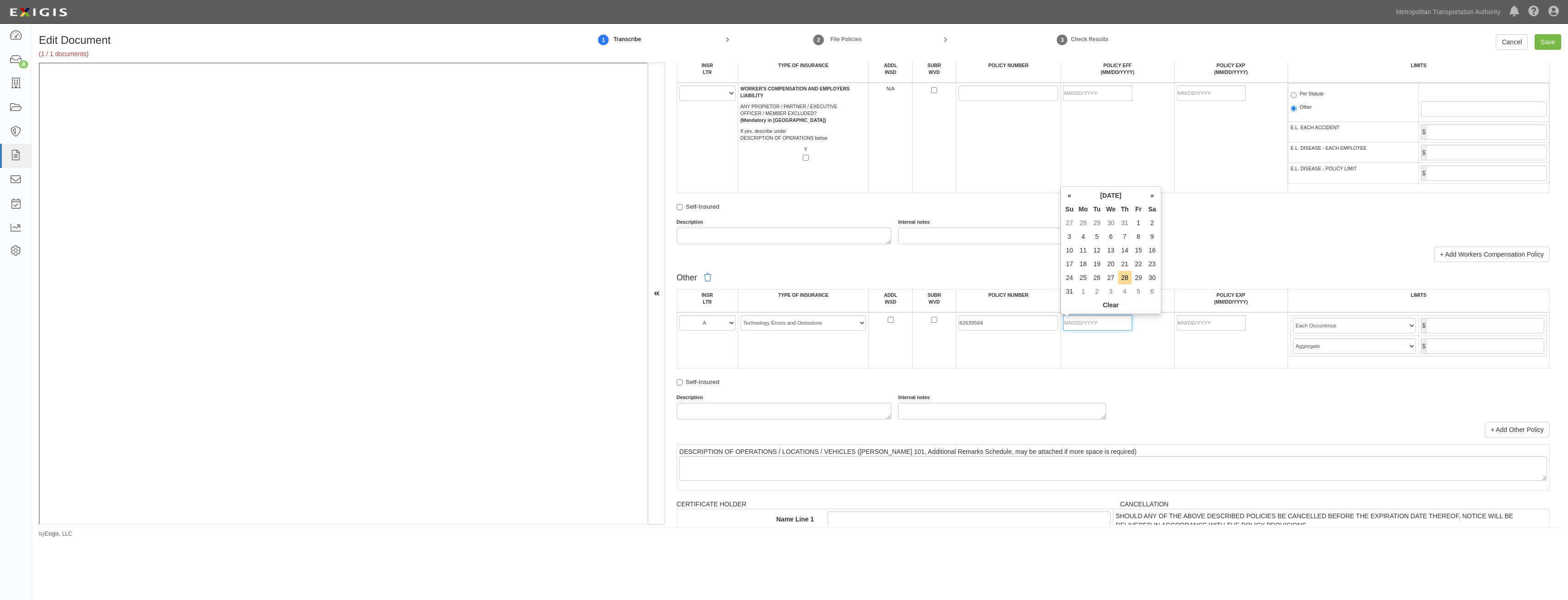
drag, startPoint x: 1096, startPoint y: 322, endPoint x: 1029, endPoint y: 361, distance: 77.5
click at [1096, 322] on input "POLICY EFF (MM/DD/YYYY)" at bounding box center [1097, 323] width 69 height 16
type input "07/31/2025"
type input "07/31/2026"
click at [982, 375] on div "Other INSR LTR TYPE OF INSURANCE ADDL INSD SUBR WVD POLICY NUMBER POLICY EFF (M…" at bounding box center [1113, 344] width 873 height 151
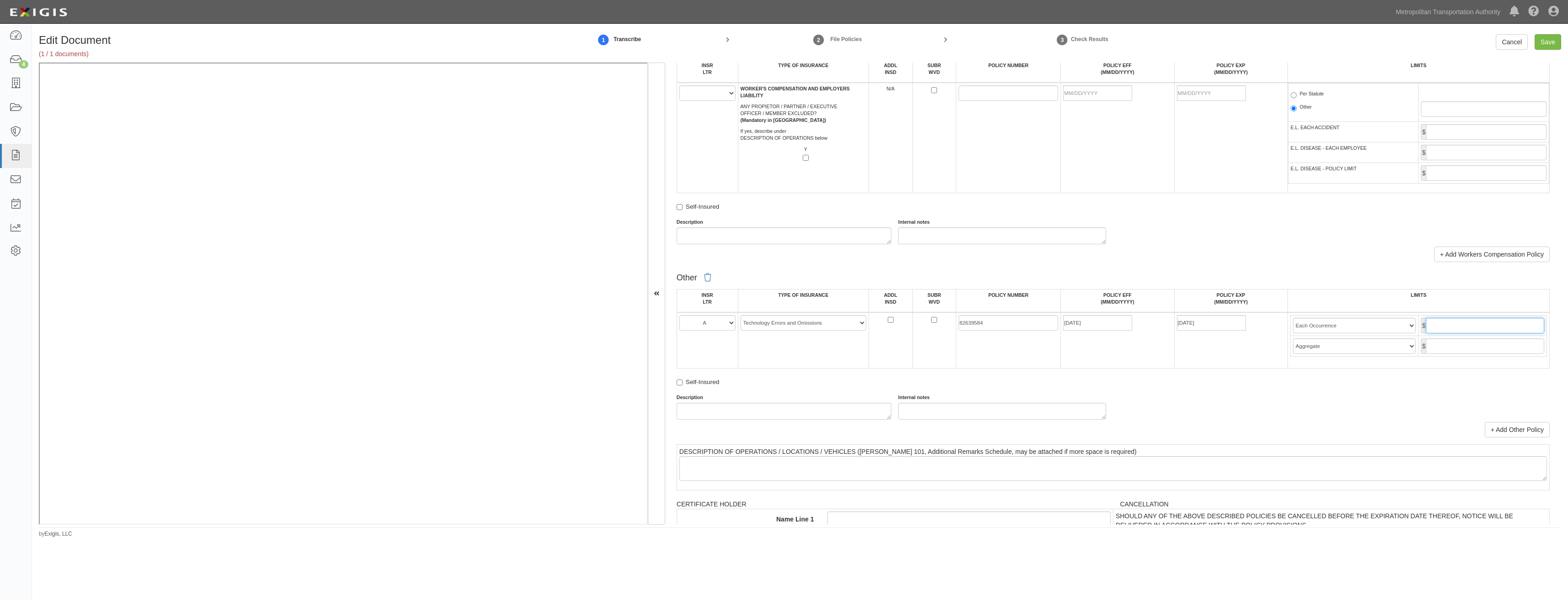
click at [1473, 323] on input "text" at bounding box center [1485, 326] width 118 height 16
type input "5,000,000"
drag, startPoint x: 1512, startPoint y: 345, endPoint x: 1507, endPoint y: 350, distance: 7.1
click at [1512, 345] on input "text" at bounding box center [1485, 346] width 118 height 16
type input "5,000,000"
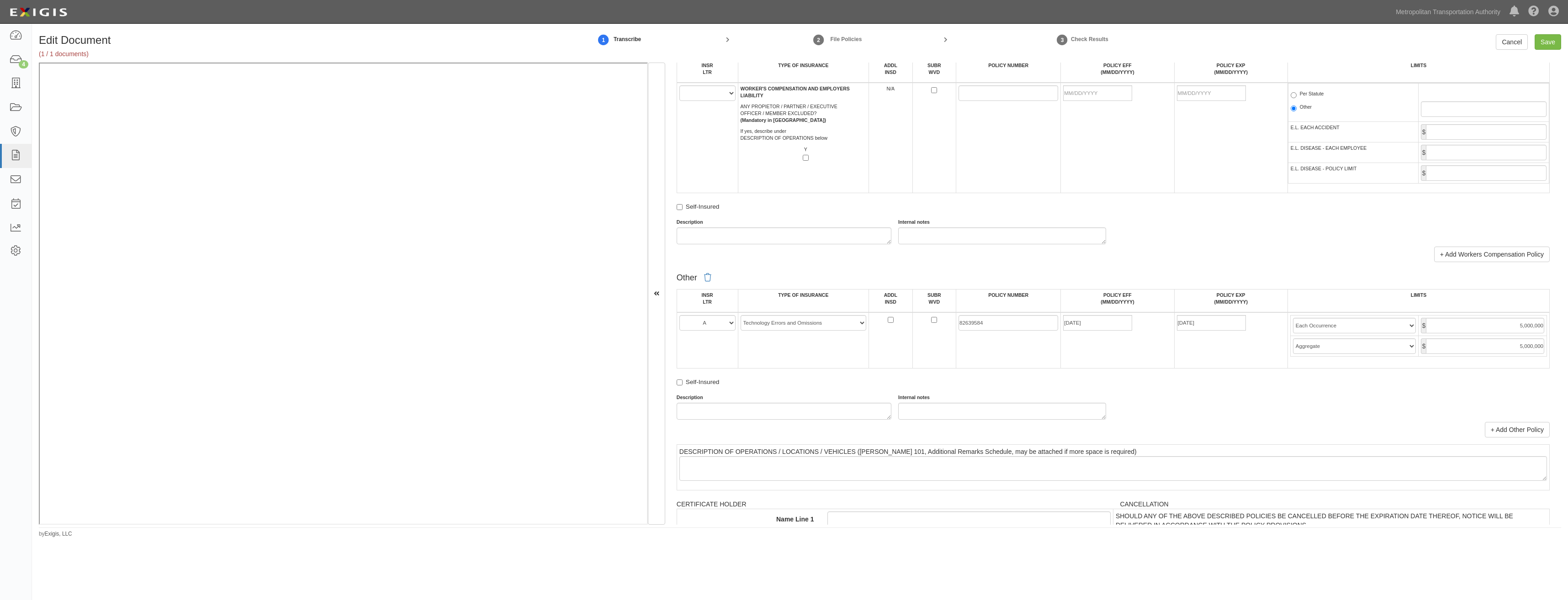
click at [1241, 388] on div "Self-Insured" at bounding box center [1113, 384] width 873 height 12
click at [1543, 40] on input "Save" at bounding box center [1548, 42] width 27 height 16
type input "1000000"
type input "10000000"
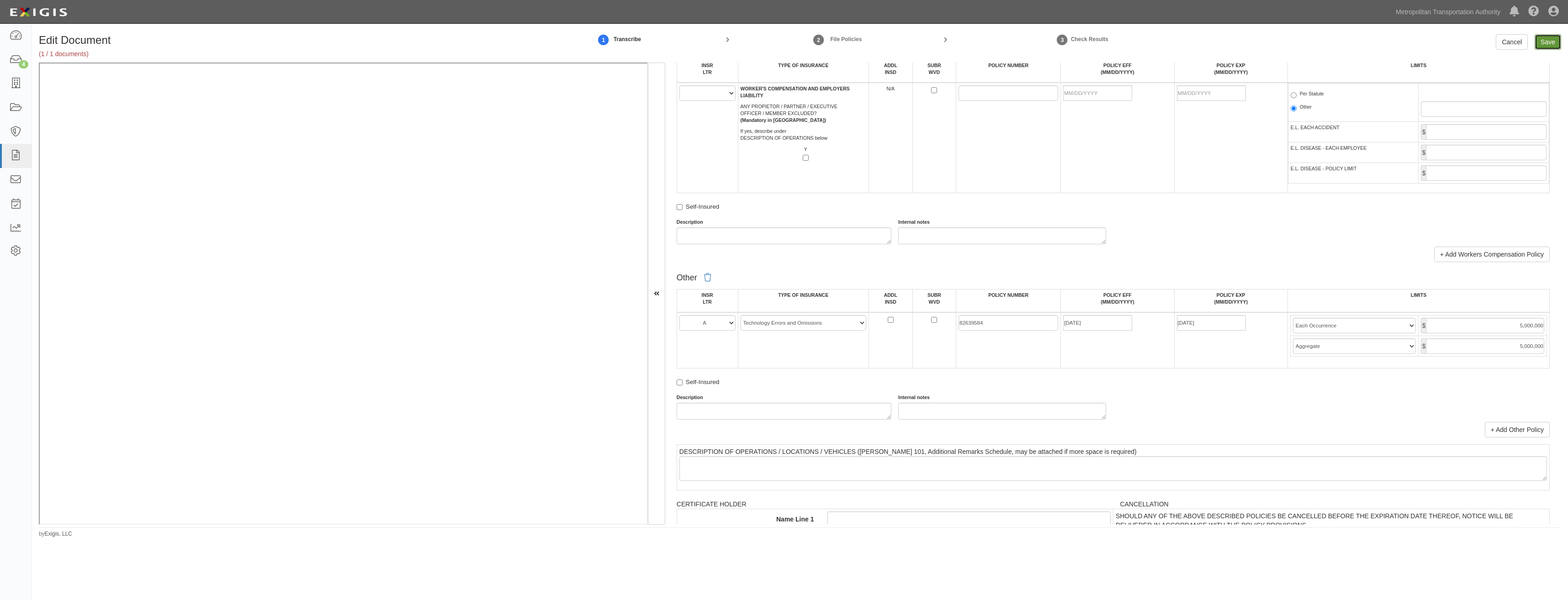
type input "4000000"
type input "5000000"
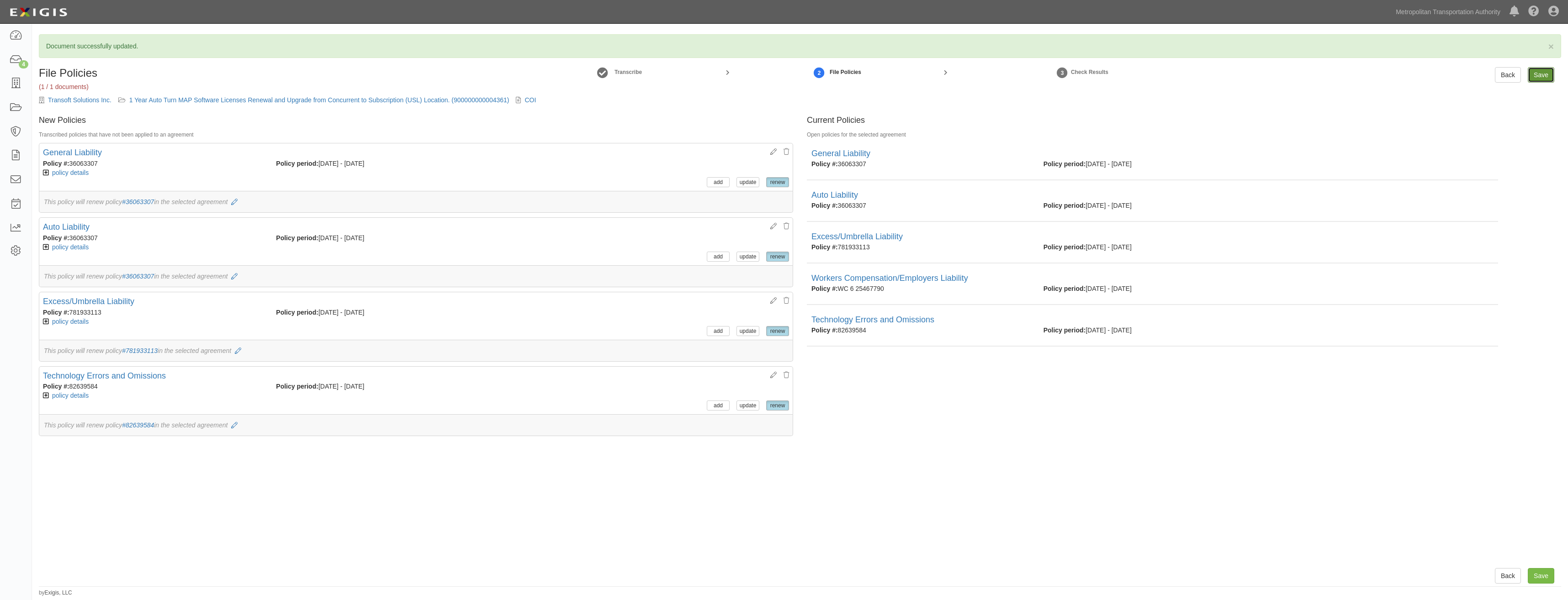
click at [1534, 75] on input "Save" at bounding box center [1541, 75] width 27 height 16
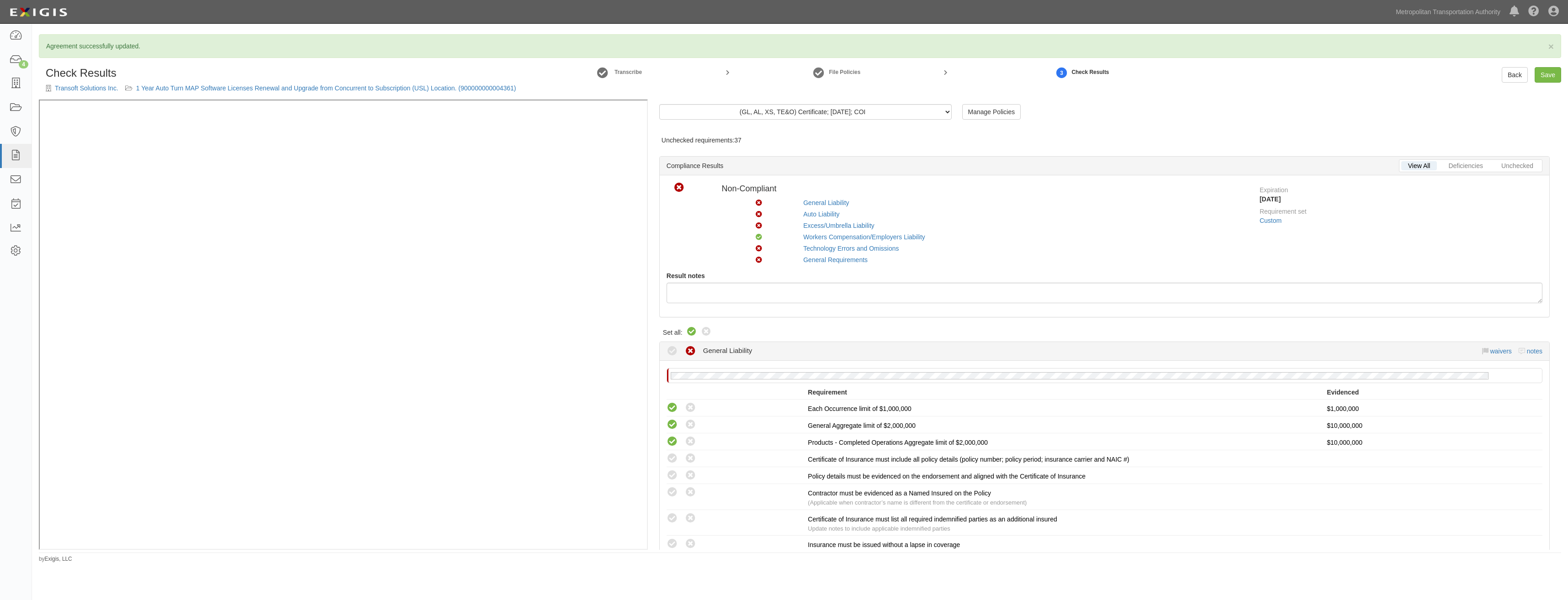
click at [688, 332] on icon at bounding box center [691, 332] width 11 height 11
radio input "true"
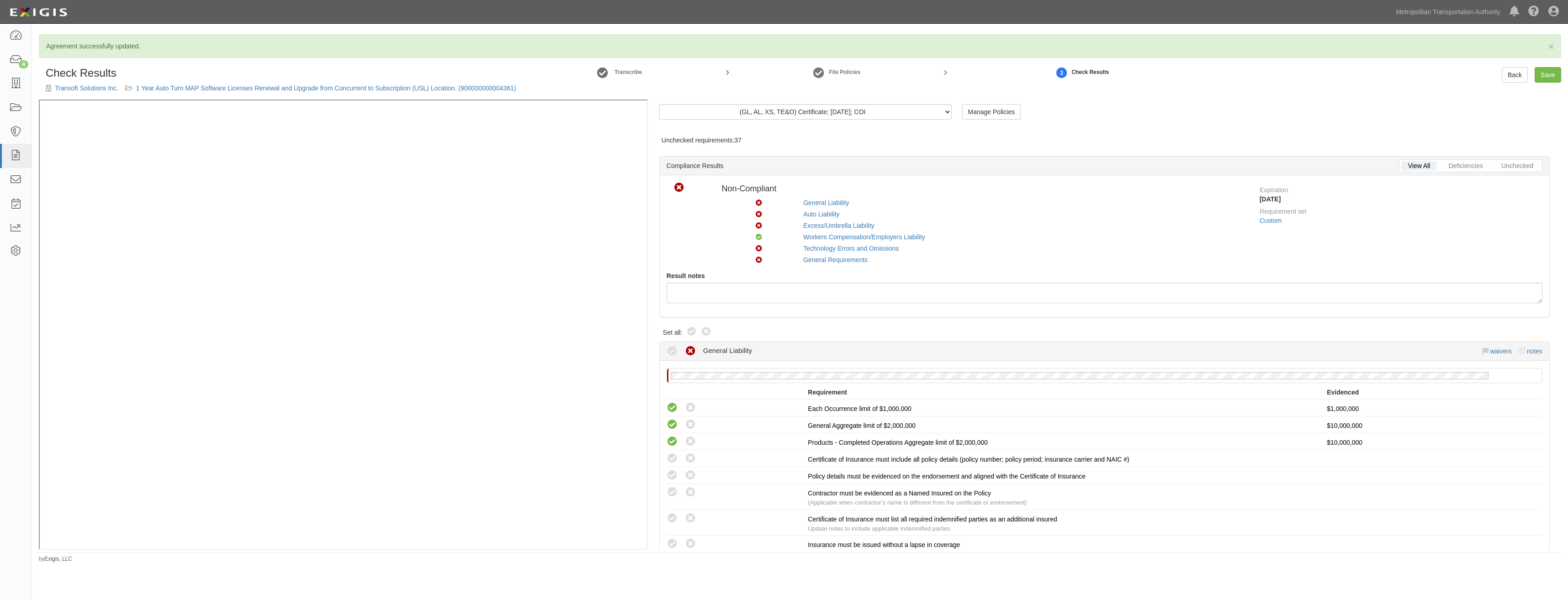
radio input "true"
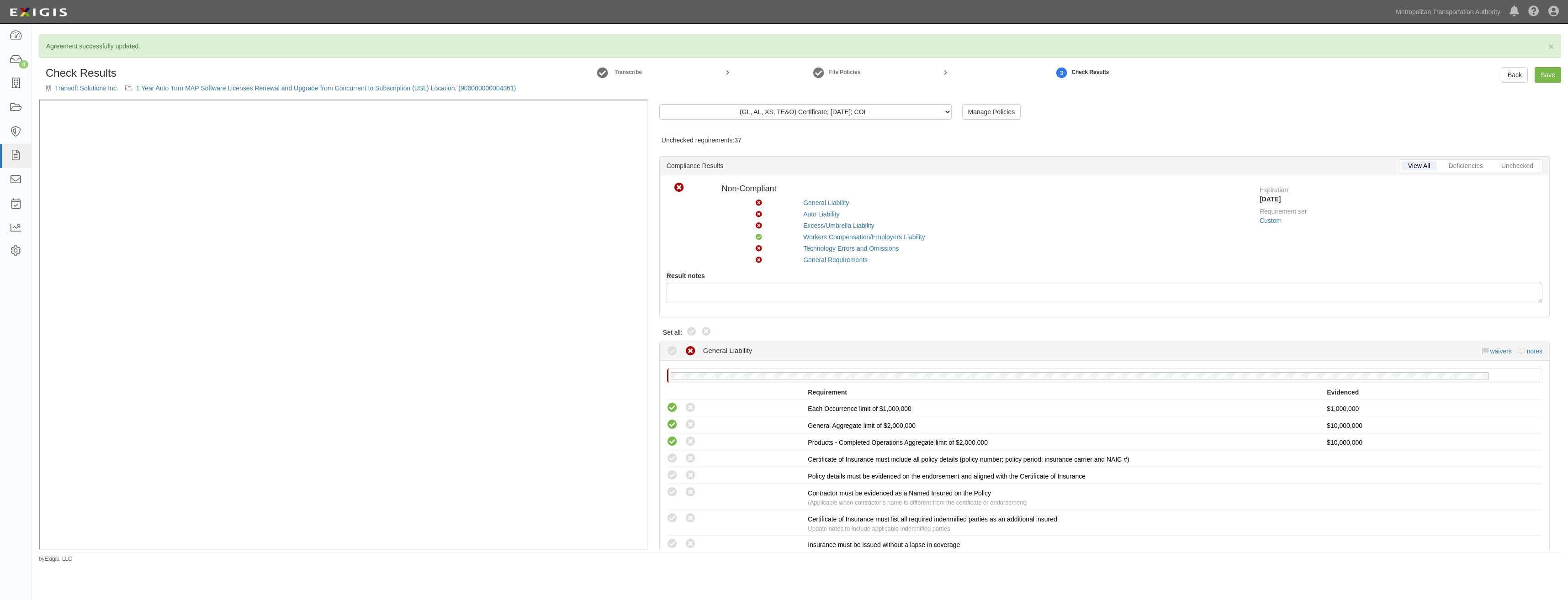
radio input "true"
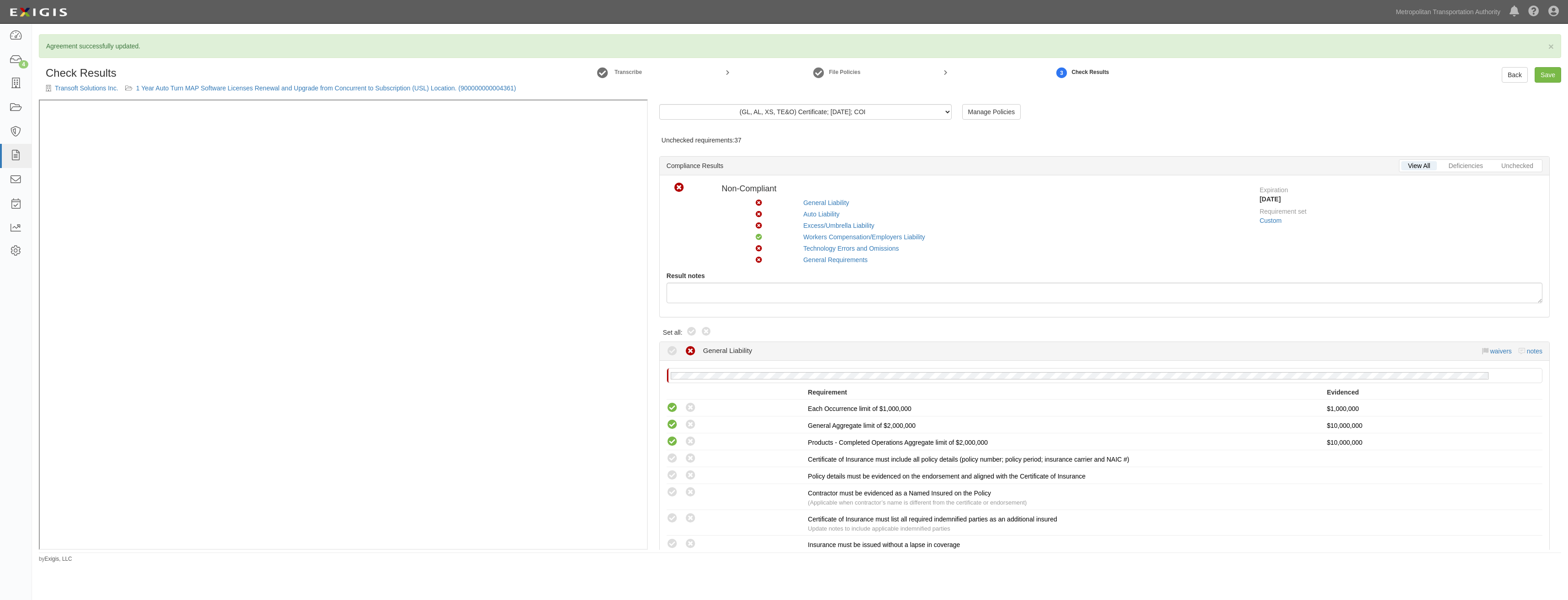
radio input "true"
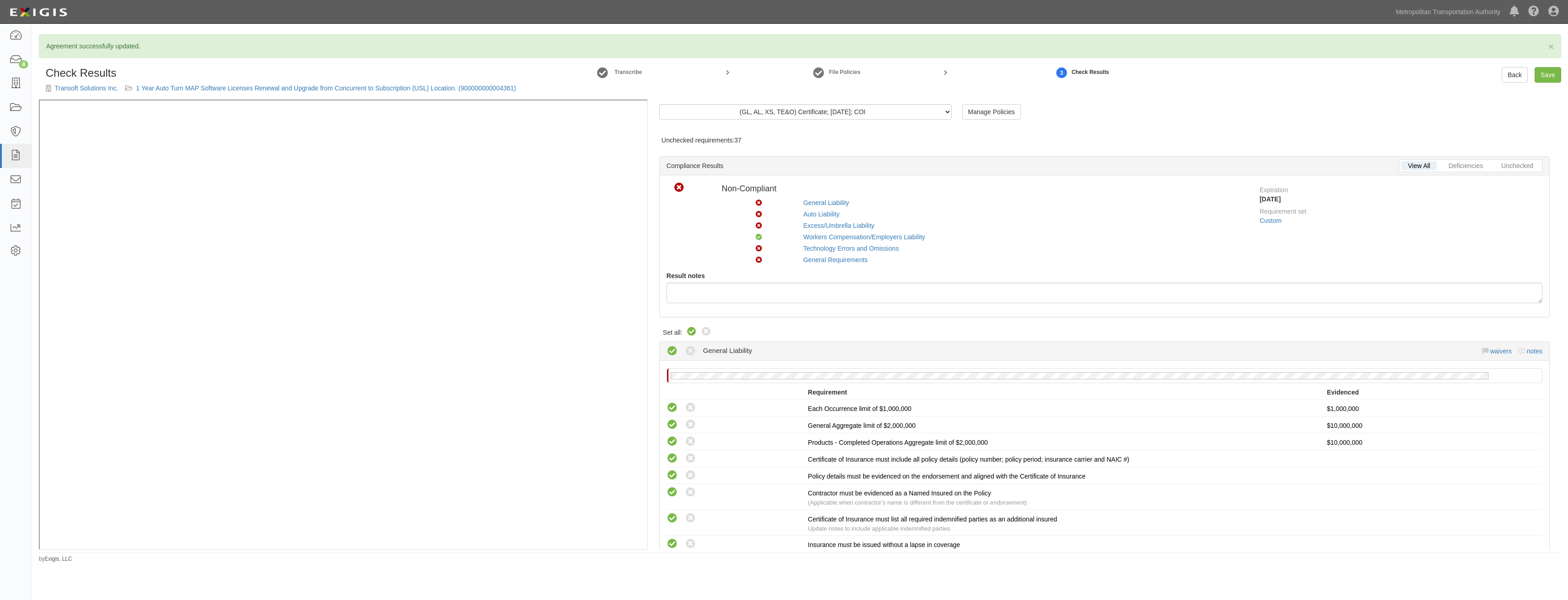
radio input "true"
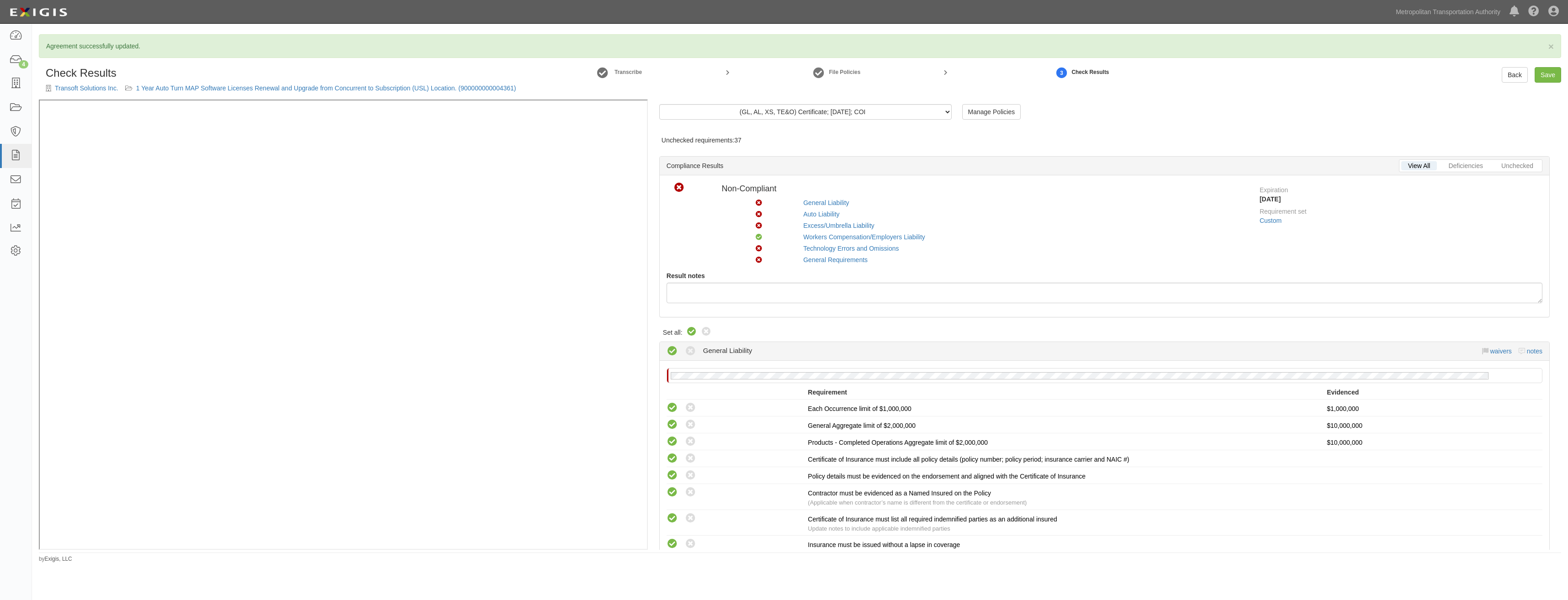
radio input "true"
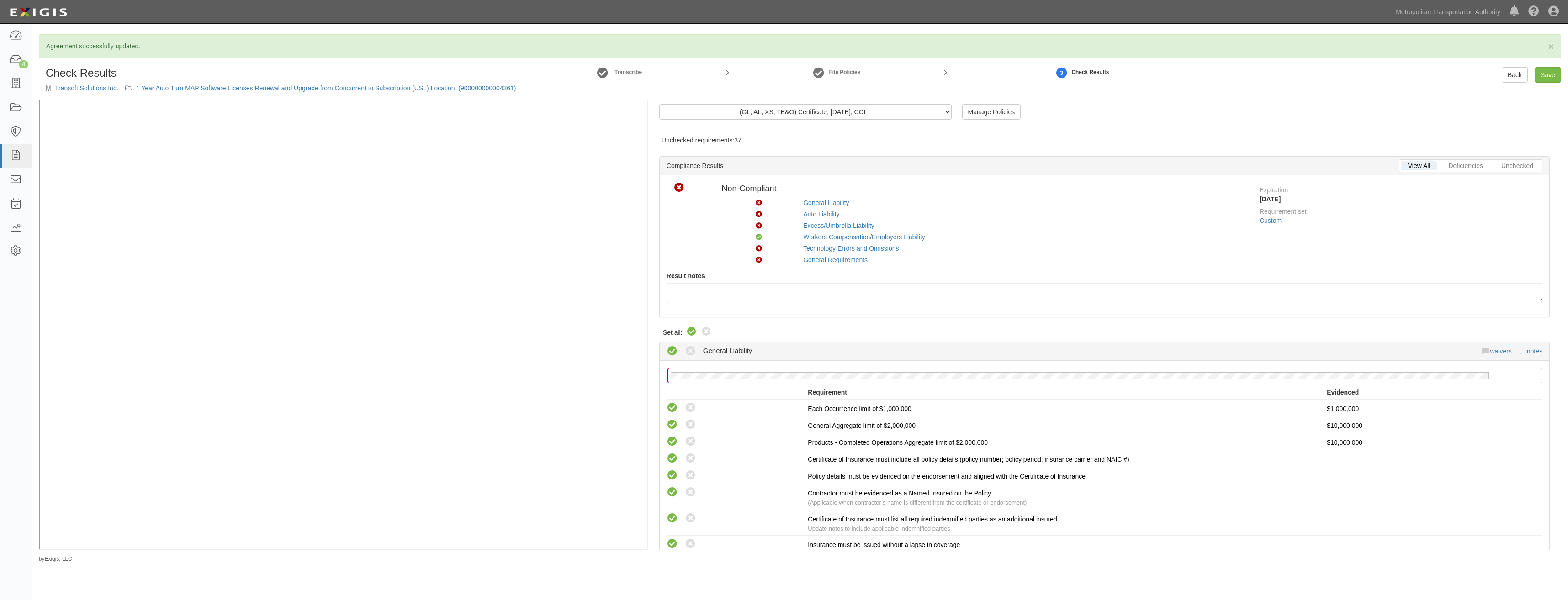
radio input "true"
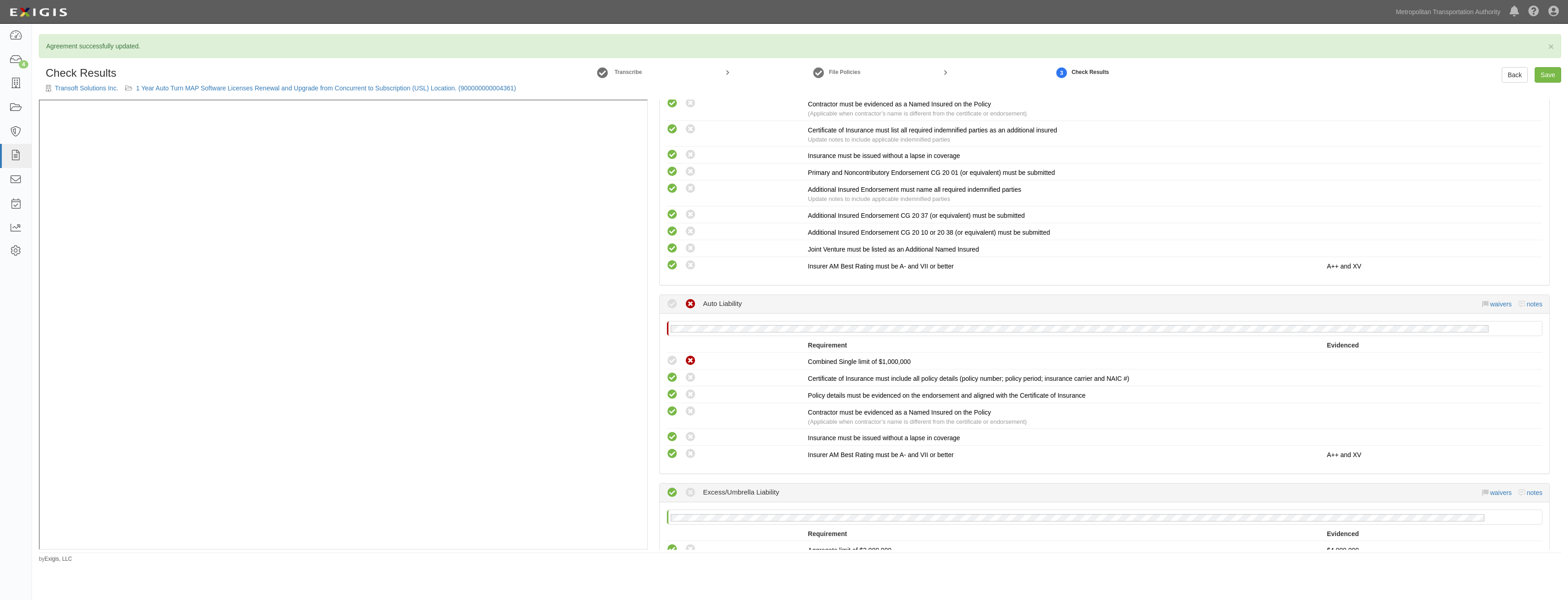
drag, startPoint x: 1096, startPoint y: 221, endPoint x: 1065, endPoint y: 332, distance: 115.2
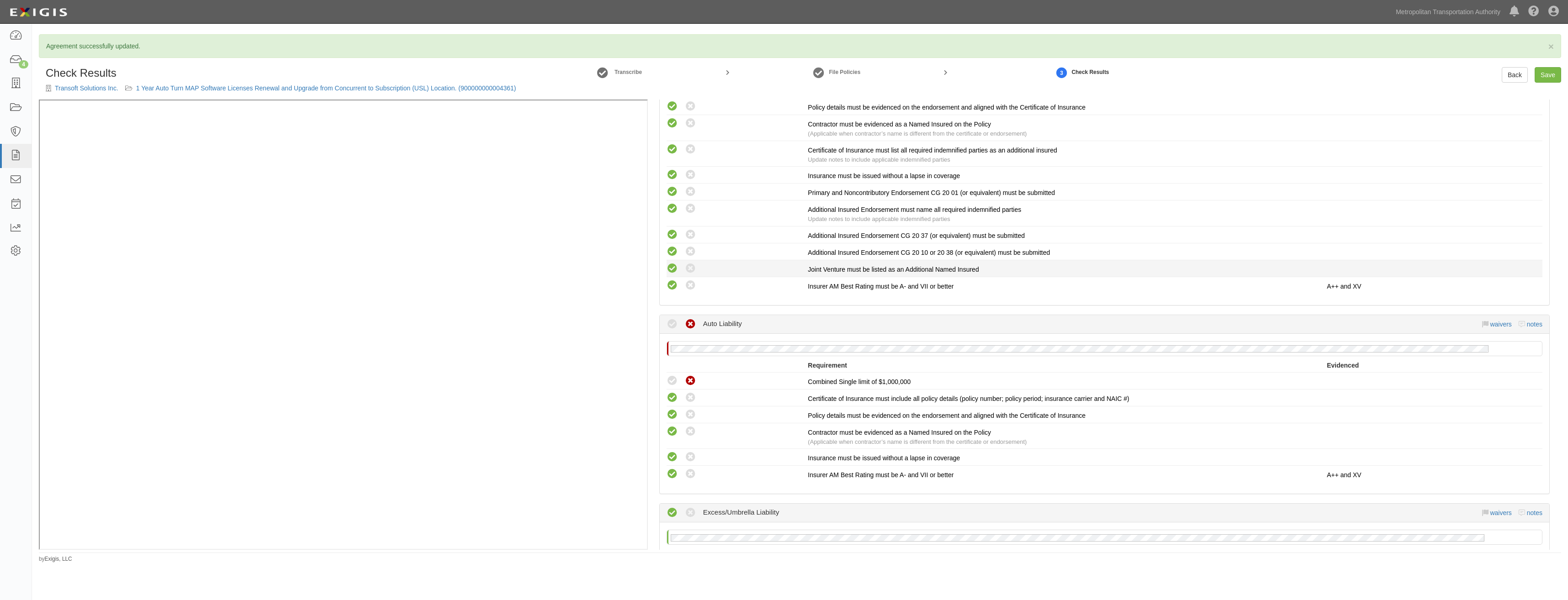
drag, startPoint x: 1058, startPoint y: 324, endPoint x: 1086, endPoint y: 214, distance: 113.5
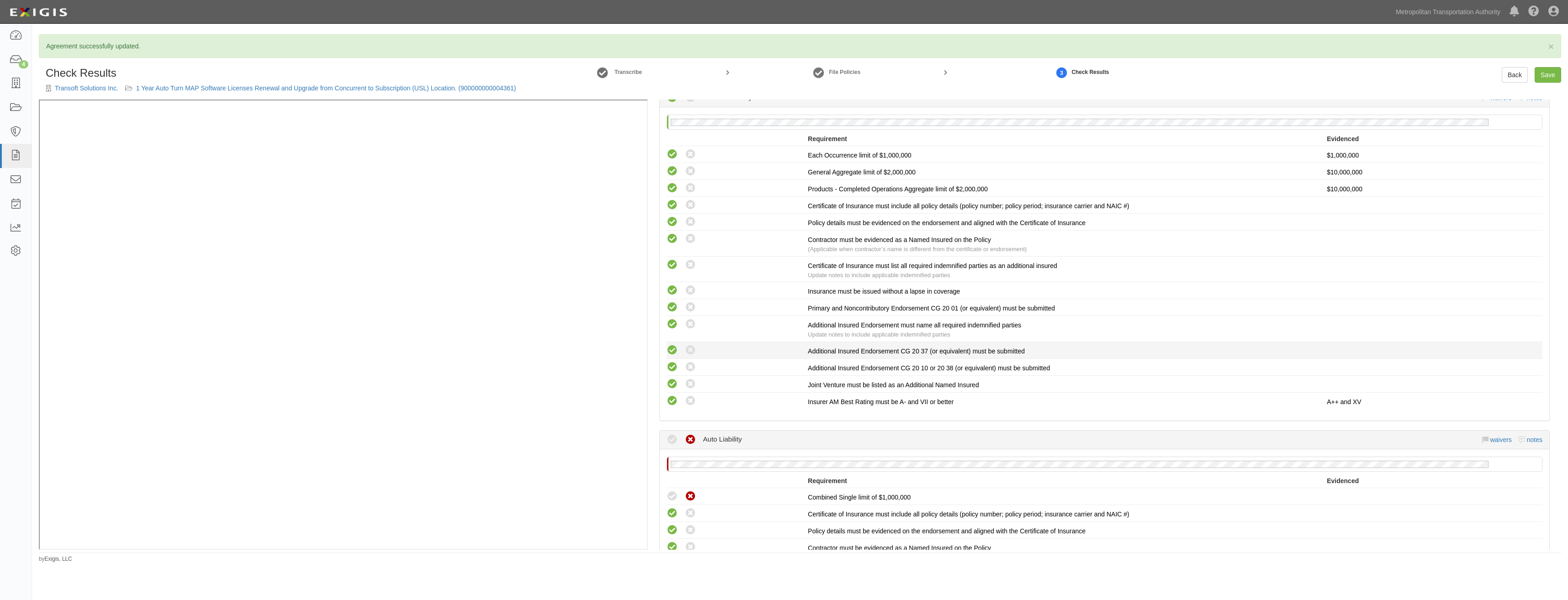
scroll to position [319, 0]
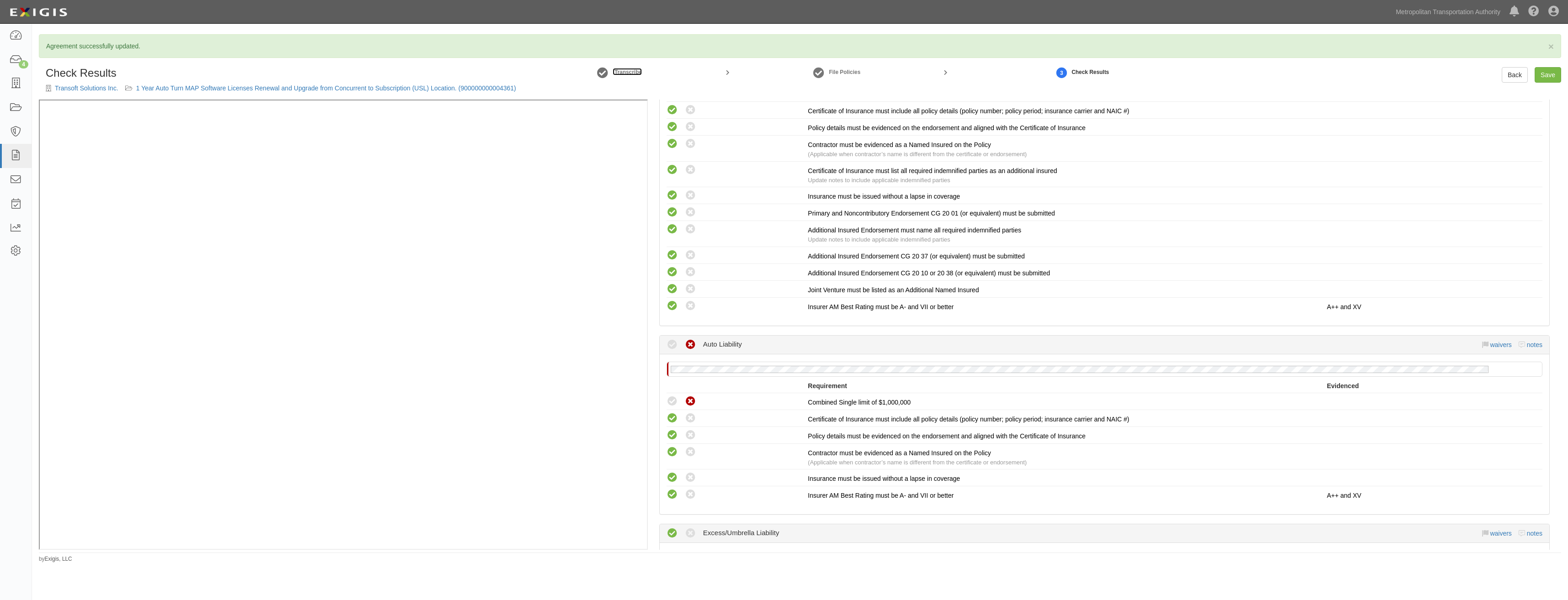
click at [618, 71] on small "Transcribe" at bounding box center [628, 72] width 27 height 7
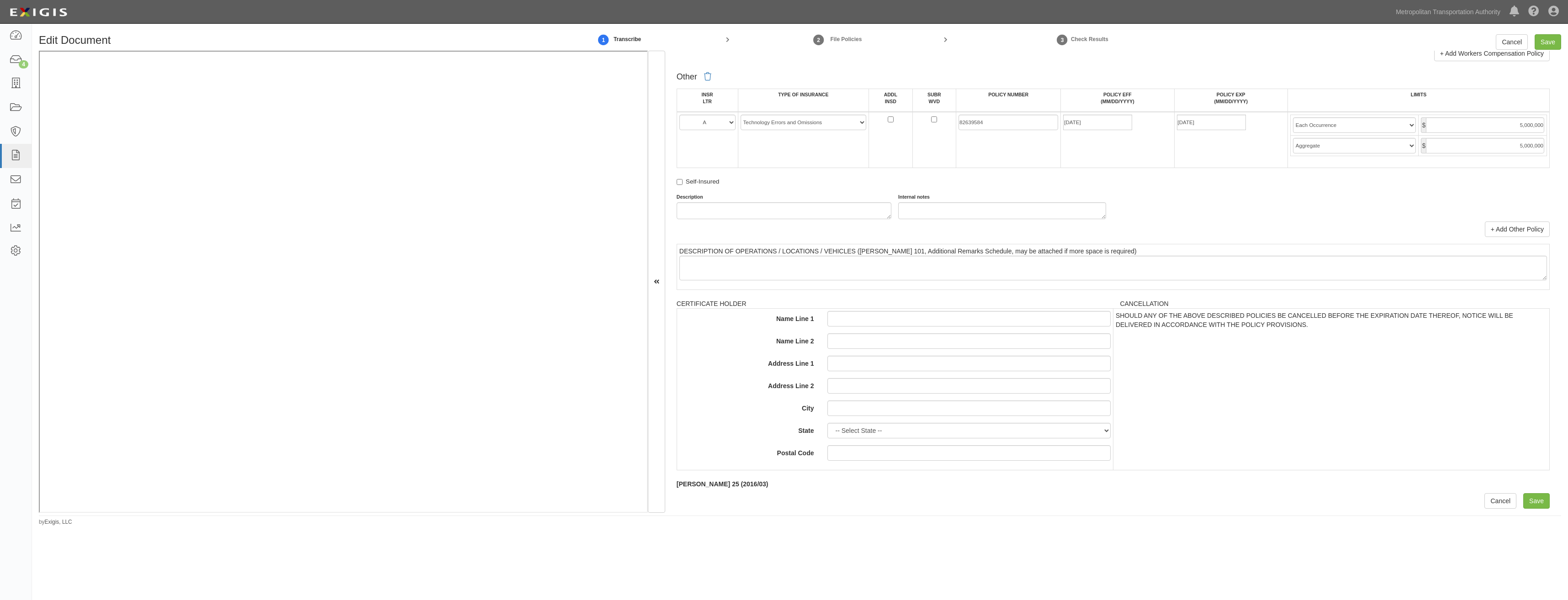
drag, startPoint x: 1087, startPoint y: 279, endPoint x: 1089, endPoint y: 484, distance: 205.0
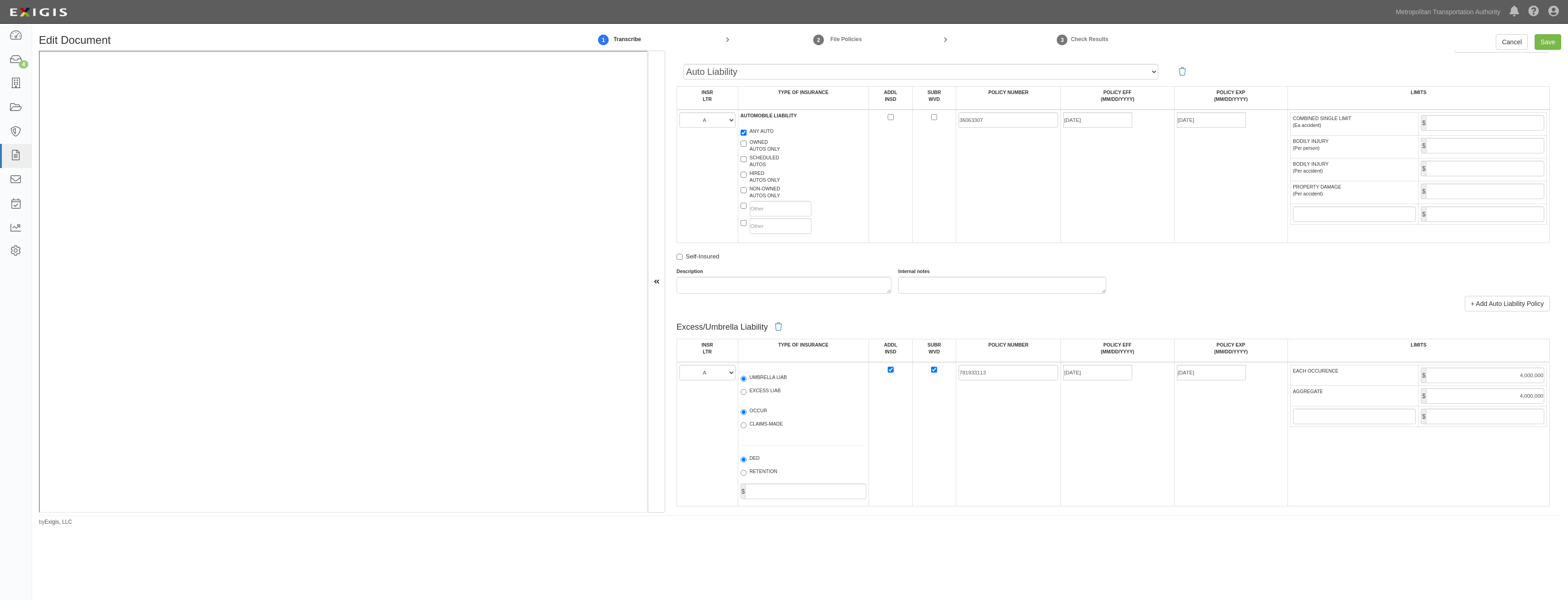
scroll to position [646, 0]
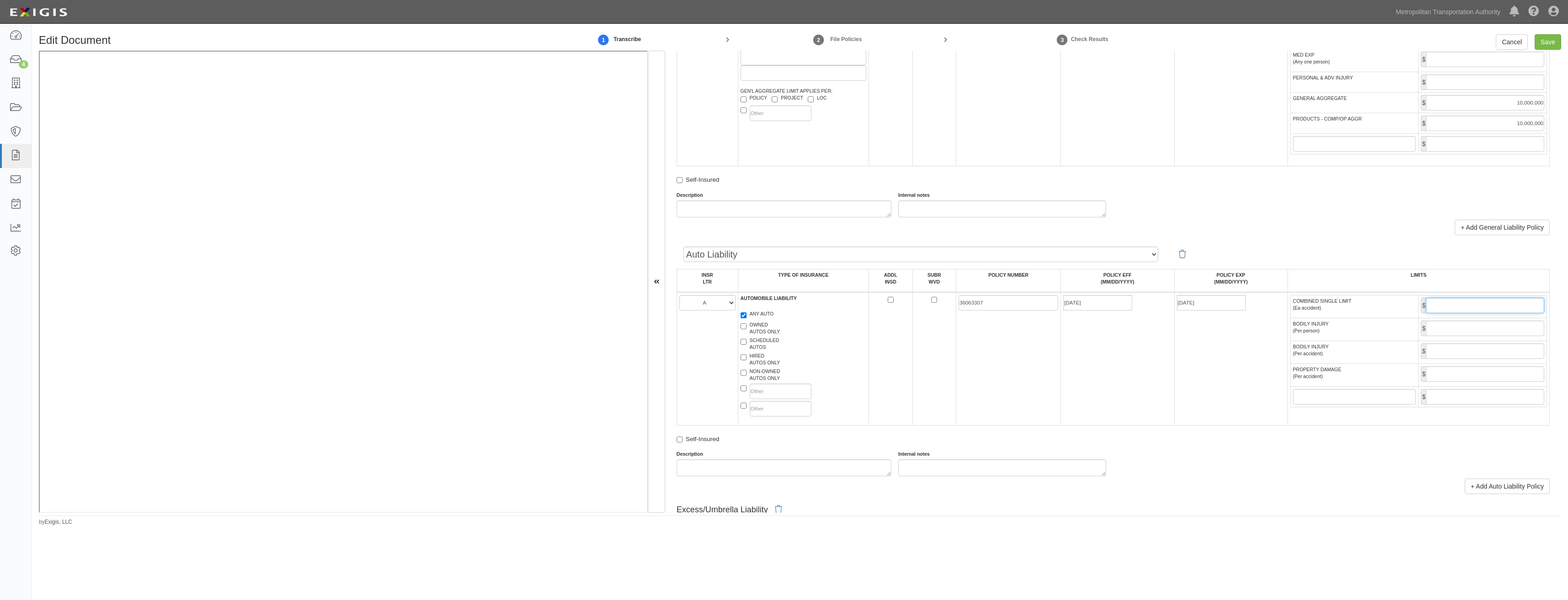
click at [1474, 301] on input "COMBINED SINGLE LIMIT (Ea accident)" at bounding box center [1485, 305] width 118 height 16
type input "1,000,000"
click at [1545, 42] on input "Save" at bounding box center [1548, 42] width 27 height 16
type input "1000000"
type input "10000000"
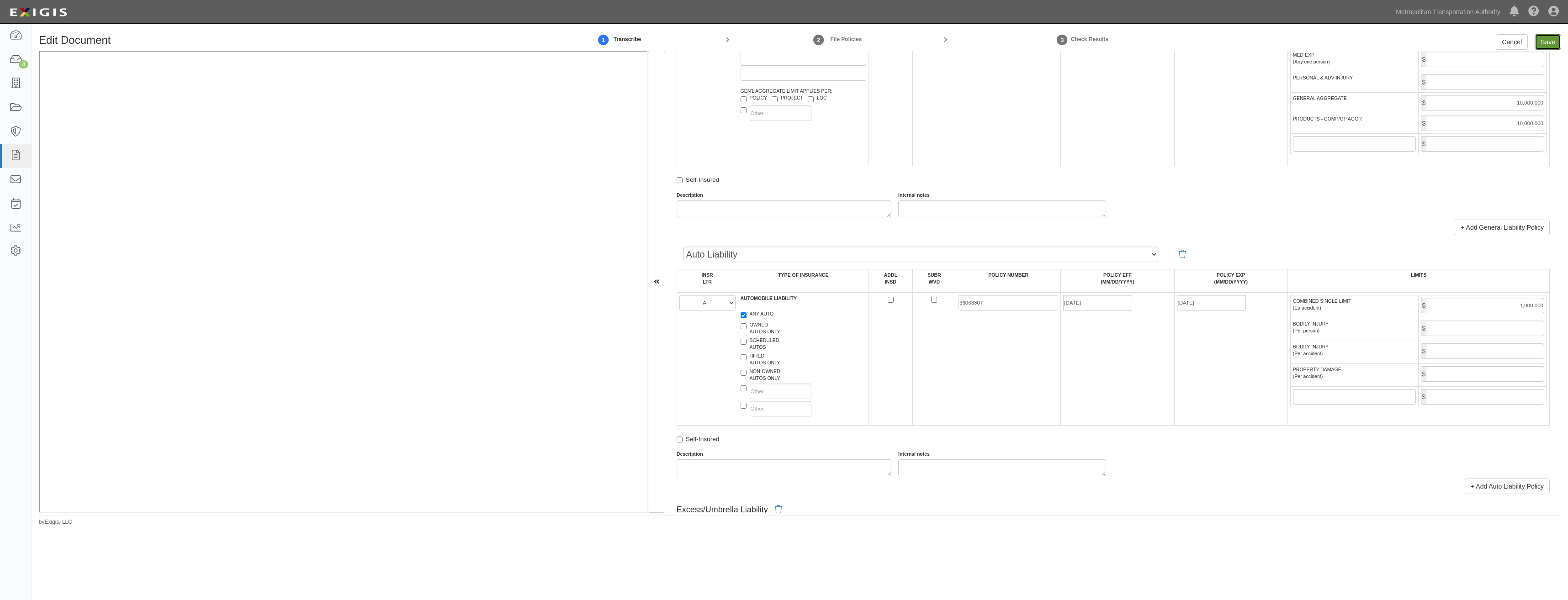
type input "10000000"
type input "1000000"
type input "4000000"
type input "5000000"
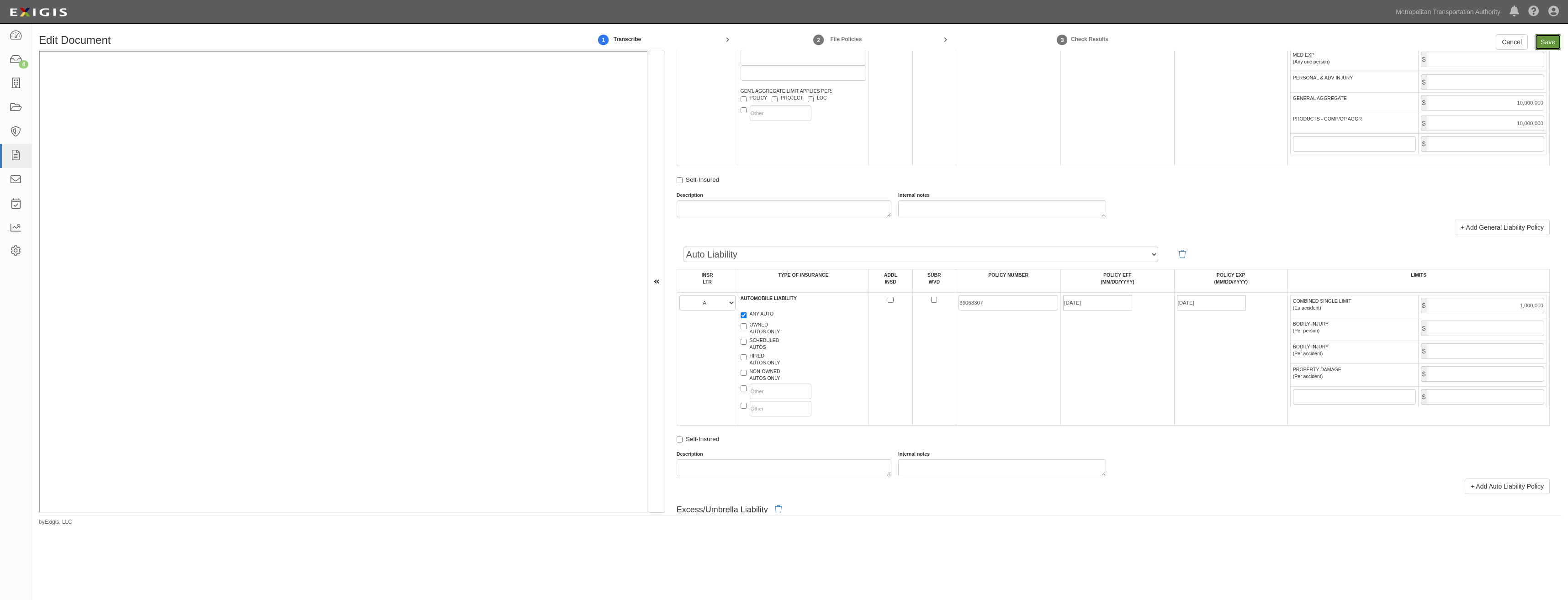
type input "5000000"
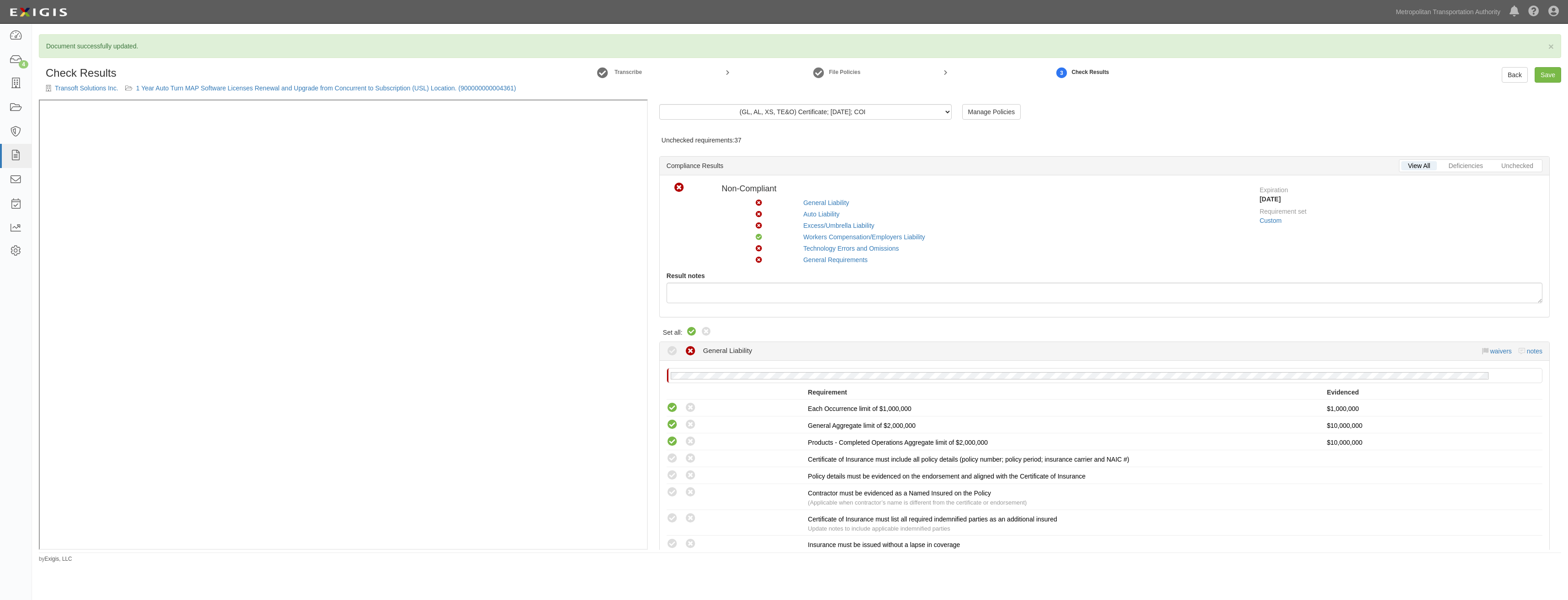
click at [695, 332] on icon at bounding box center [691, 332] width 11 height 11
radio input "true"
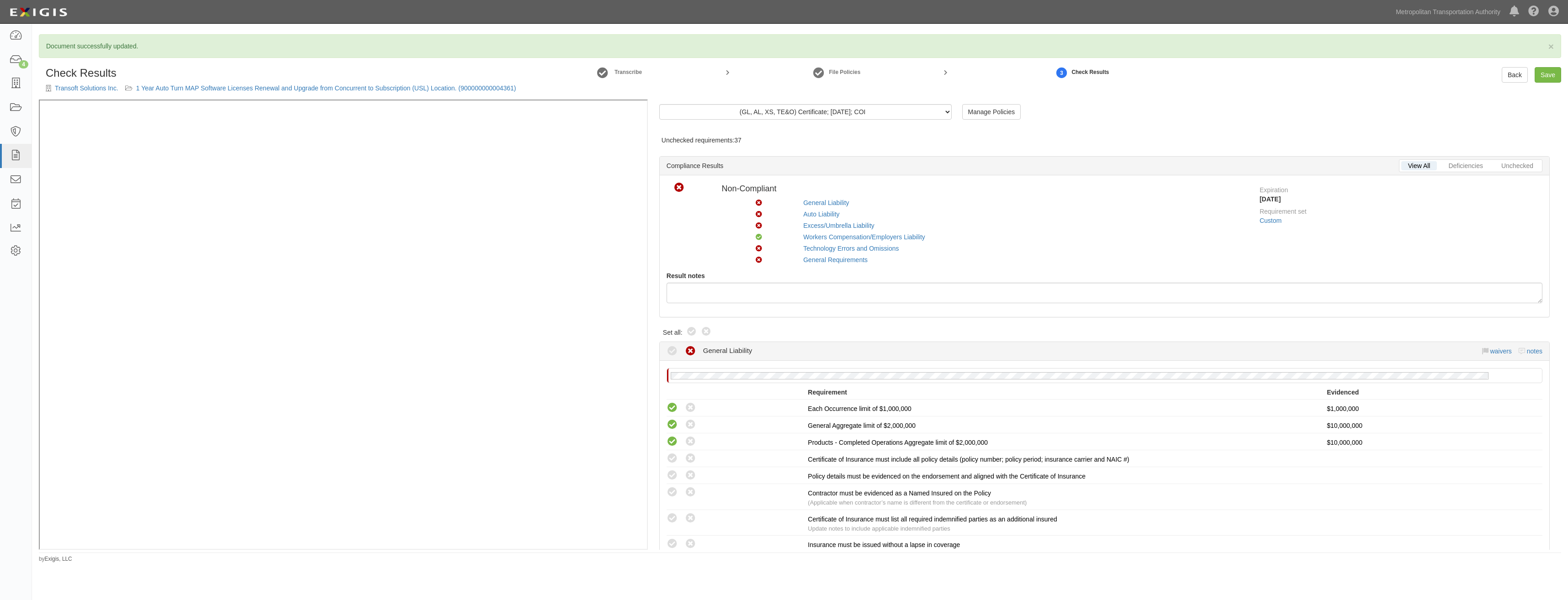
radio input "true"
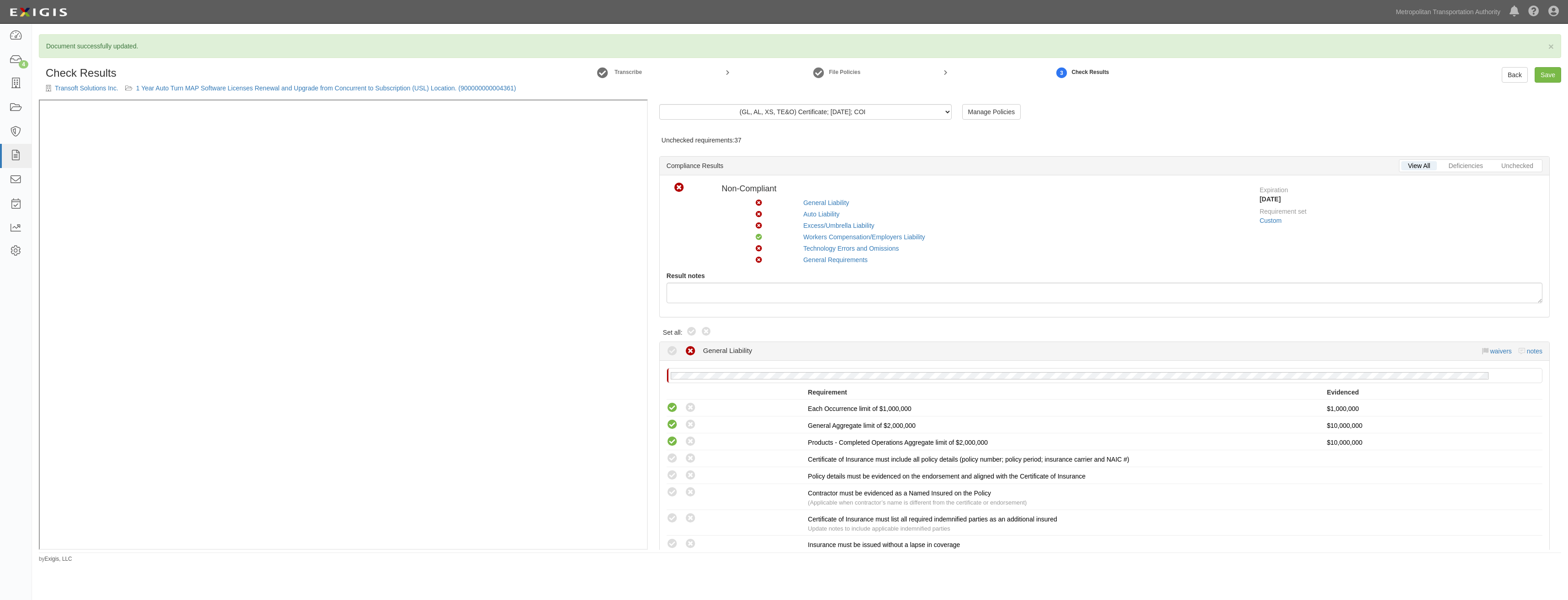
radio input "true"
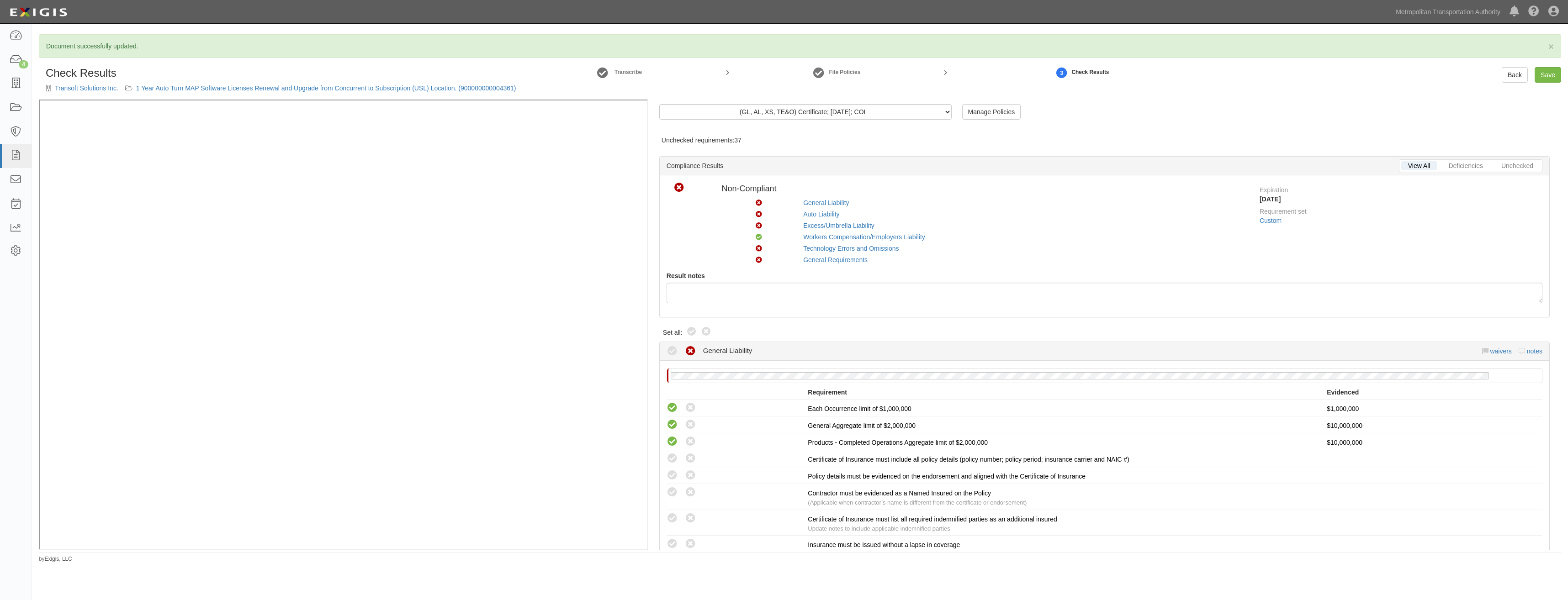
radio input "true"
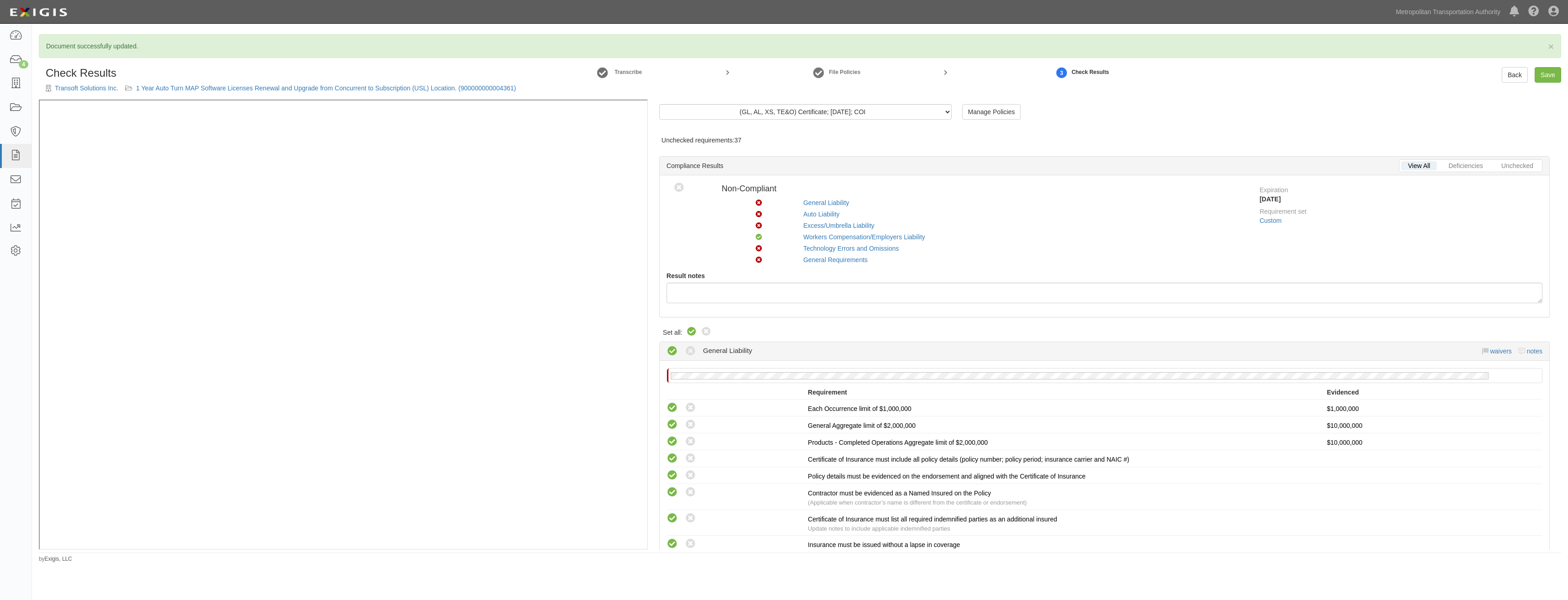
radio input "true"
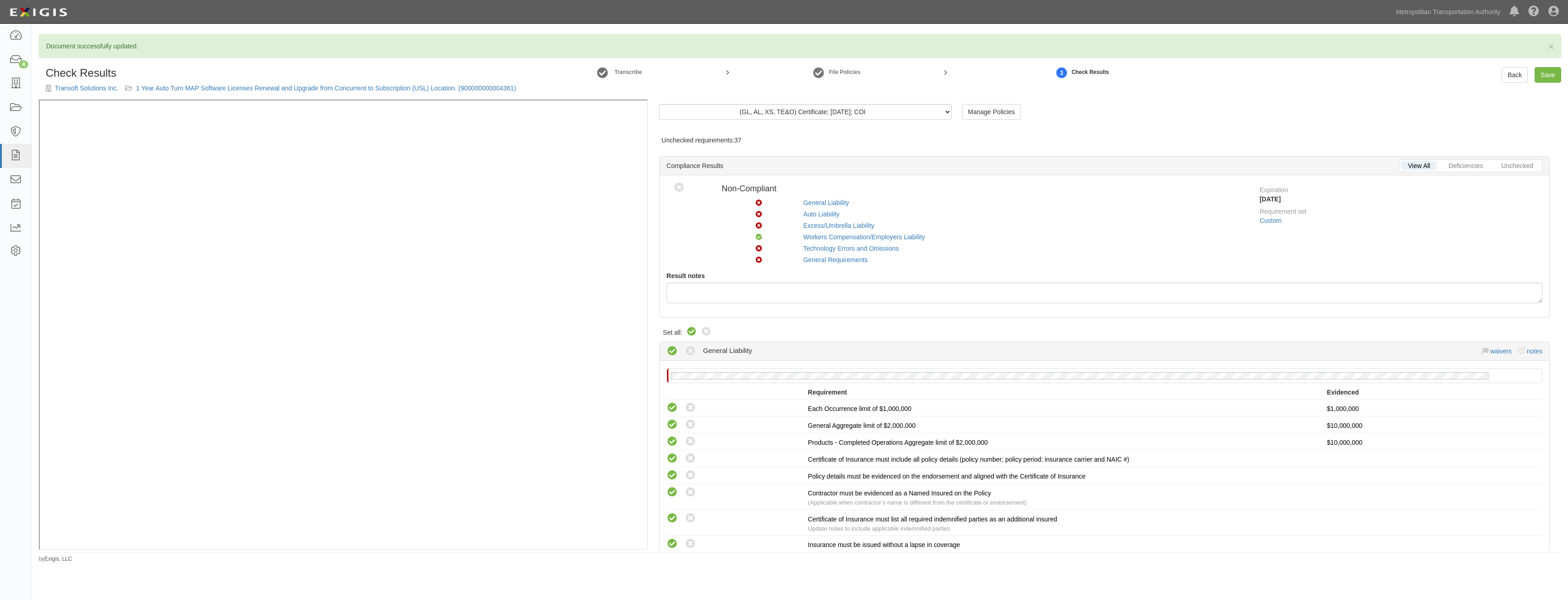
radio input "true"
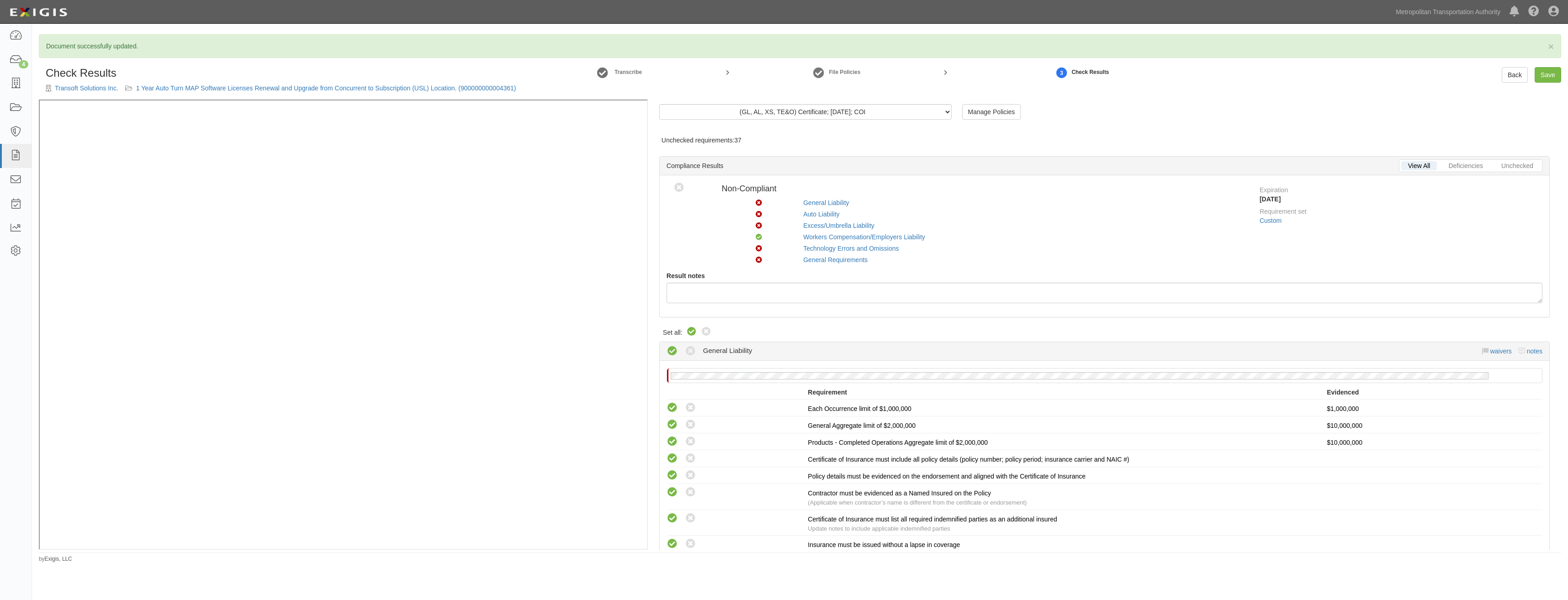
radio input "true"
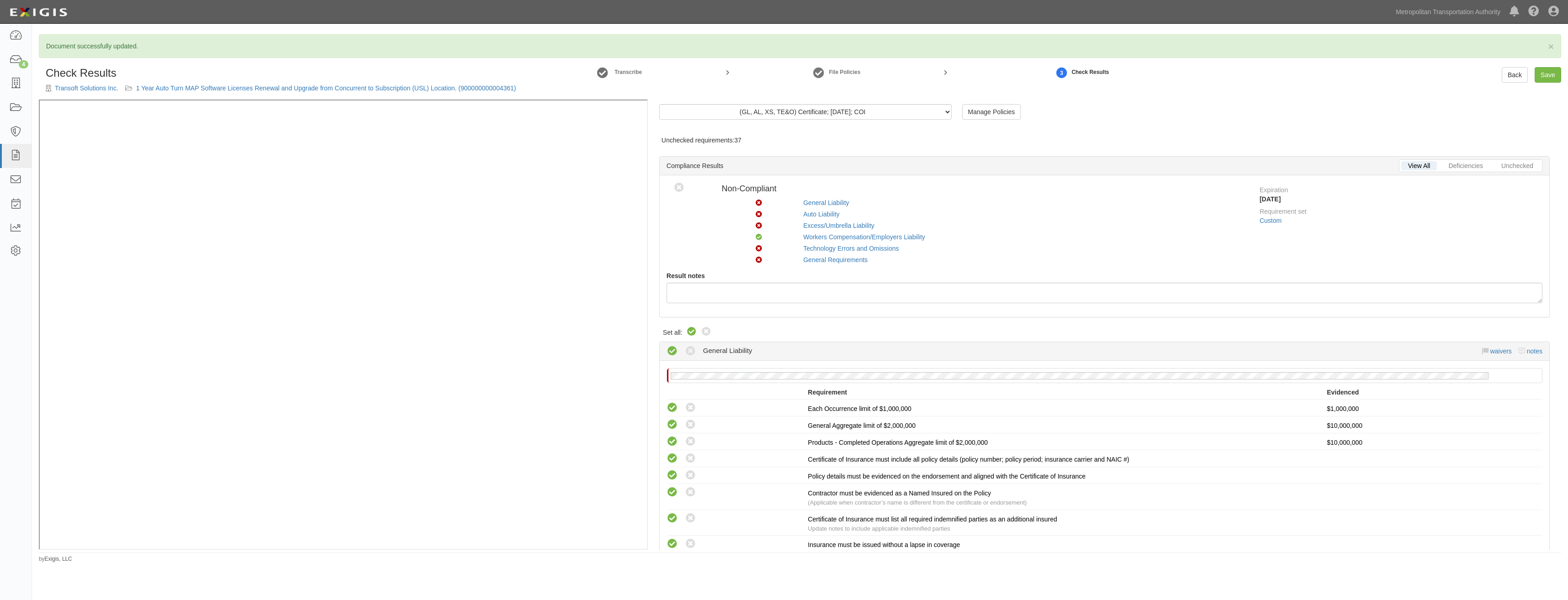
radio input "true"
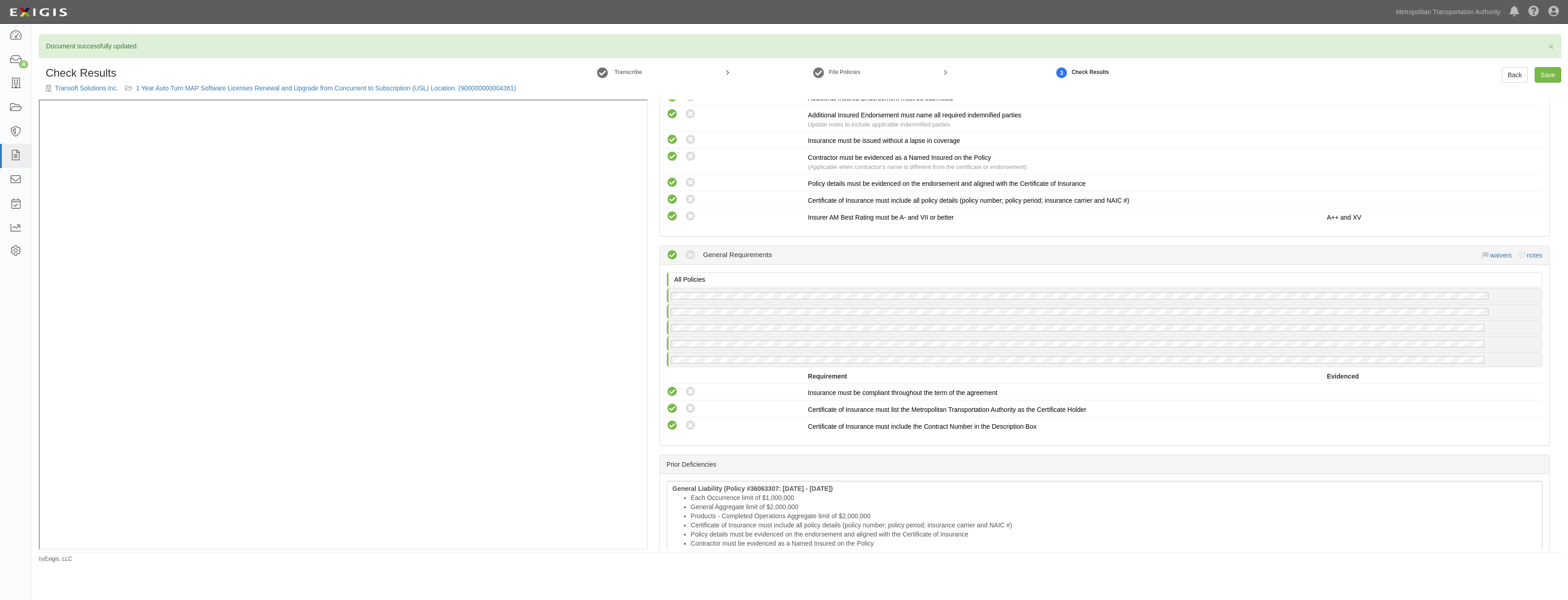
drag, startPoint x: 1076, startPoint y: 206, endPoint x: 1063, endPoint y: 336, distance: 130.6
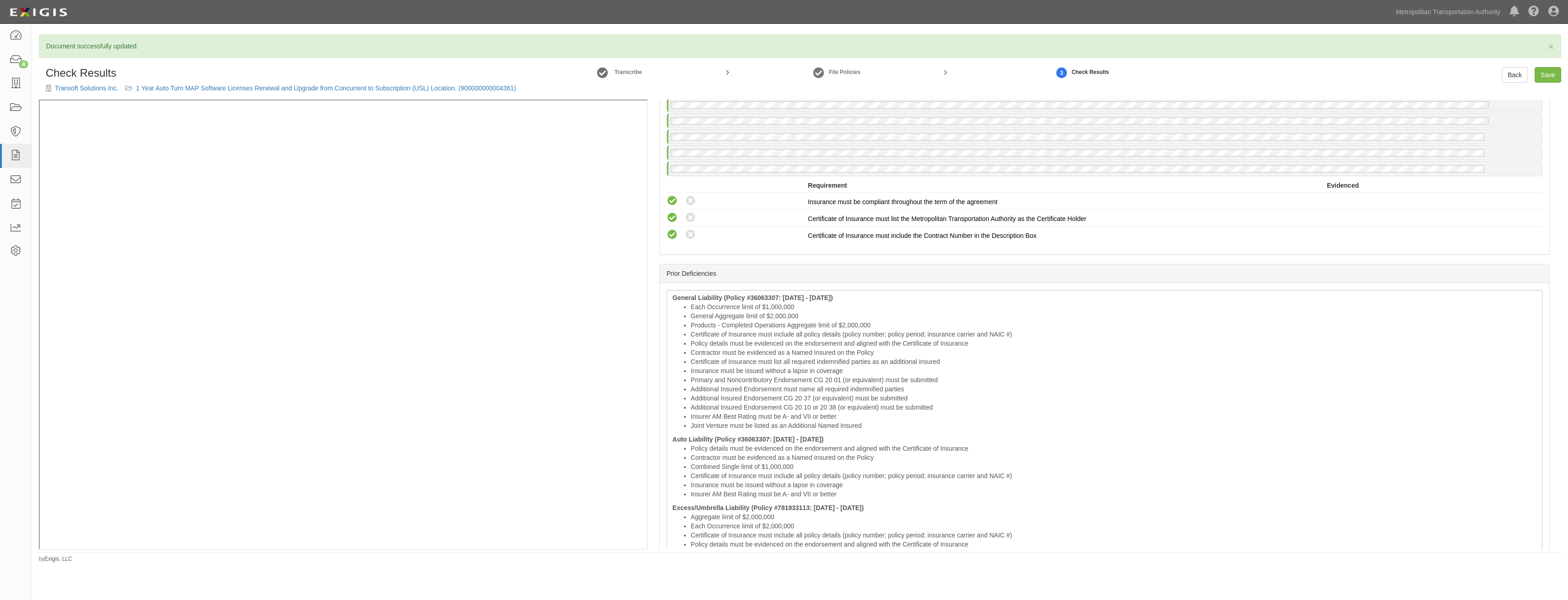
drag, startPoint x: 1055, startPoint y: 368, endPoint x: 1035, endPoint y: 410, distance: 46.5
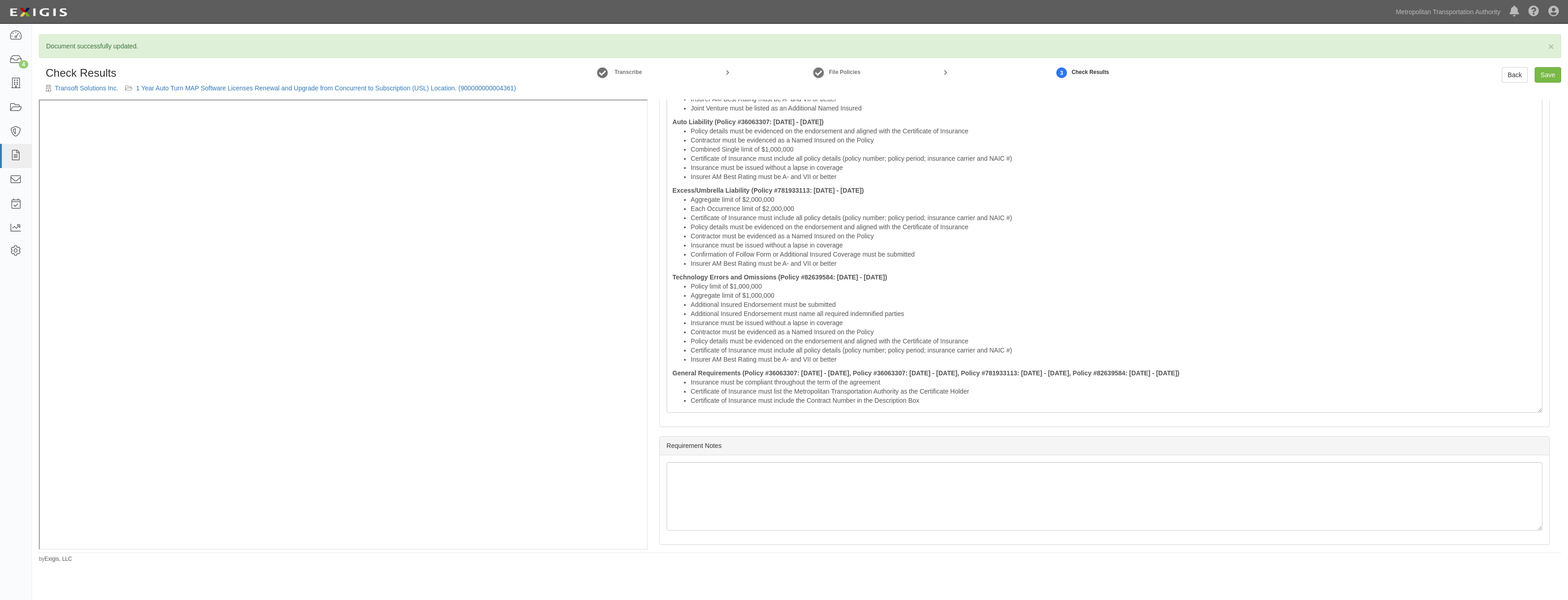
scroll to position [1798, 0]
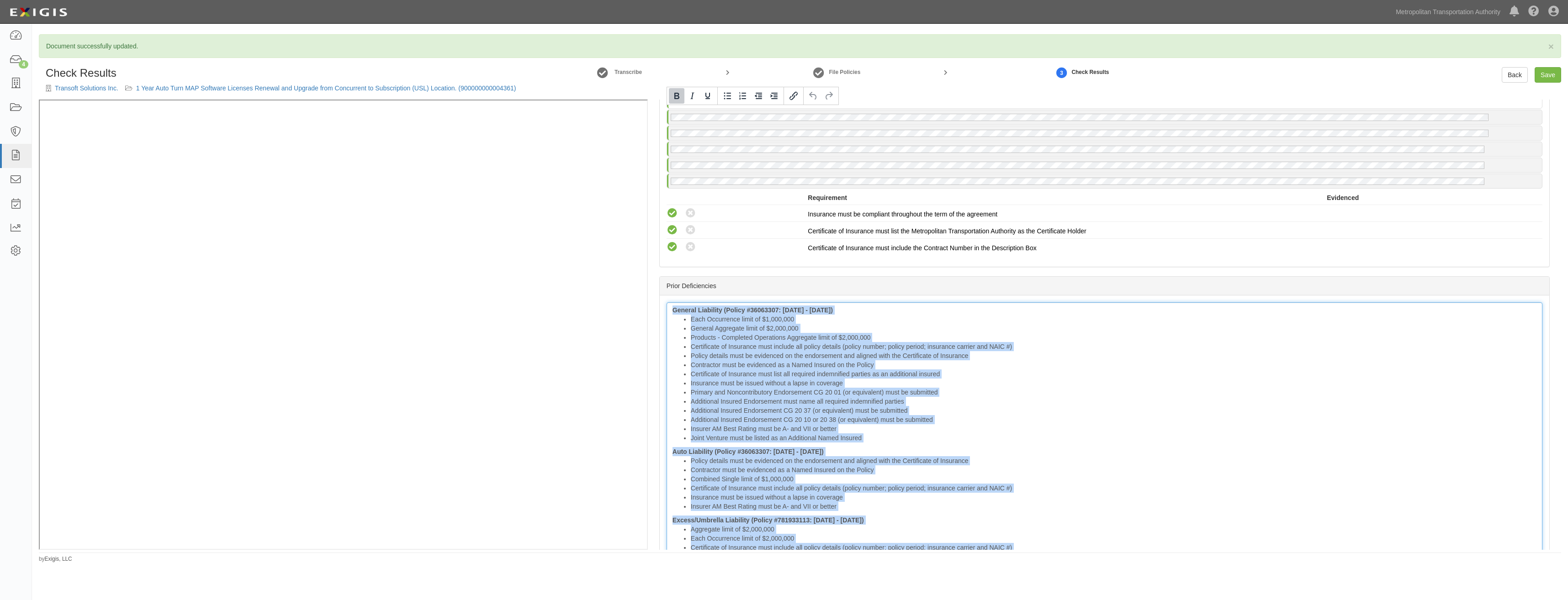
drag, startPoint x: 926, startPoint y: 405, endPoint x: 637, endPoint y: 80, distance: 434.9
click at [637, 80] on div "Check Results Transoft Solutions Inc. 1 Year Auto Turn MAP Software Licenses Re…" at bounding box center [800, 308] width 1522 height 483
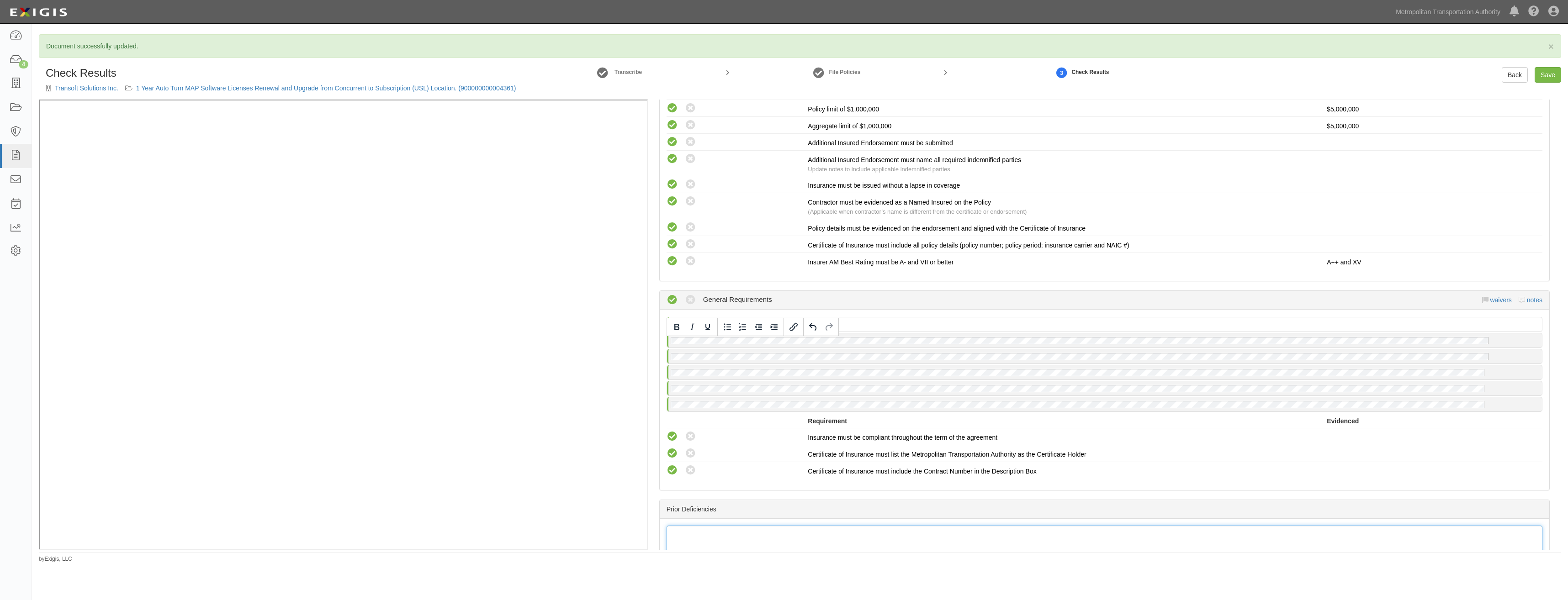
scroll to position [1291, 0]
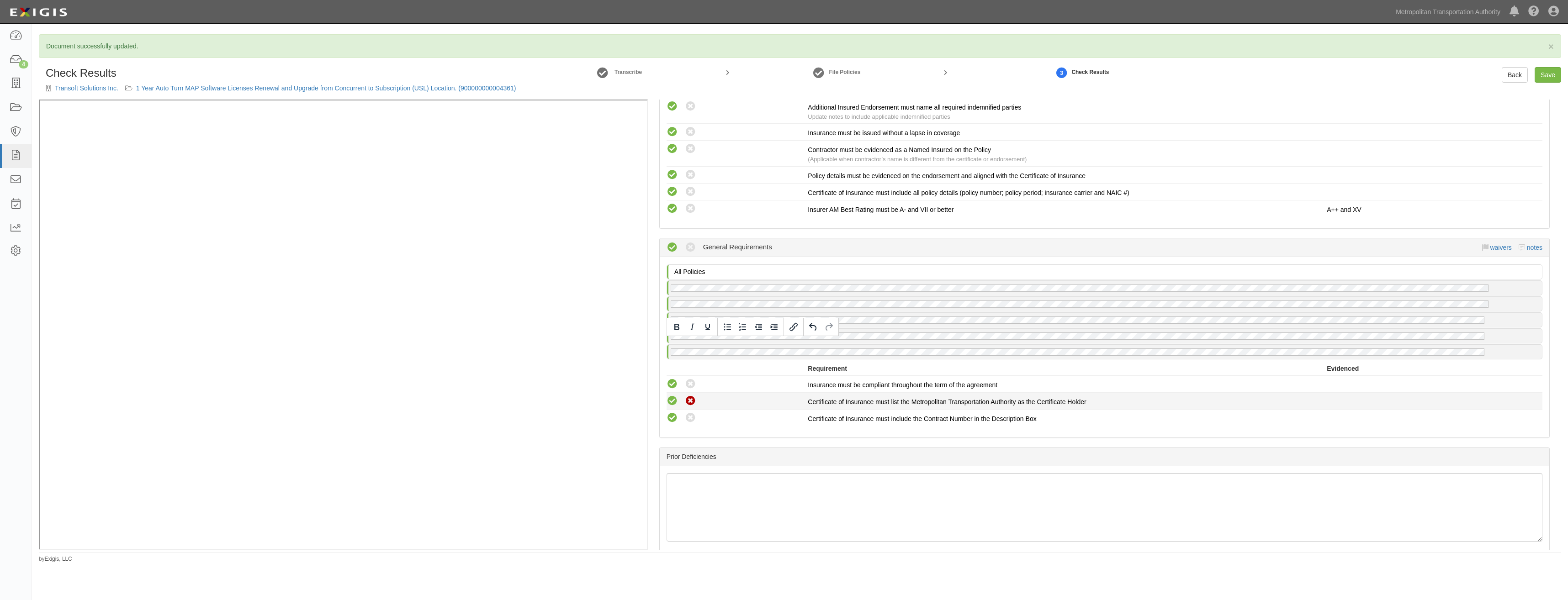
click at [687, 403] on icon at bounding box center [690, 401] width 12 height 12
radio input "true"
click at [688, 417] on icon at bounding box center [690, 418] width 12 height 12
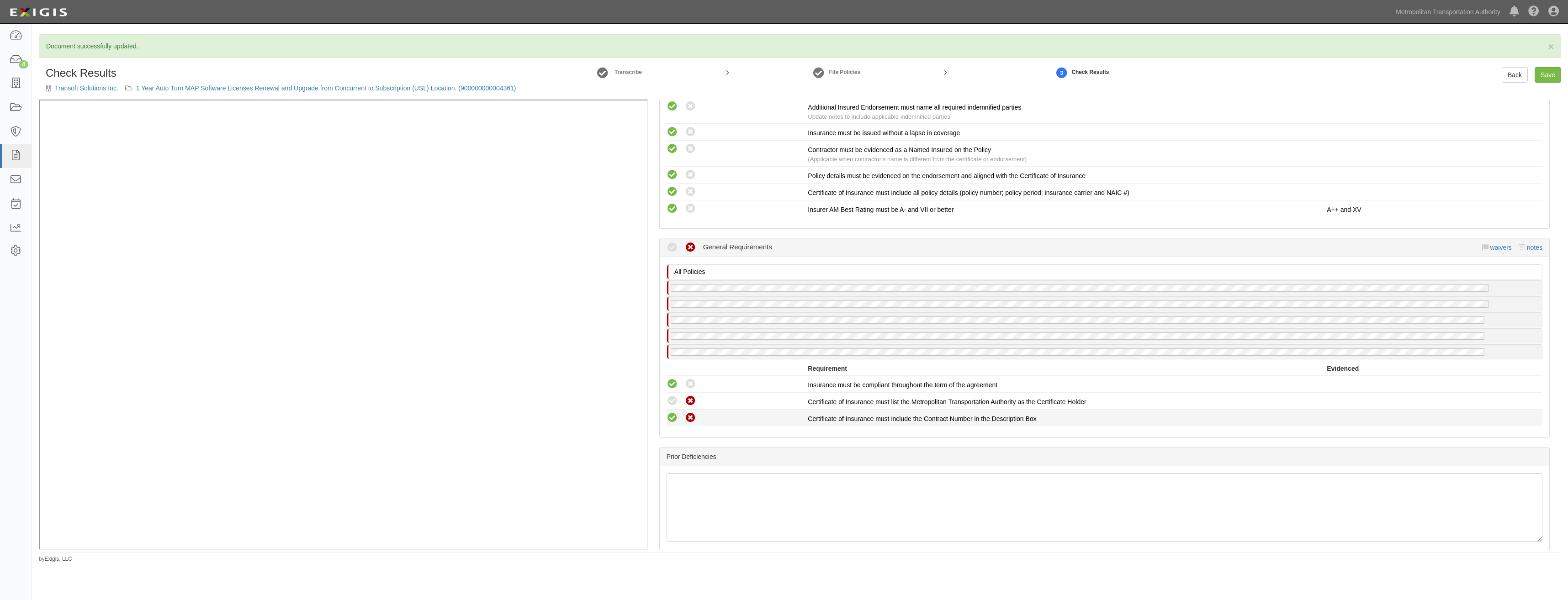
radio input "true"
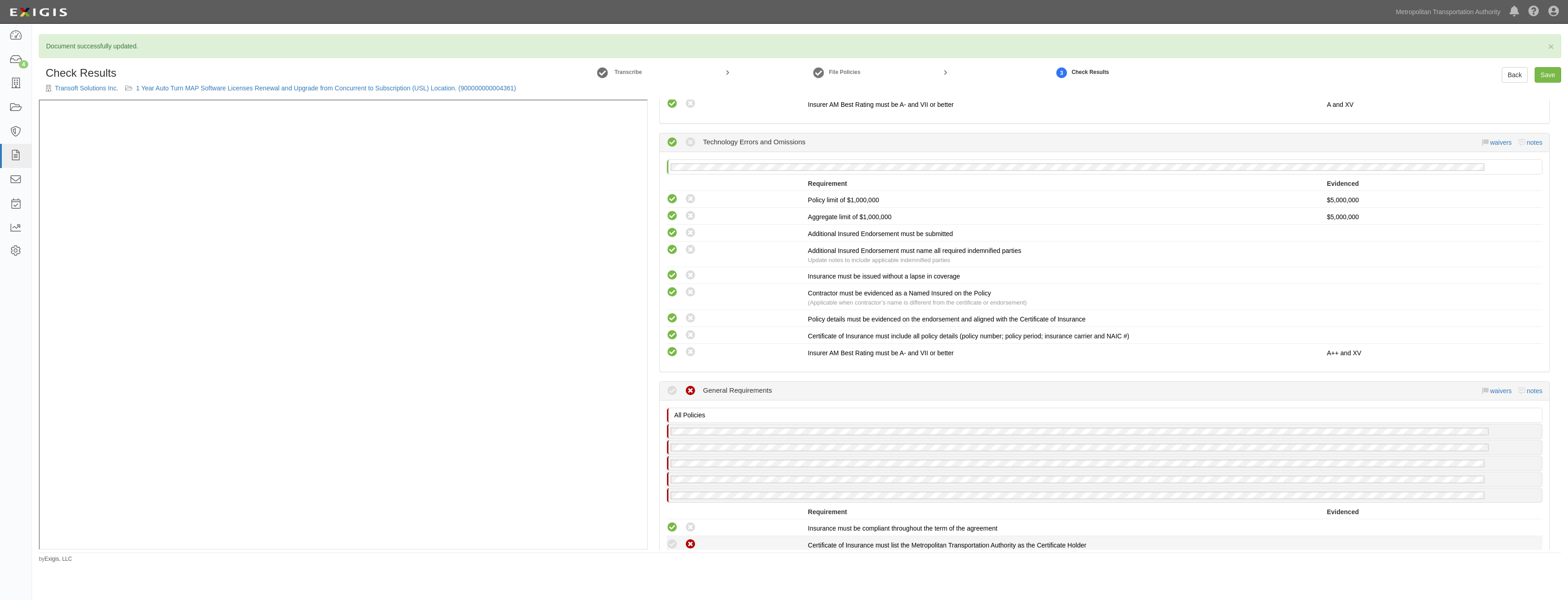
scroll to position [1108, 0]
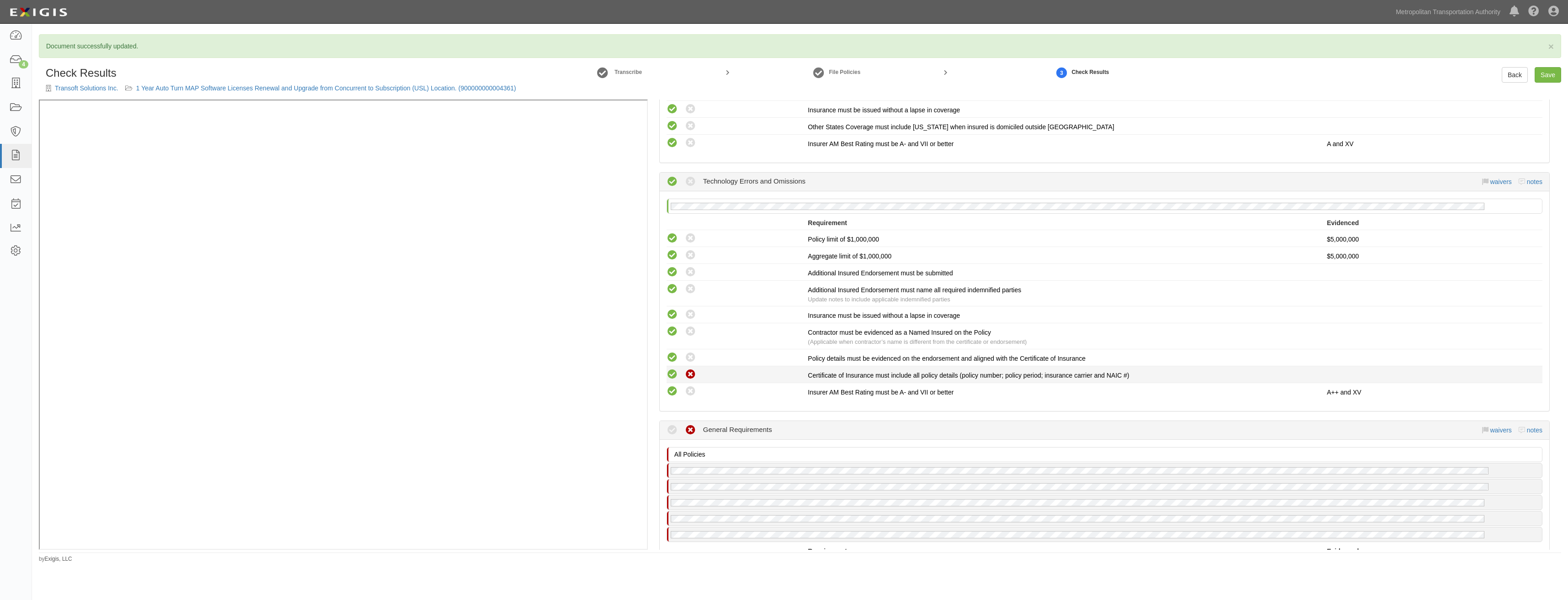
click at [693, 374] on icon at bounding box center [690, 374] width 12 height 12
radio input "true"
click at [693, 358] on icon at bounding box center [690, 358] width 12 height 12
radio input "true"
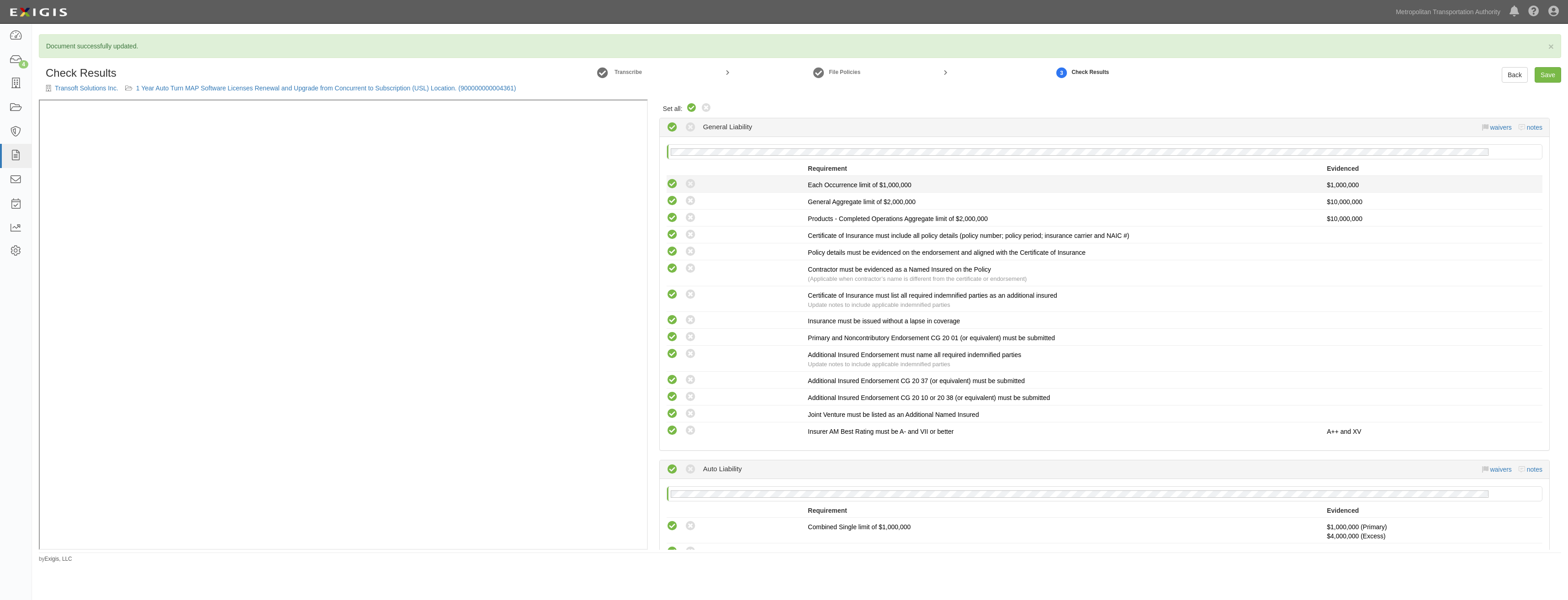
scroll to position [195, 0]
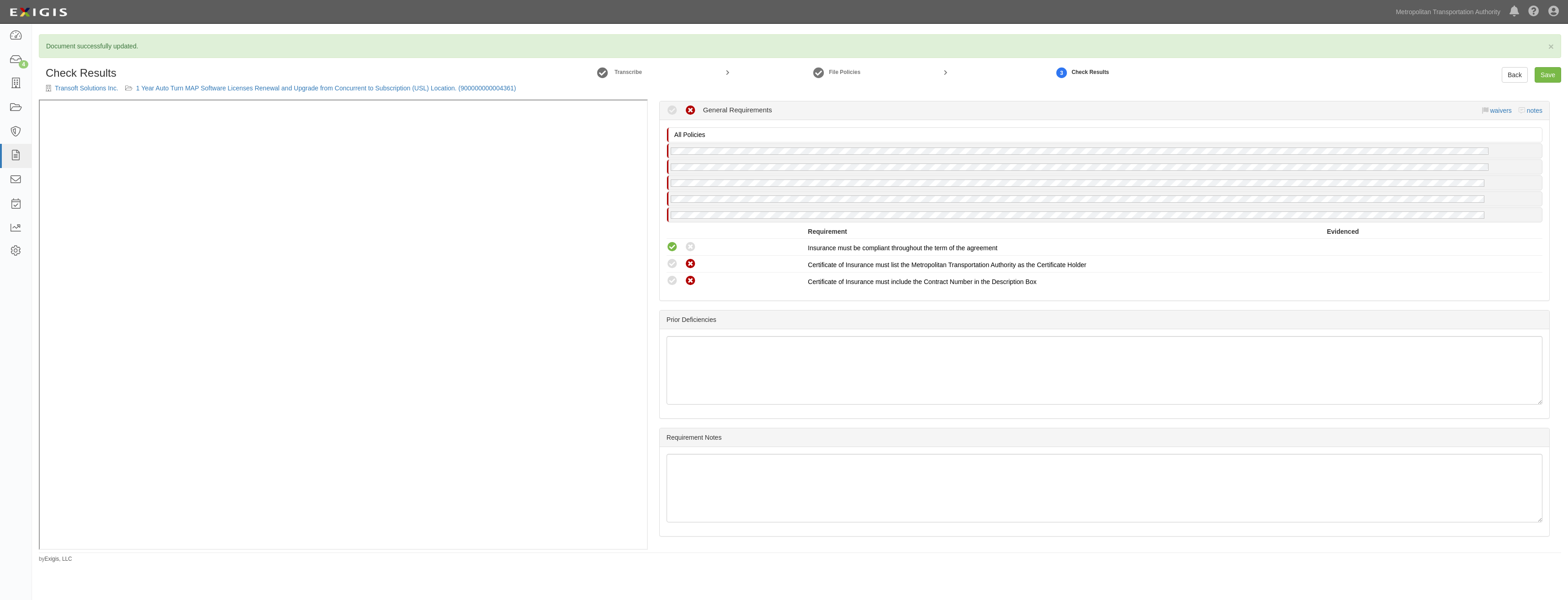
drag, startPoint x: 1093, startPoint y: 314, endPoint x: 1094, endPoint y: 406, distance: 92.0
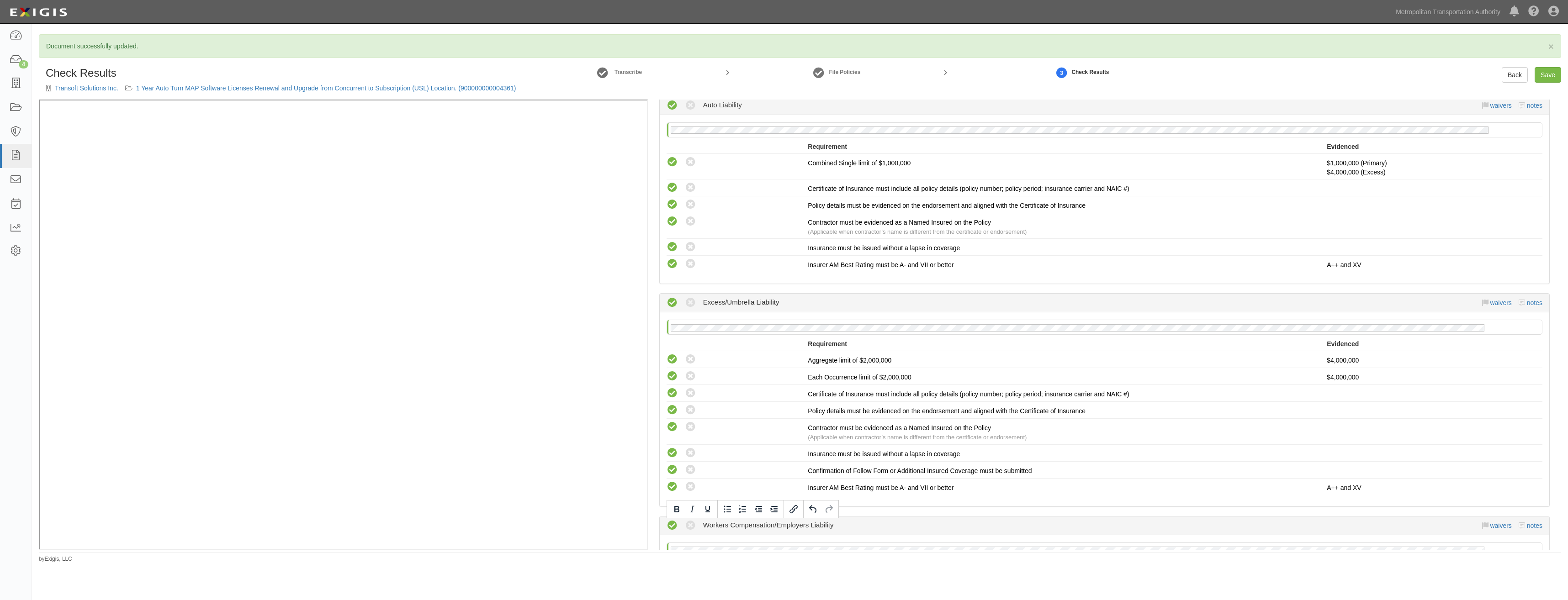
scroll to position [0, 0]
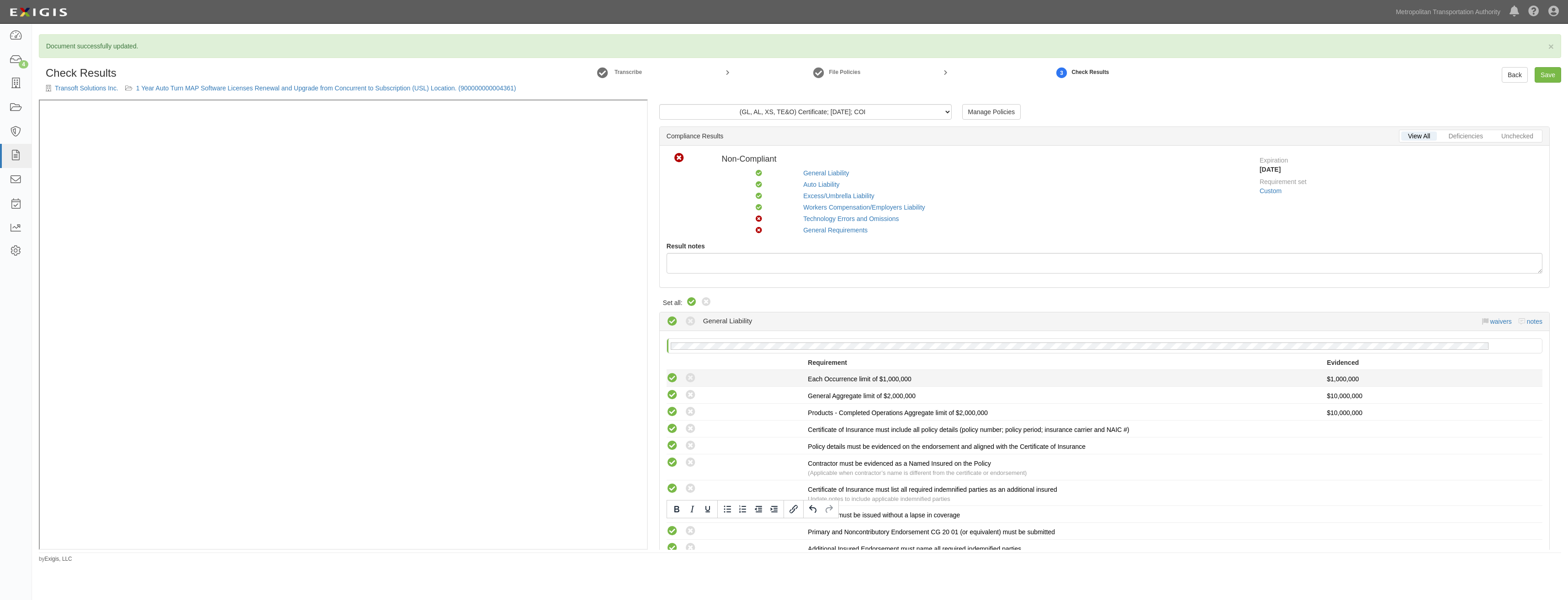
drag, startPoint x: 1237, startPoint y: 515, endPoint x: 1290, endPoint y: 371, distance: 153.4
click at [1545, 72] on link "Save" at bounding box center [1548, 75] width 27 height 16
radio input "true"
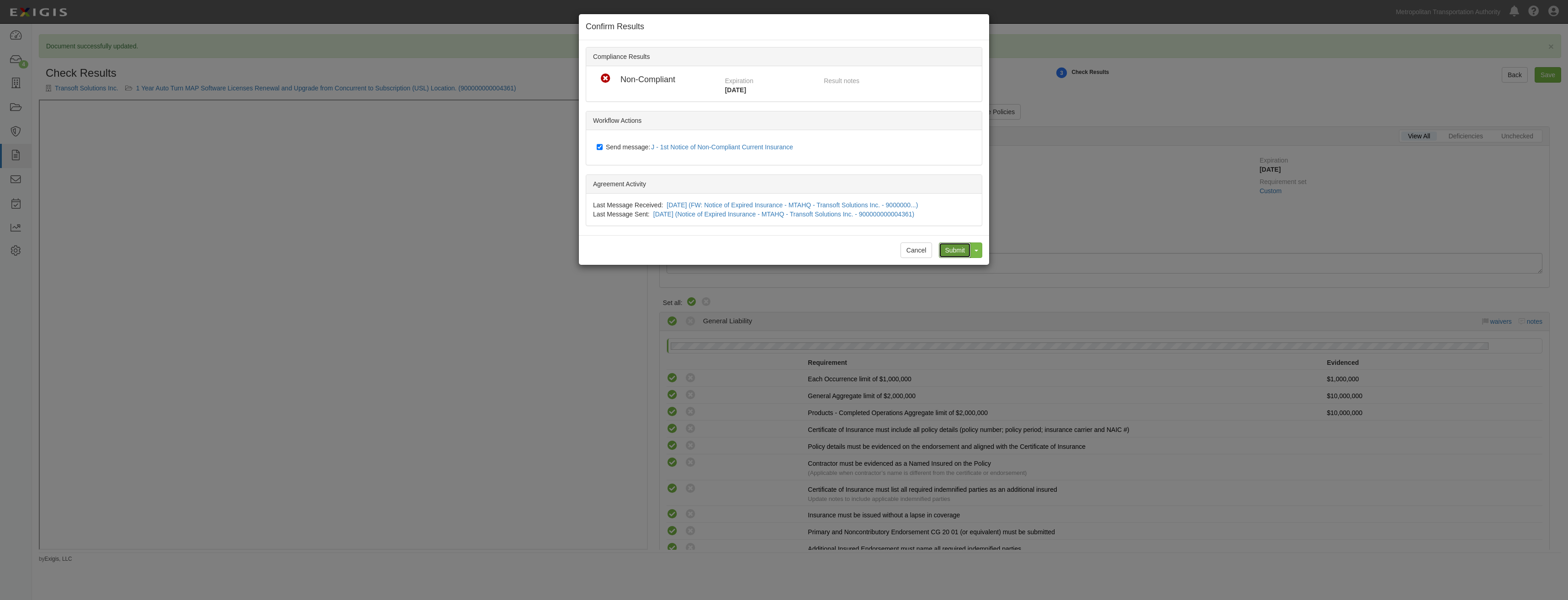
click at [950, 246] on input "Submit" at bounding box center [954, 251] width 32 height 16
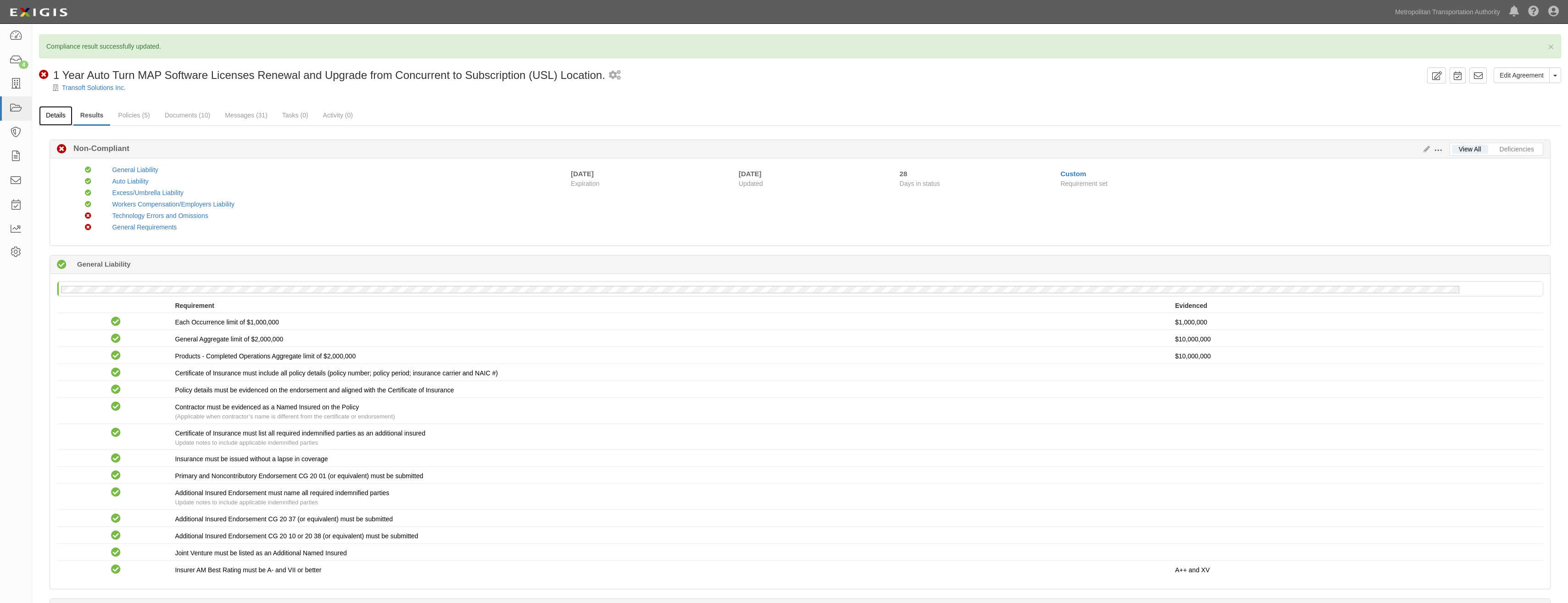
click at [56, 122] on link "Details" at bounding box center [56, 116] width 34 height 20
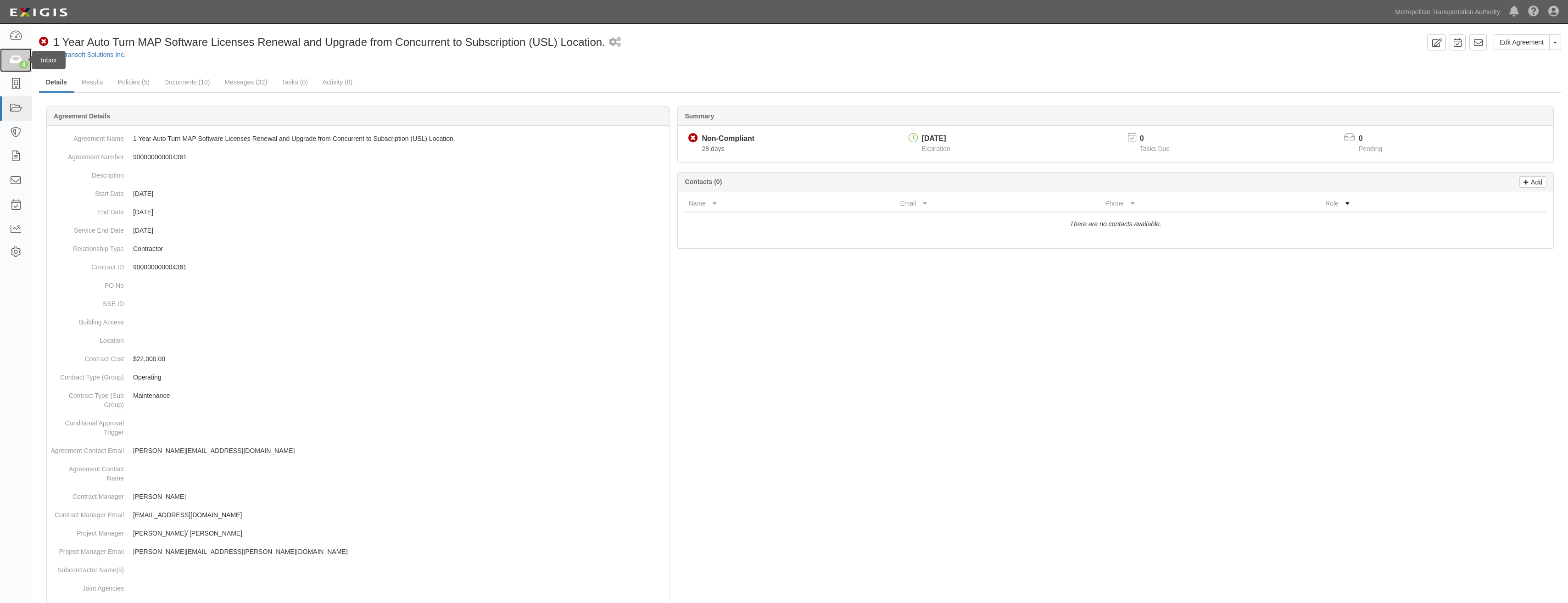
click at [20, 59] on icon at bounding box center [15, 60] width 13 height 10
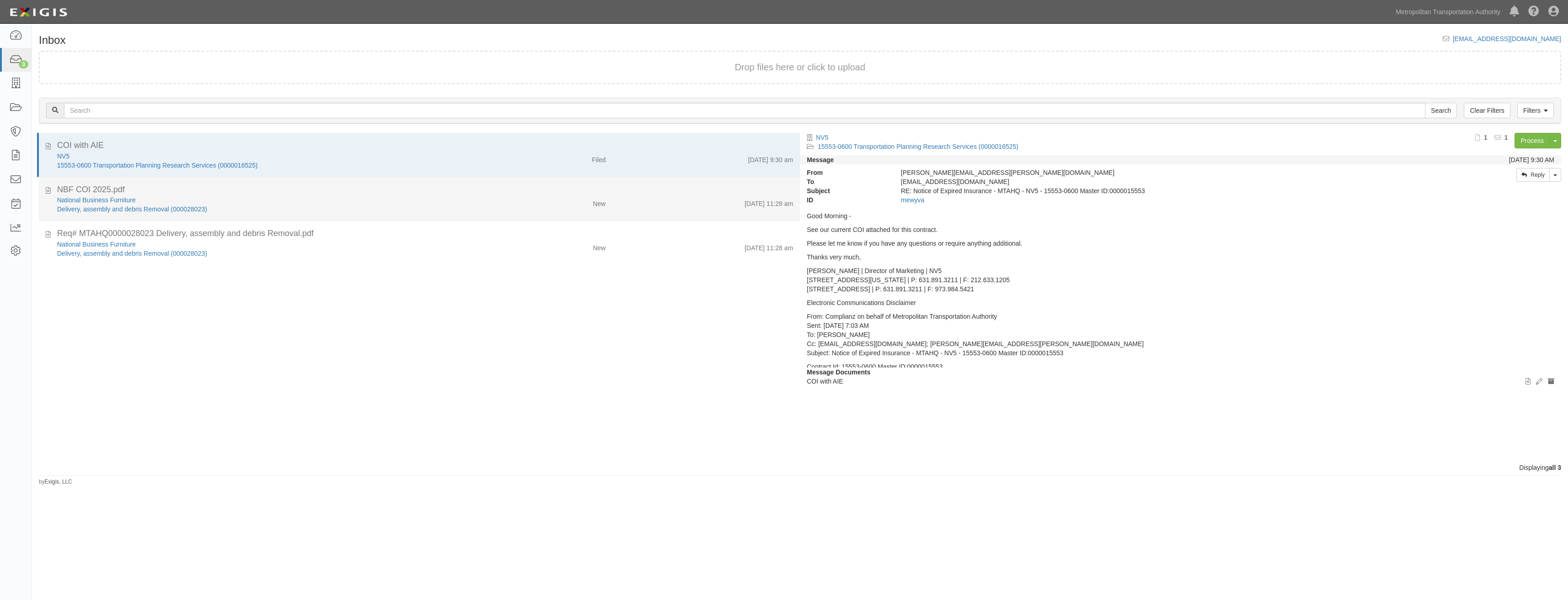
click at [463, 195] on div "NBF COI 2025.pdf" at bounding box center [425, 190] width 736 height 12
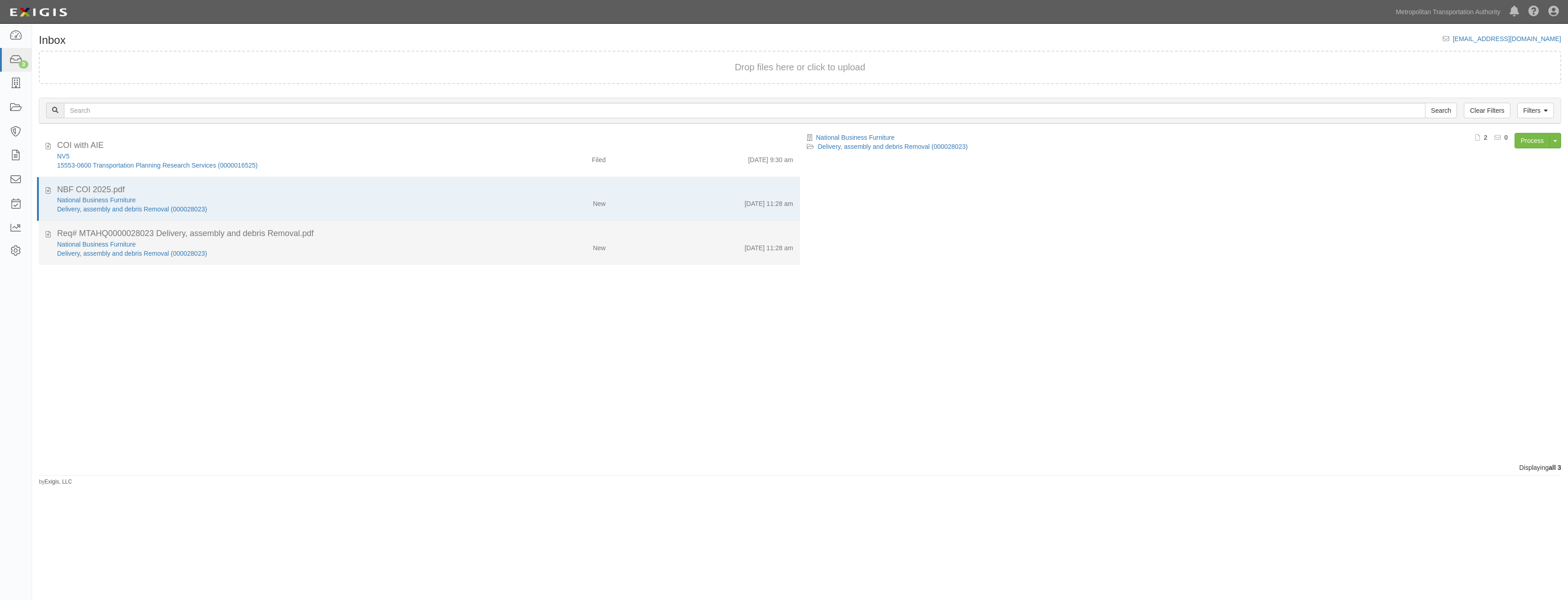
click at [461, 237] on div "Req# MTAHQ0000028023 Delivery, assembly and debris Removal.pdf" at bounding box center [425, 234] width 736 height 12
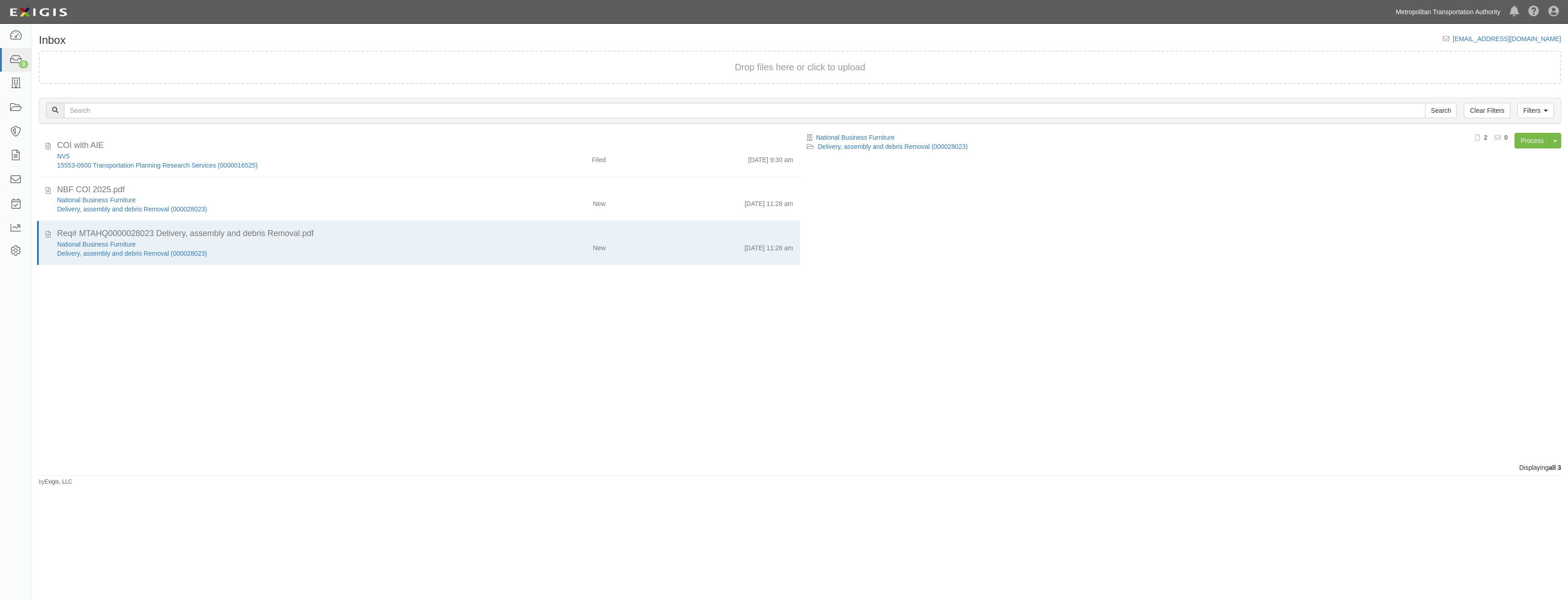
click at [1446, 7] on link "Metropolitan Transportation Authority" at bounding box center [1448, 12] width 114 height 18
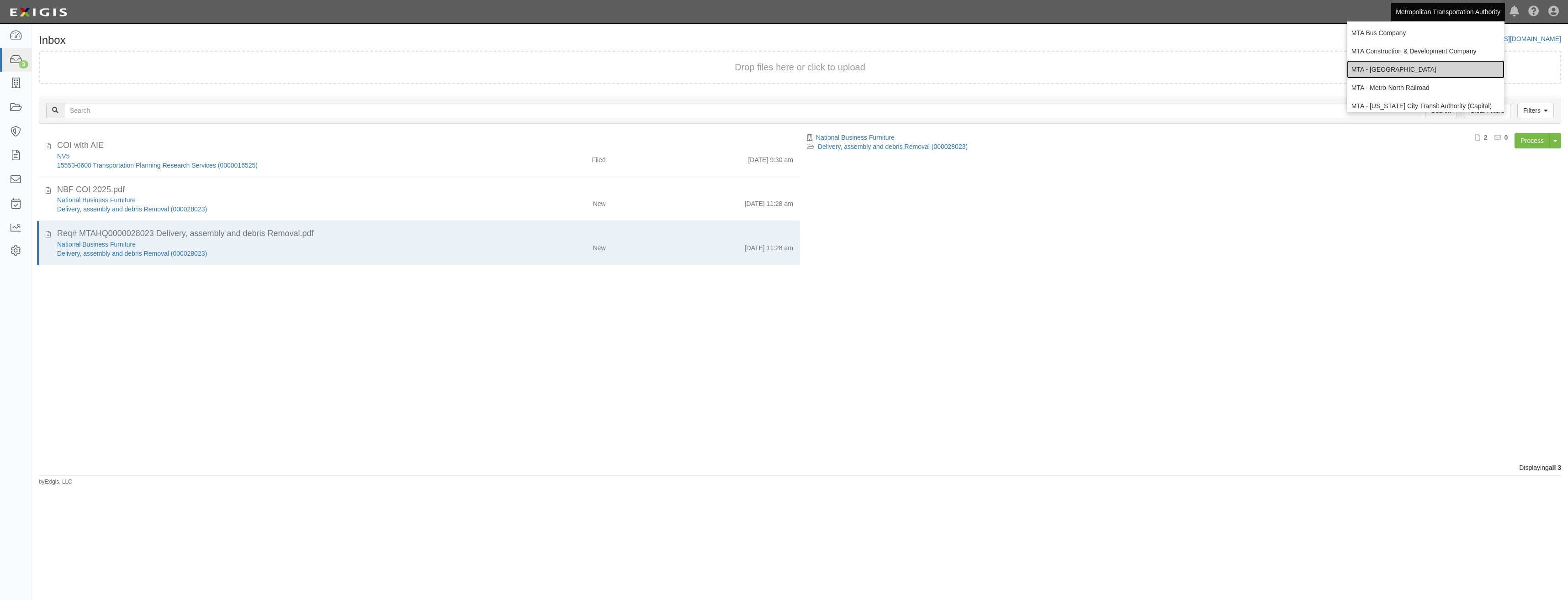
click at [1405, 74] on link "MTA - [GEOGRAPHIC_DATA]" at bounding box center [1426, 69] width 158 height 18
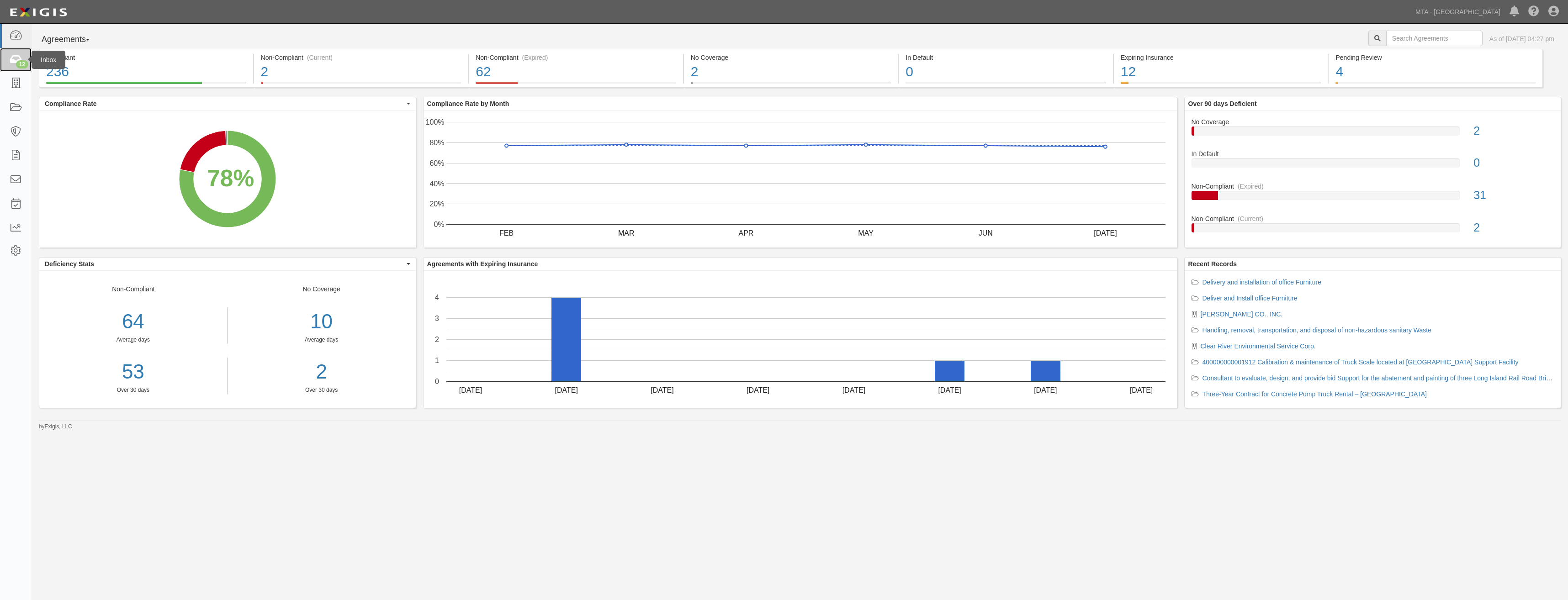
click at [11, 59] on icon at bounding box center [15, 60] width 13 height 10
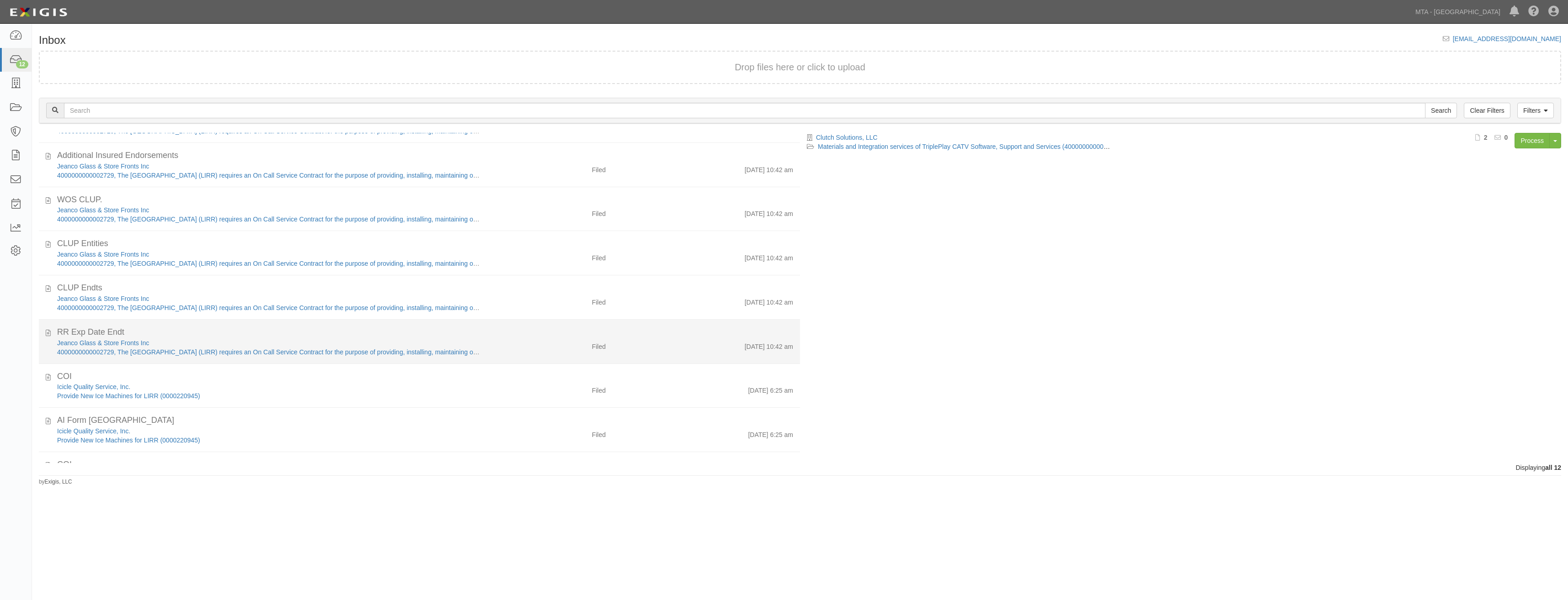
scroll to position [204, 0]
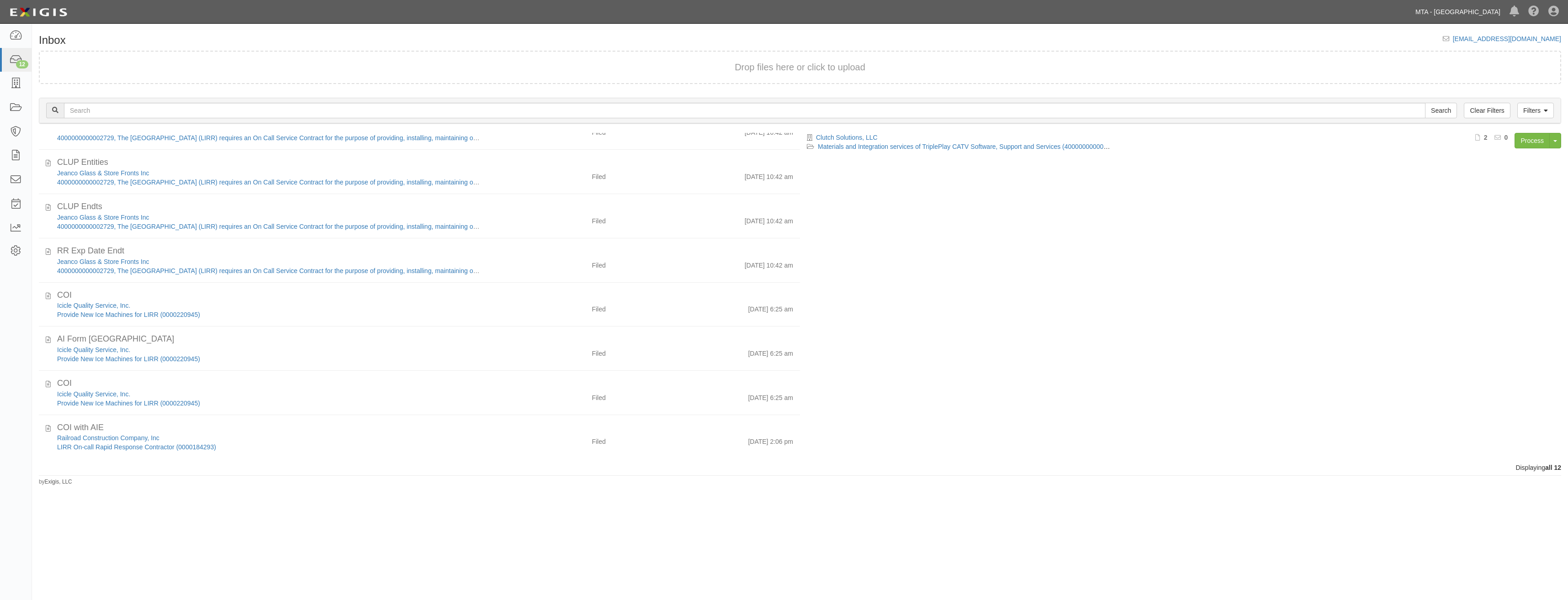
click at [1454, 5] on link "MTA - [GEOGRAPHIC_DATA]" at bounding box center [1458, 12] width 94 height 18
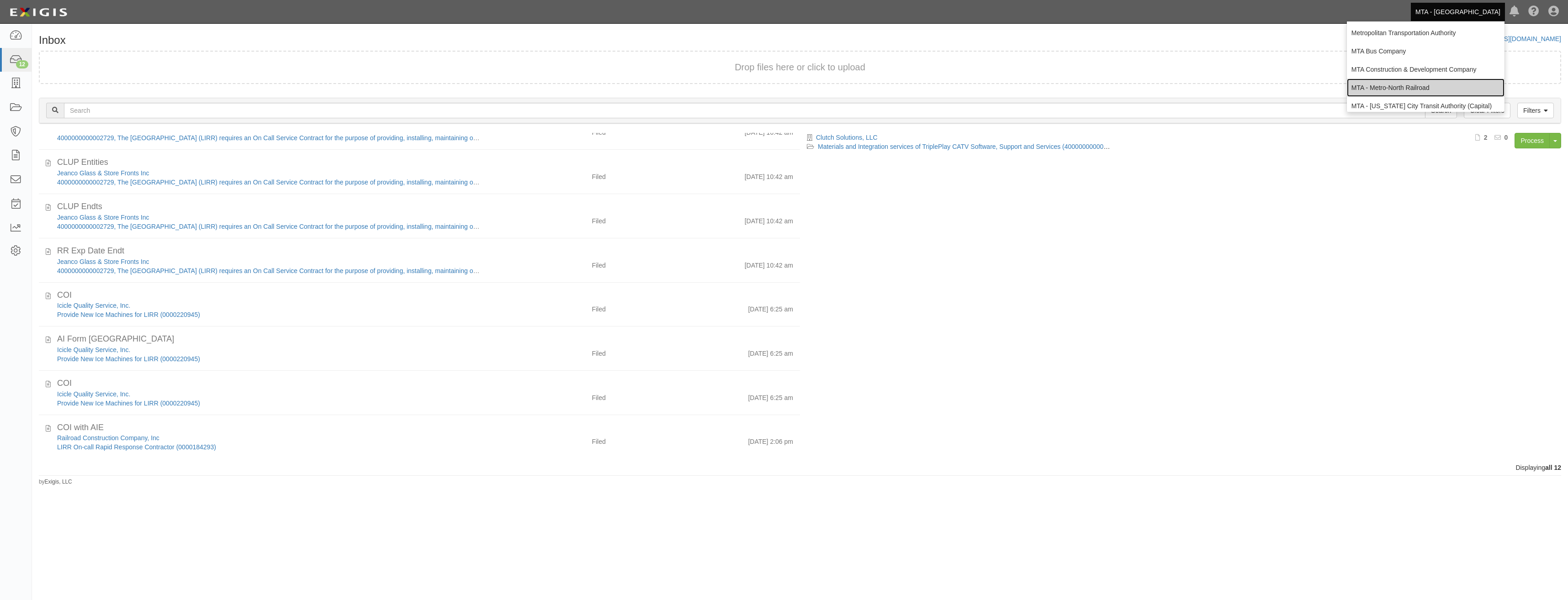
click at [1405, 89] on link "MTA - Metro-North Railroad" at bounding box center [1426, 88] width 158 height 18
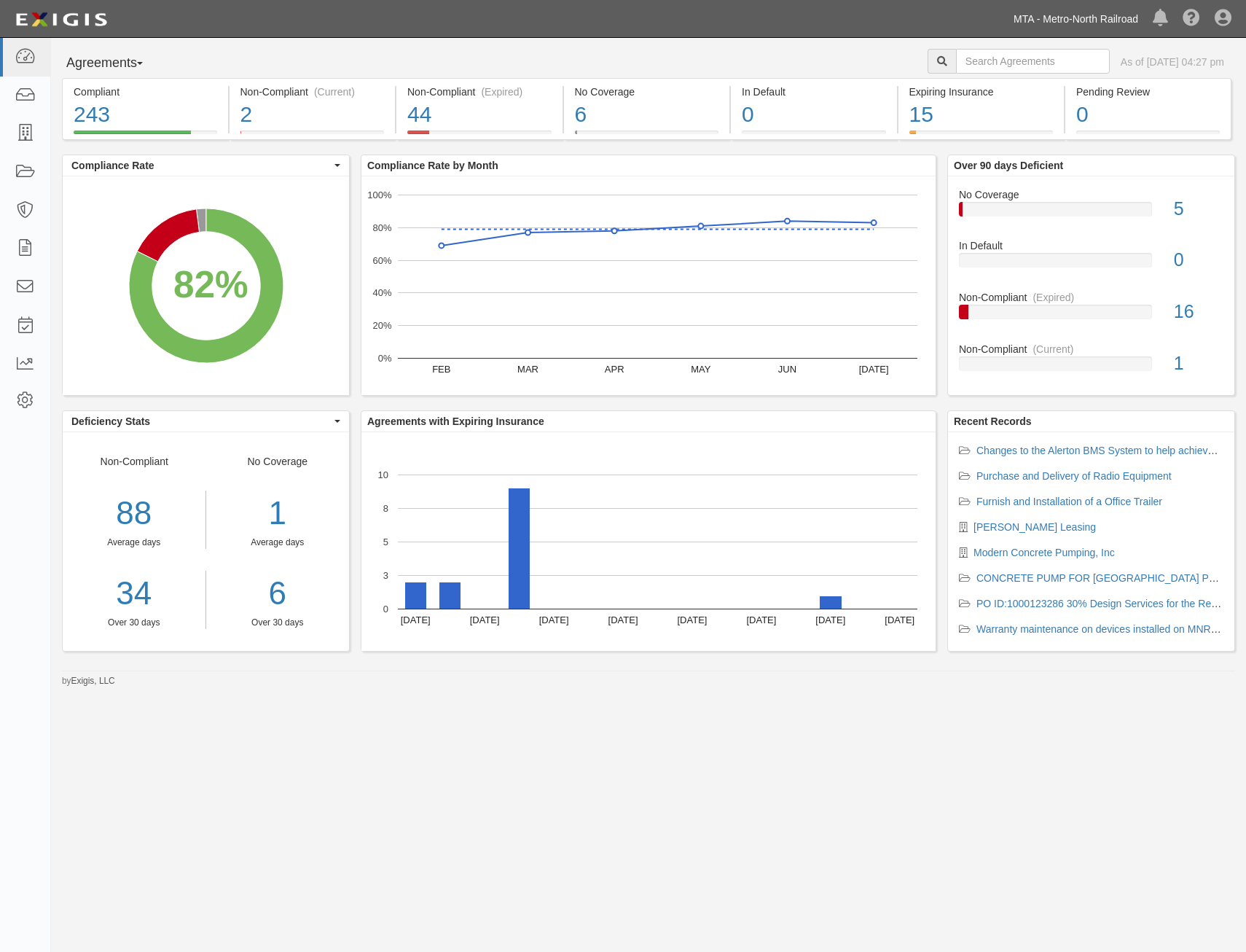
click at [1125, 13] on link "MTA - Metro-North Railroad" at bounding box center [1076, 19] width 139 height 29
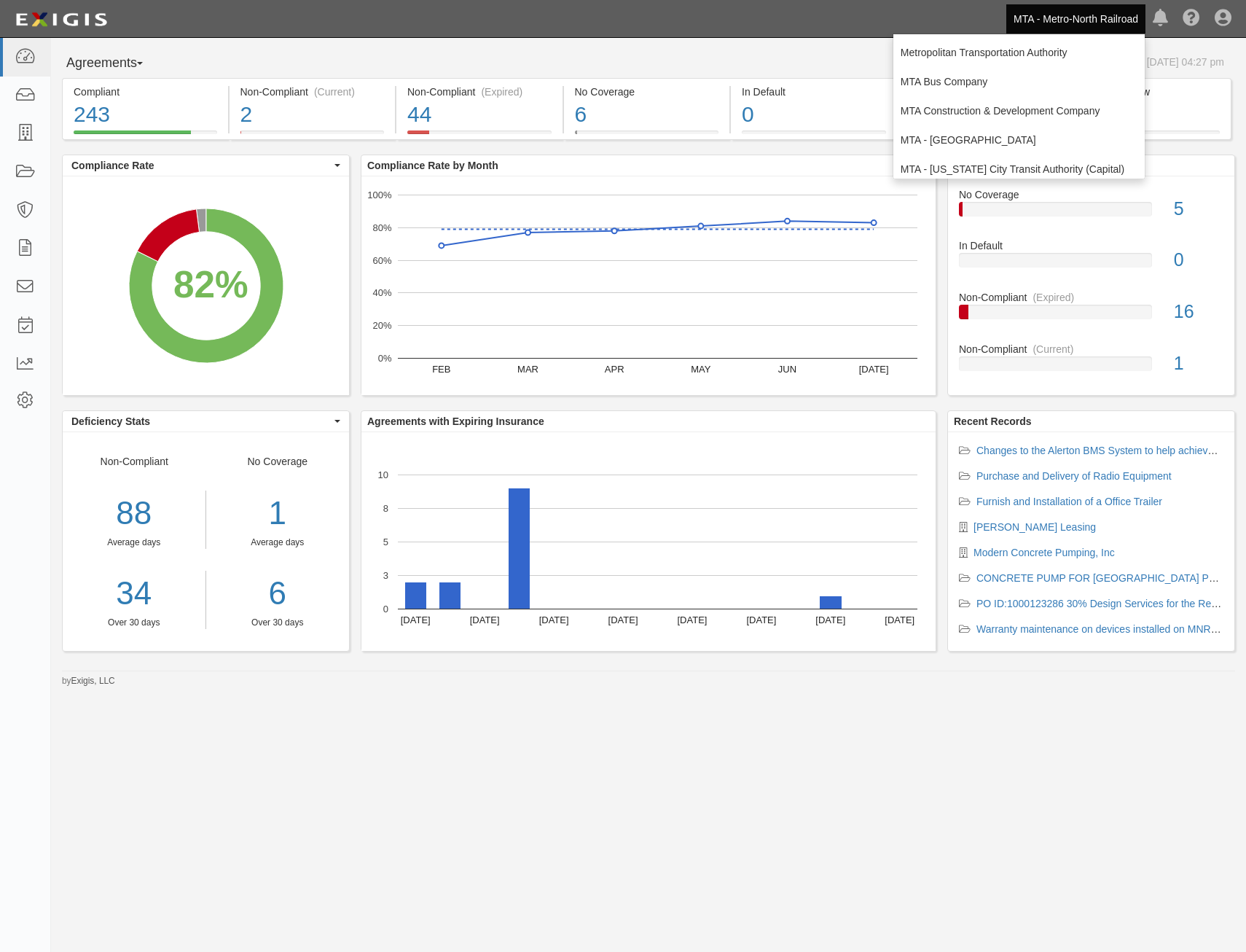
scroll to position [96, 0]
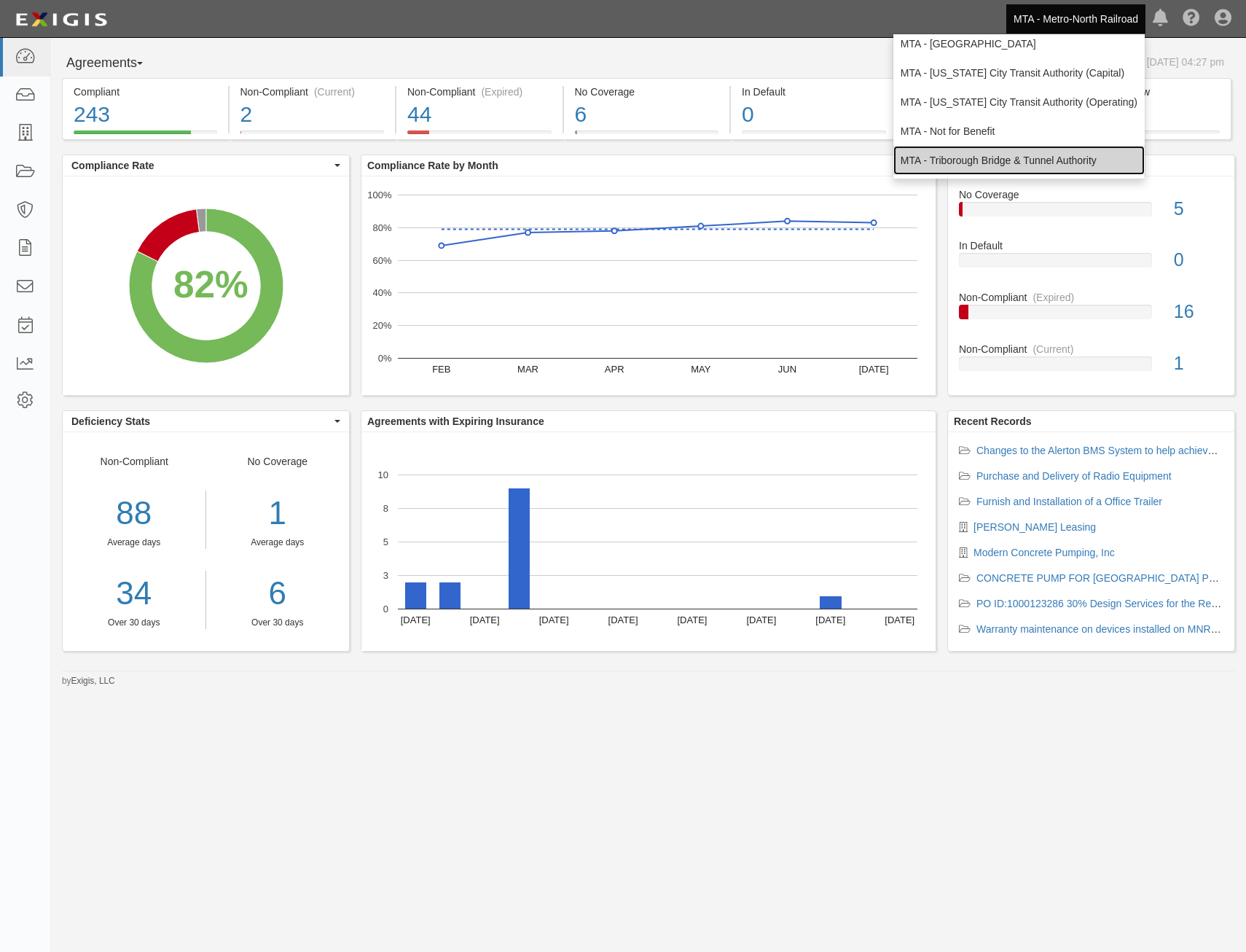
click at [1054, 160] on link "MTA - Triborough Bridge & Tunnel Authority" at bounding box center [1019, 160] width 252 height 29
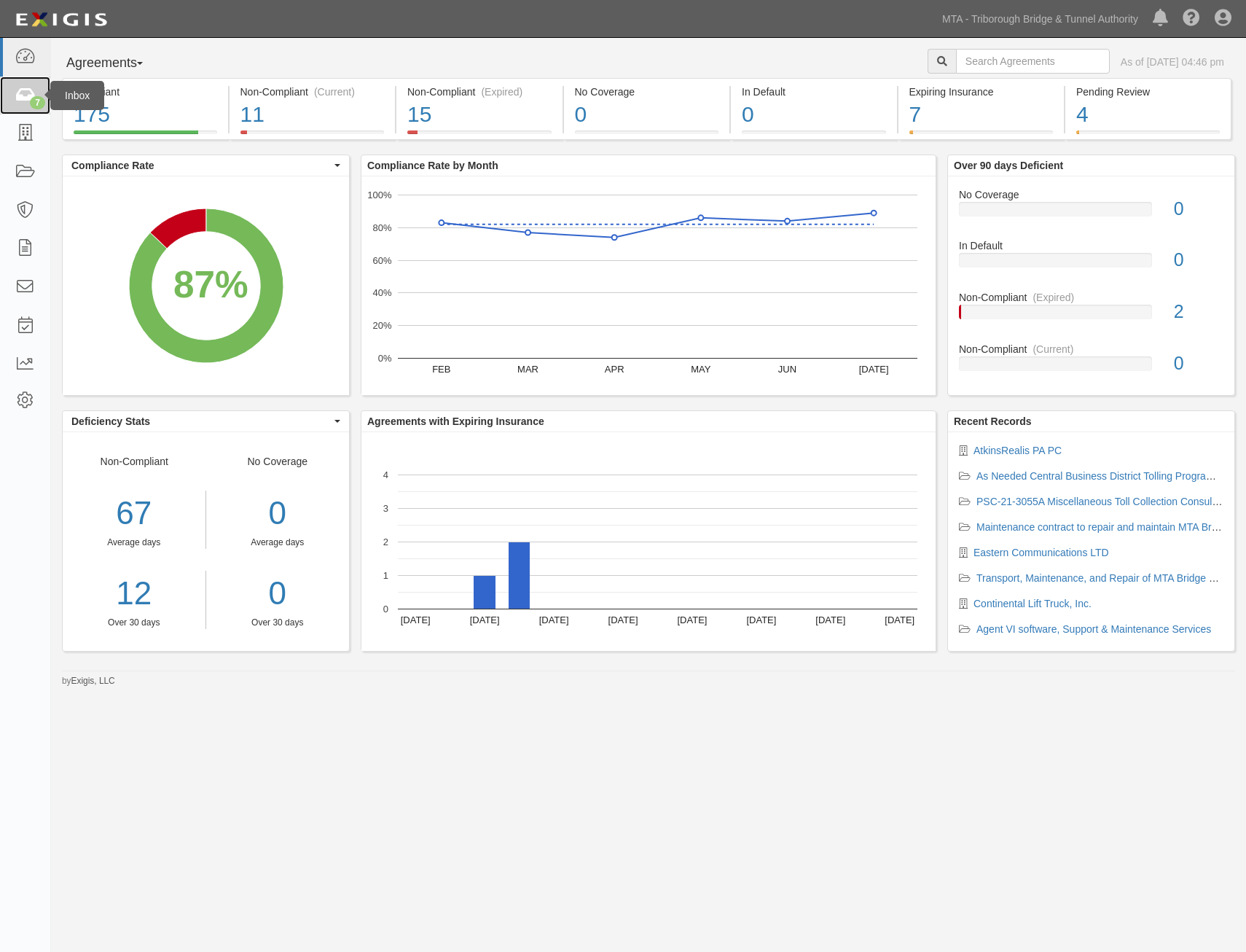
click at [19, 95] on icon at bounding box center [24, 95] width 20 height 17
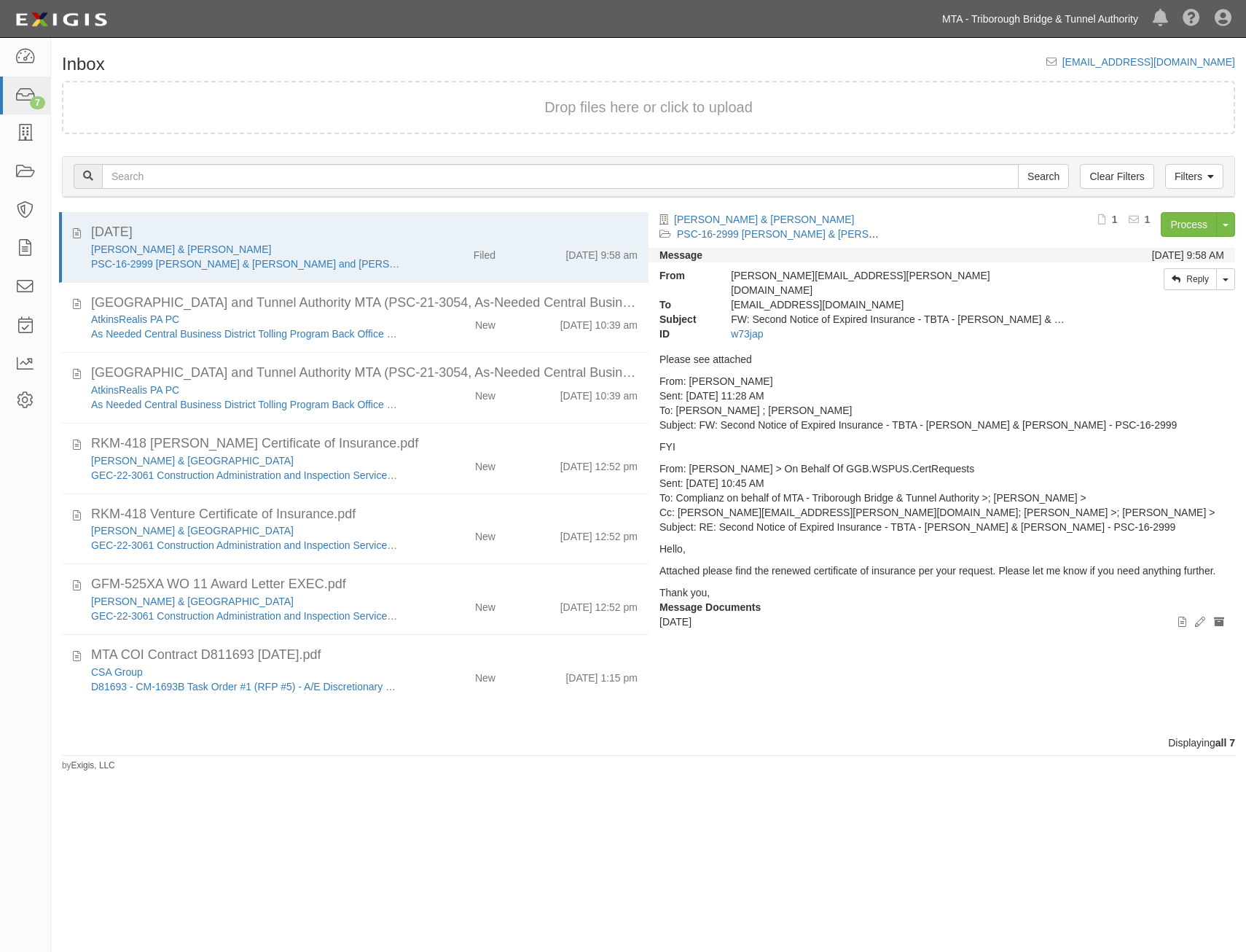
click at [1057, 5] on link "MTA - Triborough Bridge & Tunnel Authority" at bounding box center [1040, 19] width 211 height 29
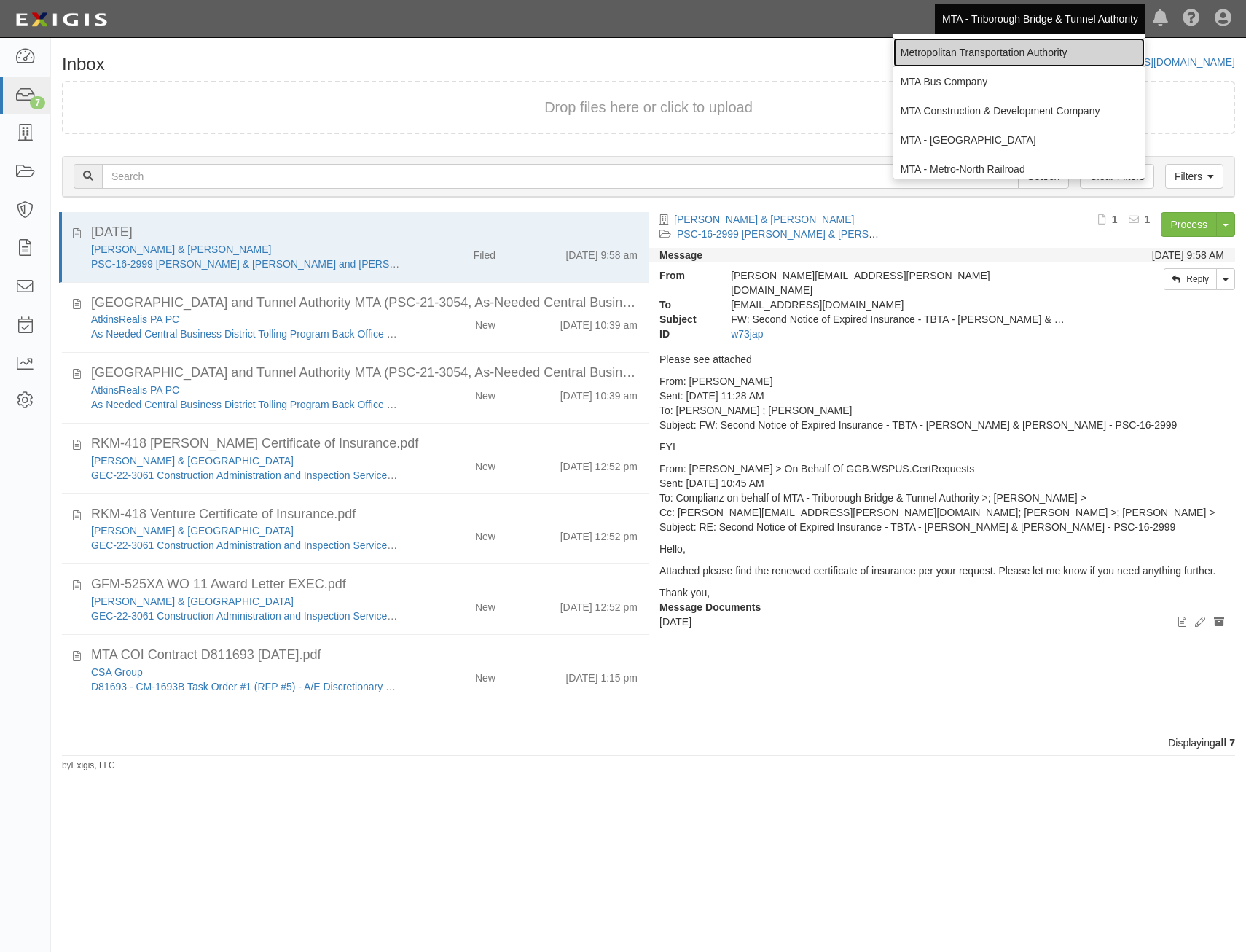
click at [983, 63] on link "Metropolitan Transportation Authority" at bounding box center [1019, 52] width 252 height 29
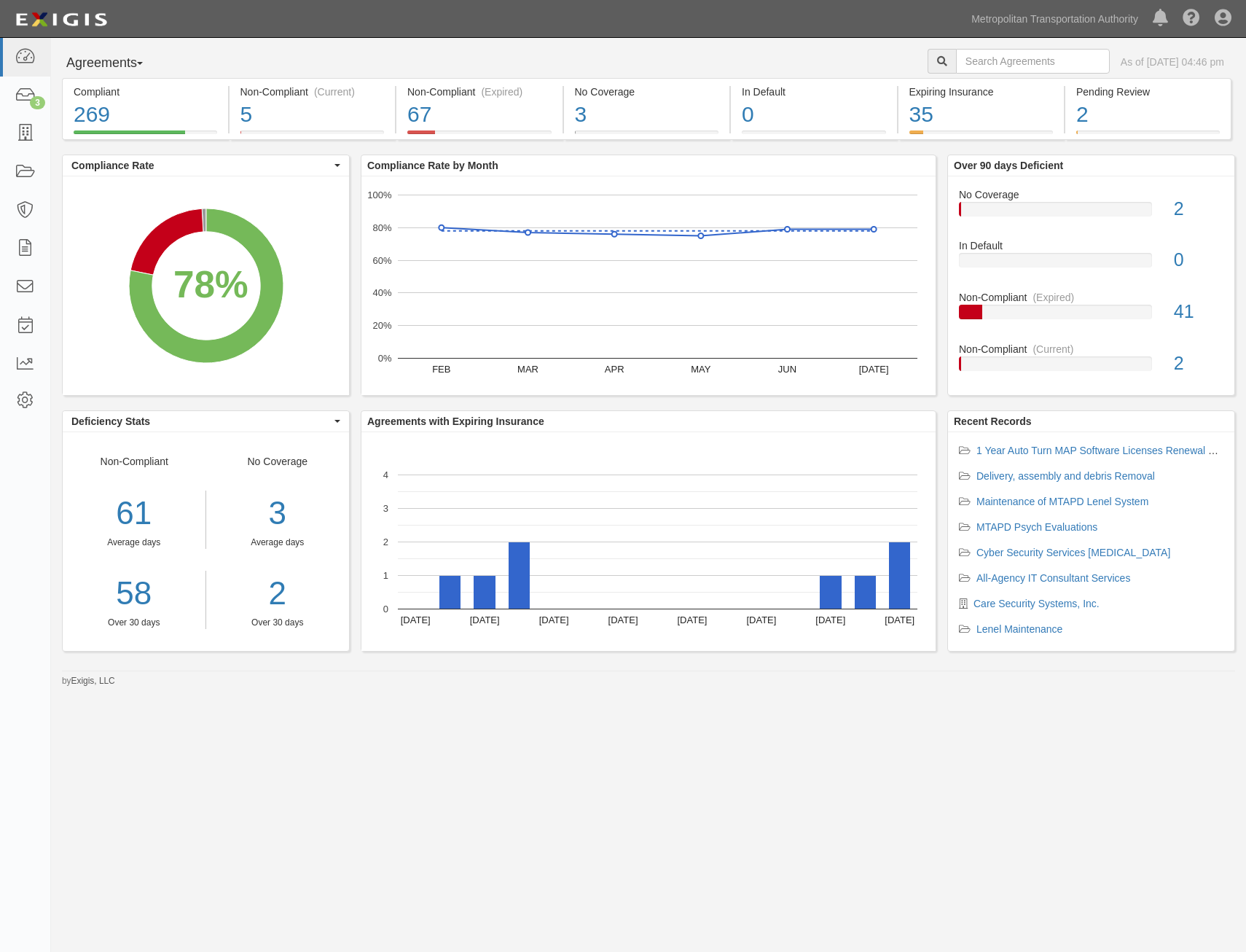
click at [1080, 776] on div "Agreements Parties Agreements Coverages As of Aug 28, 2025 04:46 pm Compliant 2…" at bounding box center [623, 466] width 1246 height 857
